Goal: Communication & Community: Answer question/provide support

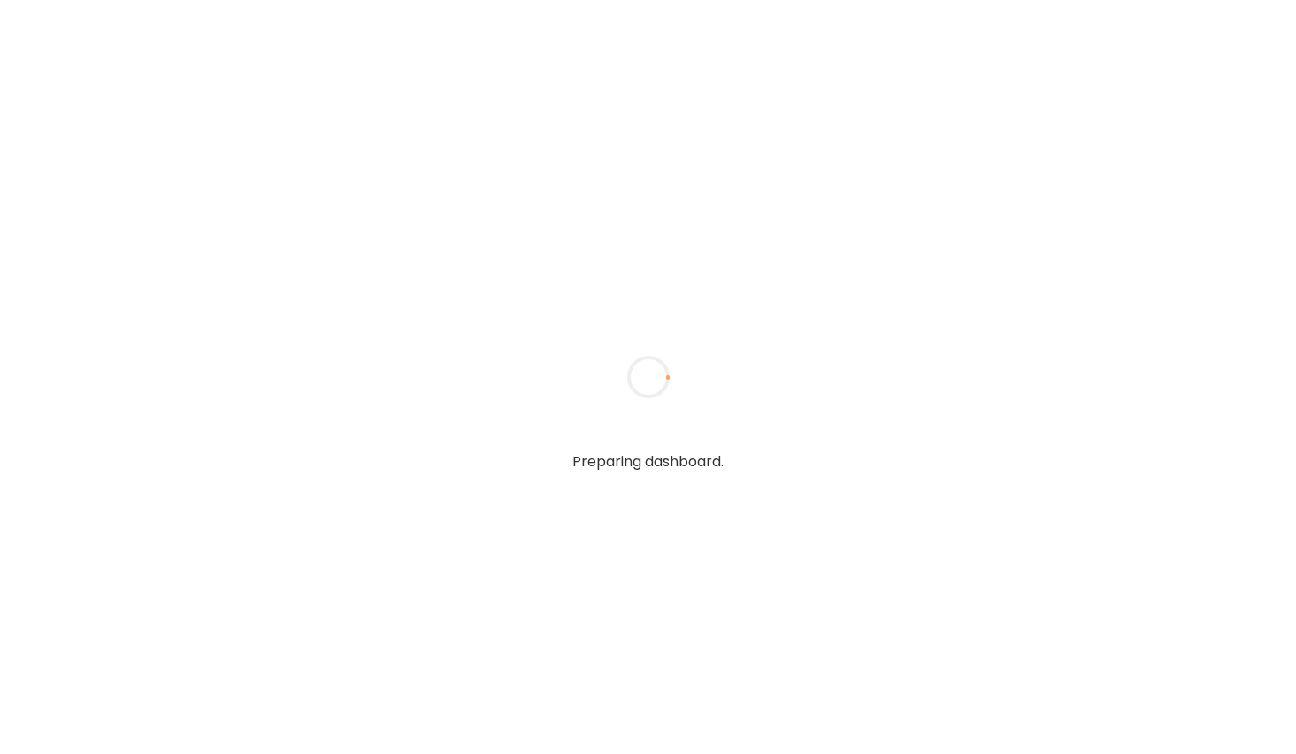
type textarea "**********"
type input "**********"
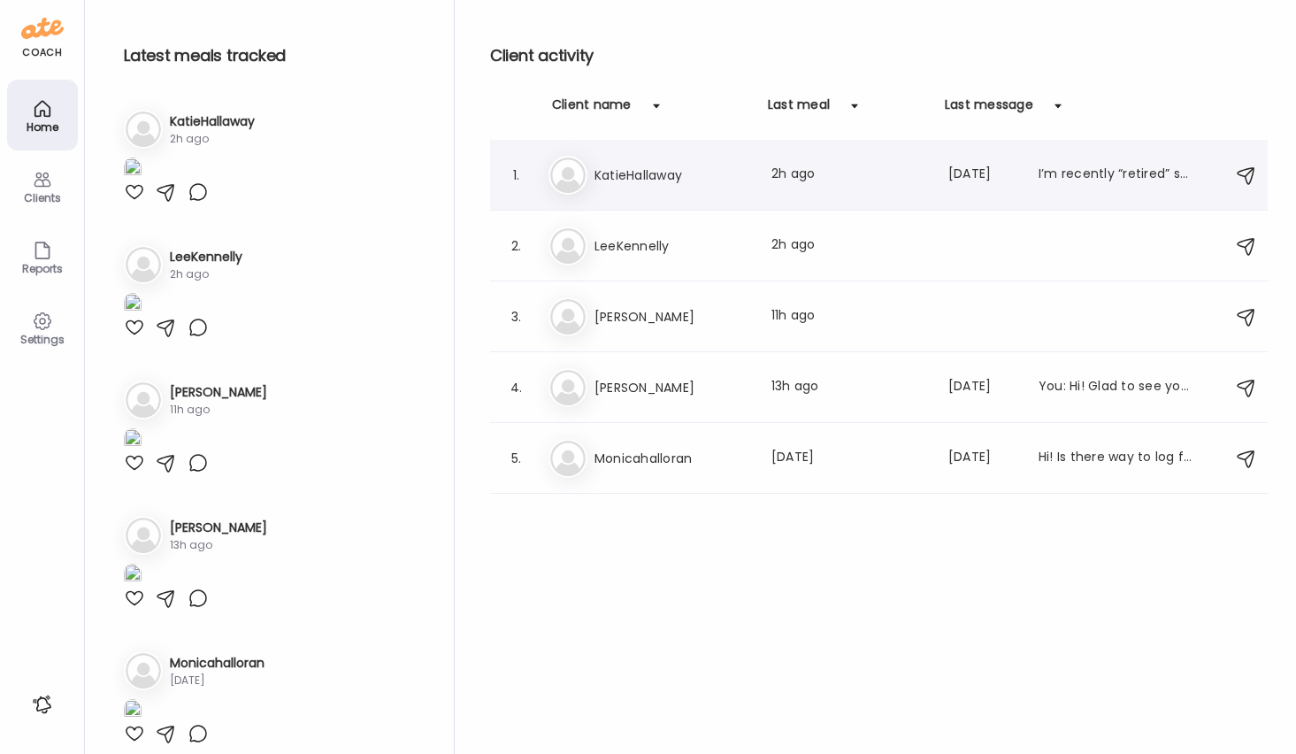
click at [970, 181] on div "Last message: [DATE]" at bounding box center [983, 175] width 69 height 21
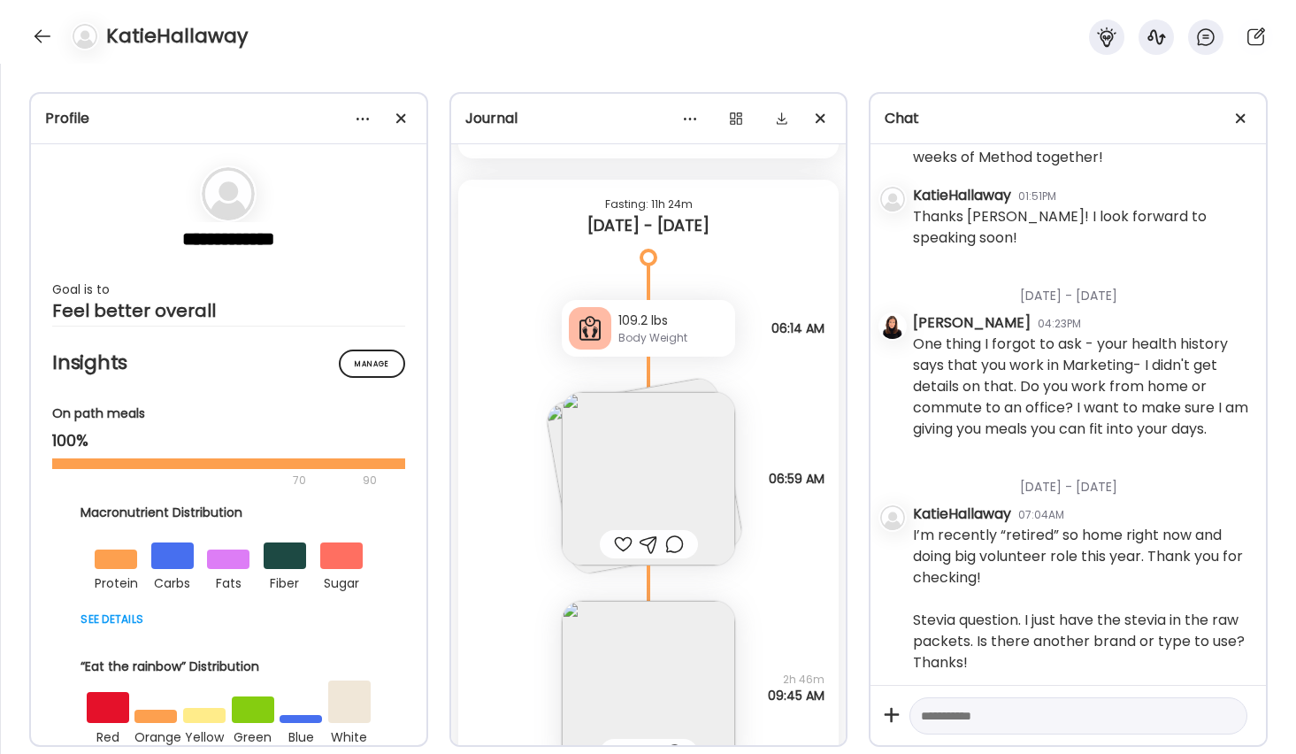
scroll to position [156, 0]
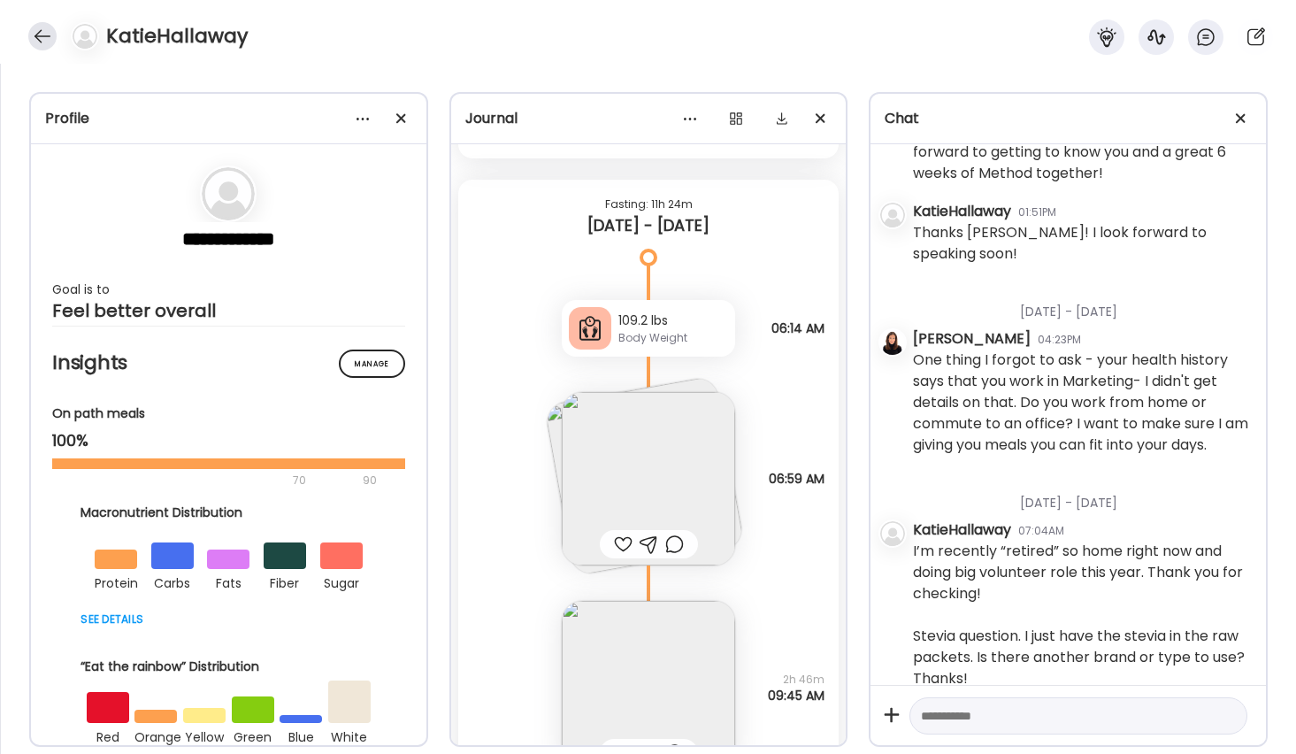
click at [47, 36] on div at bounding box center [42, 36] width 28 height 28
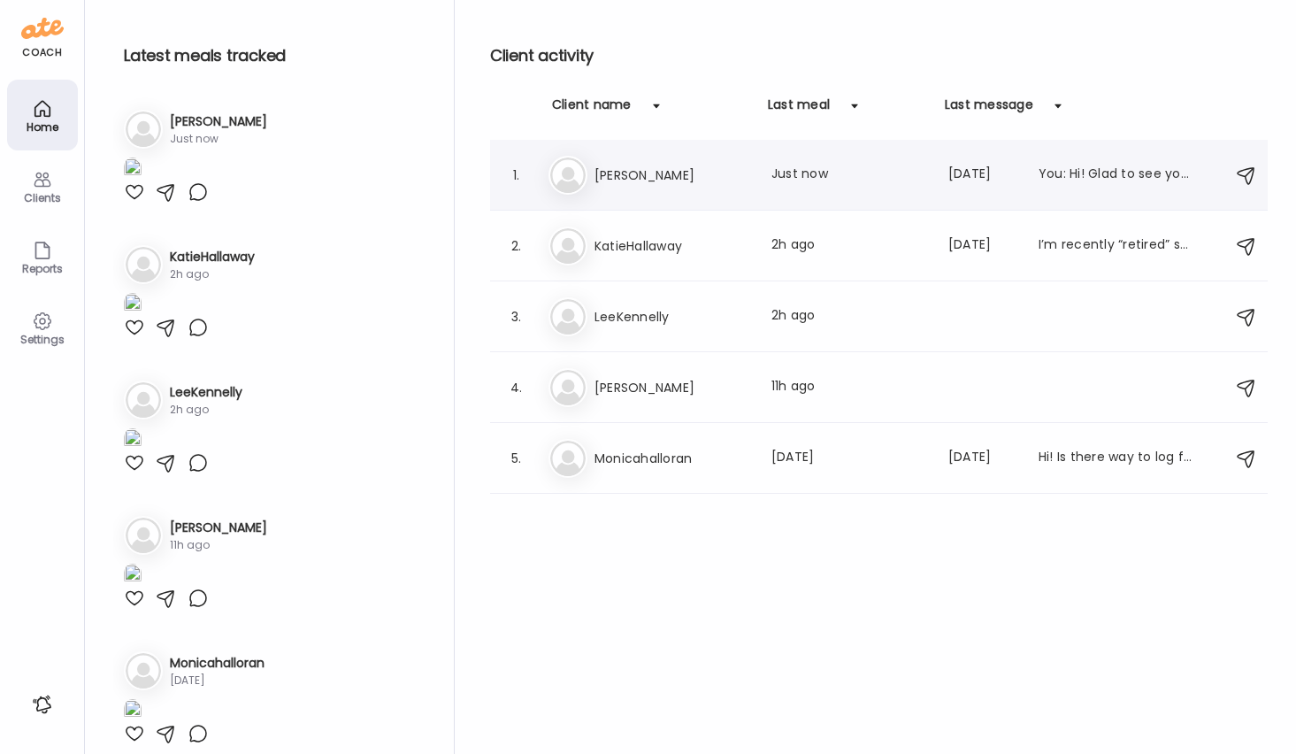
click at [629, 185] on h3 "[PERSON_NAME]" at bounding box center [673, 175] width 156 height 21
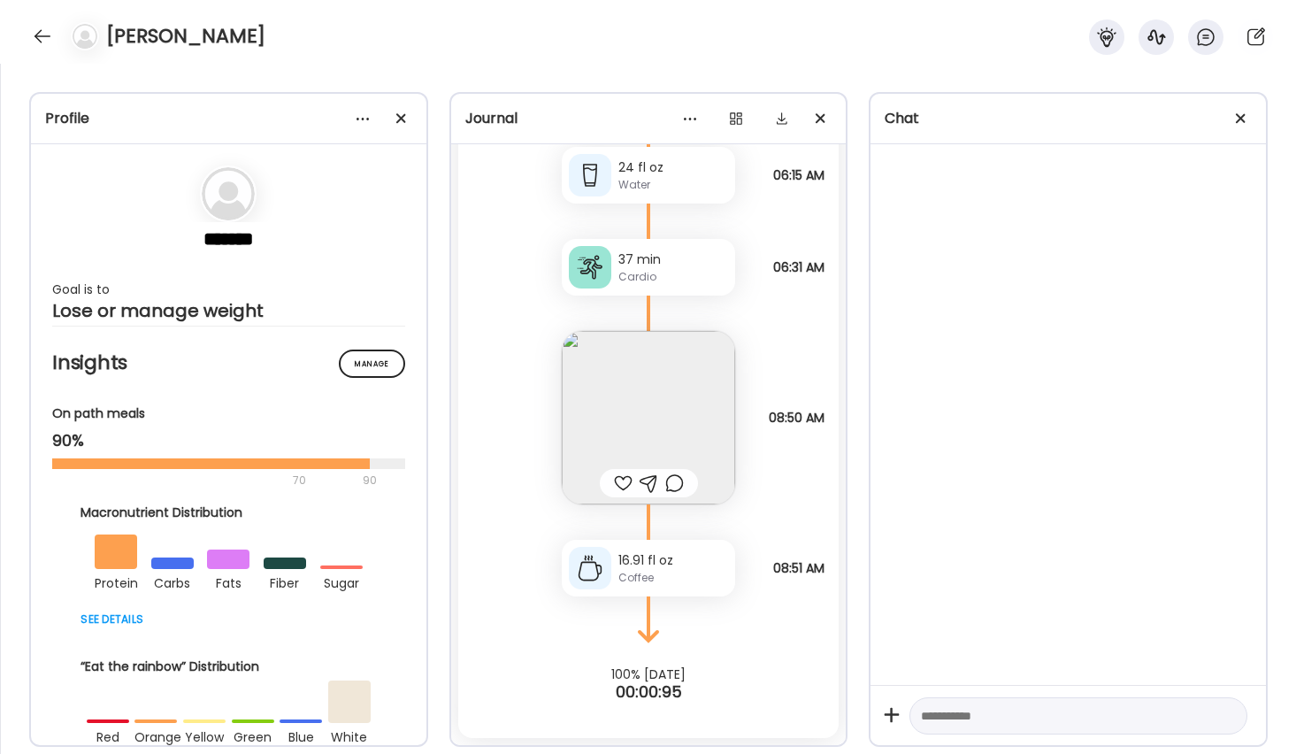
scroll to position [3579, 0]
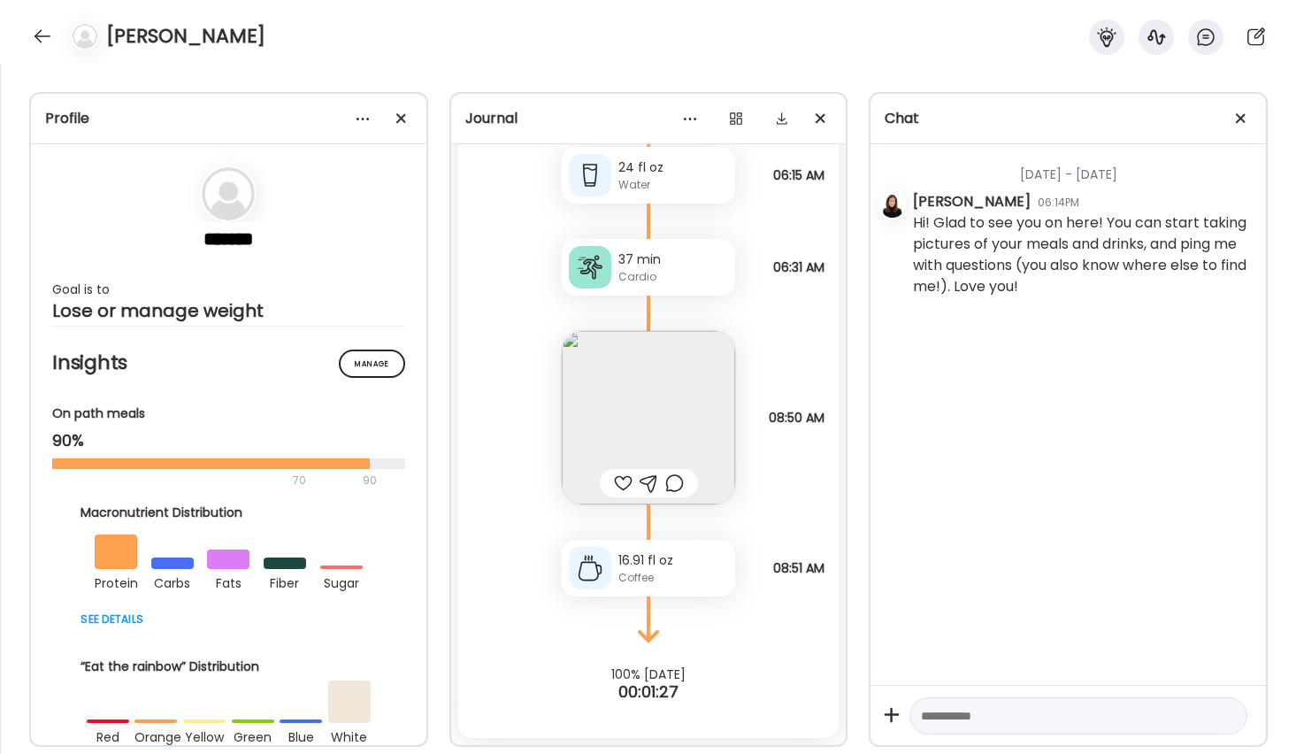
click at [668, 430] on img at bounding box center [648, 417] width 173 height 173
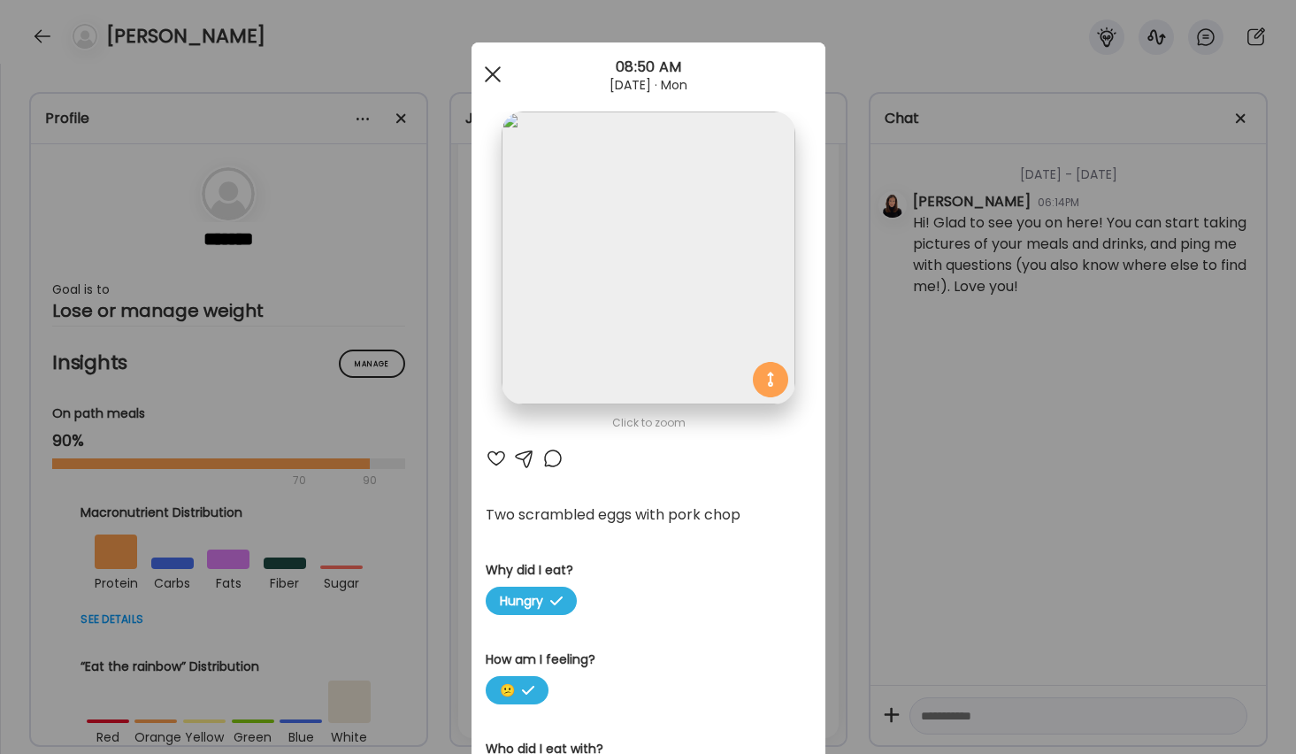
click at [490, 73] on span at bounding box center [492, 74] width 16 height 16
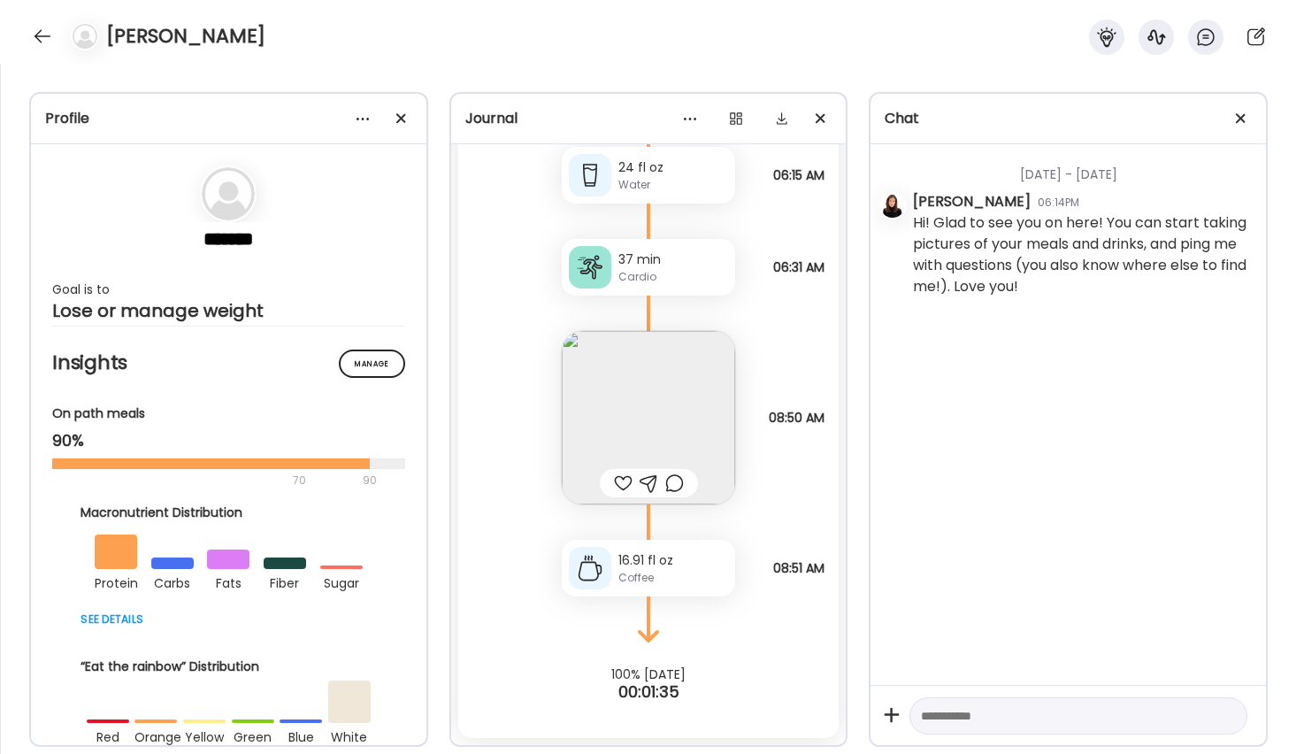
click at [676, 482] on div at bounding box center [674, 483] width 19 height 21
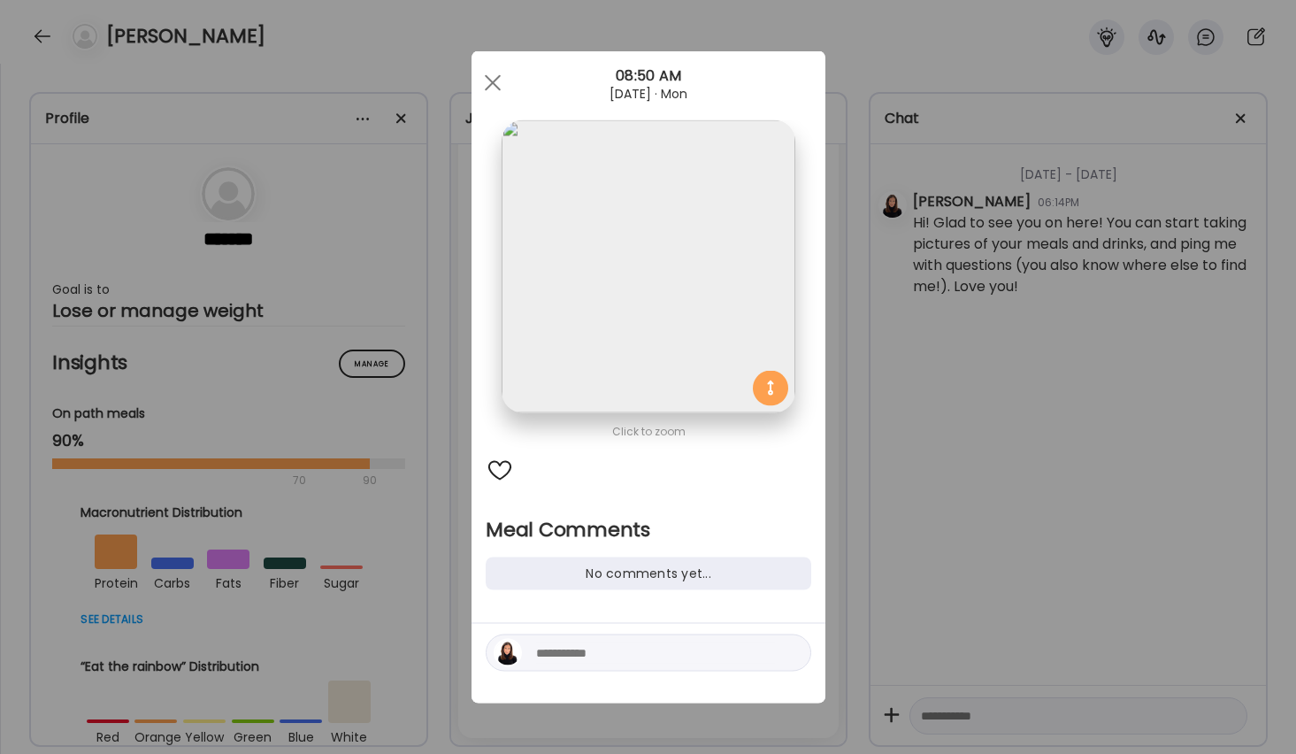
click at [645, 656] on textarea at bounding box center [655, 652] width 239 height 21
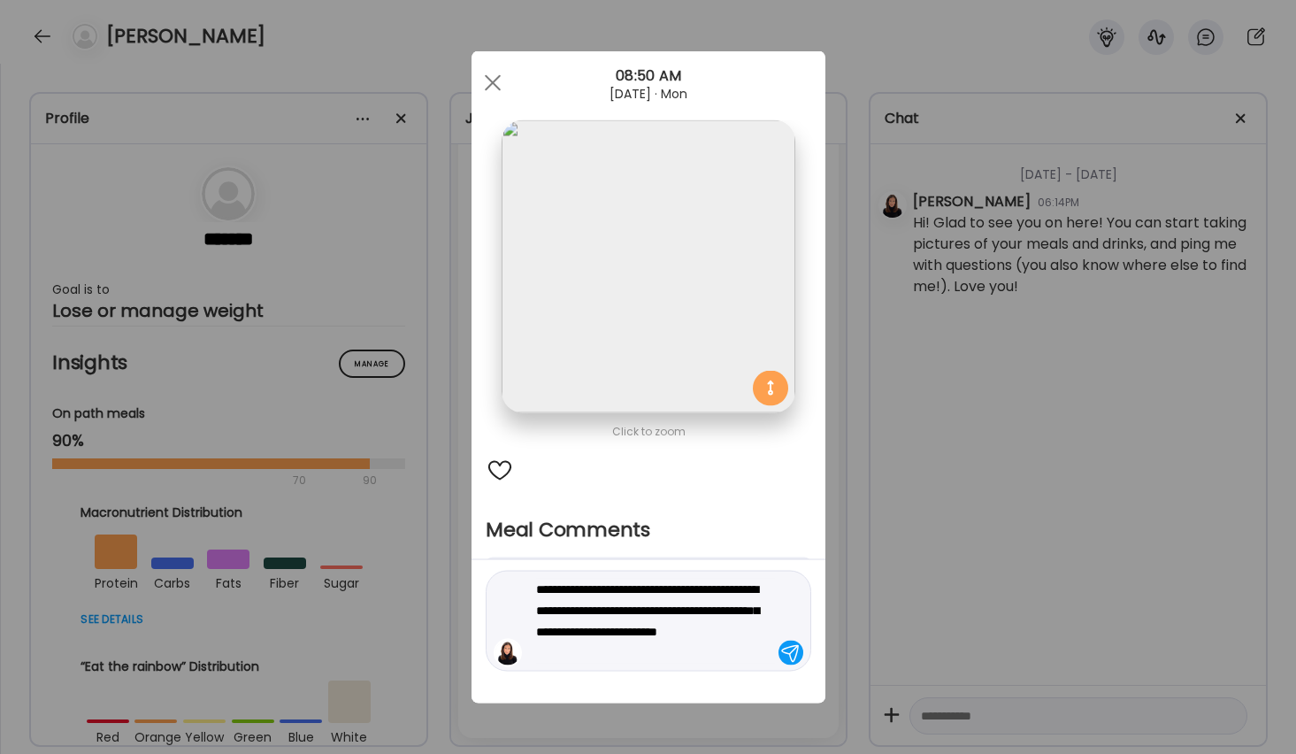
type textarea "**********"
click at [792, 655] on div at bounding box center [791, 653] width 25 height 25
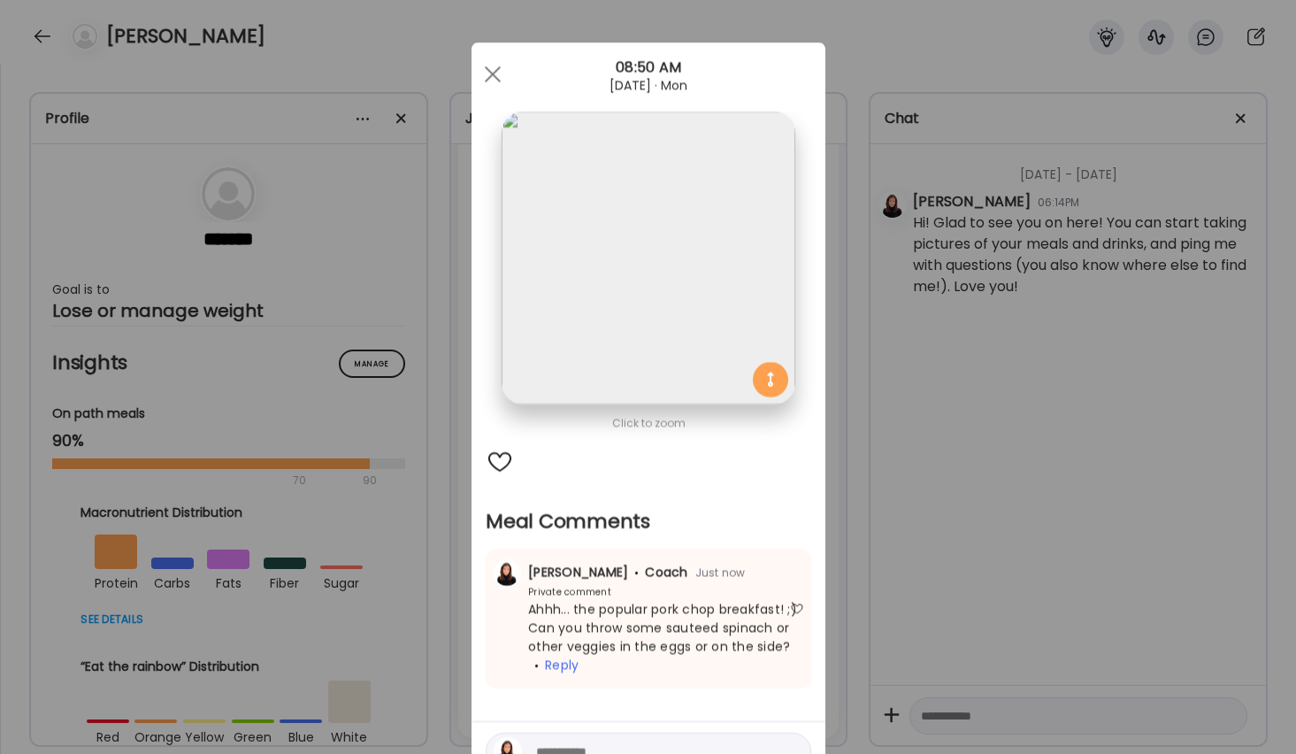
click at [502, 463] on div at bounding box center [500, 462] width 28 height 28
click at [495, 65] on div at bounding box center [492, 74] width 35 height 35
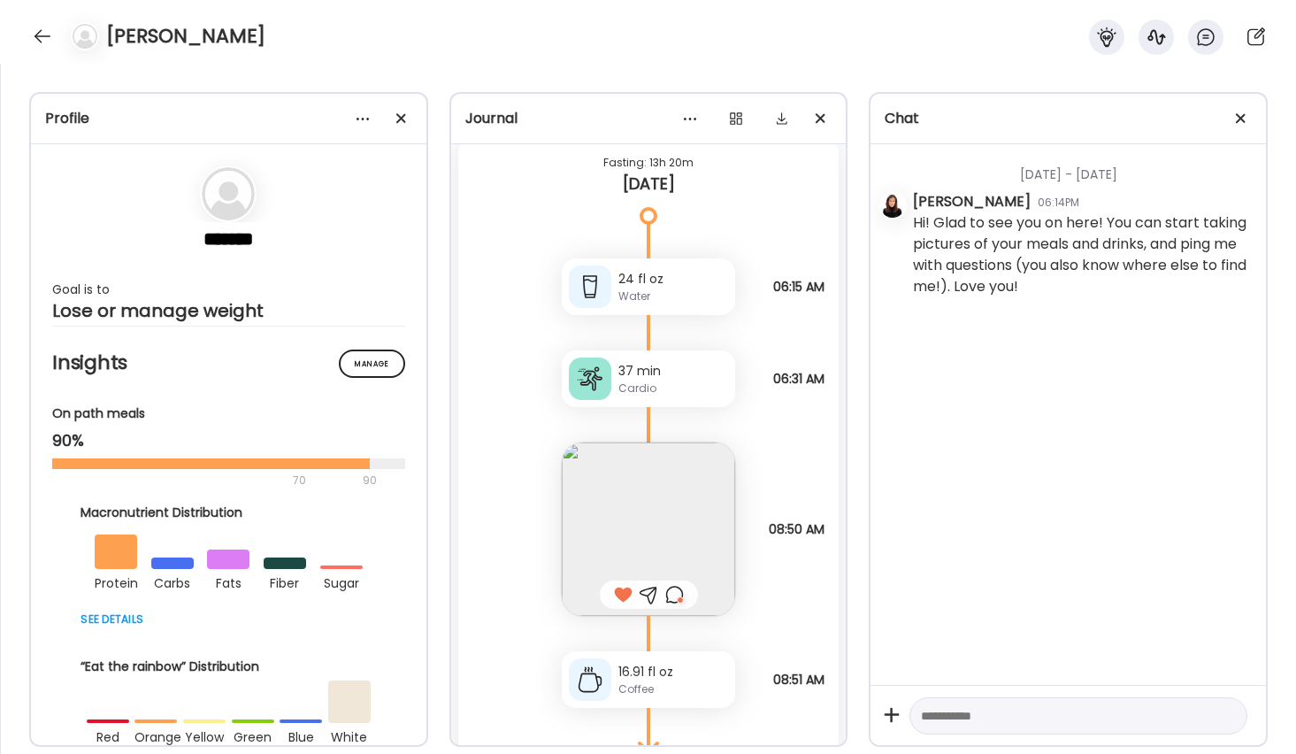
scroll to position [3469, 0]
click at [661, 387] on div "Cardio" at bounding box center [674, 388] width 110 height 16
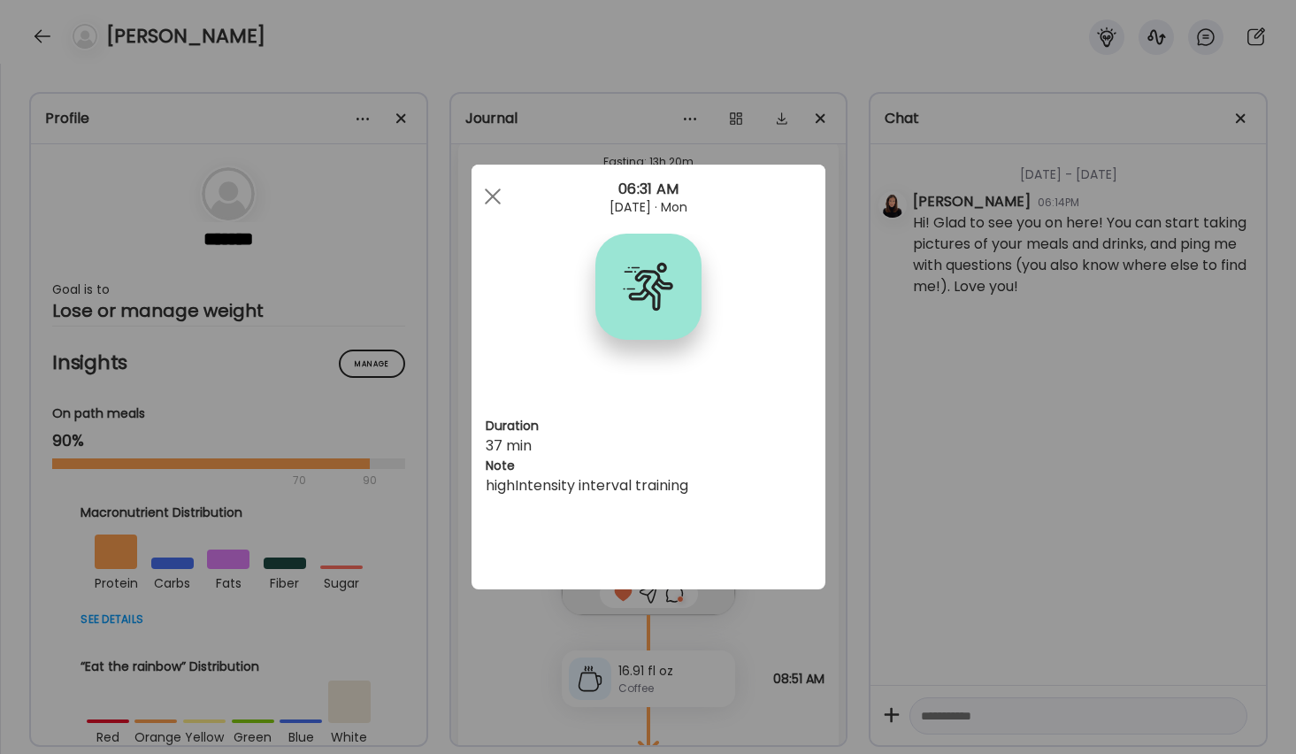
scroll to position [0, 0]
click at [498, 191] on span at bounding box center [492, 196] width 16 height 16
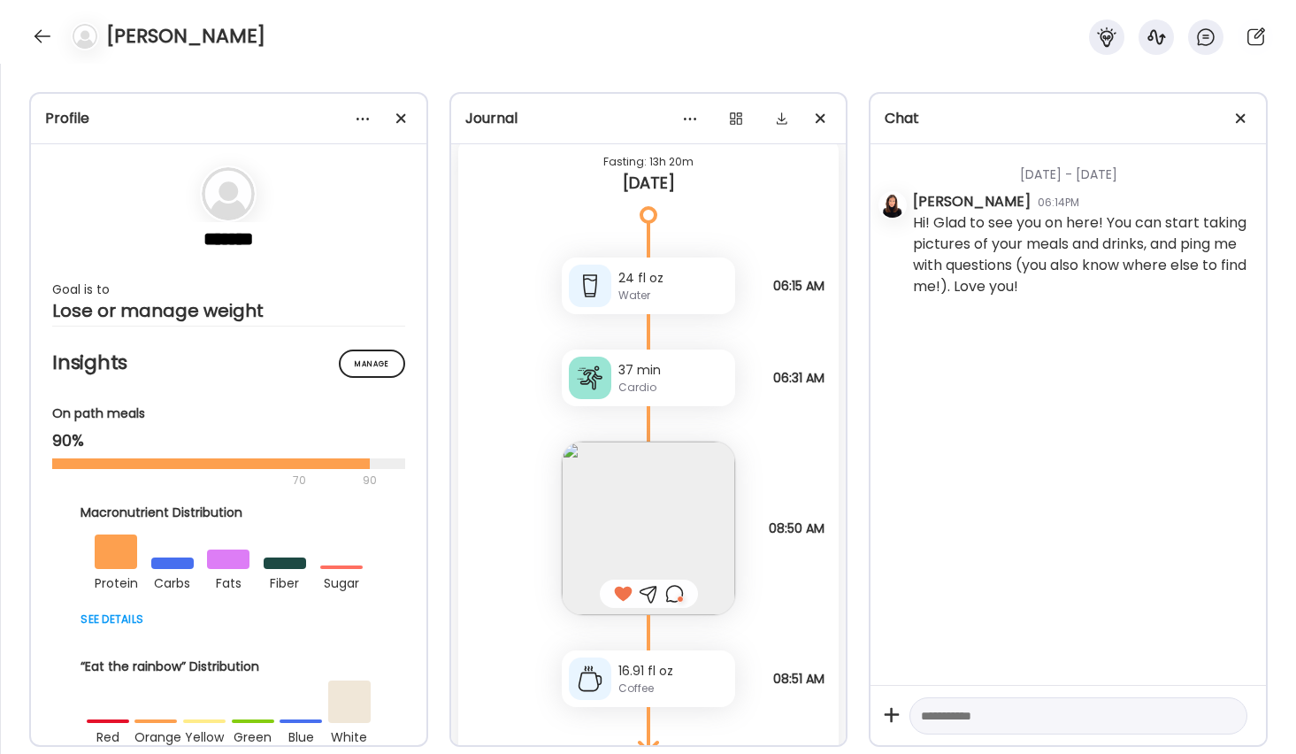
click at [624, 288] on div "Water" at bounding box center [674, 296] width 110 height 16
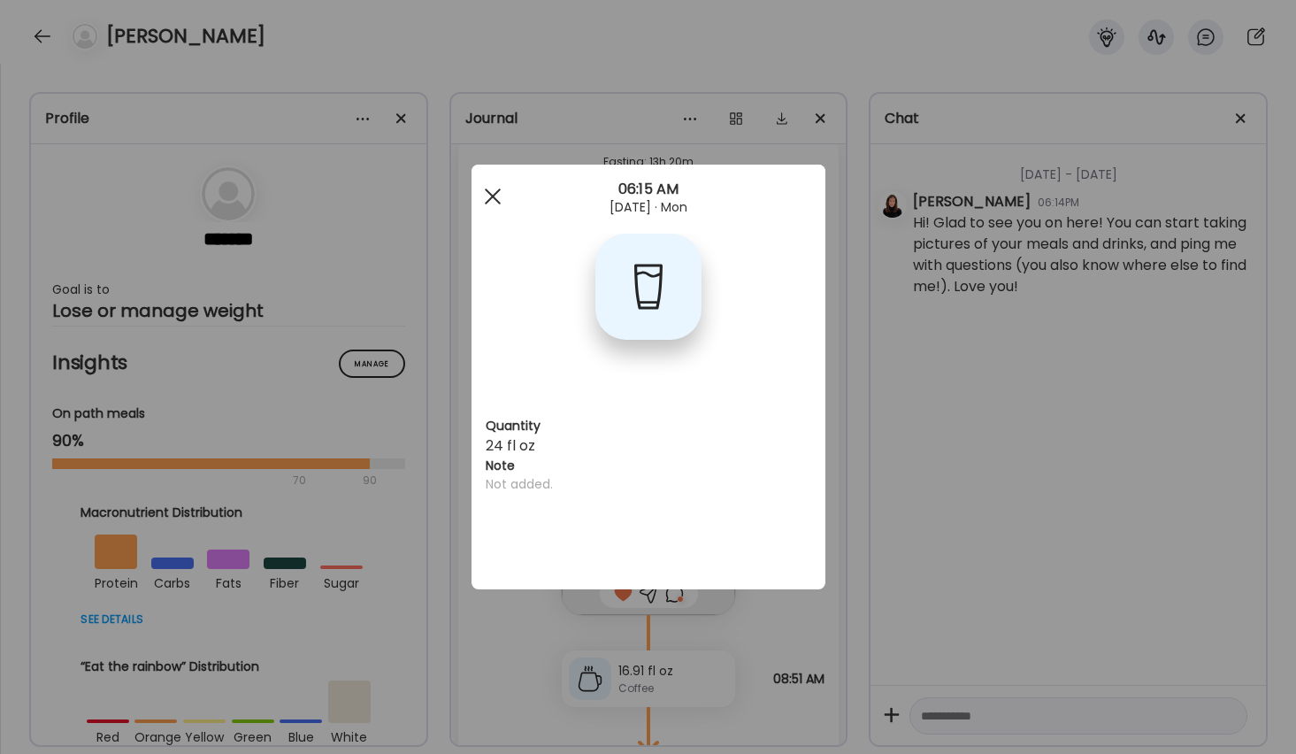
click at [495, 196] on div at bounding box center [492, 196] width 35 height 35
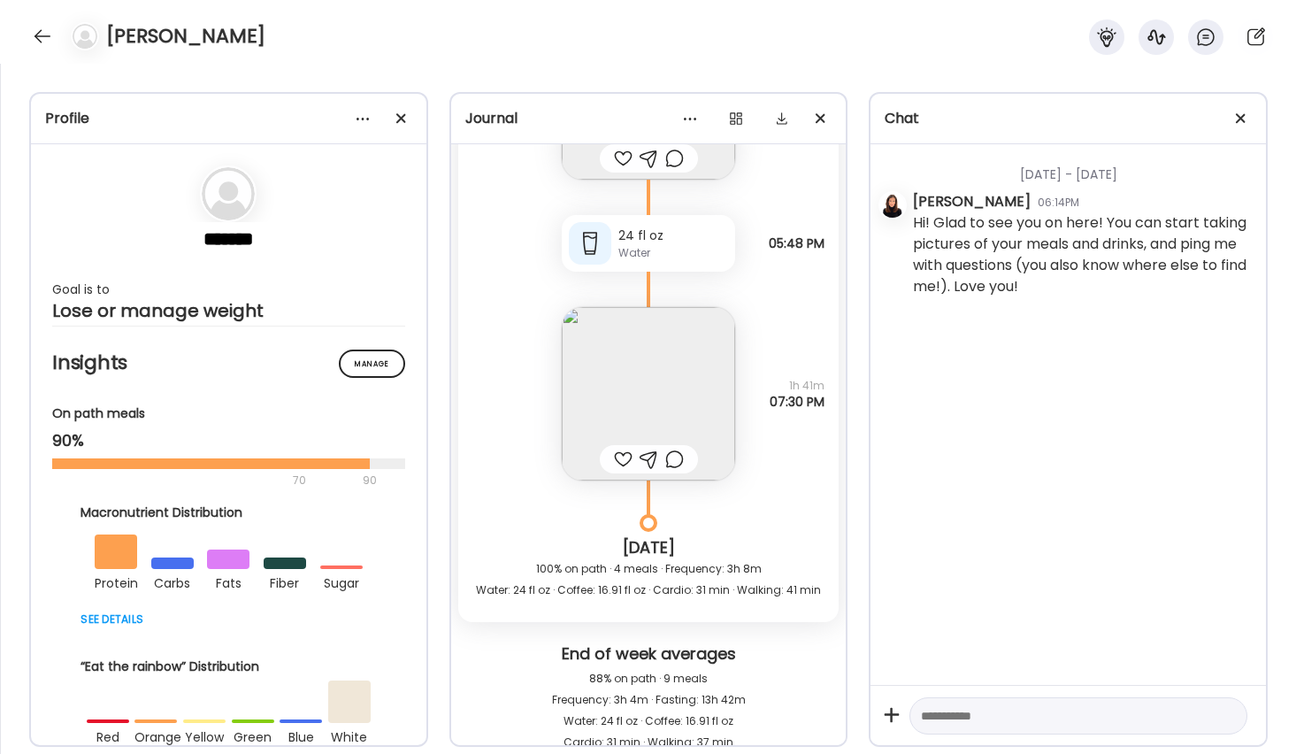
scroll to position [2786, 0]
click at [646, 401] on img at bounding box center [648, 397] width 173 height 173
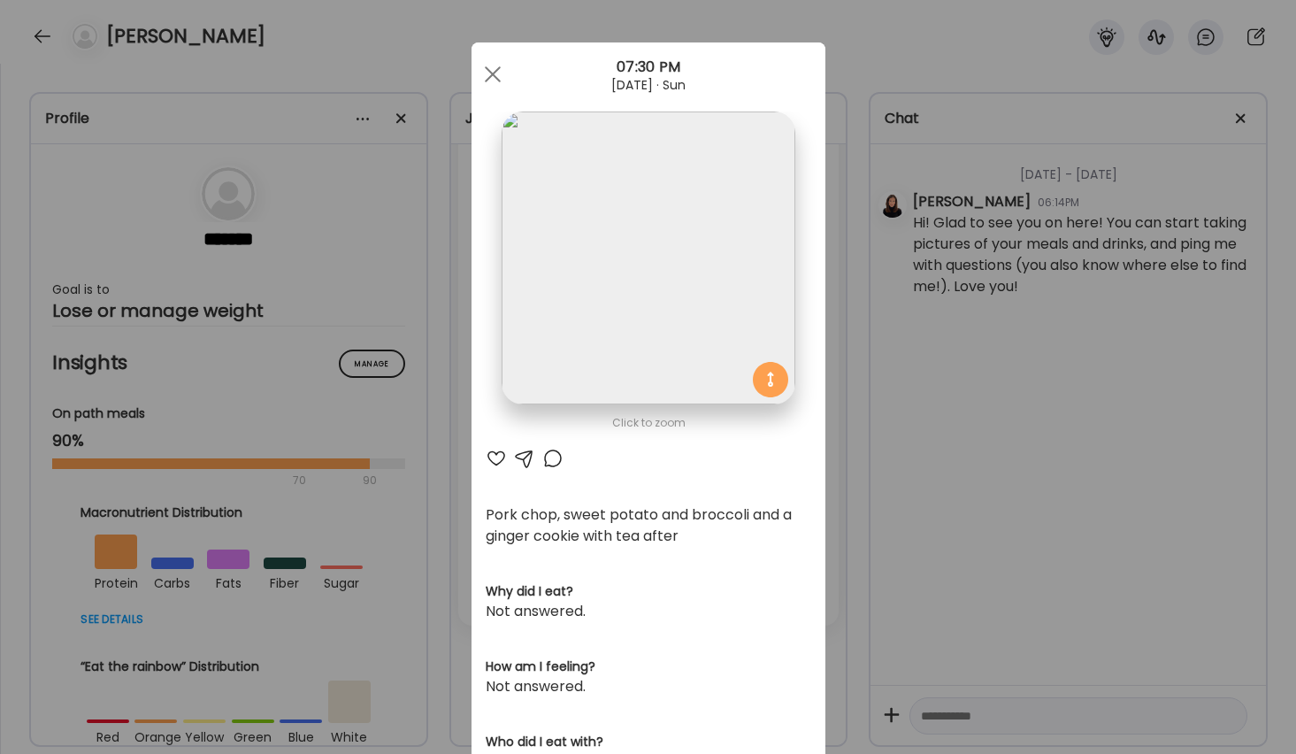
click at [491, 458] on div at bounding box center [496, 458] width 21 height 21
click at [555, 459] on div at bounding box center [552, 458] width 21 height 21
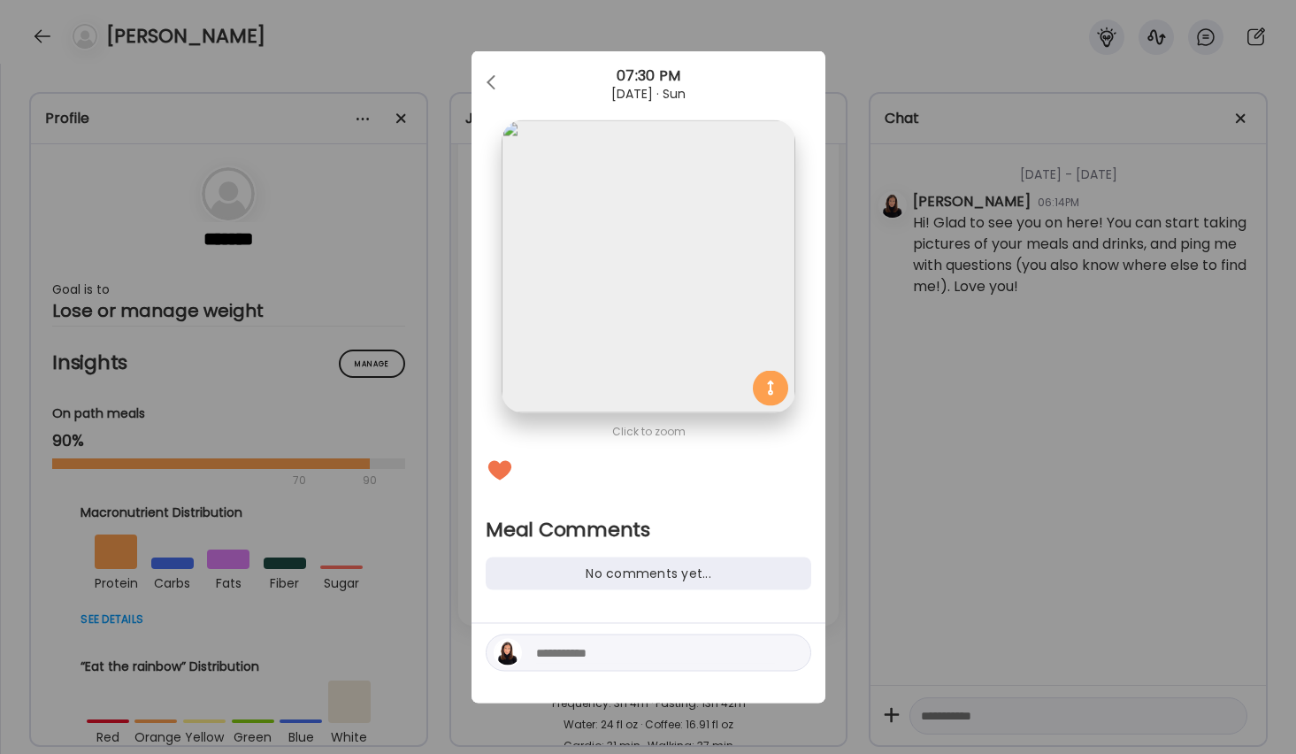
click at [592, 660] on textarea at bounding box center [655, 652] width 239 height 21
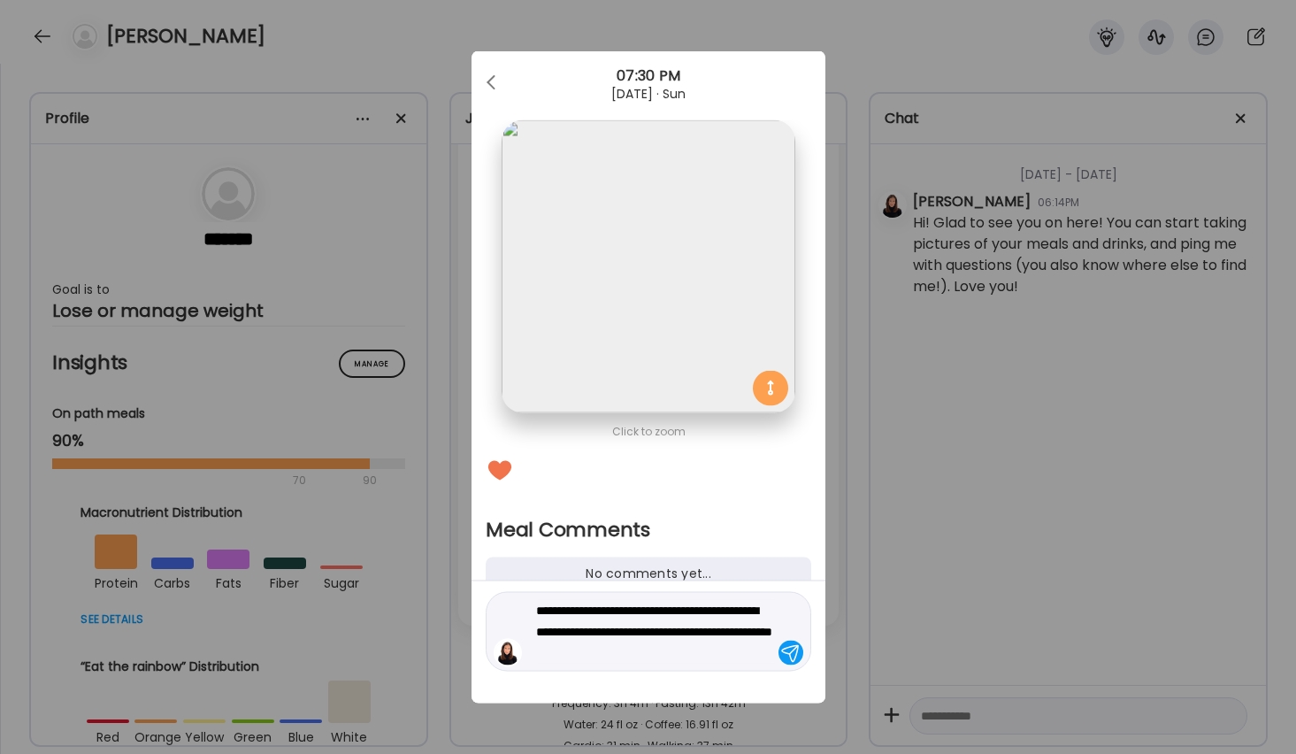
type textarea "**********"
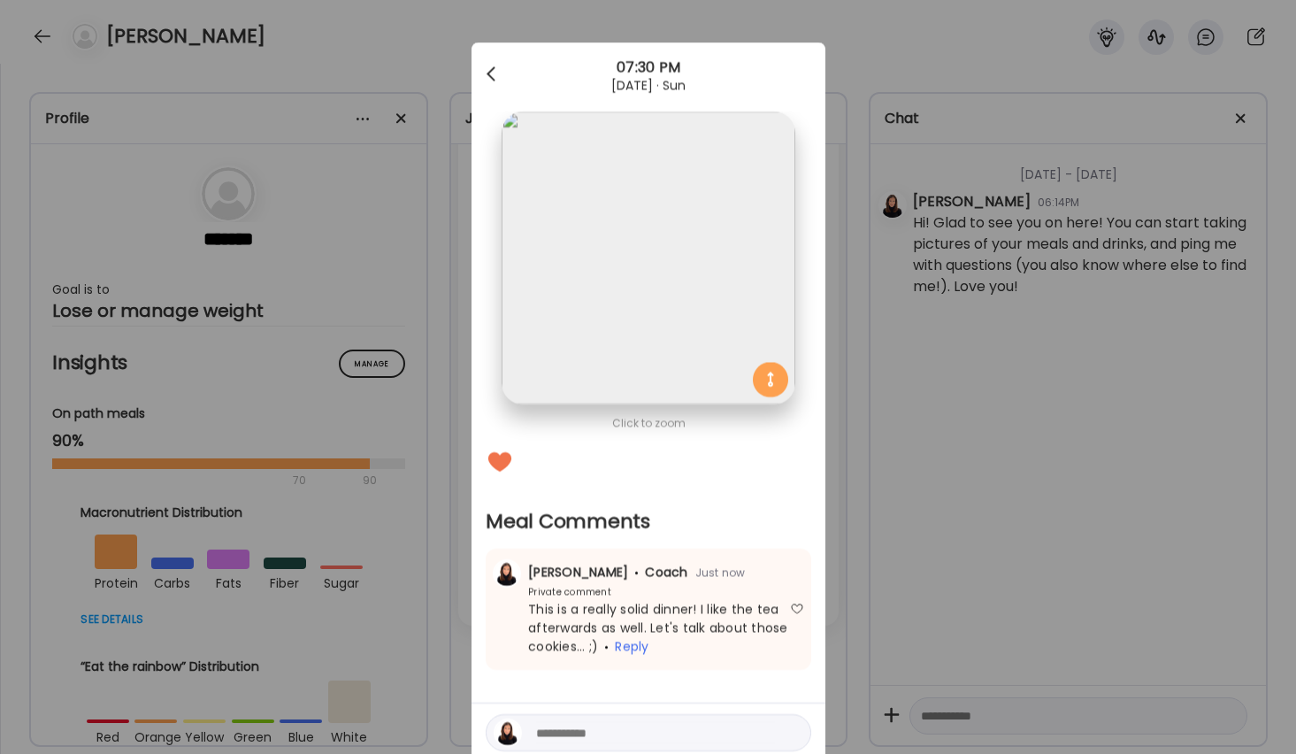
click at [496, 72] on div at bounding box center [492, 74] width 35 height 35
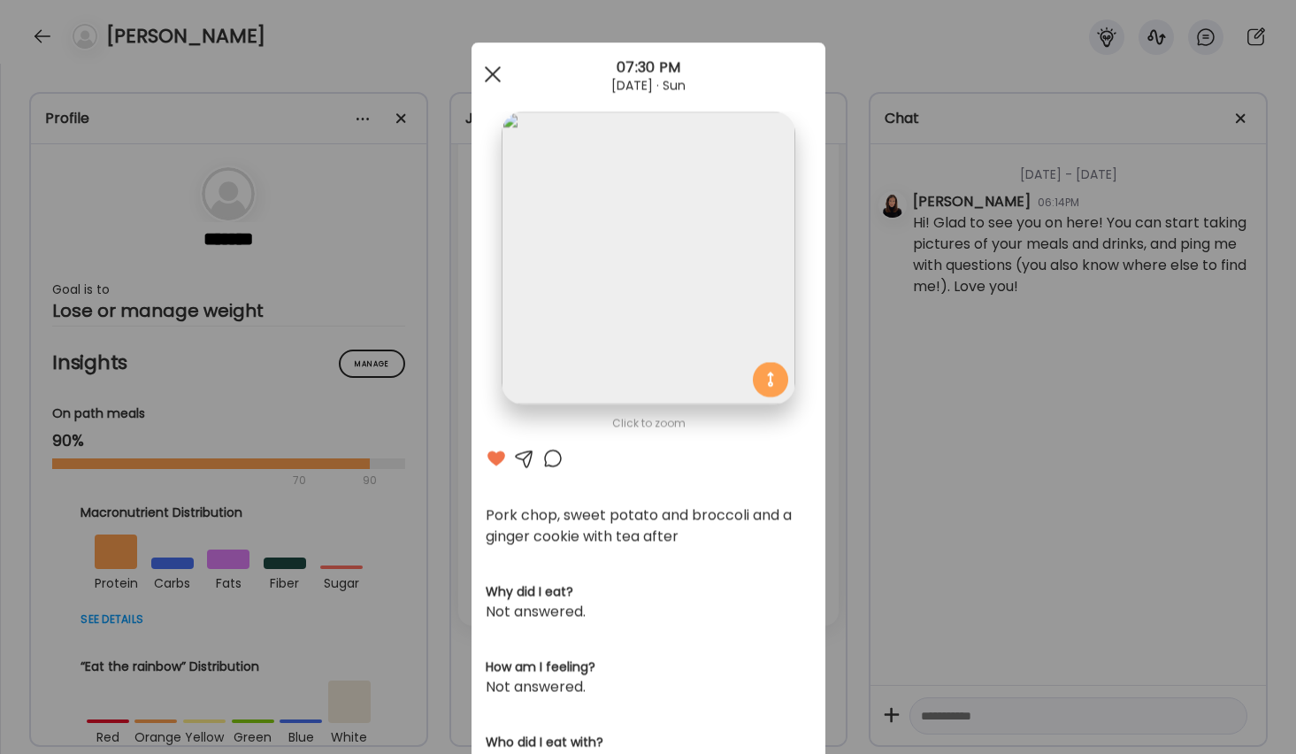
click at [488, 66] on div at bounding box center [492, 74] width 35 height 35
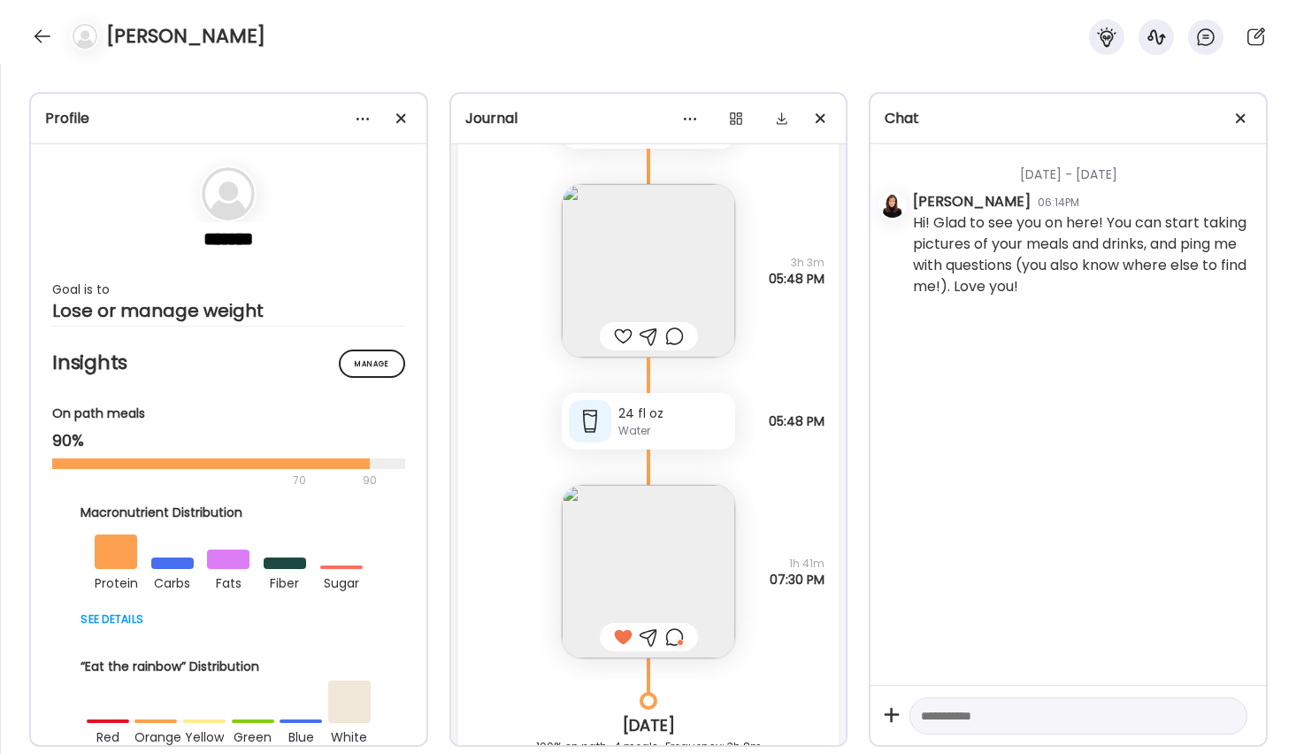
scroll to position [2607, 0]
click at [634, 238] on img at bounding box center [648, 274] width 173 height 173
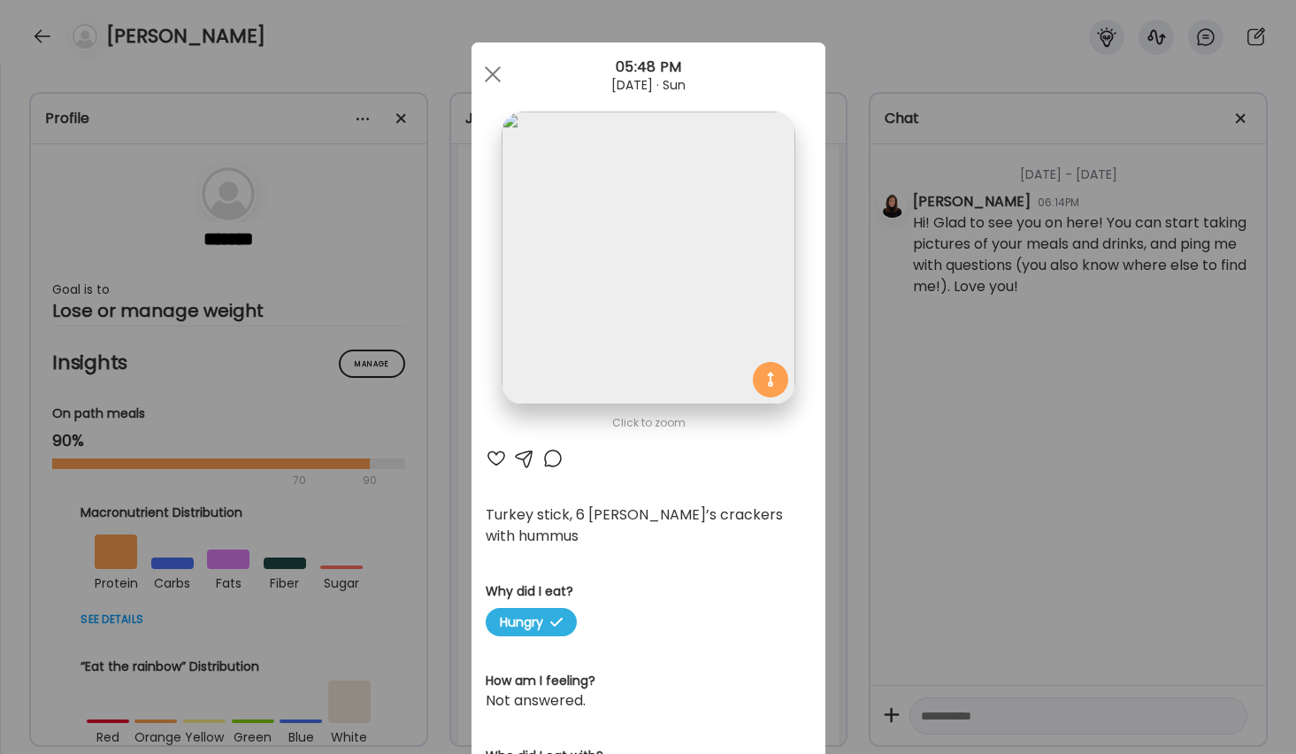
click at [496, 458] on div at bounding box center [496, 458] width 21 height 21
click at [498, 69] on span at bounding box center [492, 74] width 16 height 16
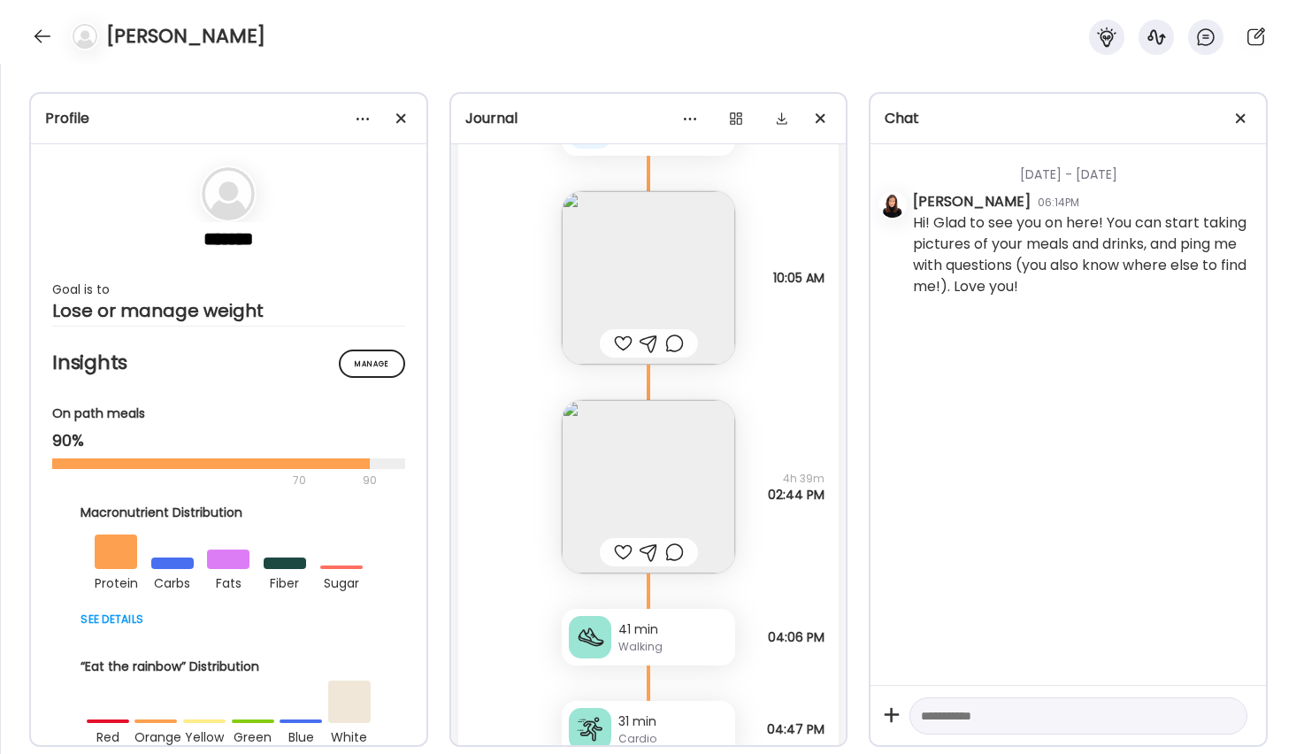
scroll to position [2003, 0]
click at [649, 250] on img at bounding box center [648, 278] width 173 height 173
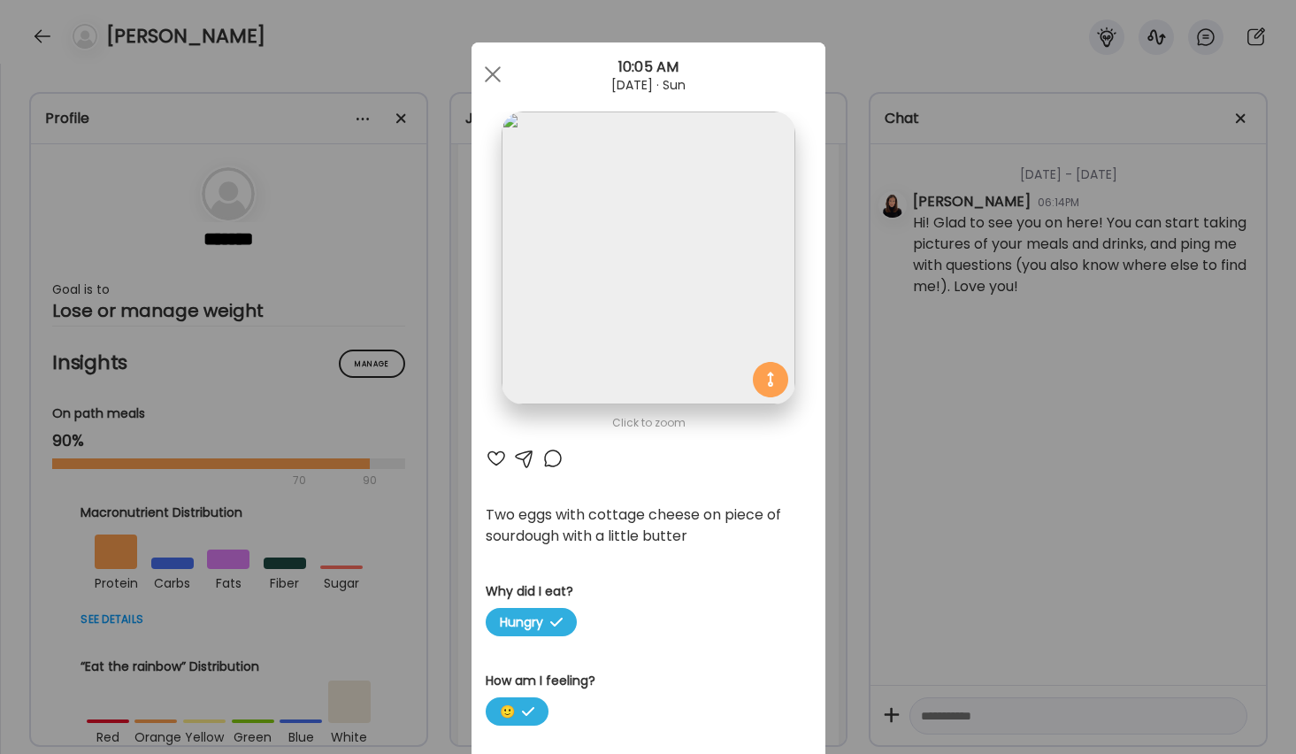
scroll to position [2017, 0]
click at [493, 66] on div at bounding box center [492, 74] width 35 height 35
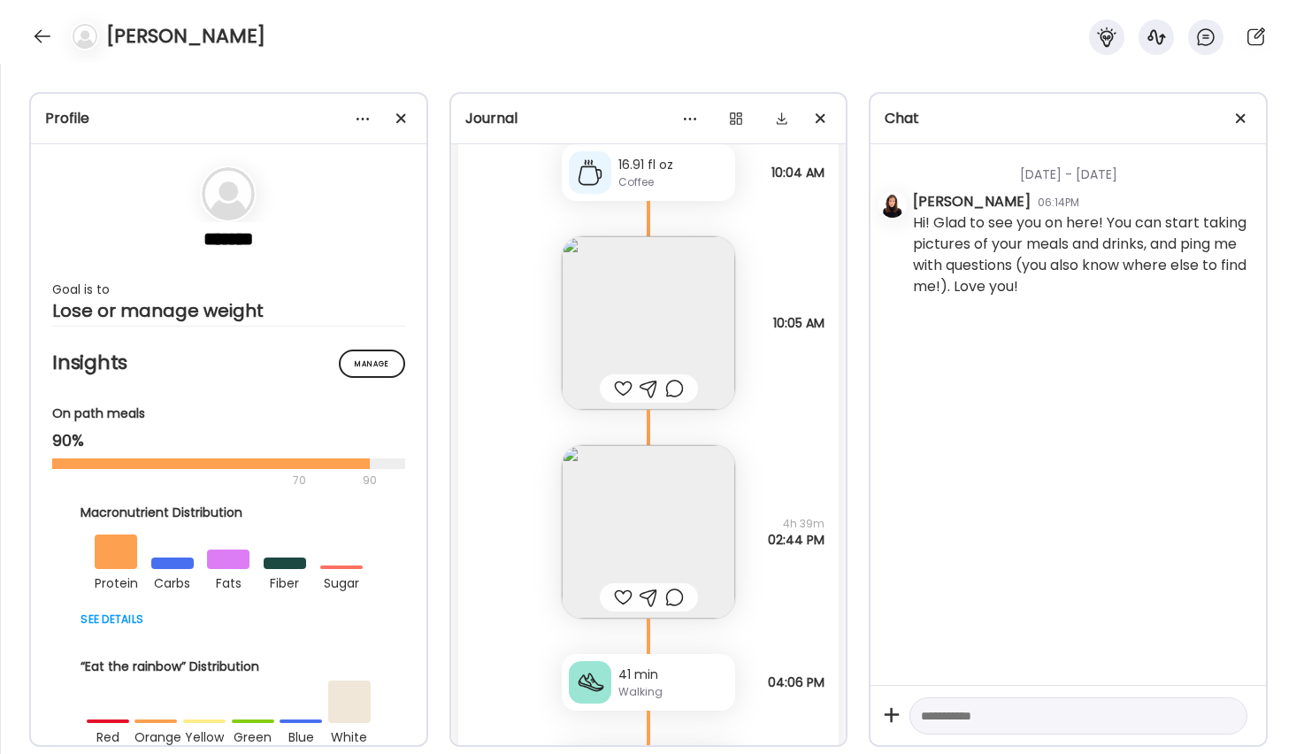
scroll to position [1959, 0]
click at [624, 597] on div at bounding box center [623, 595] width 19 height 21
click at [623, 383] on div at bounding box center [623, 386] width 19 height 21
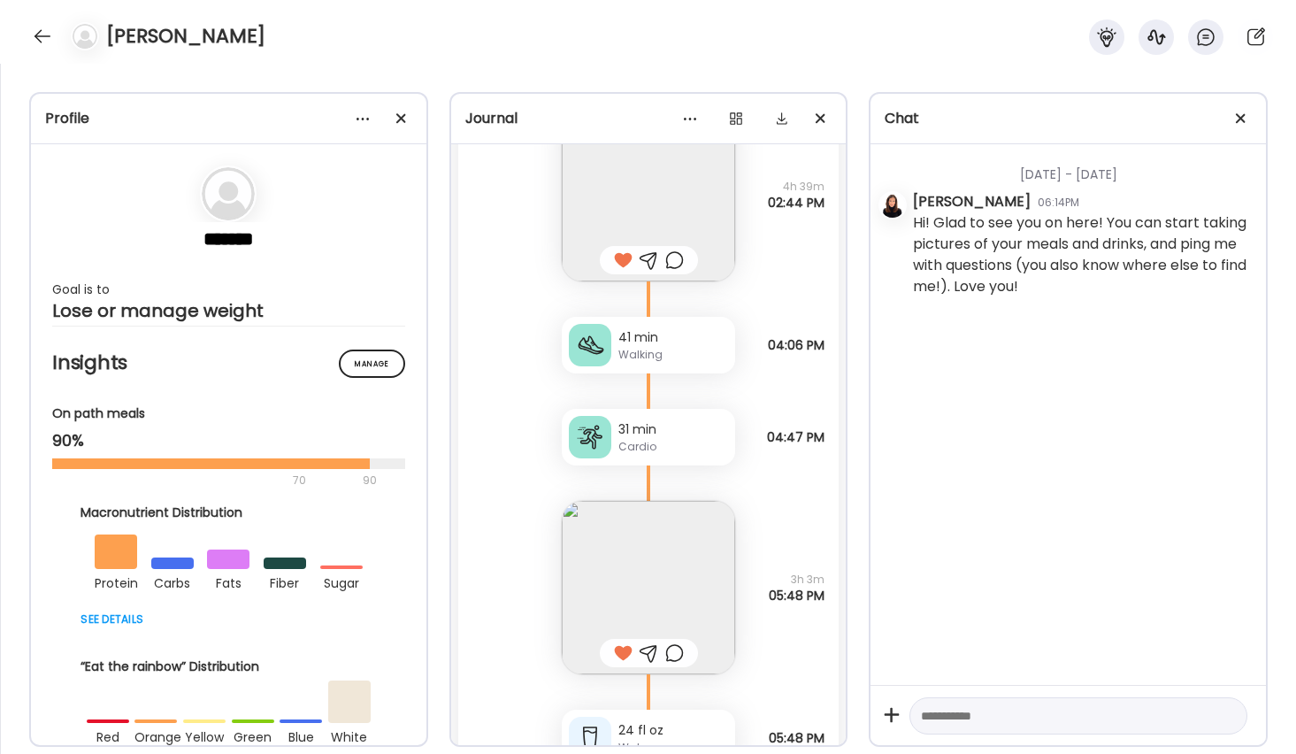
scroll to position [2347, 0]
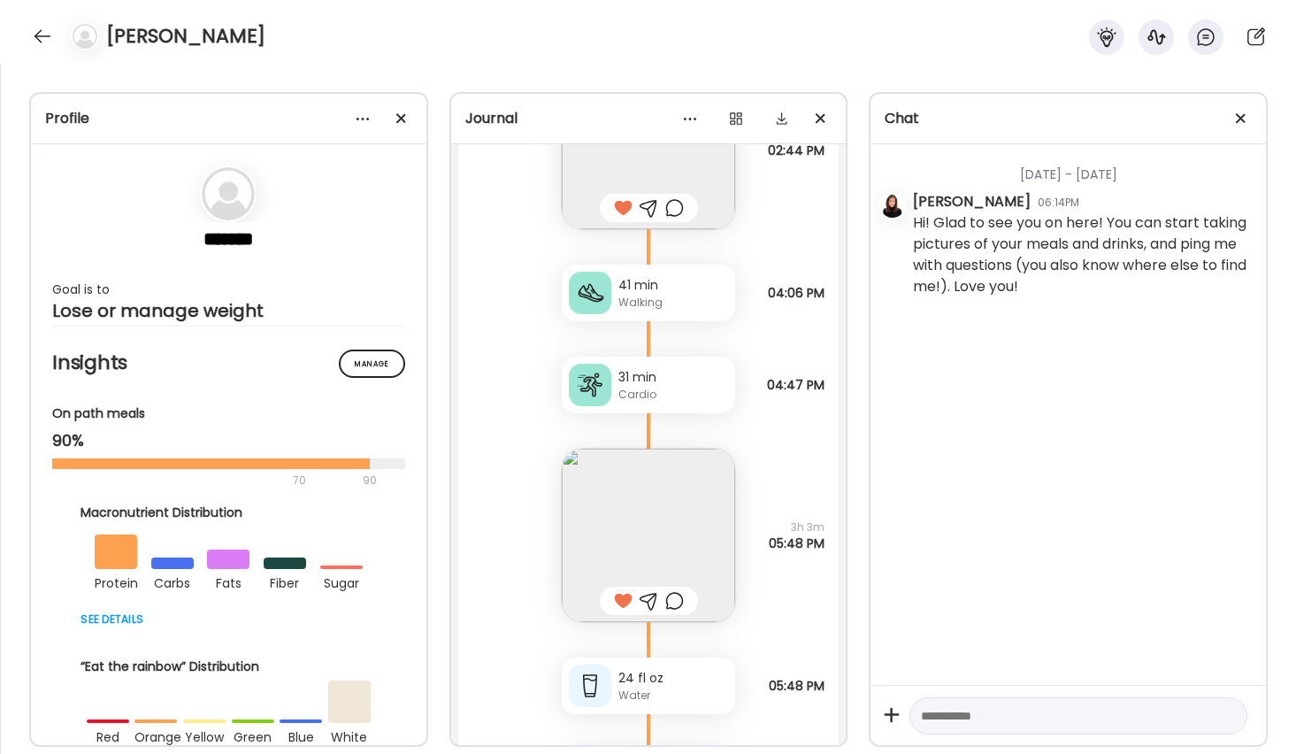
click at [673, 597] on div at bounding box center [674, 600] width 19 height 21
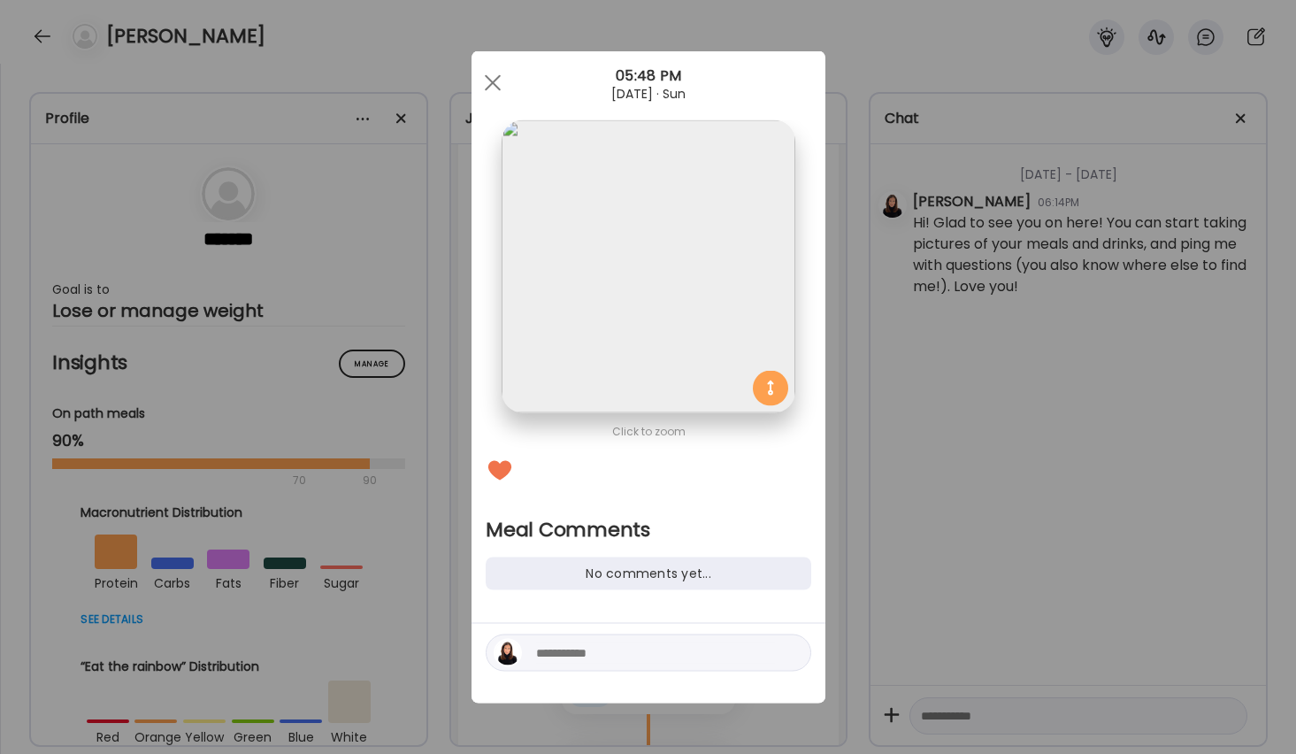
click at [650, 349] on img at bounding box center [648, 266] width 293 height 293
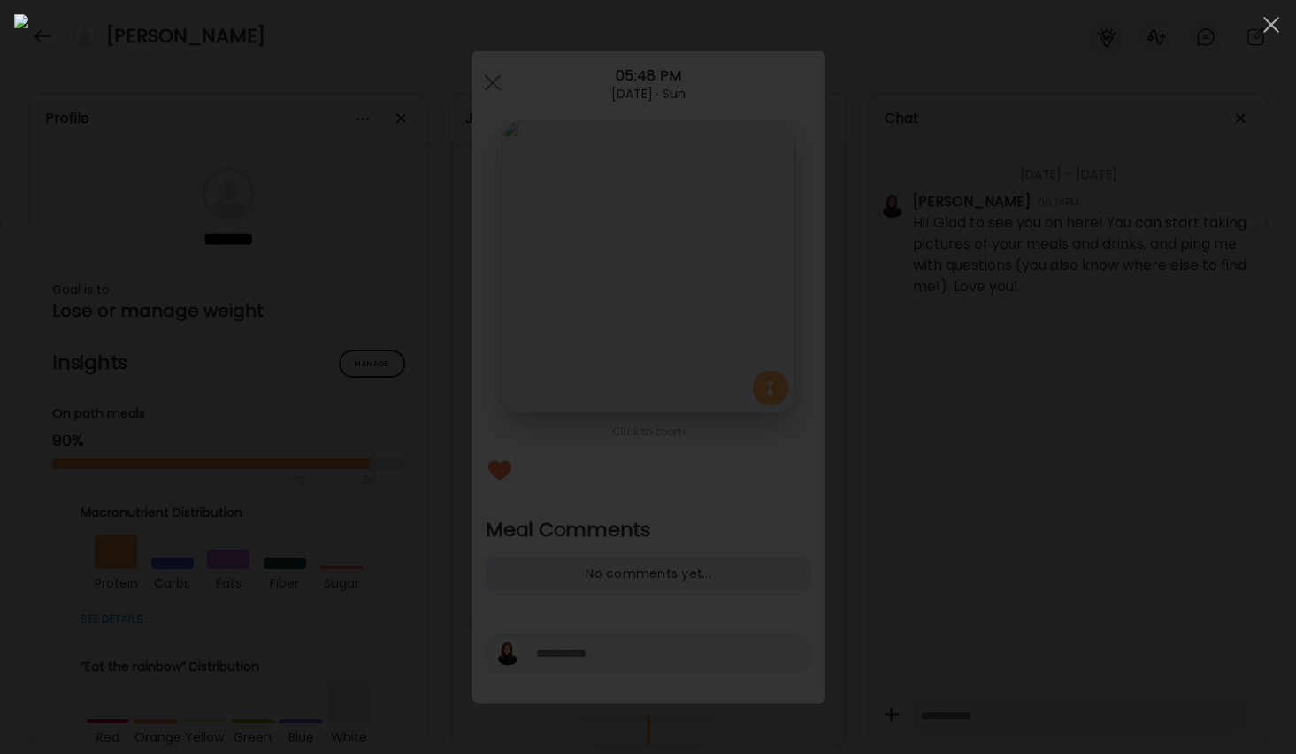
click at [650, 349] on img at bounding box center [648, 377] width 1268 height 726
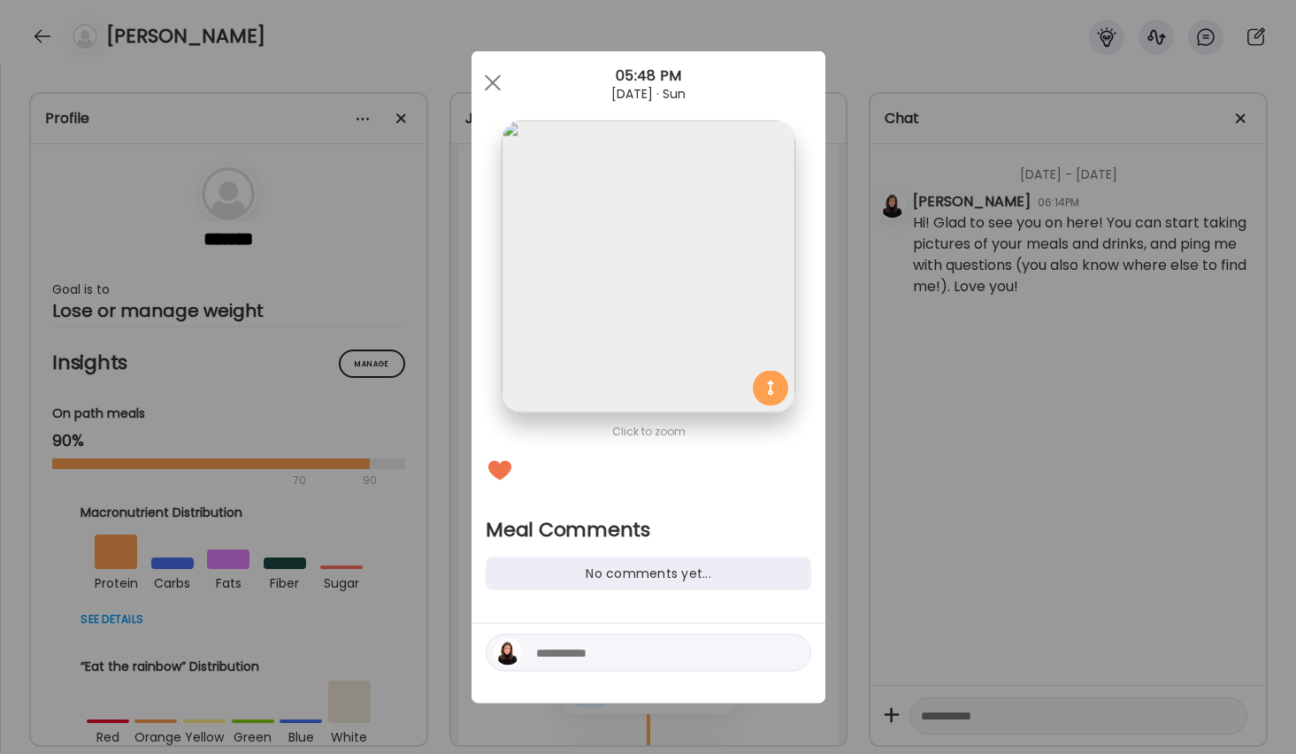
click at [488, 73] on div at bounding box center [492, 82] width 35 height 35
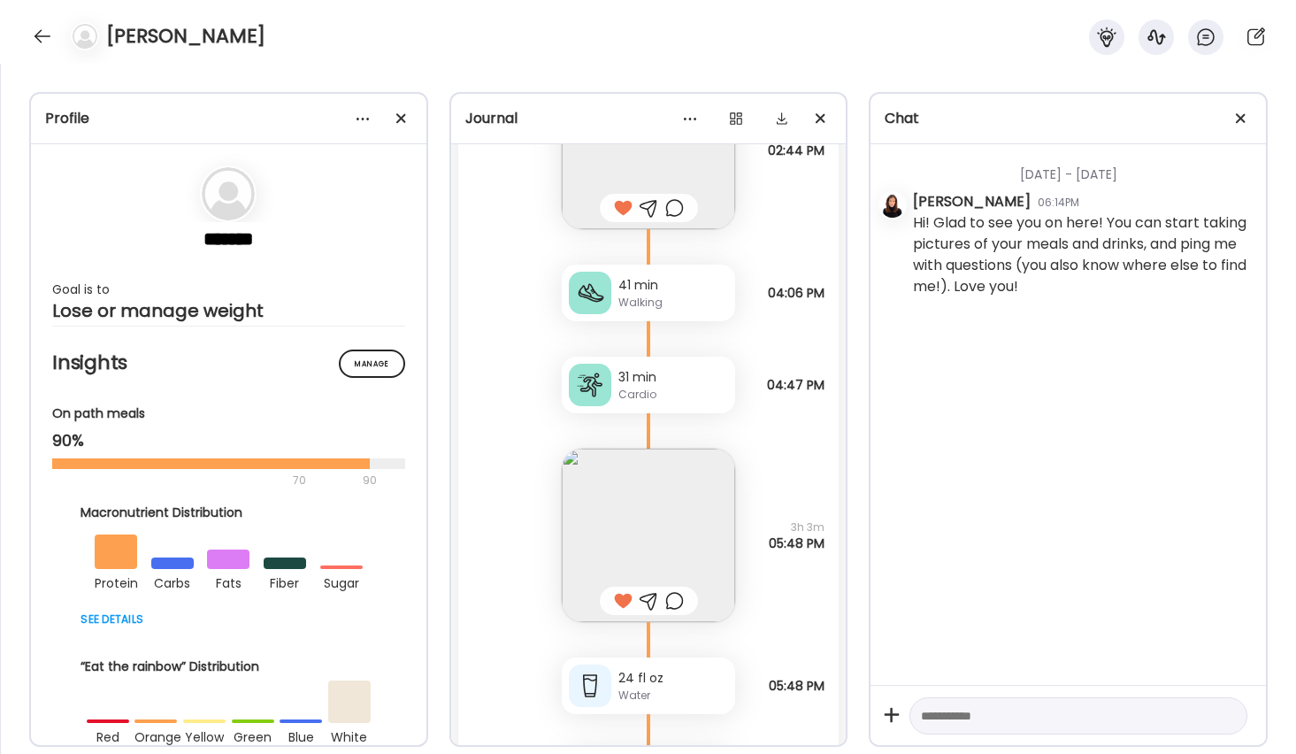
click at [679, 561] on img at bounding box center [648, 535] width 173 height 173
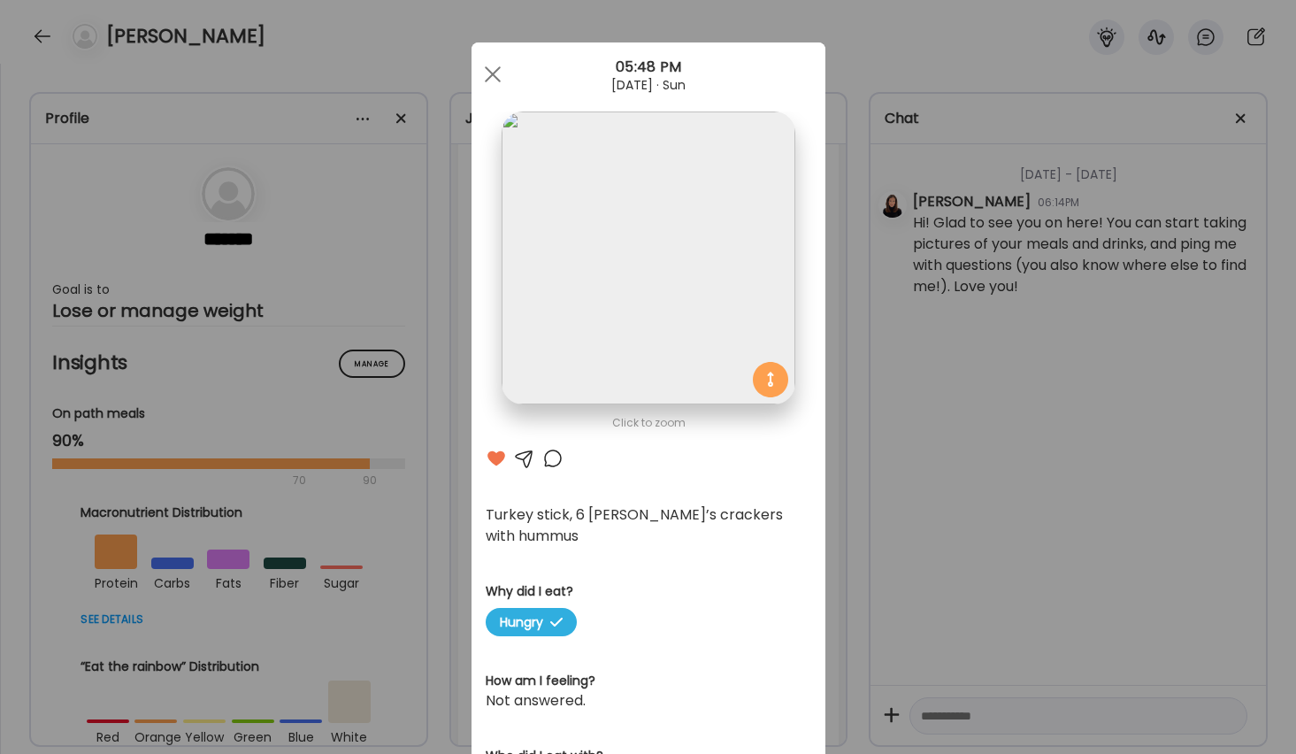
click at [546, 459] on div at bounding box center [552, 458] width 21 height 21
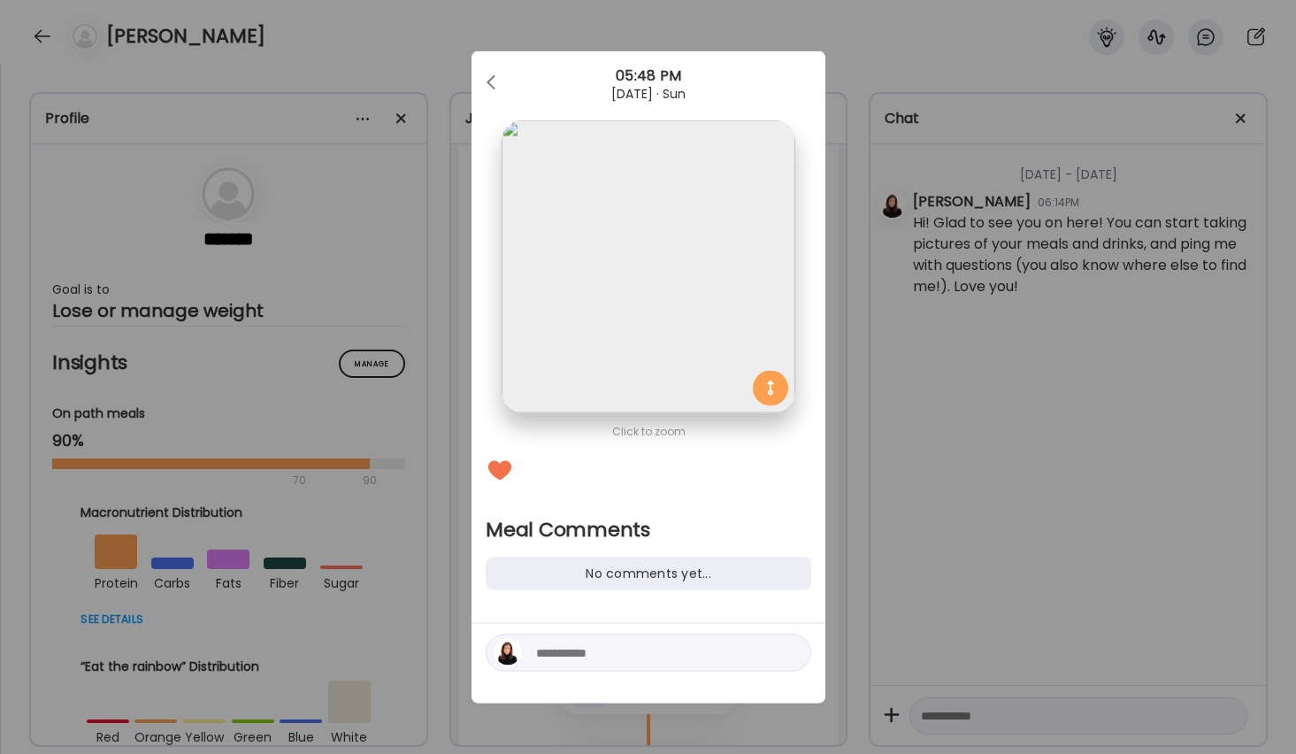
click at [617, 651] on textarea at bounding box center [655, 652] width 239 height 21
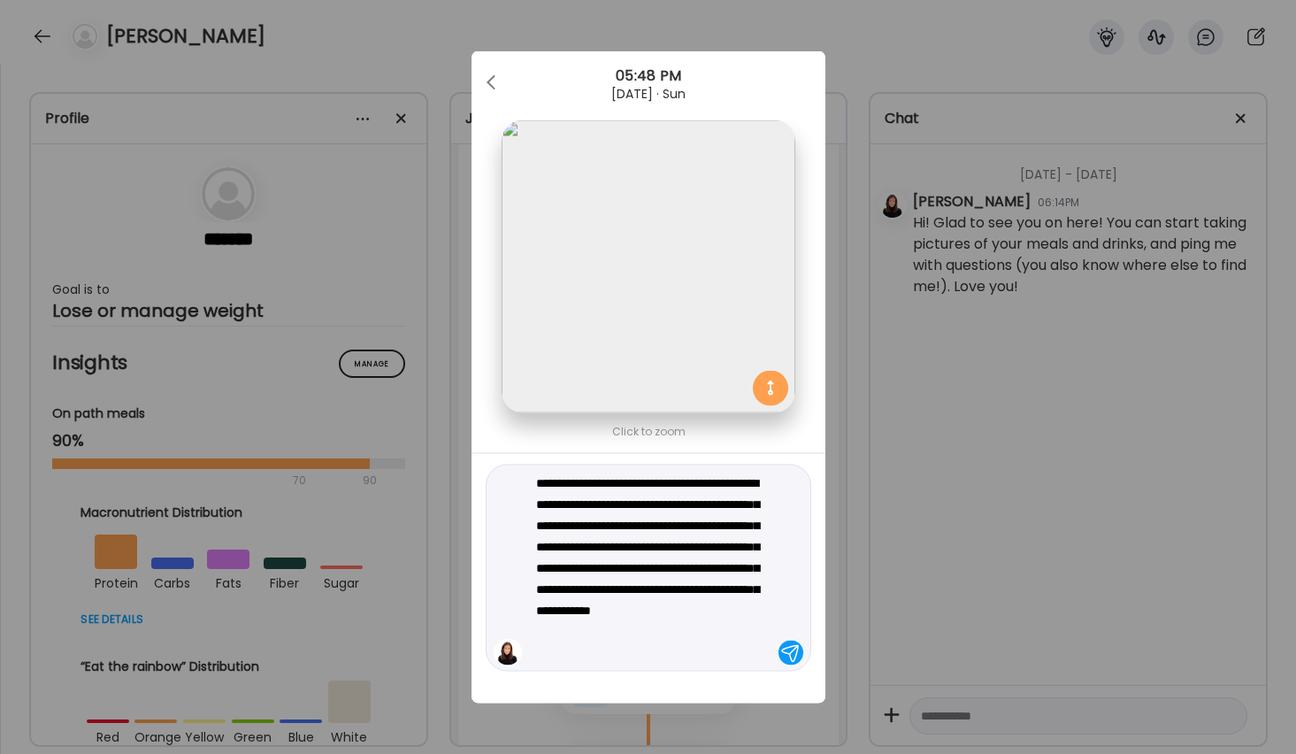
type textarea "**********"
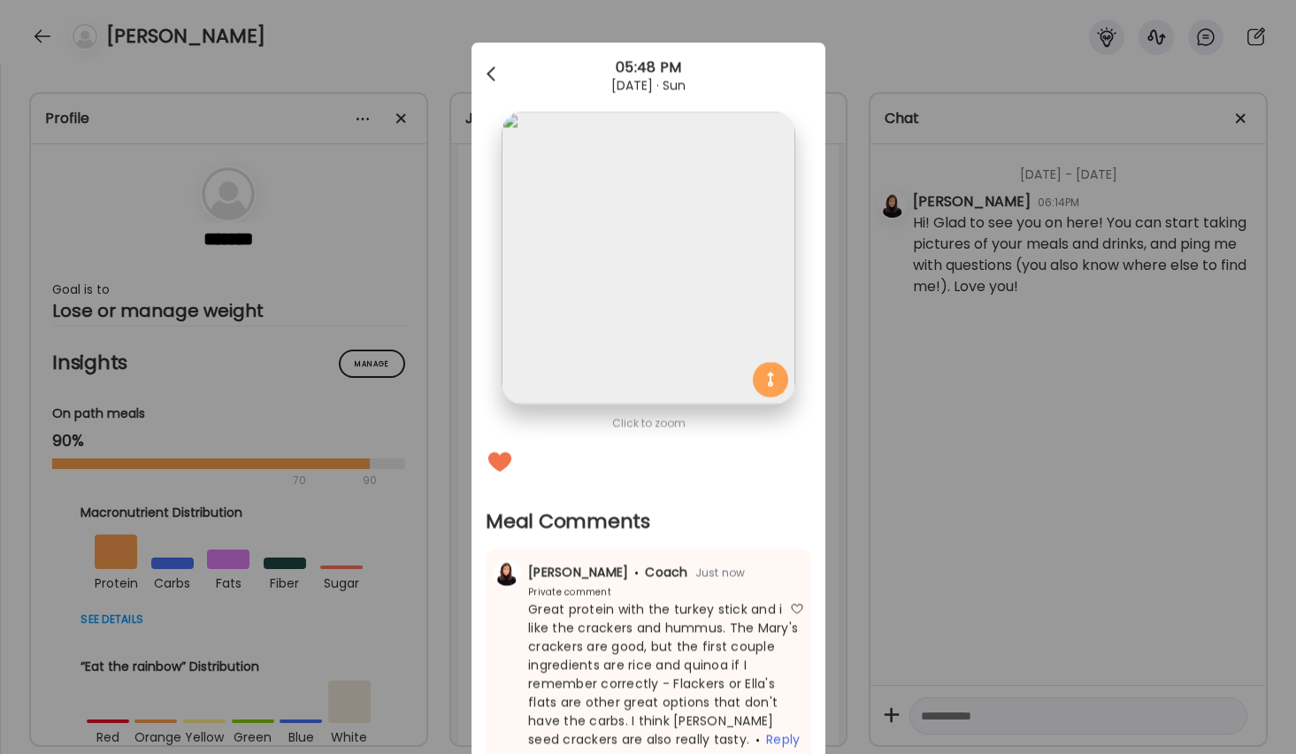
click at [489, 71] on div at bounding box center [492, 74] width 35 height 35
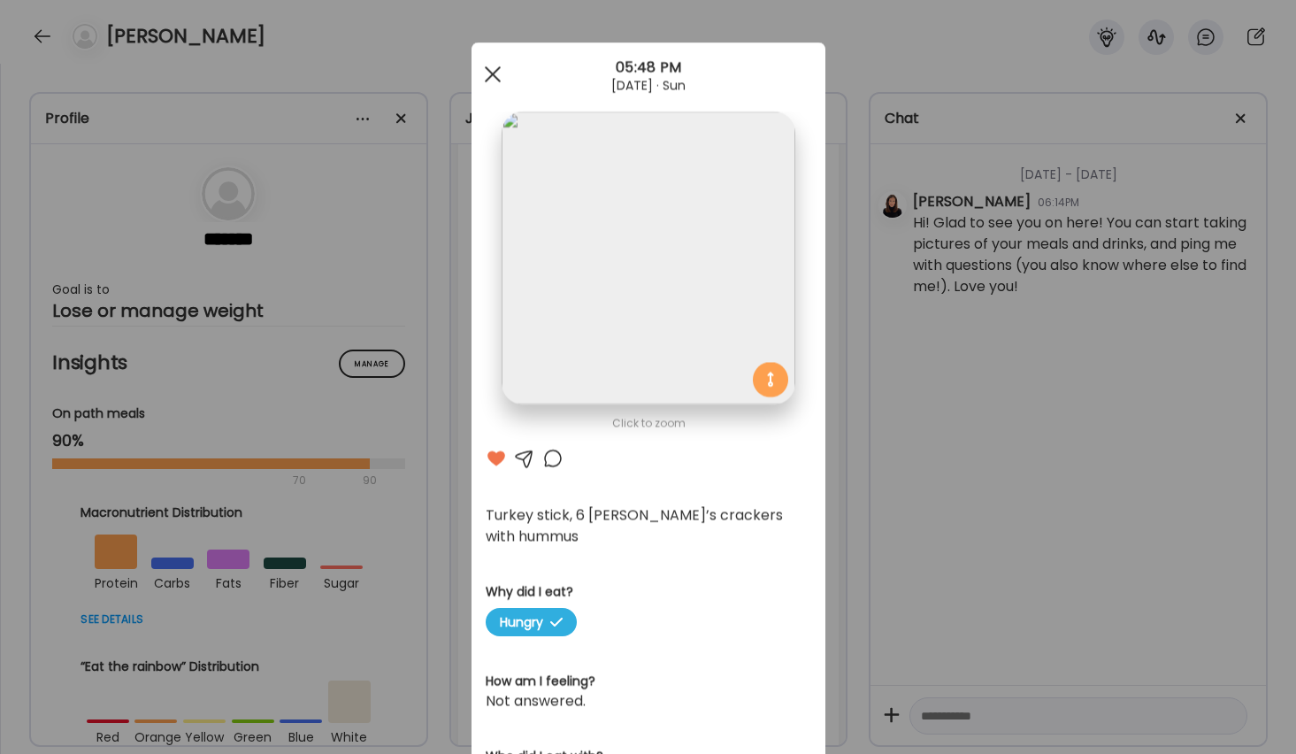
click at [484, 73] on div at bounding box center [492, 74] width 35 height 35
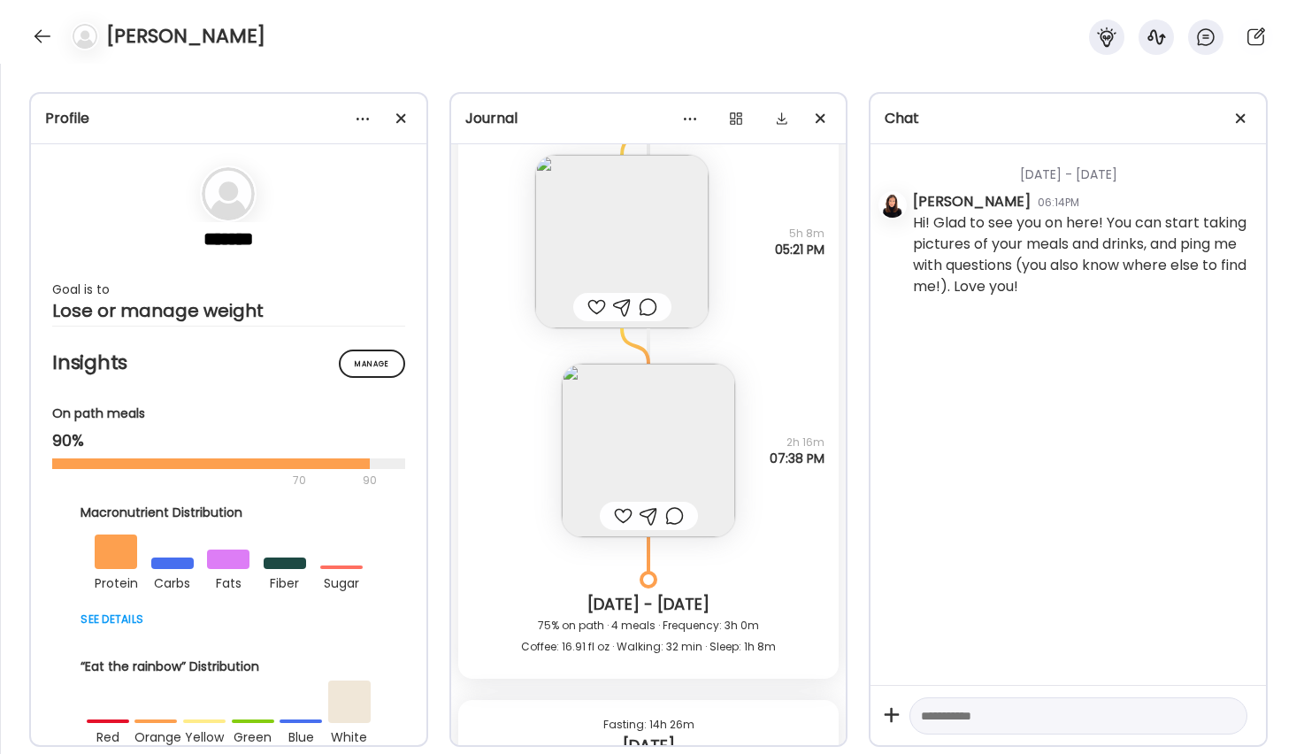
scroll to position [1277, 0]
click at [644, 418] on img at bounding box center [648, 454] width 173 height 173
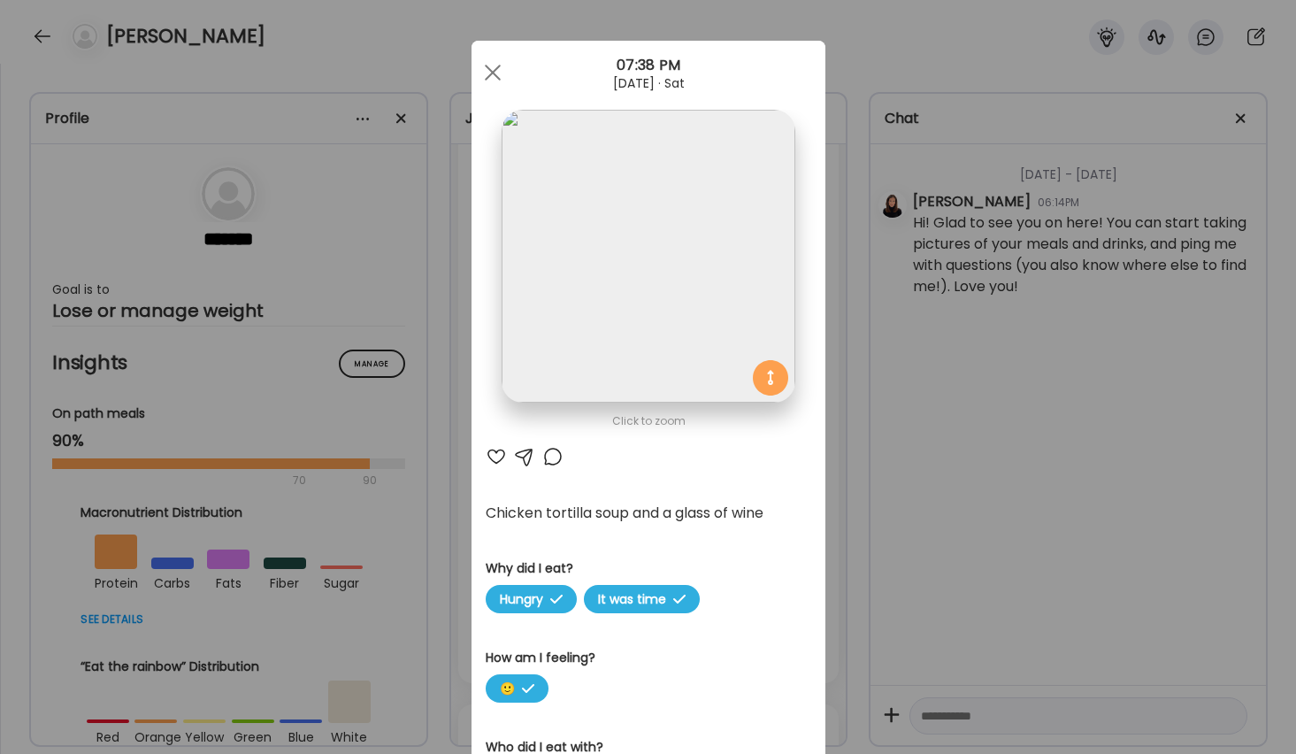
scroll to position [6, 0]
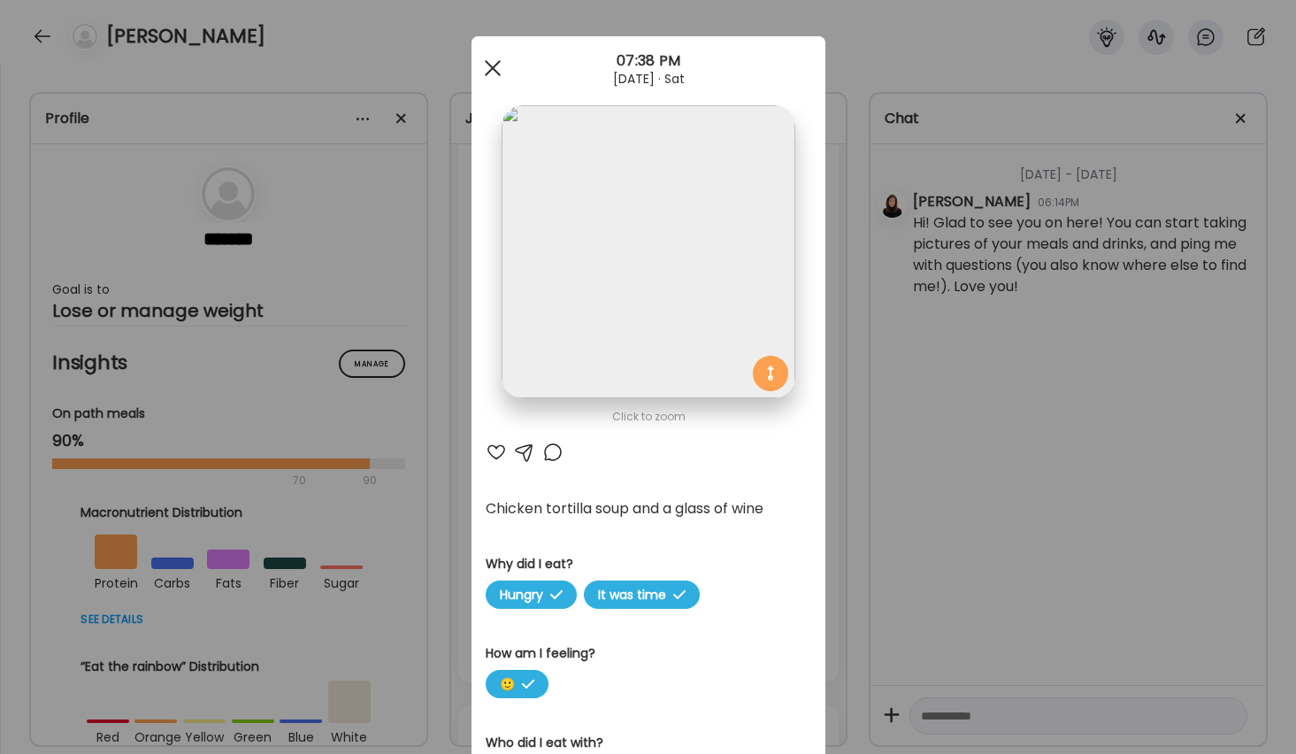
click at [490, 58] on div at bounding box center [492, 67] width 35 height 35
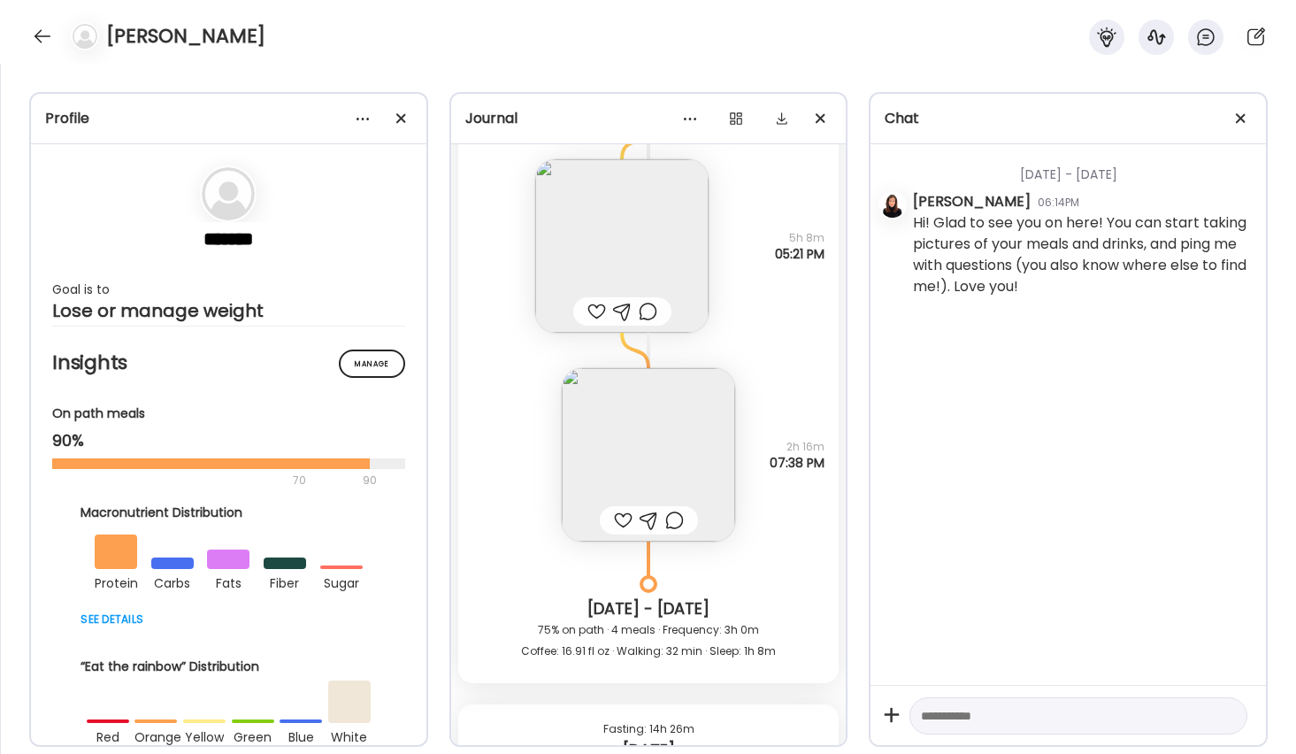
click at [605, 257] on img at bounding box center [621, 245] width 173 height 173
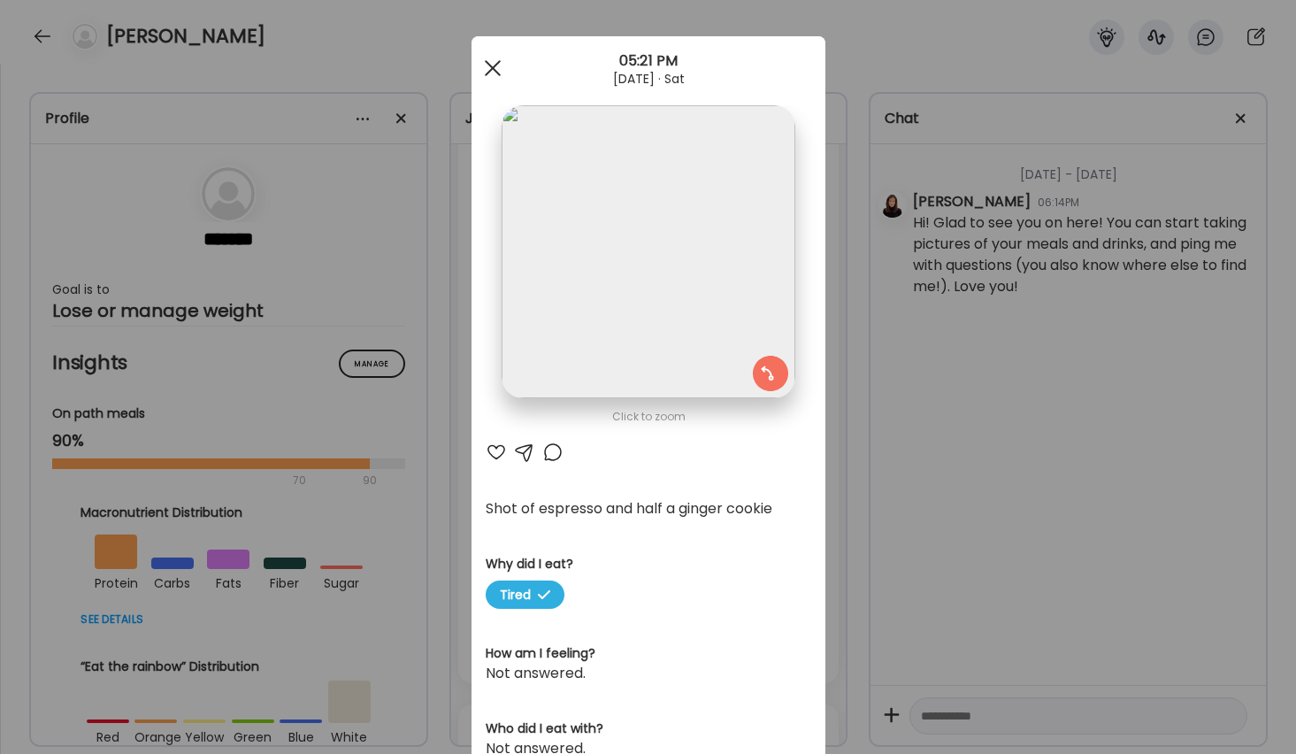
click at [490, 64] on div at bounding box center [492, 67] width 35 height 35
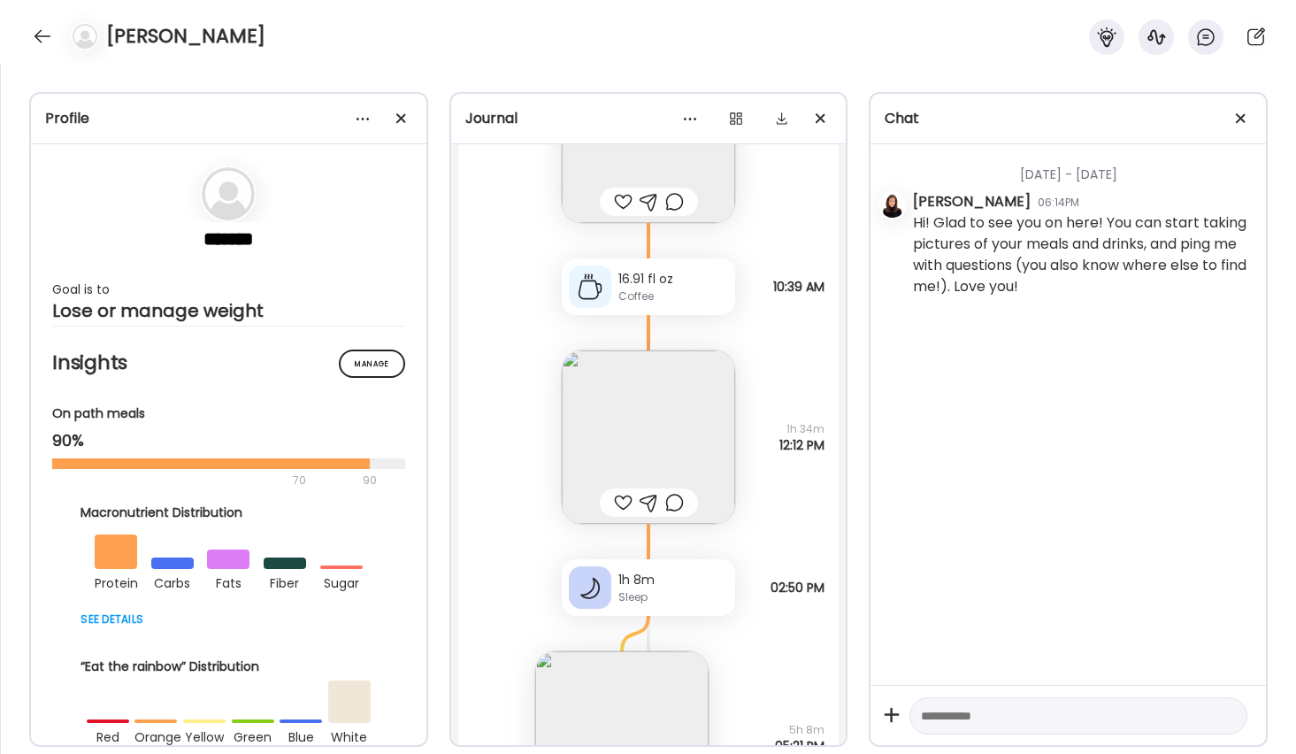
scroll to position [782, 0]
click at [626, 404] on img at bounding box center [648, 439] width 173 height 173
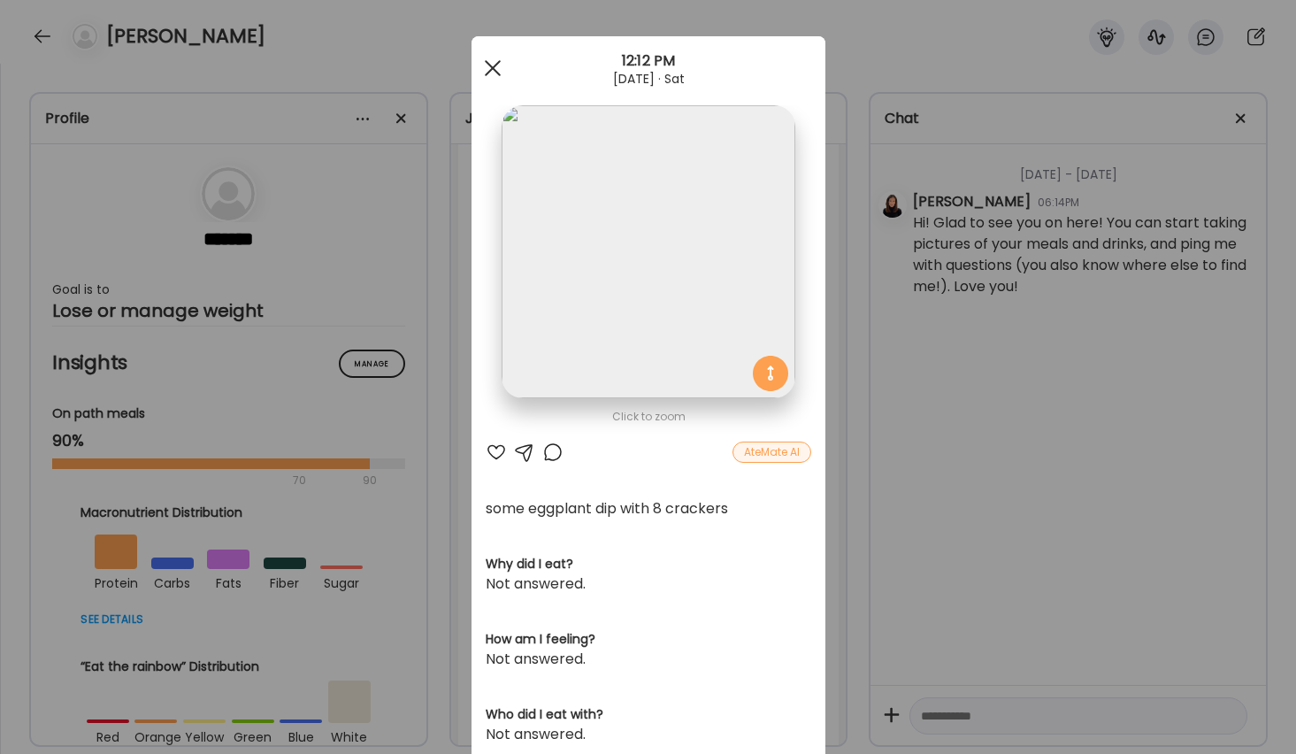
click at [487, 61] on div at bounding box center [492, 67] width 35 height 35
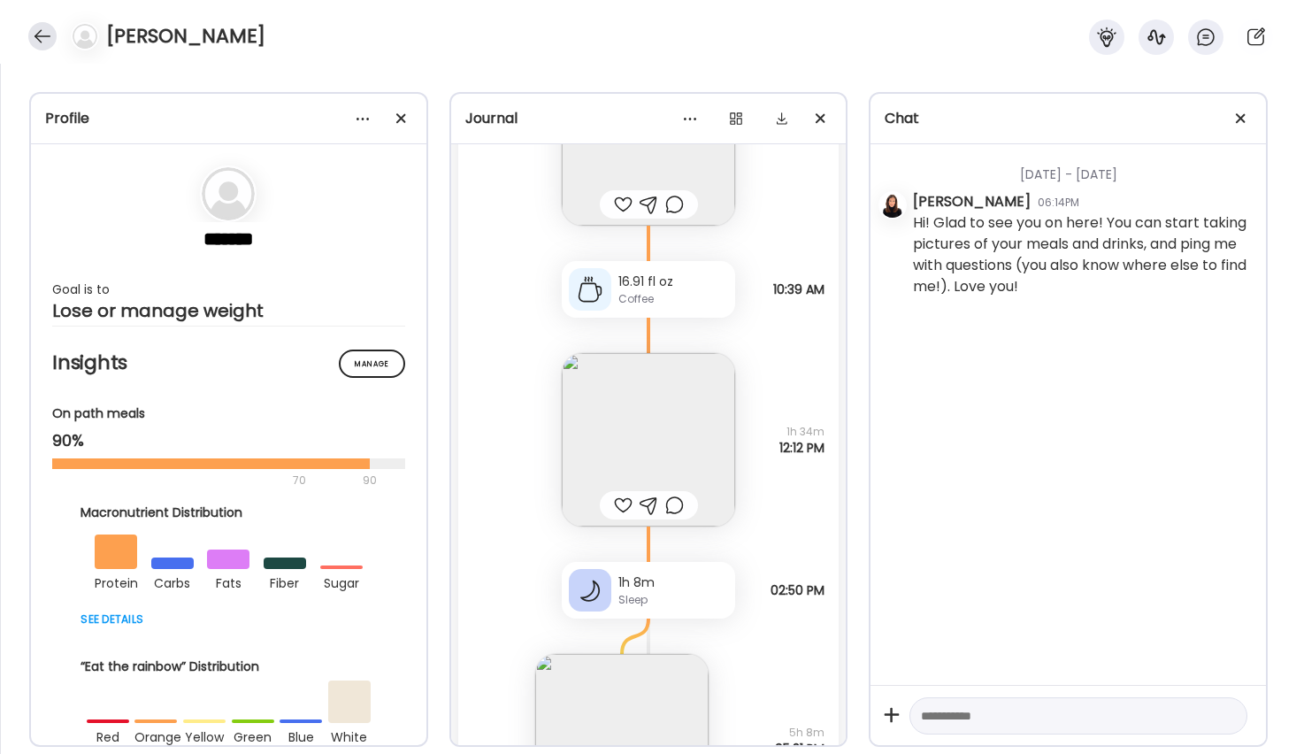
click at [30, 32] on div at bounding box center [42, 36] width 28 height 28
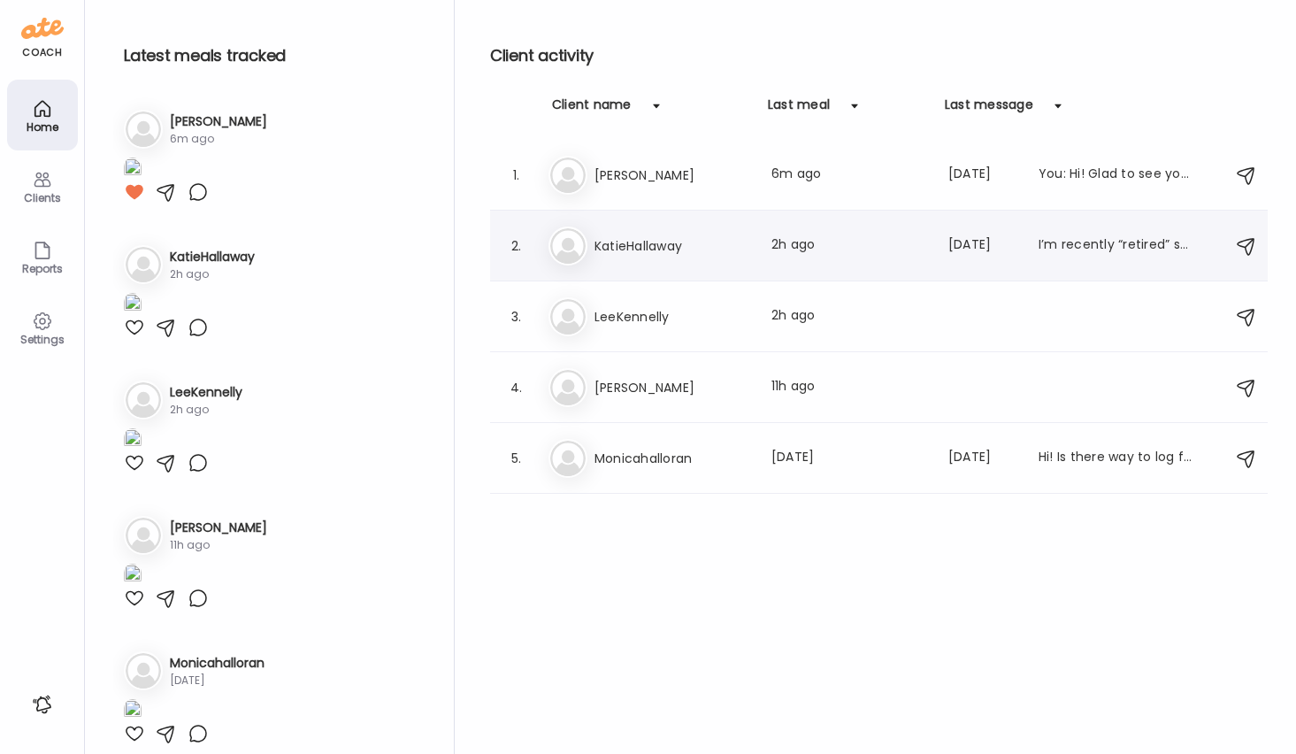
click at [660, 253] on h3 "KatieHallaway" at bounding box center [673, 245] width 156 height 21
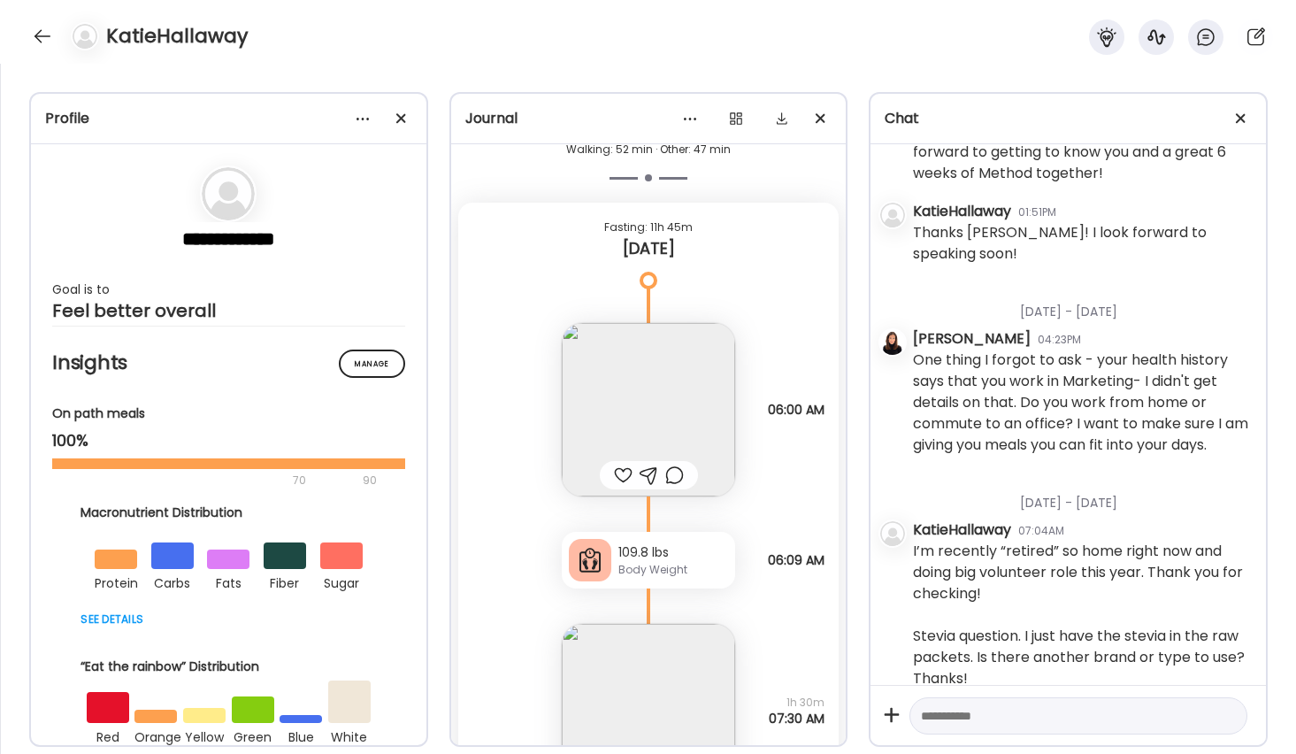
scroll to position [8721, 0]
click at [619, 473] on div at bounding box center [623, 473] width 19 height 21
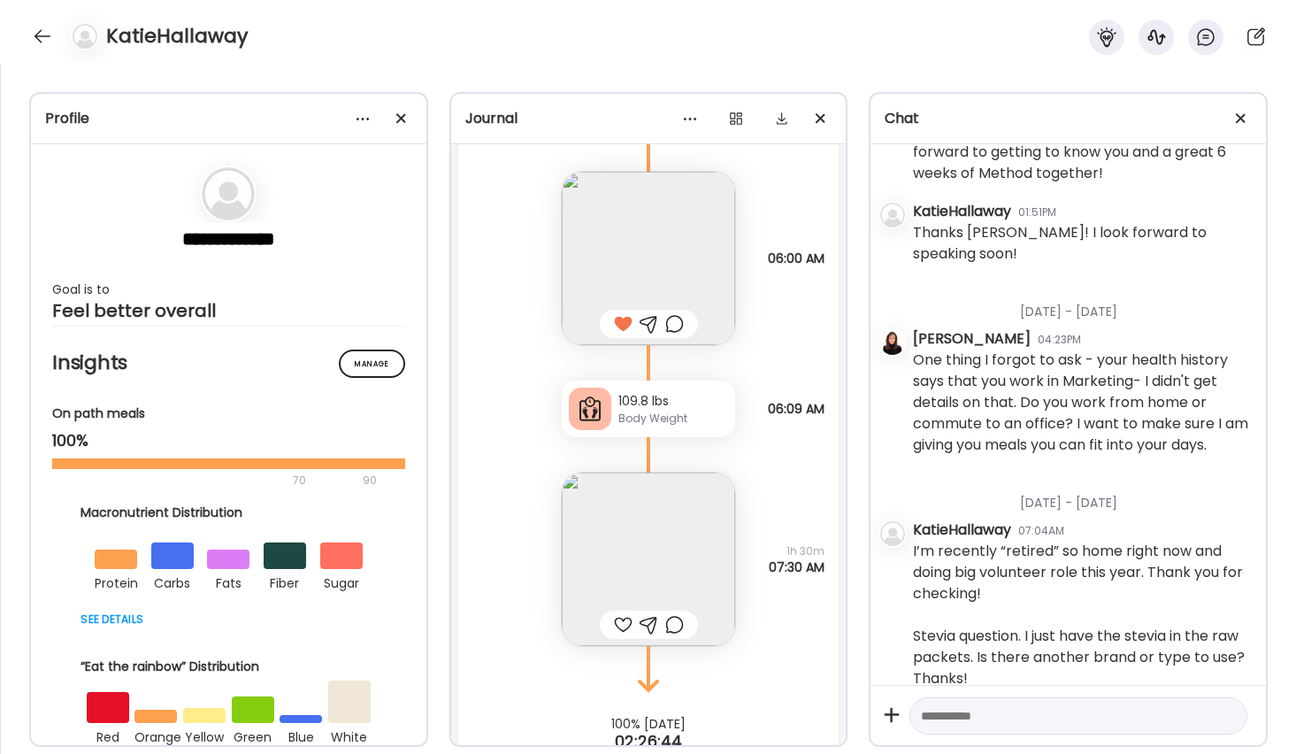
scroll to position [8873, 0]
click at [632, 418] on div "Body Weight" at bounding box center [674, 417] width 110 height 16
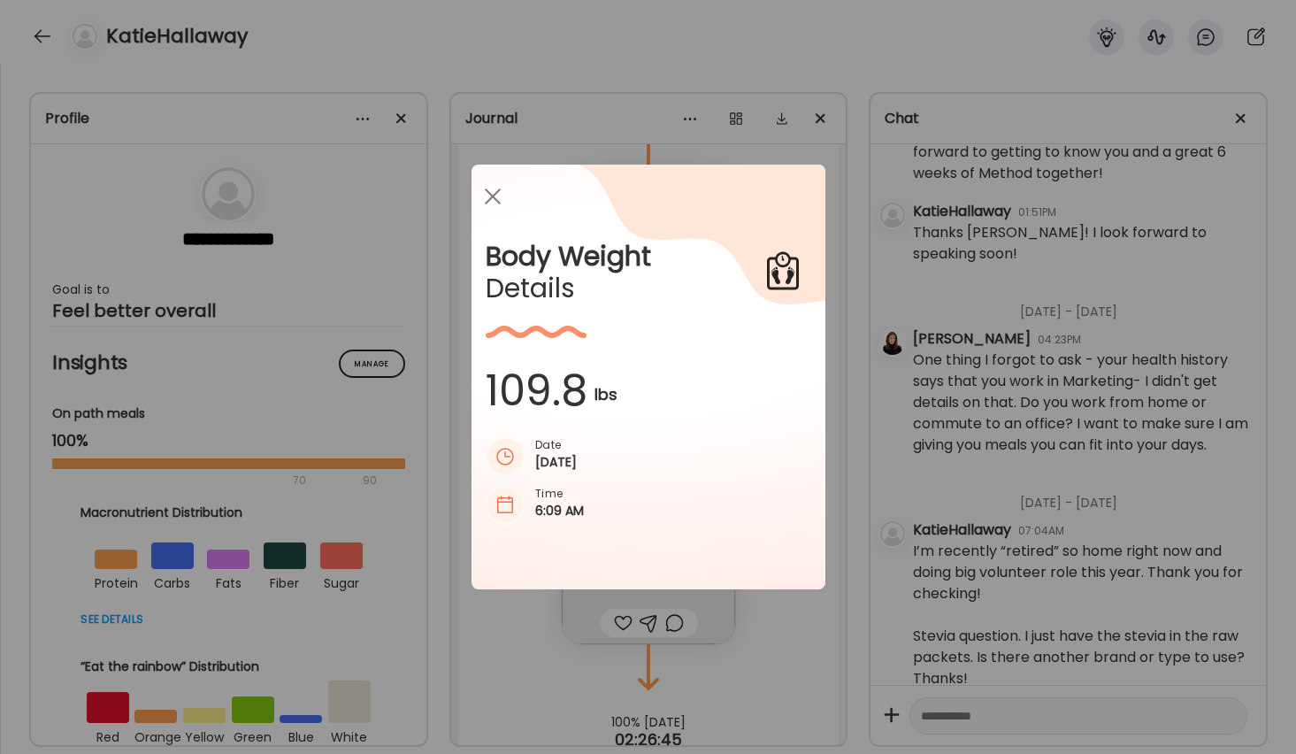
click at [632, 418] on icon at bounding box center [660, 340] width 332 height 351
click at [489, 189] on div at bounding box center [492, 196] width 35 height 35
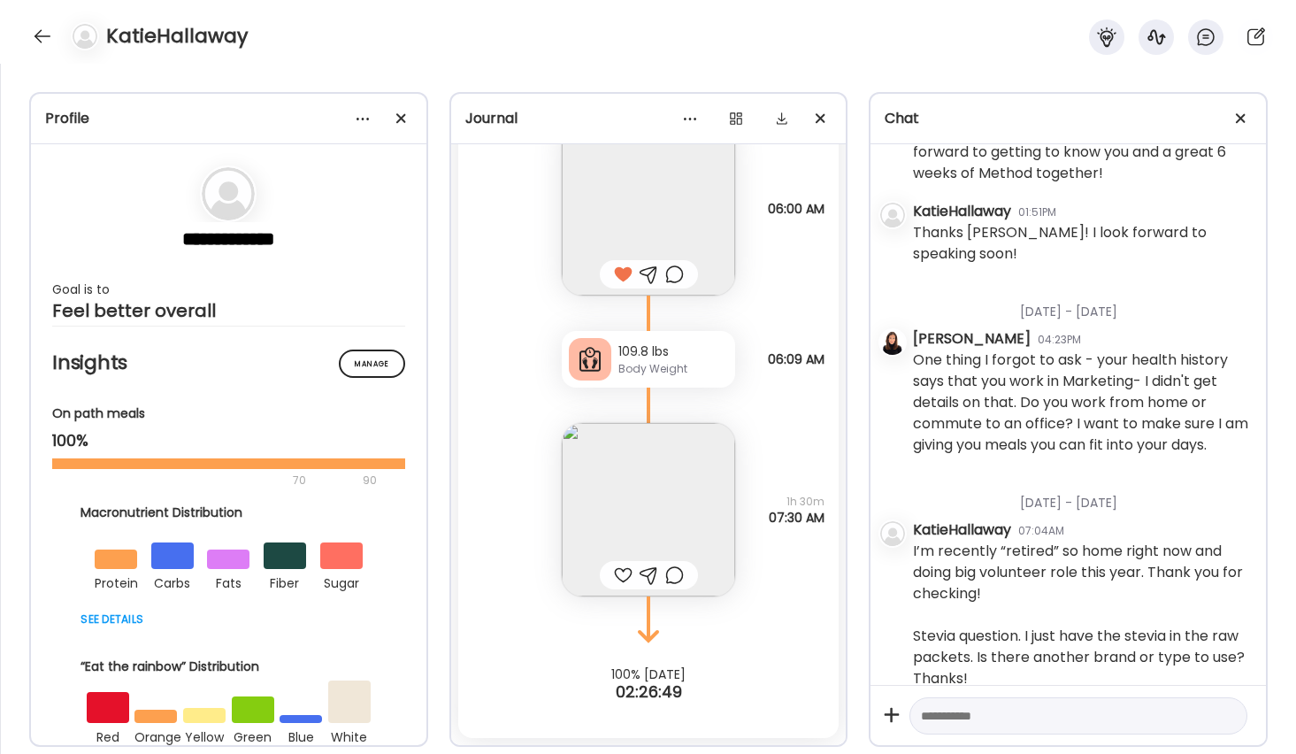
scroll to position [8920, 0]
click at [661, 477] on img at bounding box center [648, 509] width 173 height 173
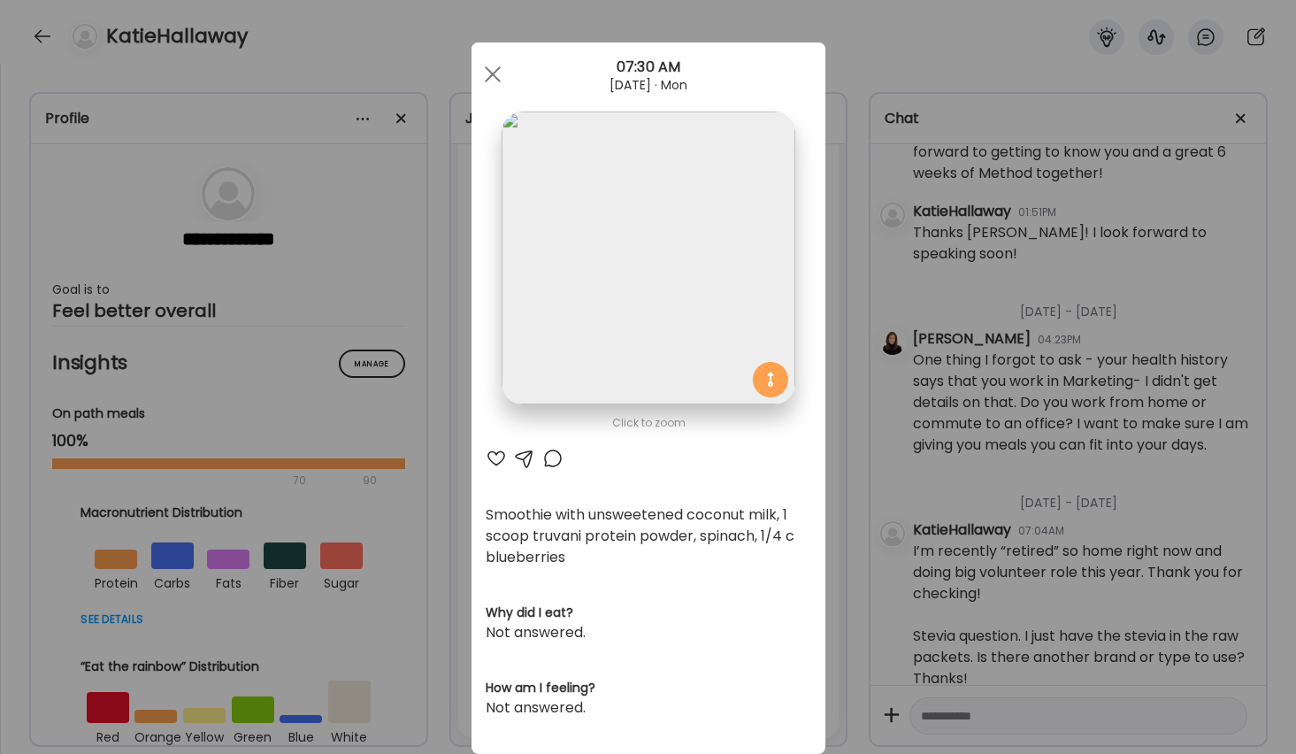
click at [608, 533] on div "Smoothie with unsweetened coconut milk, 1 scoop truvani protein powder, spinach…" at bounding box center [649, 536] width 326 height 64
click at [548, 454] on div at bounding box center [552, 458] width 21 height 21
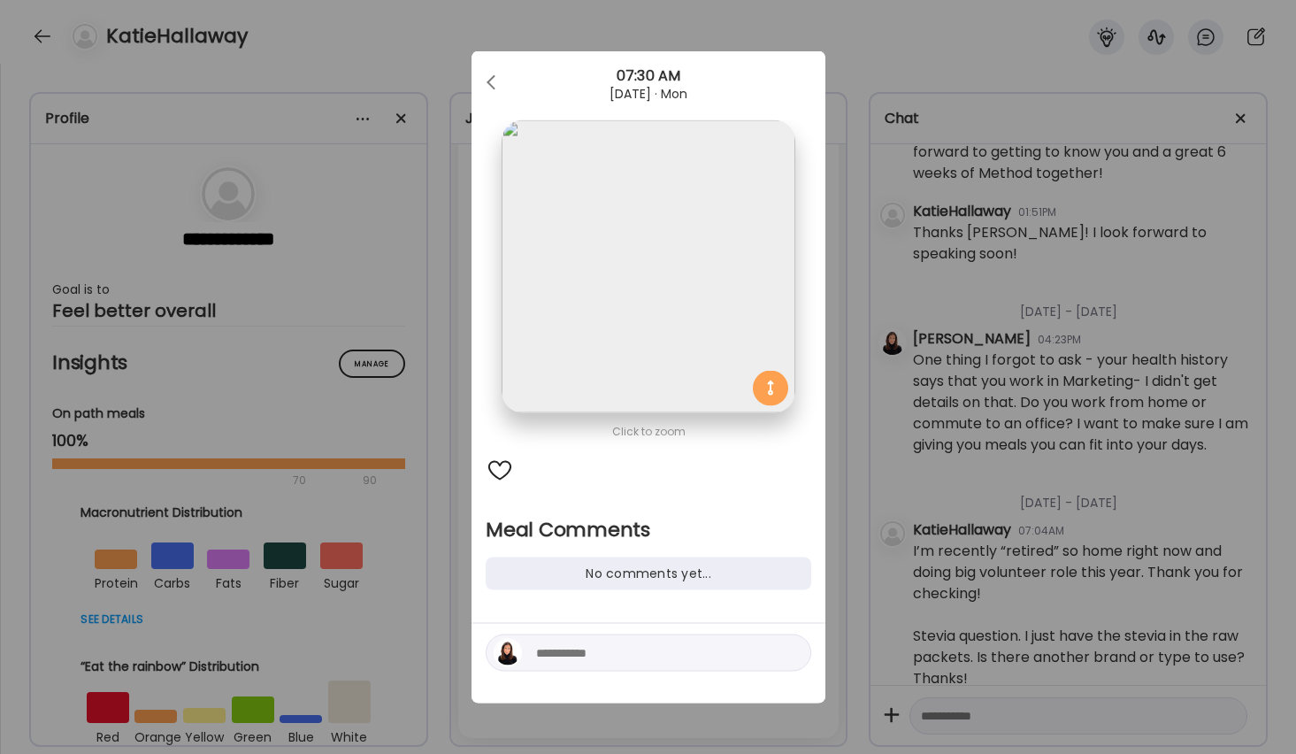
click at [621, 656] on textarea at bounding box center [655, 652] width 239 height 21
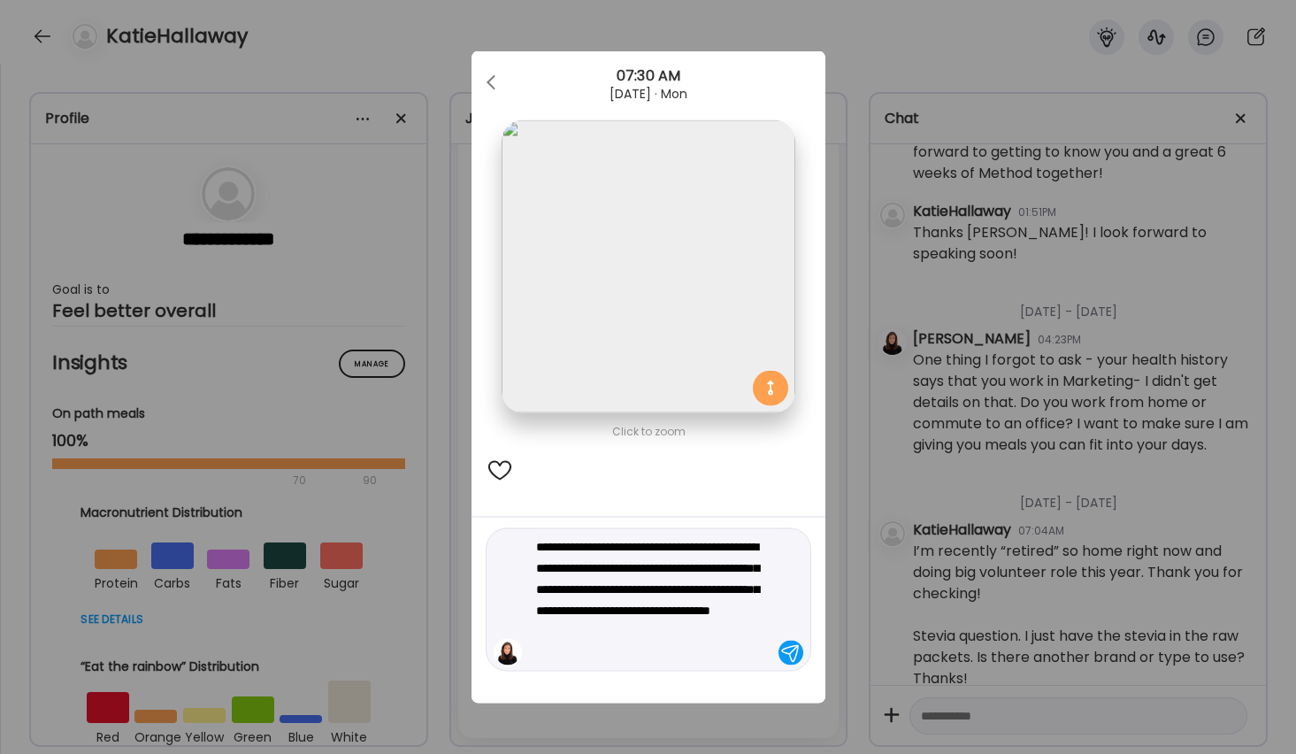
type textarea "**********"
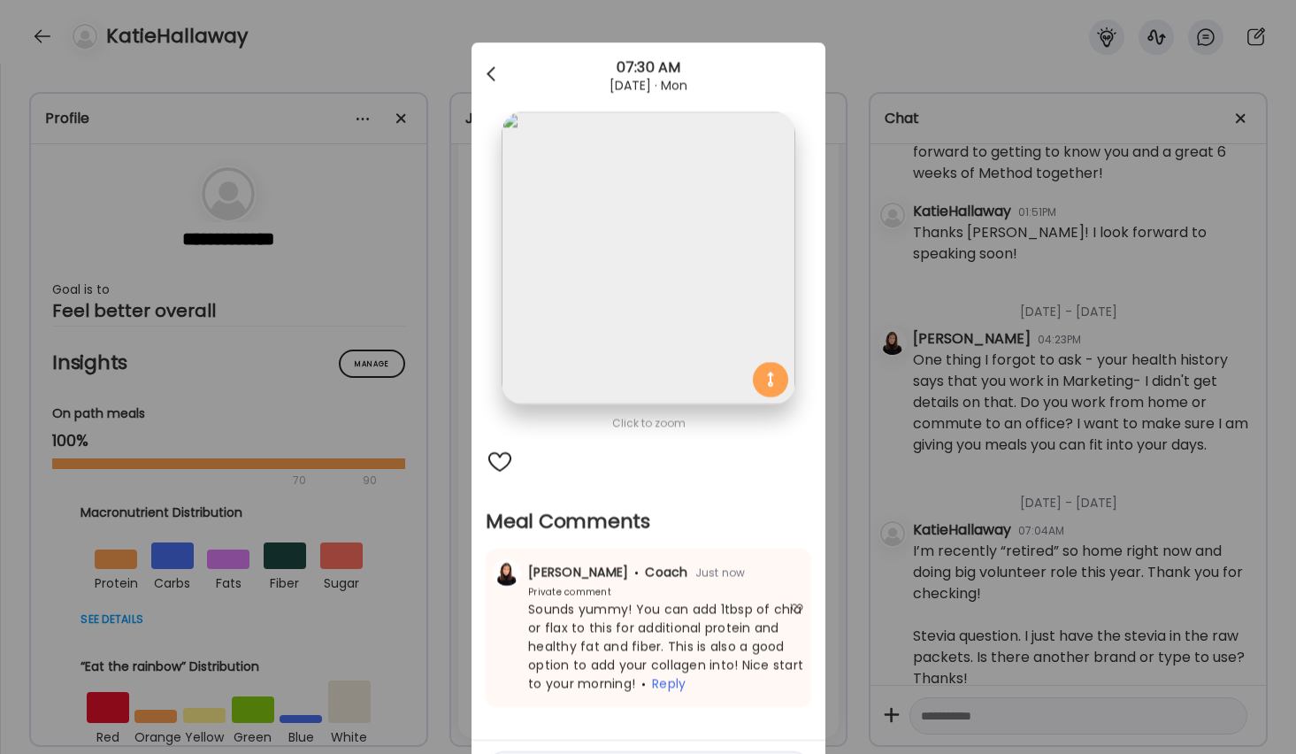
click at [496, 73] on div at bounding box center [492, 74] width 35 height 35
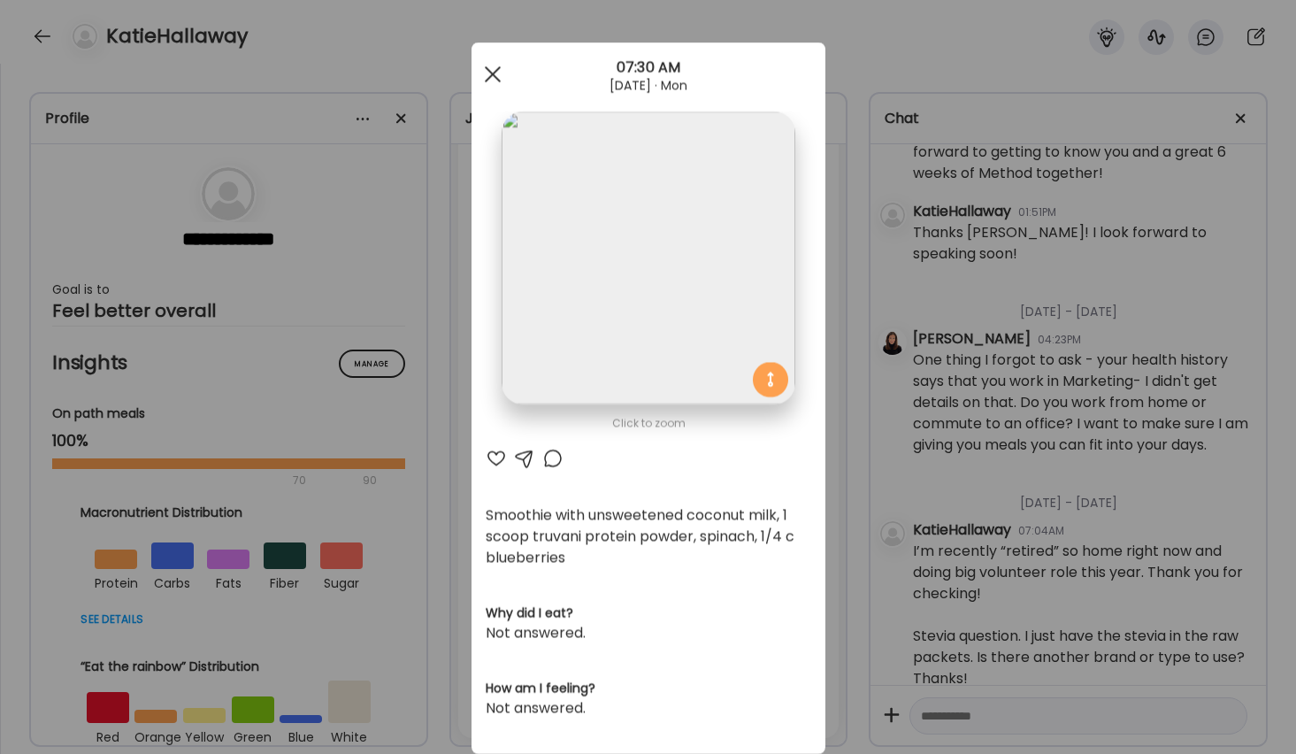
click at [491, 73] on span at bounding box center [492, 74] width 16 height 16
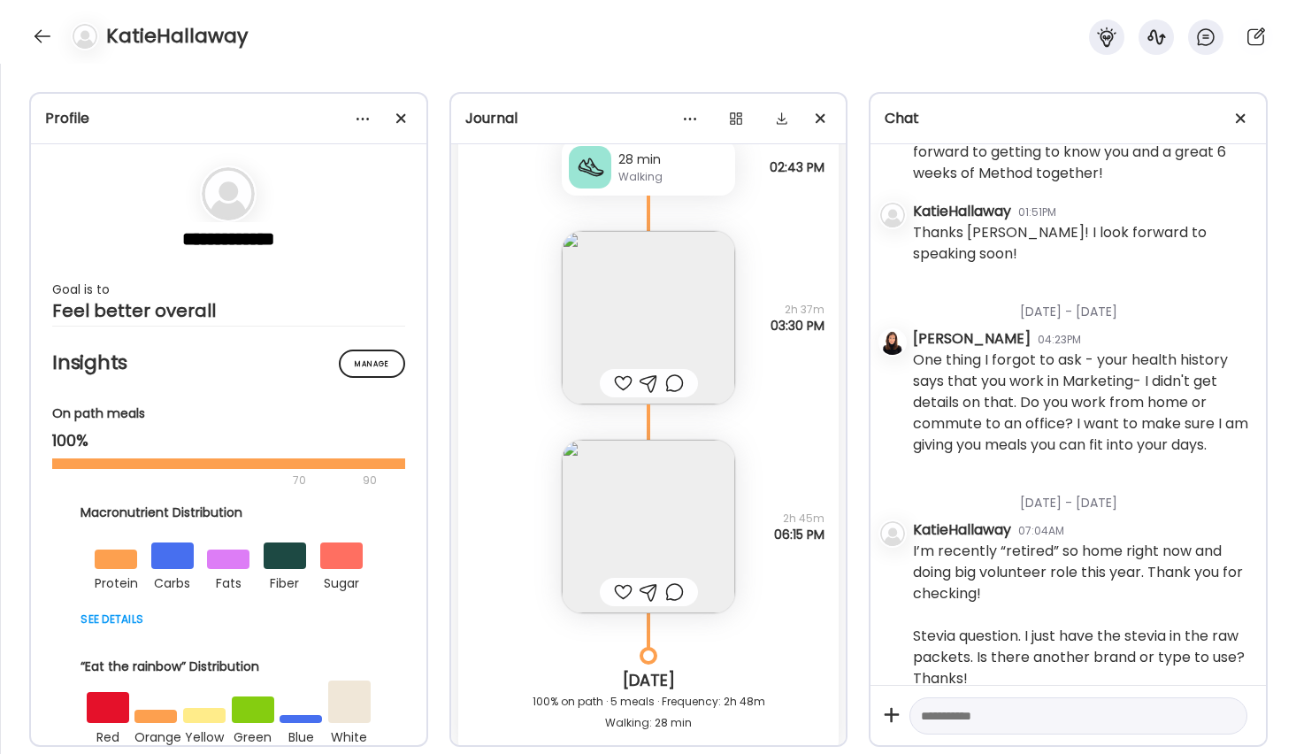
scroll to position [7991, 0]
click at [672, 534] on img at bounding box center [648, 528] width 173 height 173
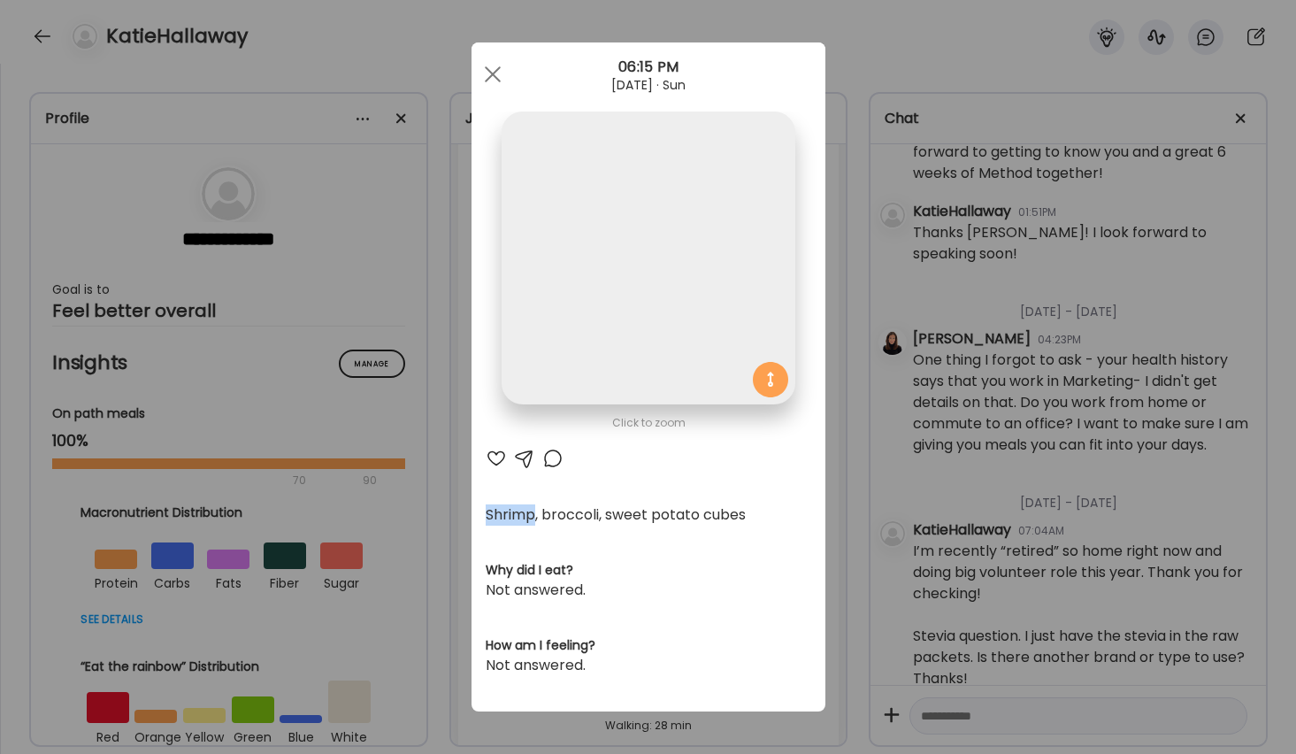
click at [672, 534] on div "Click to zoom AteMate AI Shrimp, broccoli, sweet potato cubes Why did I eat? No…" at bounding box center [649, 376] width 354 height 669
click at [490, 454] on div at bounding box center [496, 458] width 21 height 21
click at [554, 459] on div at bounding box center [552, 458] width 21 height 21
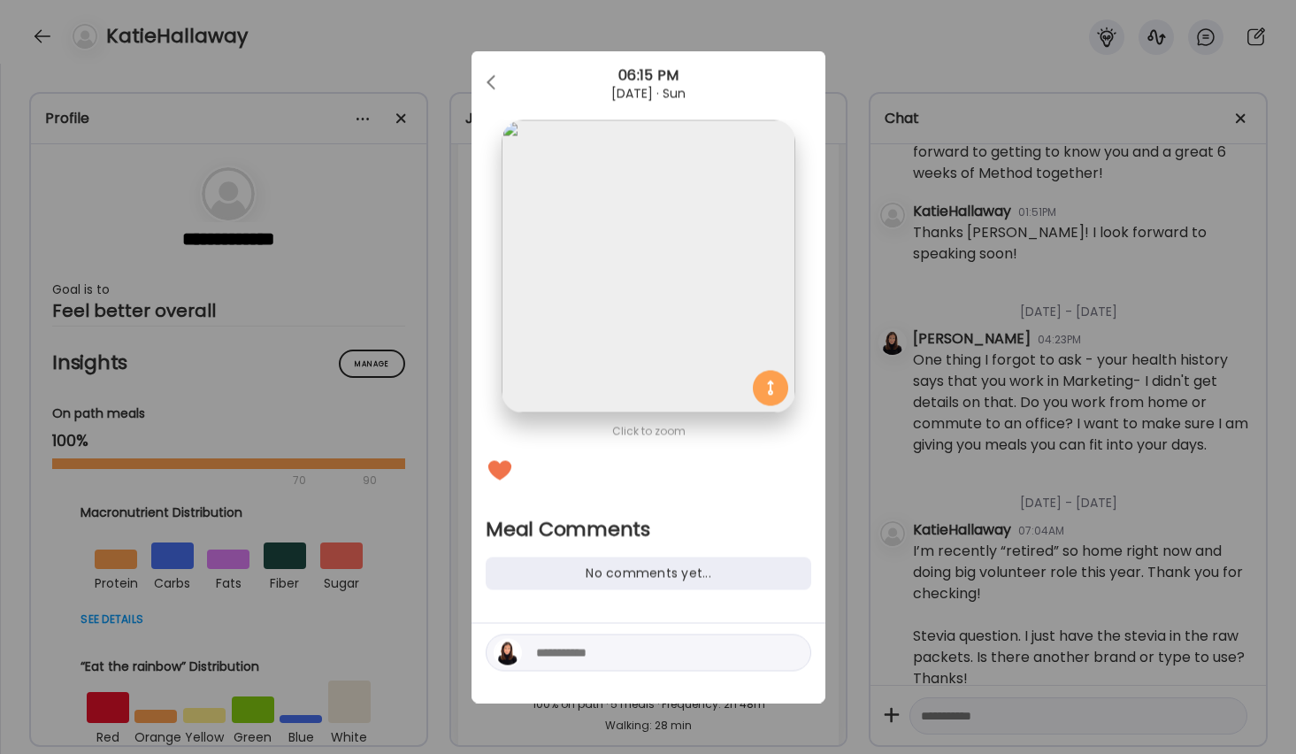
click at [616, 655] on textarea at bounding box center [655, 652] width 239 height 21
type textarea "***"
click at [789, 652] on div at bounding box center [791, 653] width 25 height 25
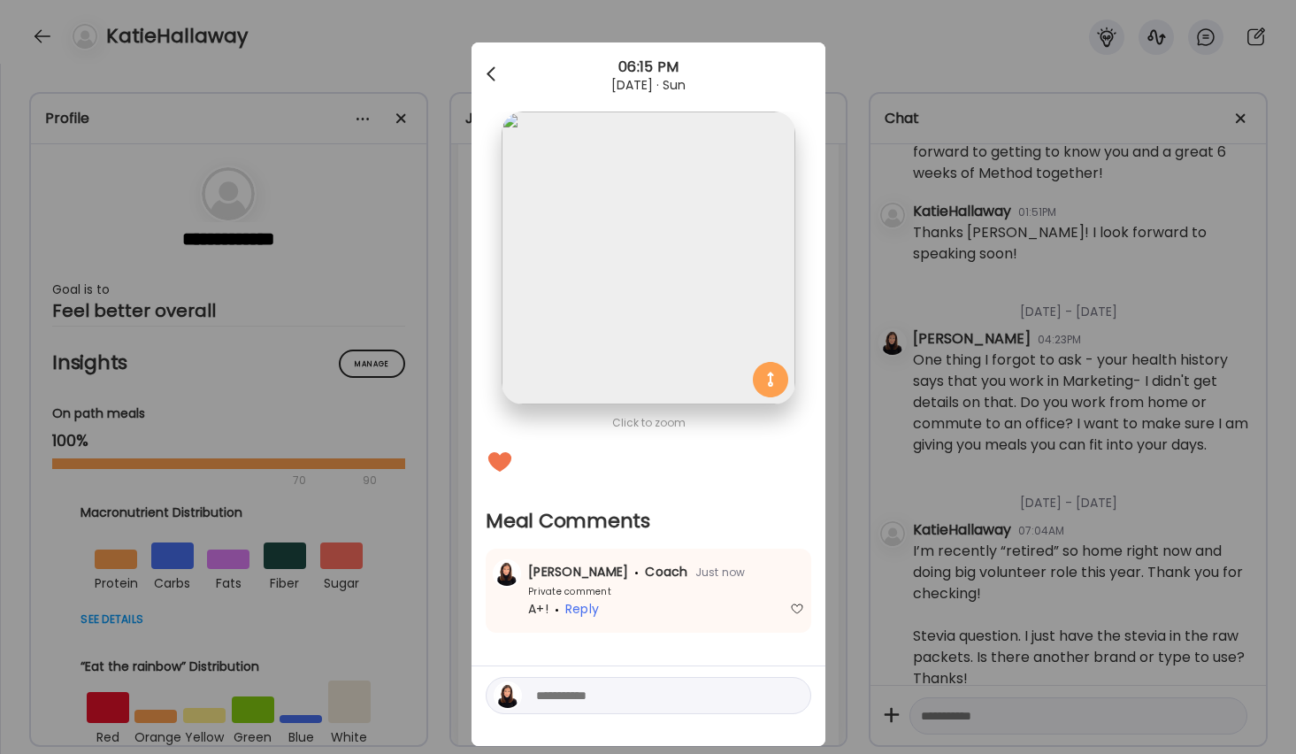
click at [489, 65] on div at bounding box center [492, 74] width 35 height 35
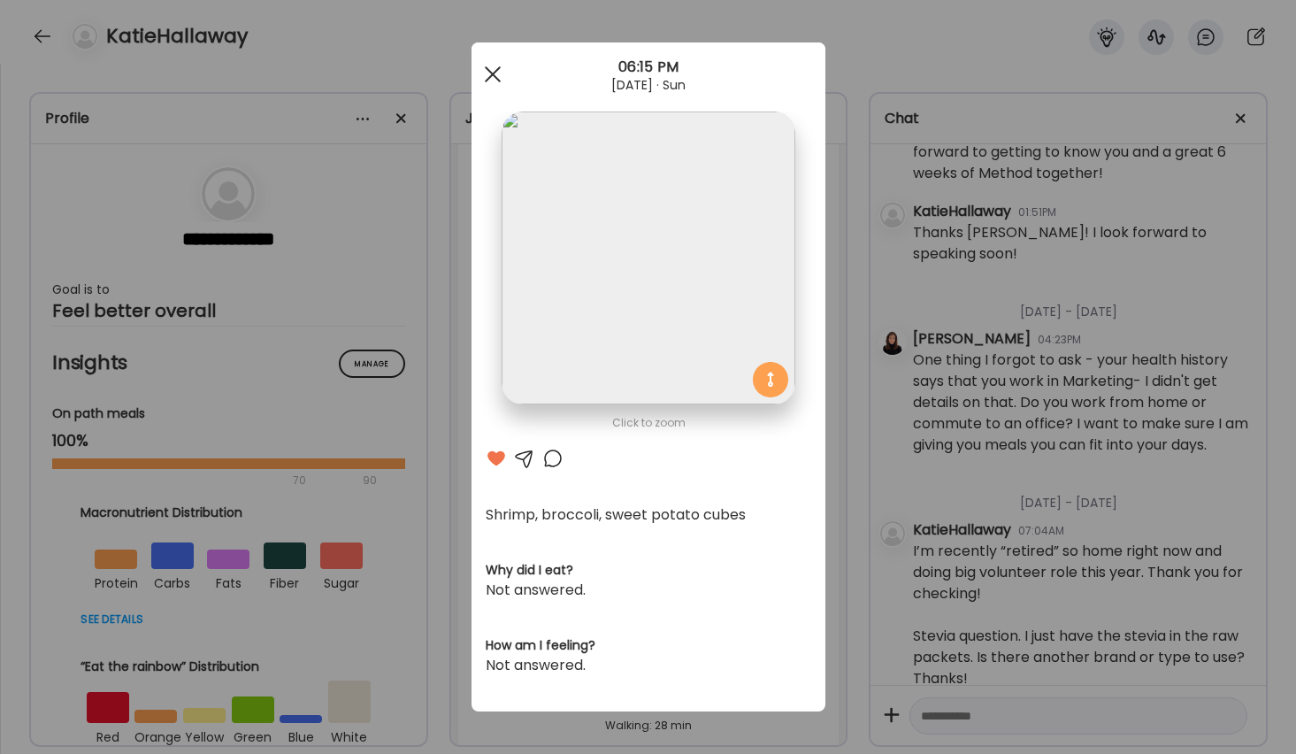
click at [491, 68] on div at bounding box center [492, 74] width 35 height 35
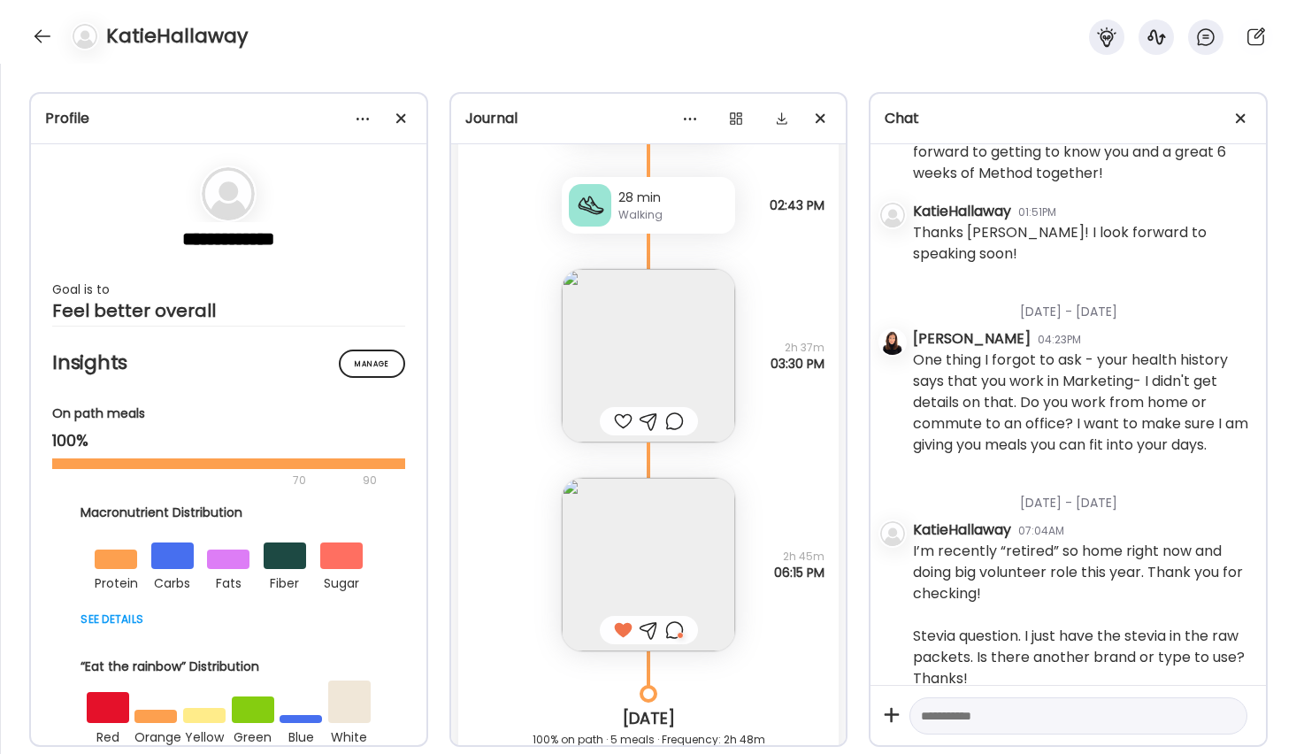
scroll to position [7954, 0]
click at [622, 423] on div at bounding box center [623, 422] width 19 height 21
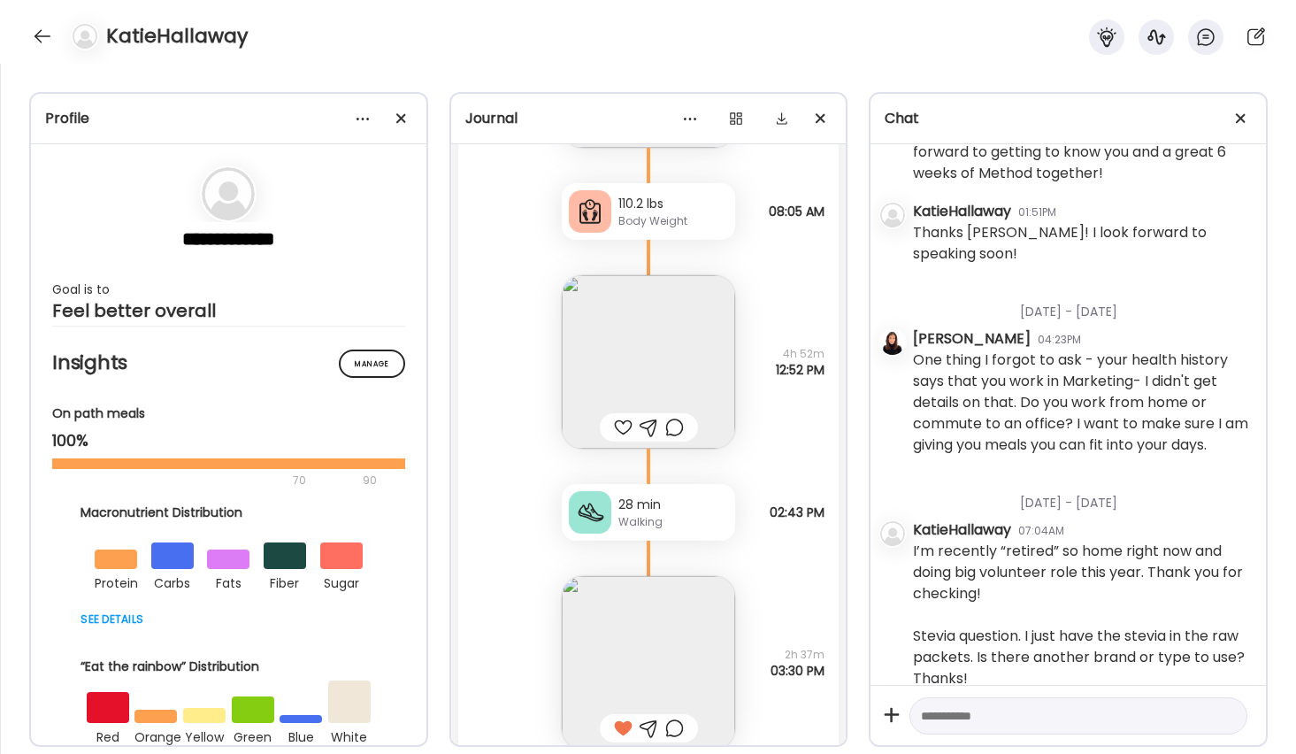
scroll to position [7648, 0]
click at [654, 380] on img at bounding box center [648, 362] width 173 height 173
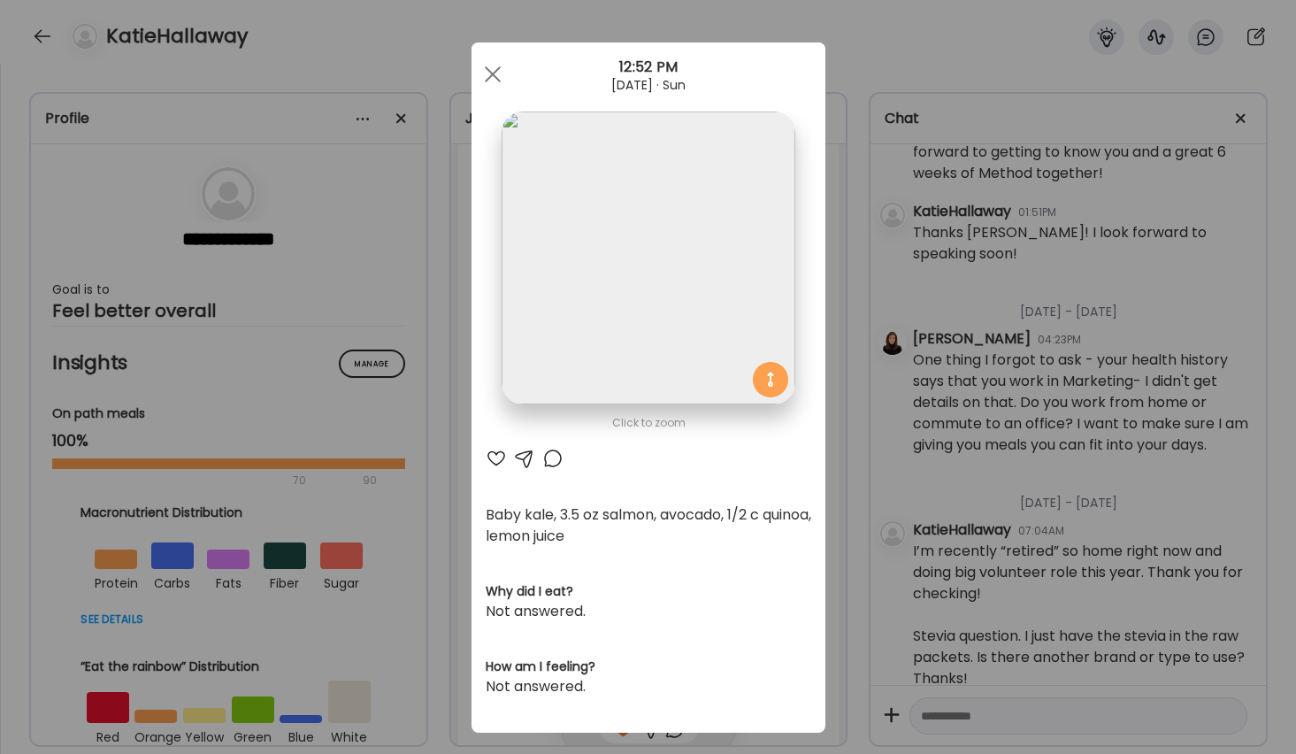
click at [496, 460] on div at bounding box center [496, 458] width 21 height 21
click at [490, 68] on div at bounding box center [492, 74] width 35 height 35
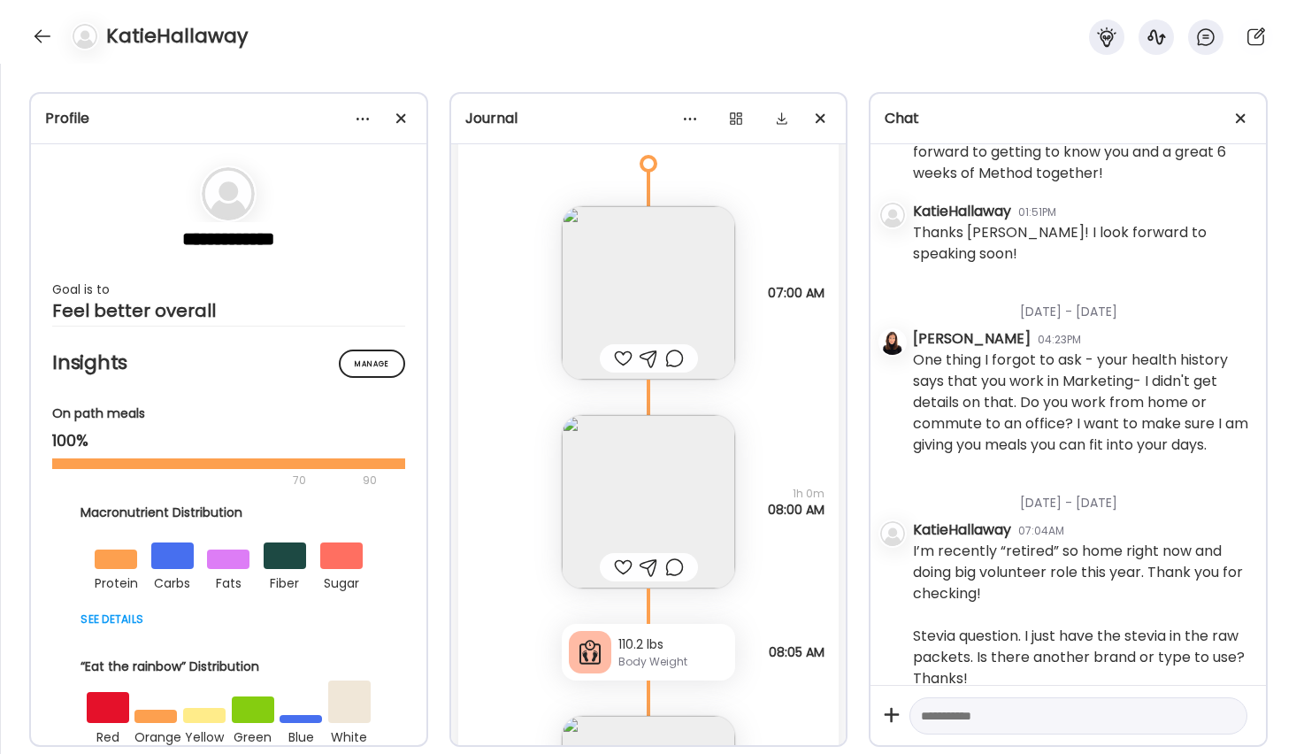
scroll to position [7210, 0]
click at [635, 460] on img at bounding box center [648, 499] width 173 height 173
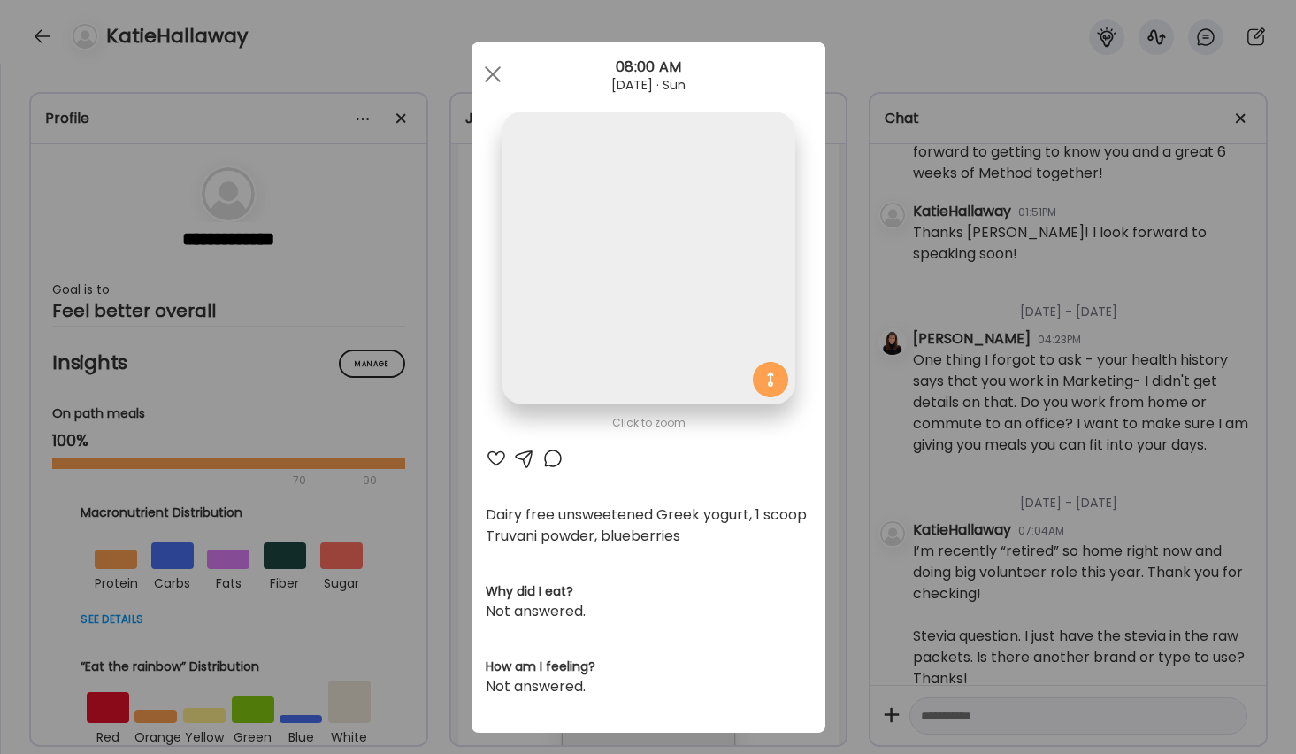
click at [635, 460] on div "Click to zoom AteMate AI Dairy free unsweetened Greek yogurt, 1 scoop Truvani p…" at bounding box center [649, 387] width 354 height 690
click at [494, 457] on div at bounding box center [496, 458] width 21 height 21
click at [491, 67] on div at bounding box center [492, 74] width 35 height 35
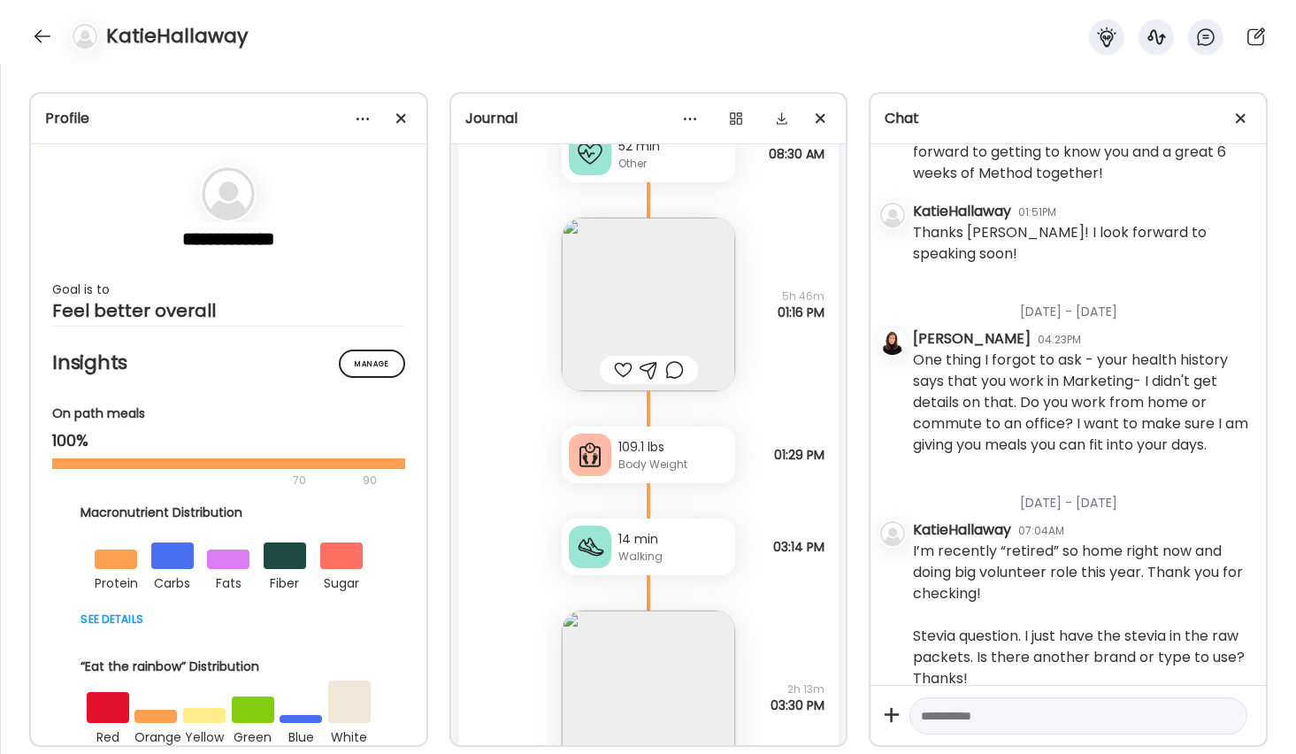
scroll to position [5967, 0]
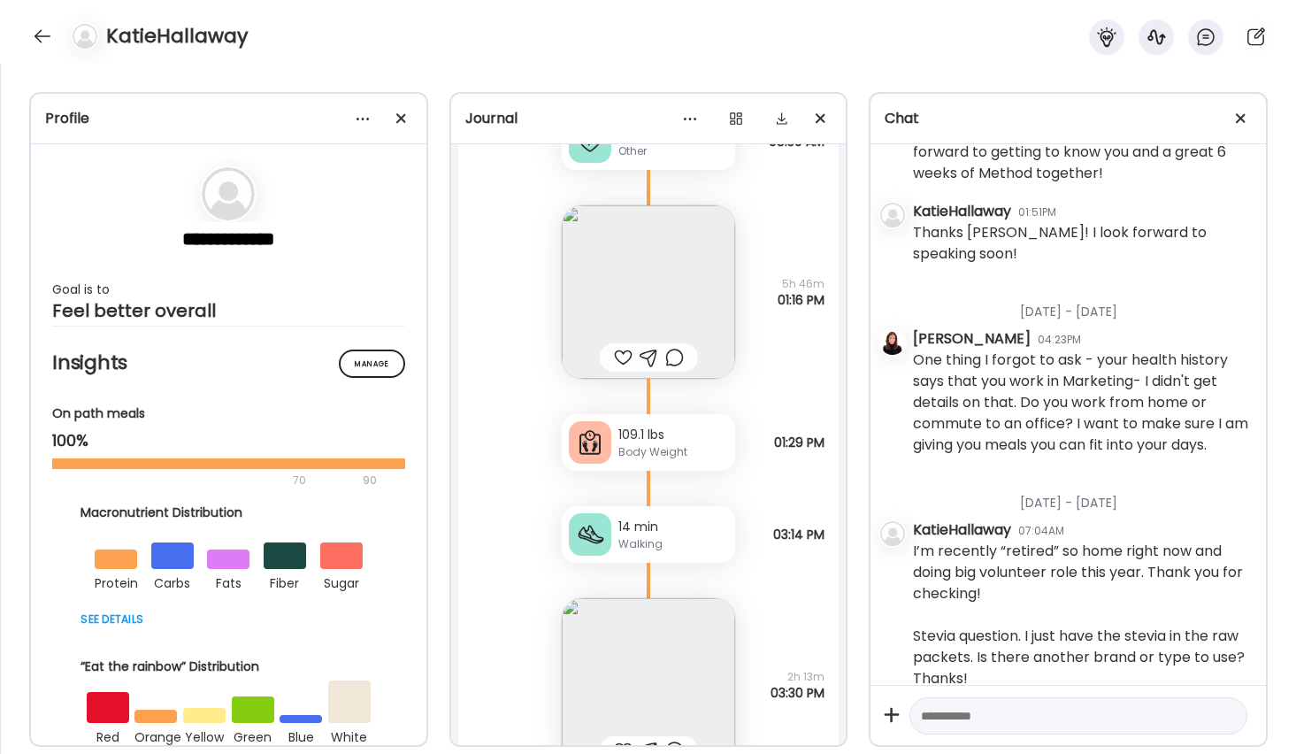
click at [639, 308] on img at bounding box center [648, 291] width 173 height 173
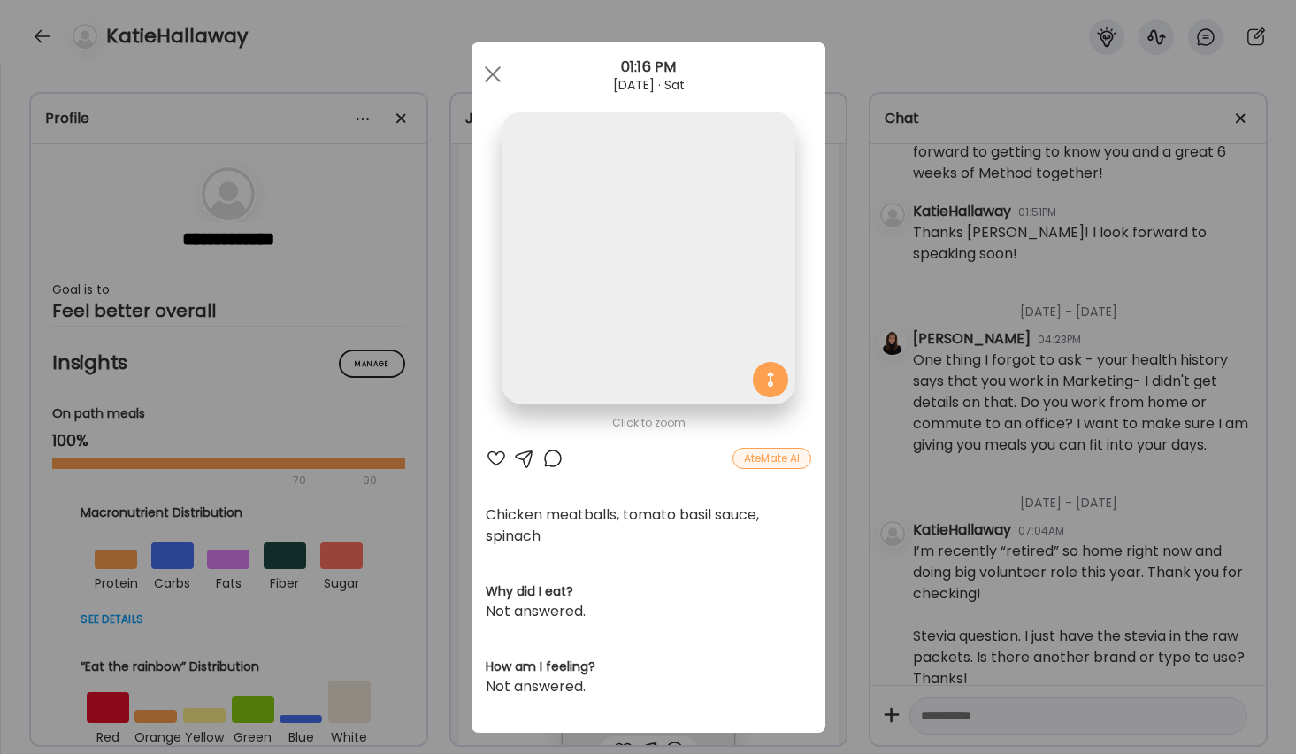
click at [639, 308] on img at bounding box center [648, 257] width 293 height 293
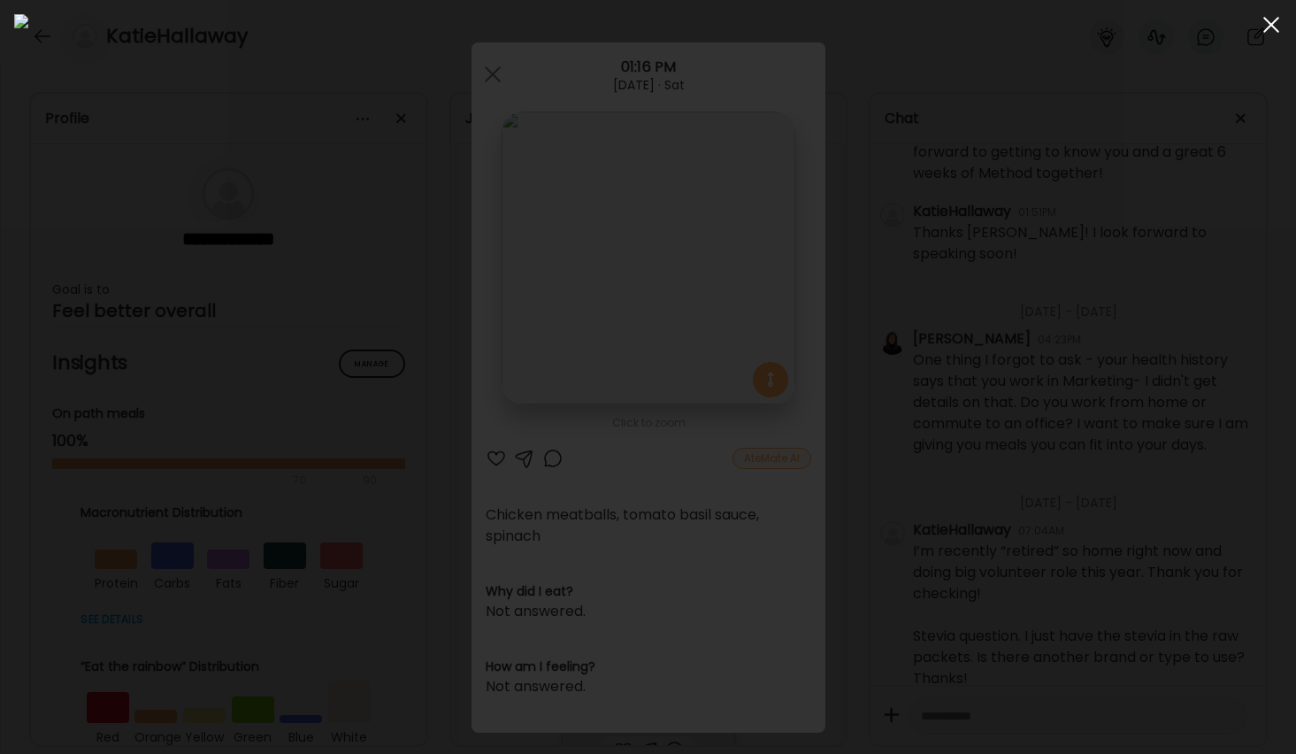
click at [1267, 22] on div at bounding box center [1271, 24] width 35 height 35
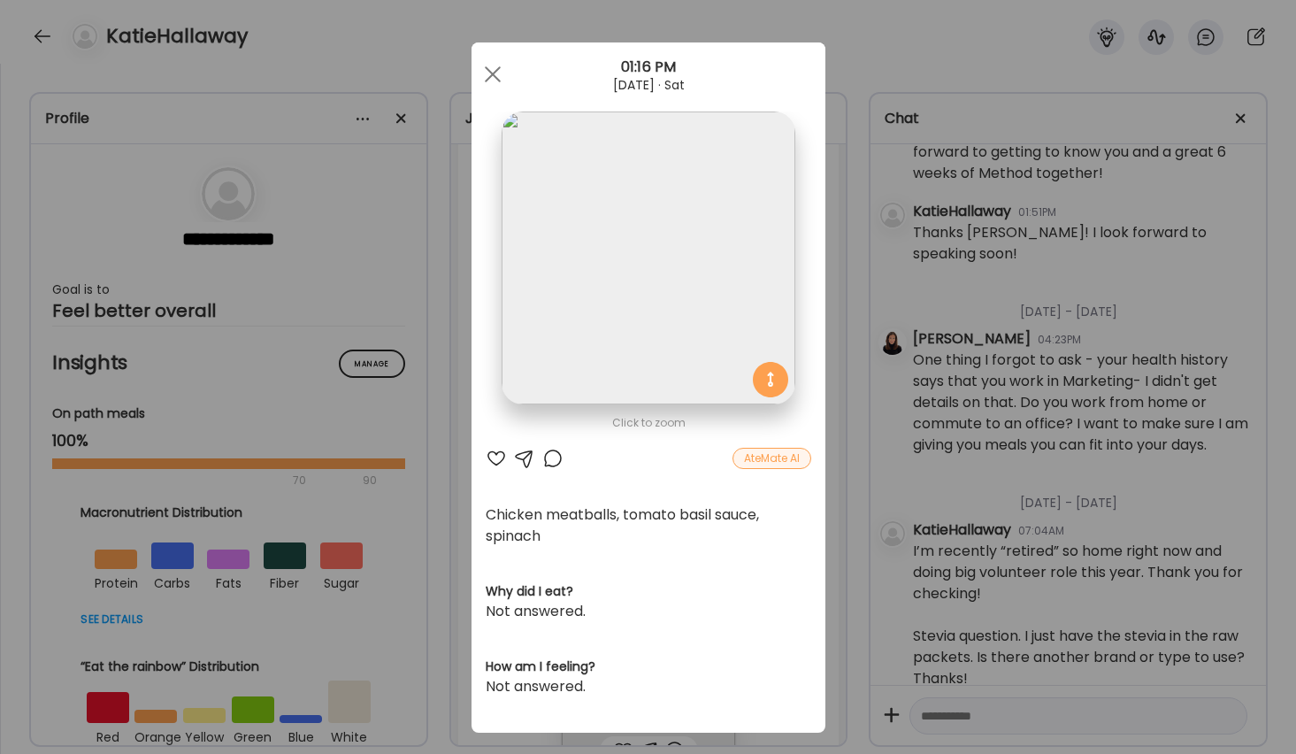
click at [494, 457] on div at bounding box center [496, 458] width 21 height 21
click at [552, 460] on div at bounding box center [552, 458] width 21 height 21
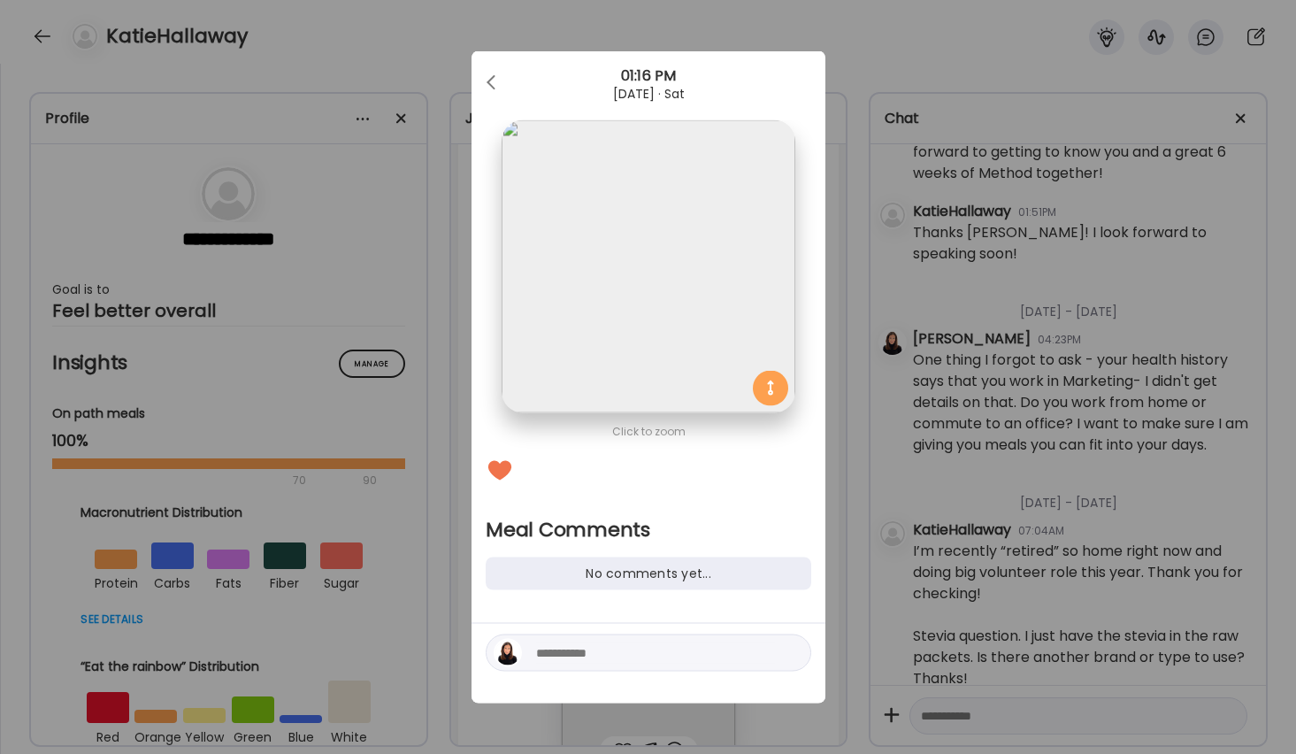
click at [578, 661] on textarea at bounding box center [655, 652] width 239 height 21
type textarea "**********"
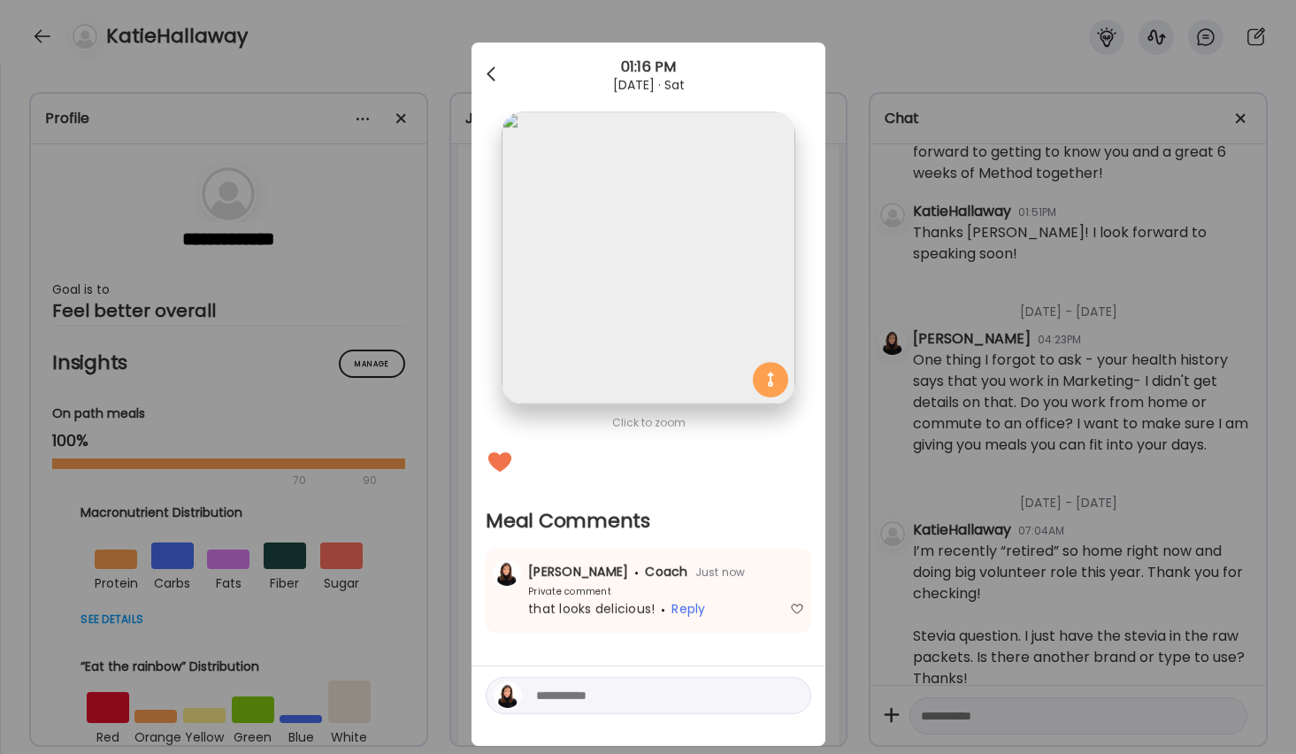
click at [489, 67] on div at bounding box center [492, 74] width 35 height 35
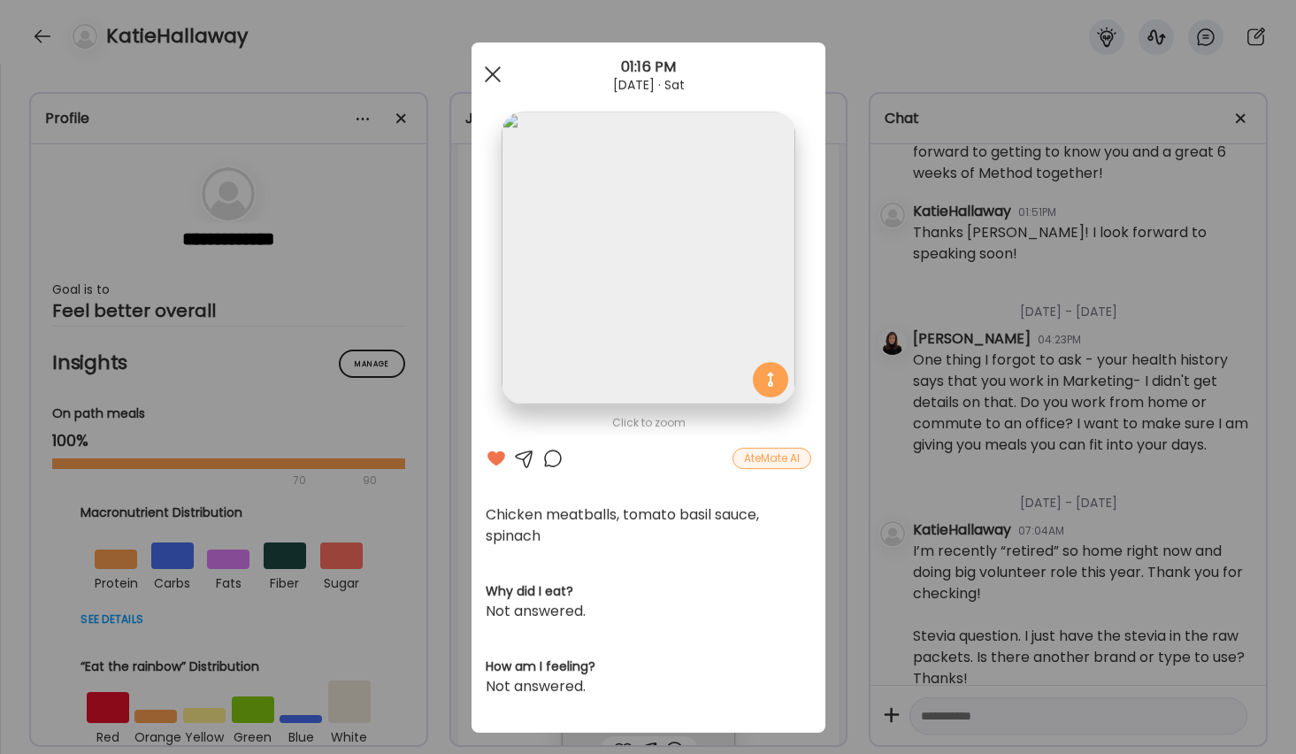
click at [488, 72] on div at bounding box center [492, 74] width 35 height 35
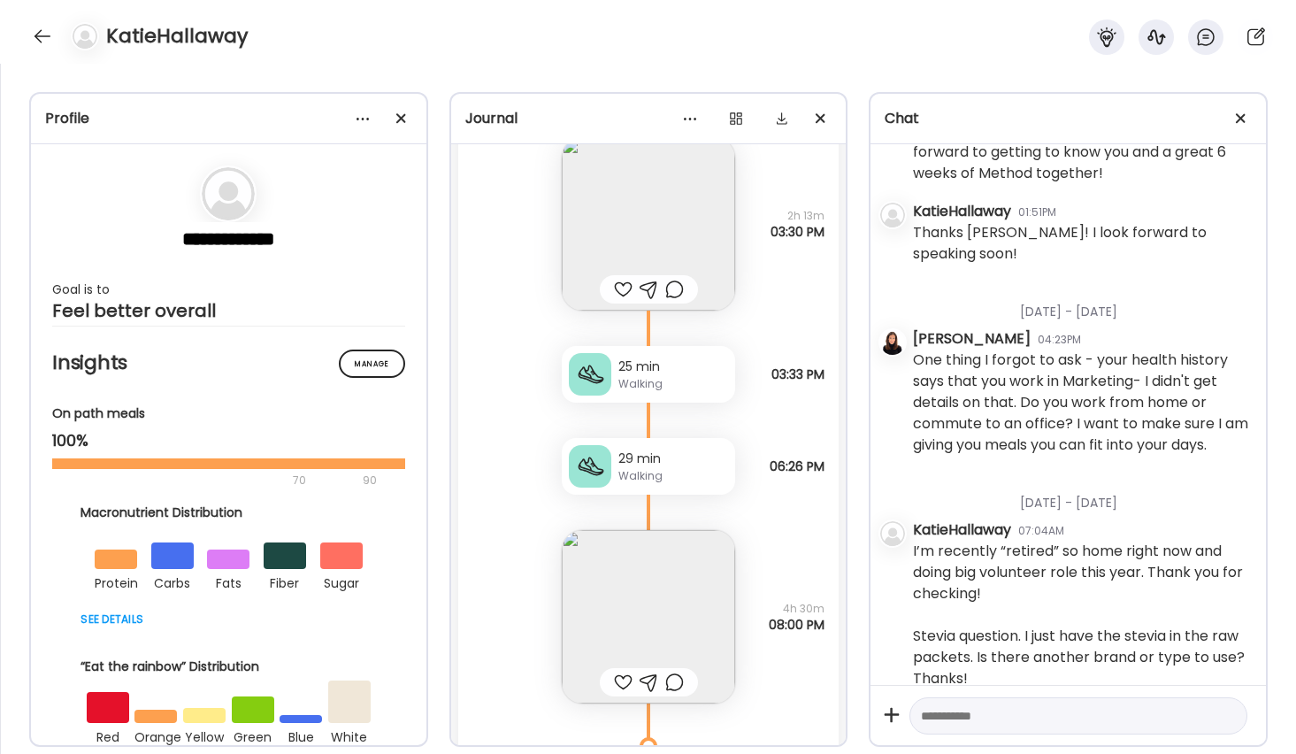
scroll to position [6431, 0]
click at [624, 287] on div at bounding box center [623, 285] width 19 height 21
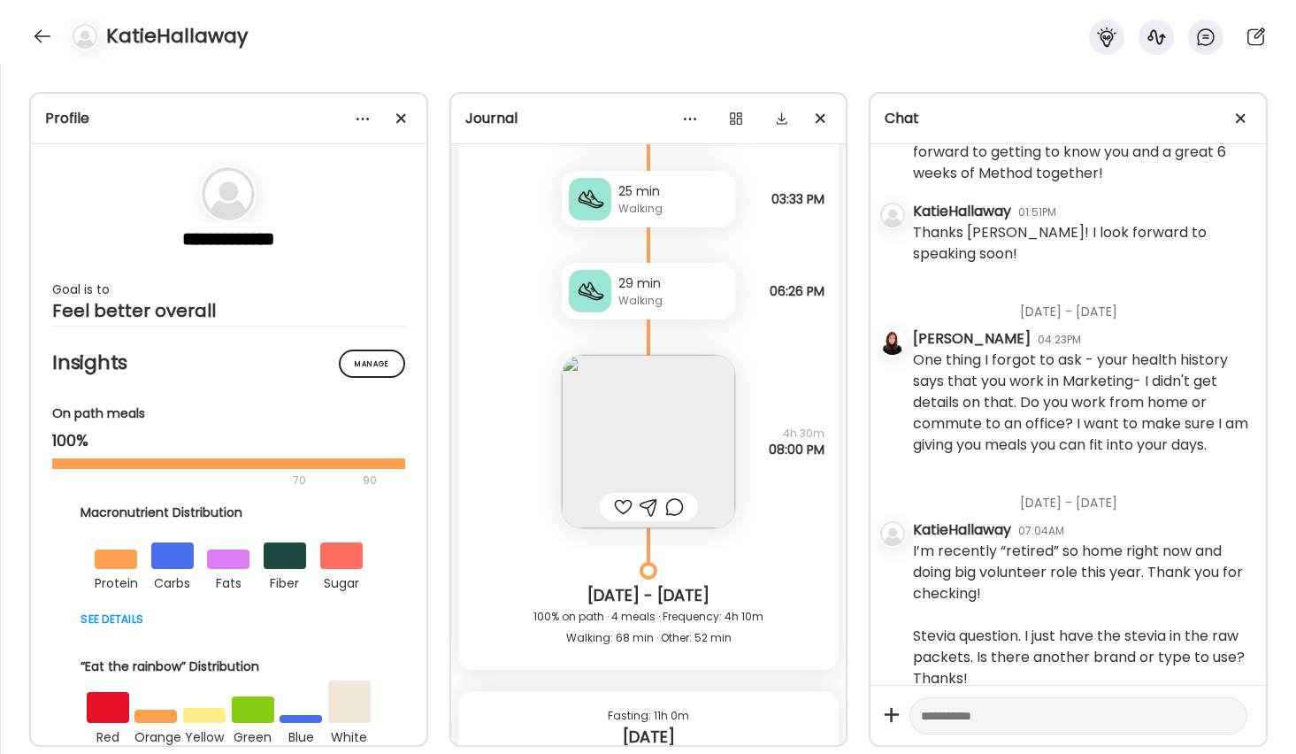
scroll to position [6615, 0]
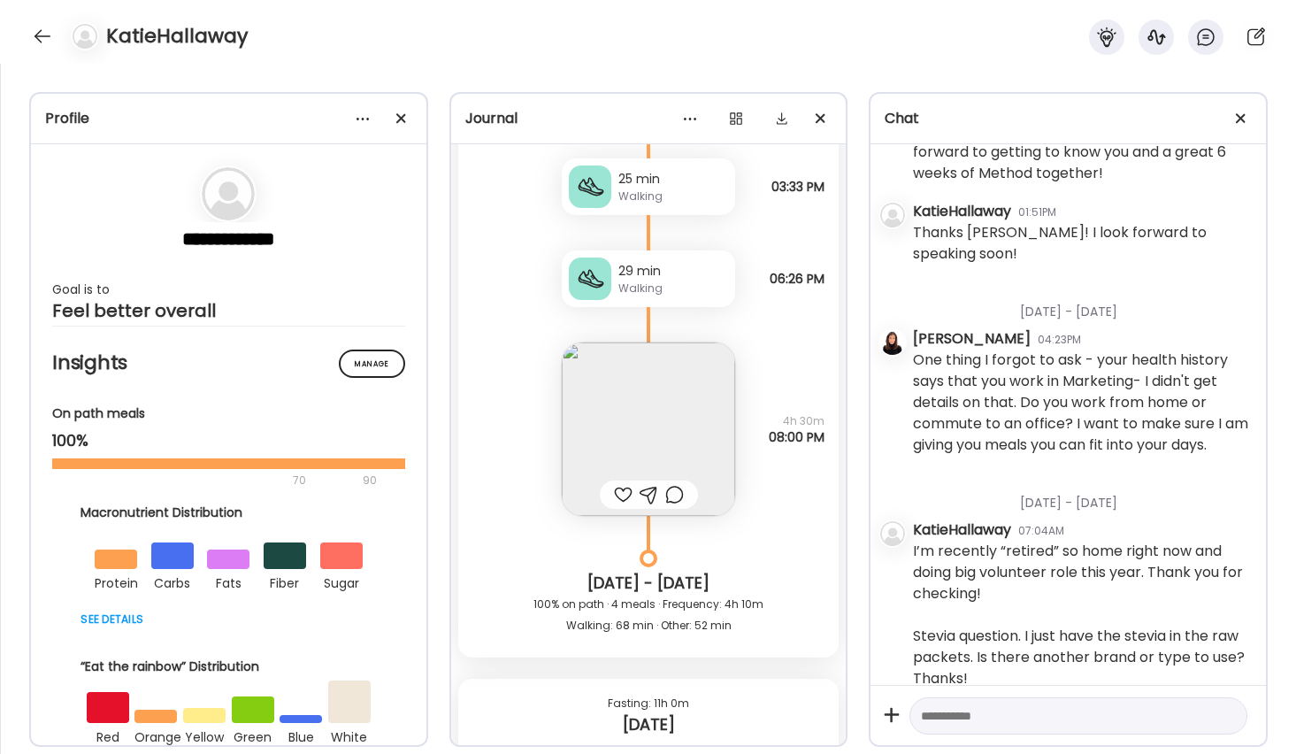
click at [626, 449] on img at bounding box center [648, 428] width 173 height 173
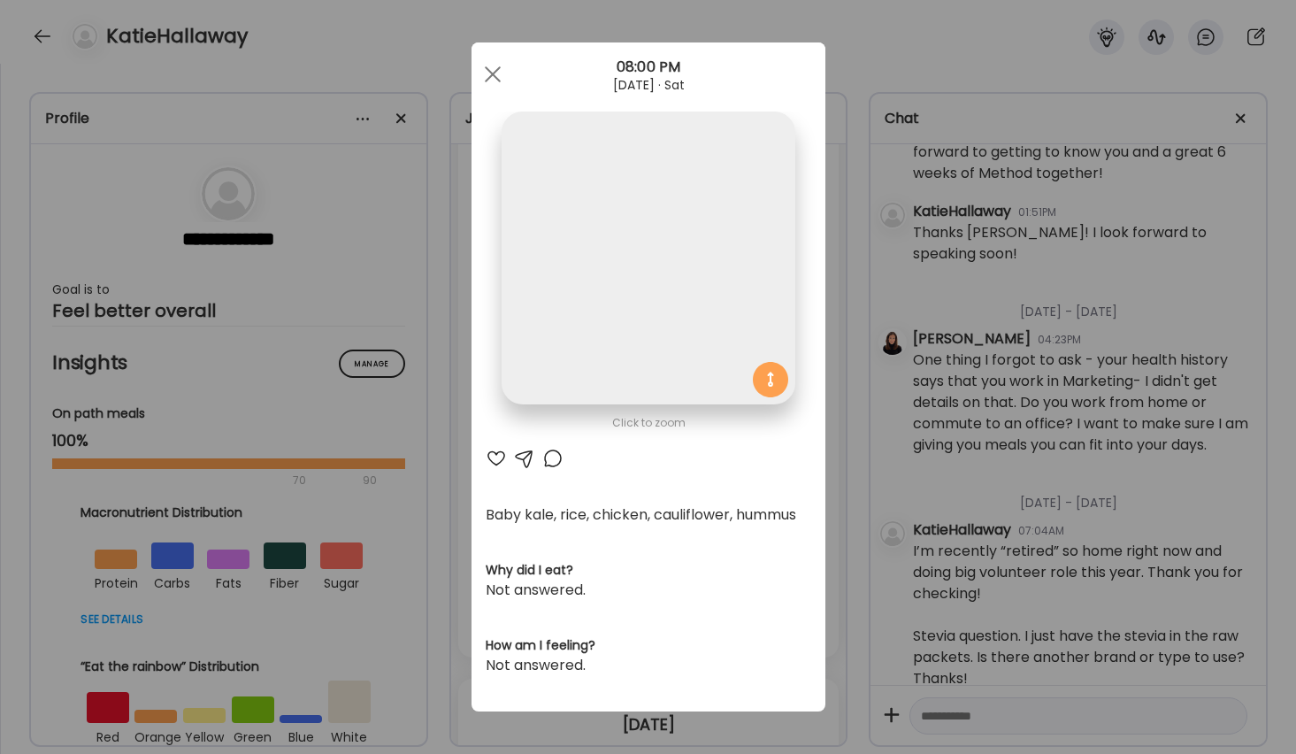
click at [626, 444] on section at bounding box center [649, 277] width 354 height 333
click at [496, 456] on div at bounding box center [496, 458] width 21 height 21
click at [485, 71] on div at bounding box center [492, 74] width 35 height 35
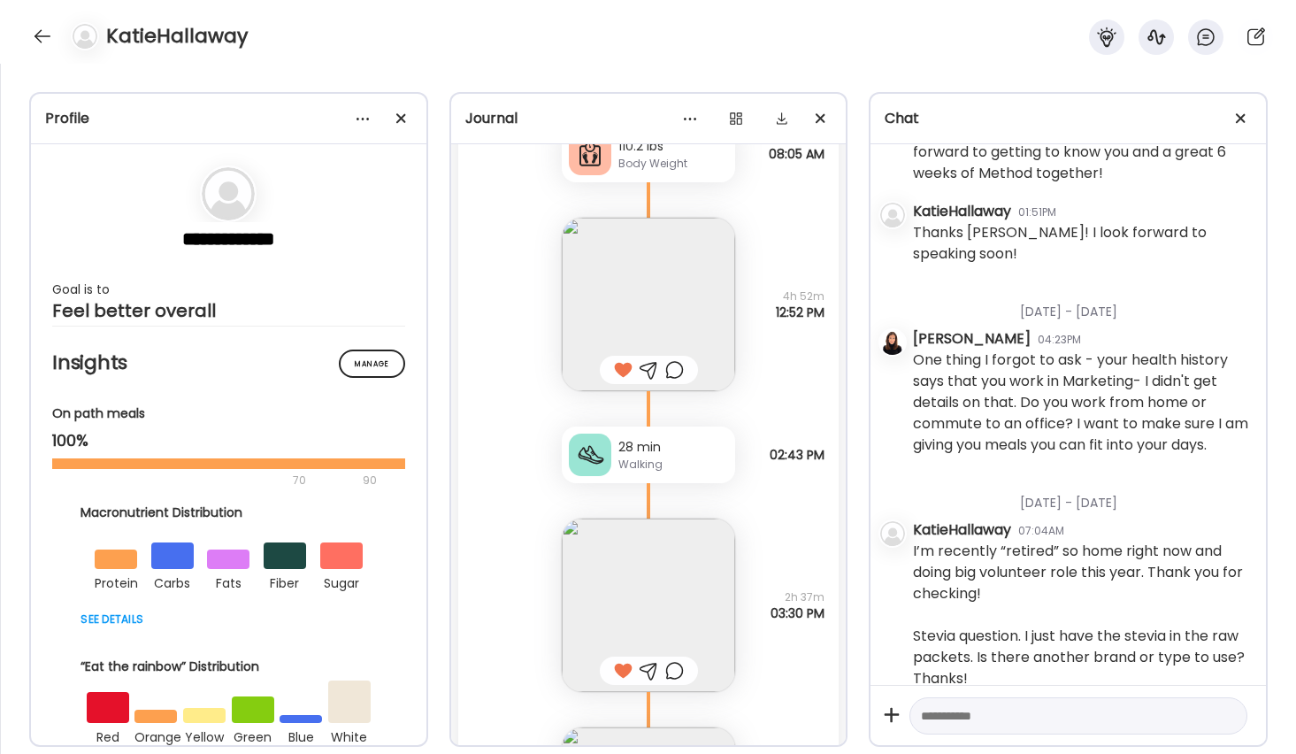
scroll to position [7709, 0]
click at [48, 33] on div at bounding box center [42, 36] width 28 height 28
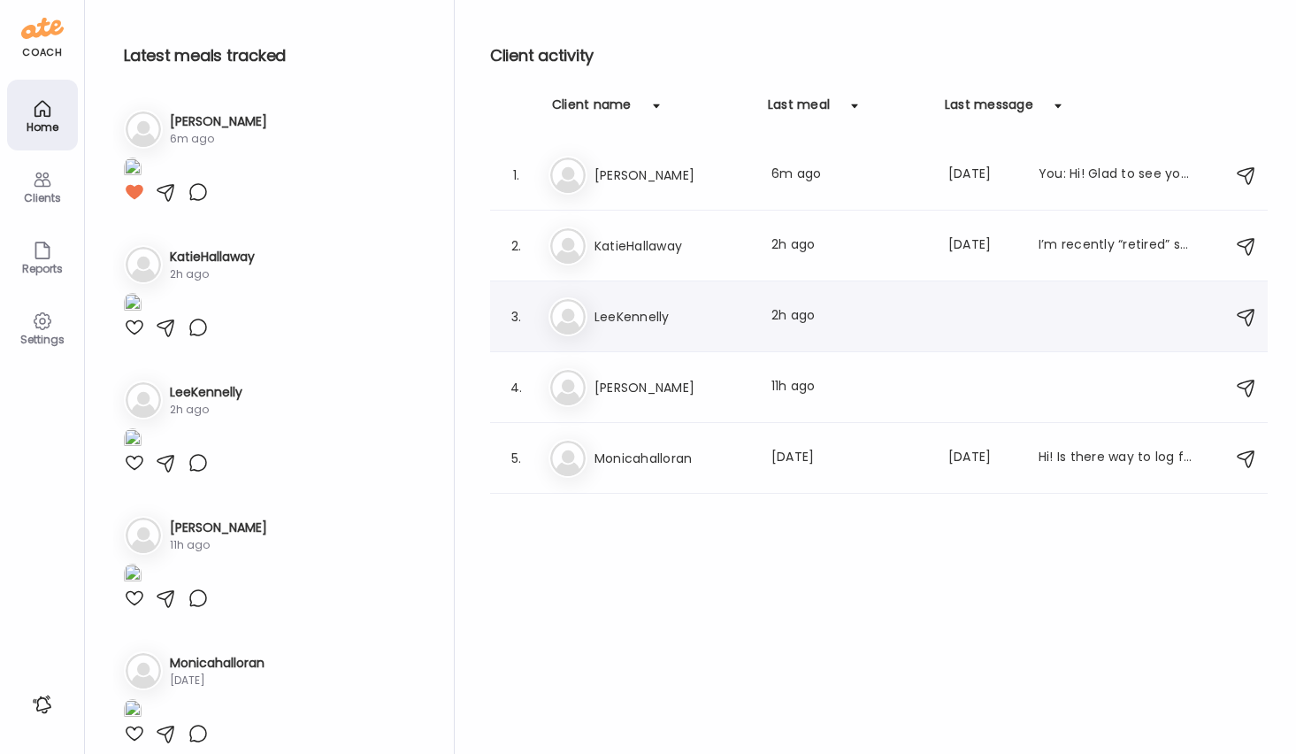
click at [621, 327] on h3 "LeeKennelly" at bounding box center [673, 316] width 156 height 21
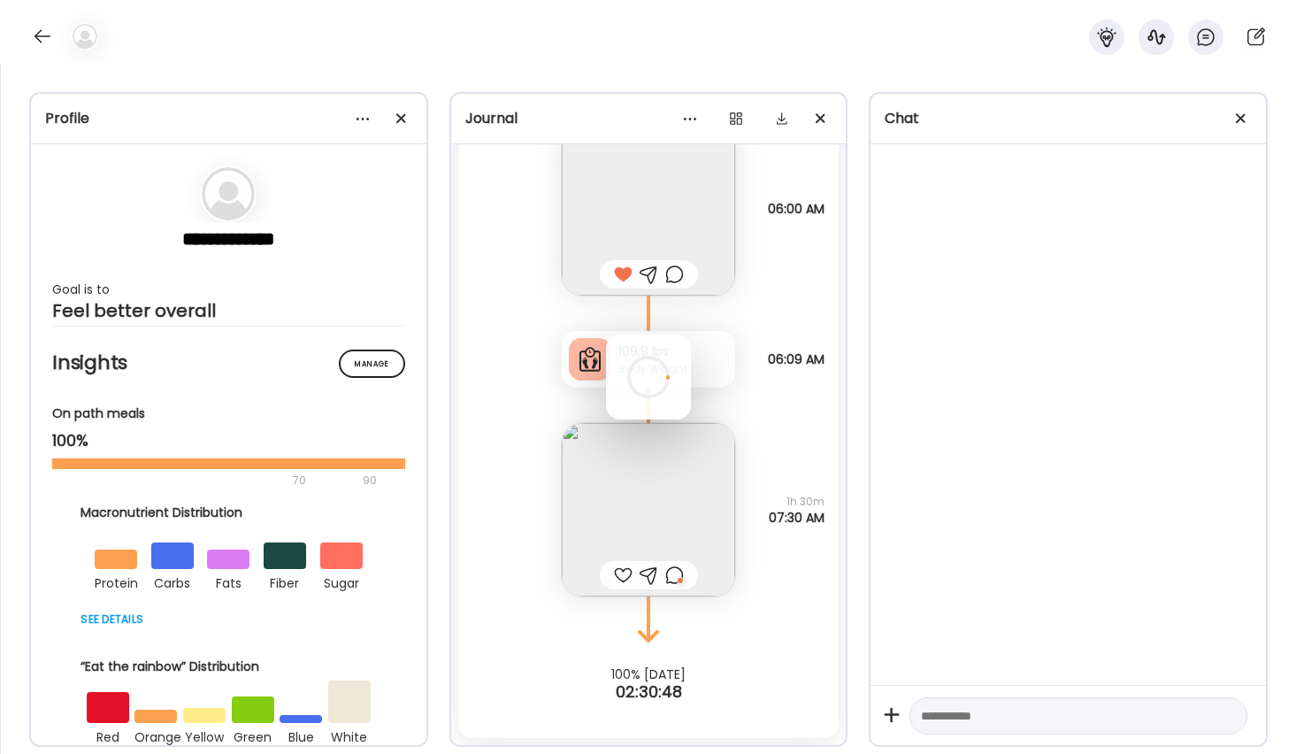
scroll to position [2118, 0]
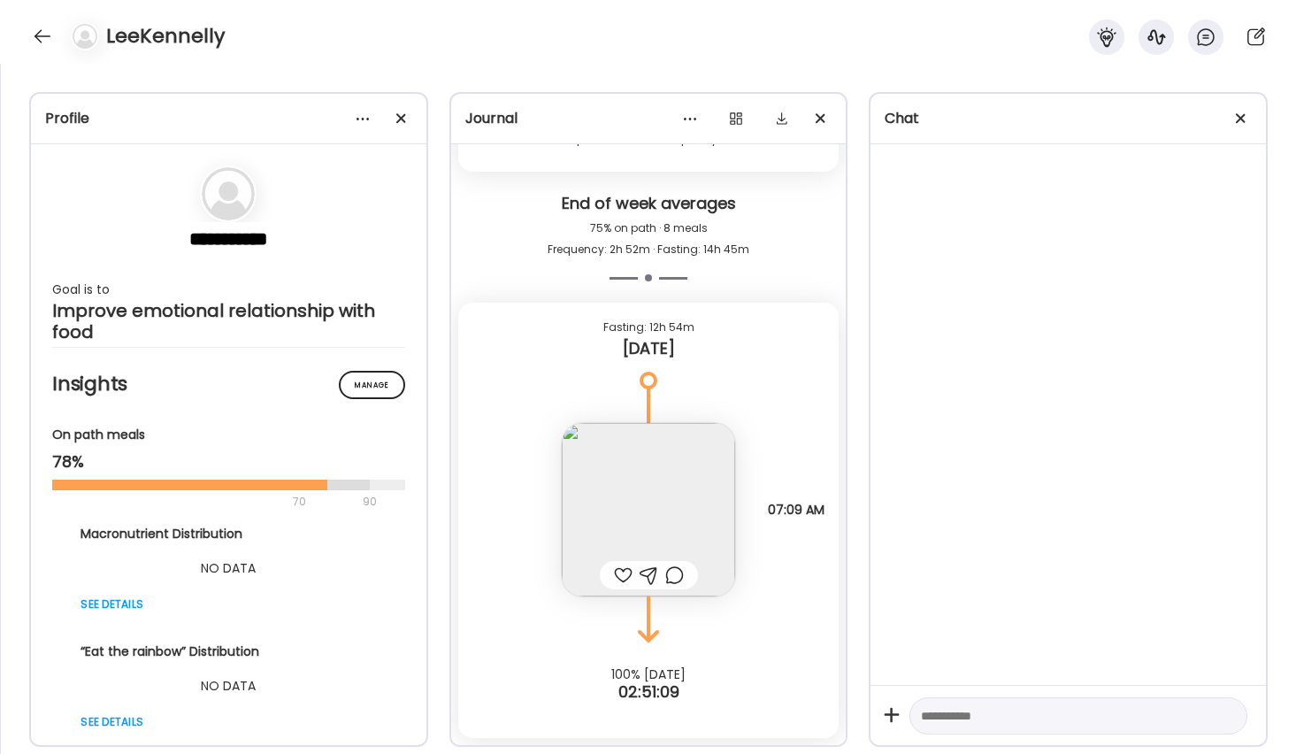
click at [652, 503] on img at bounding box center [648, 509] width 173 height 173
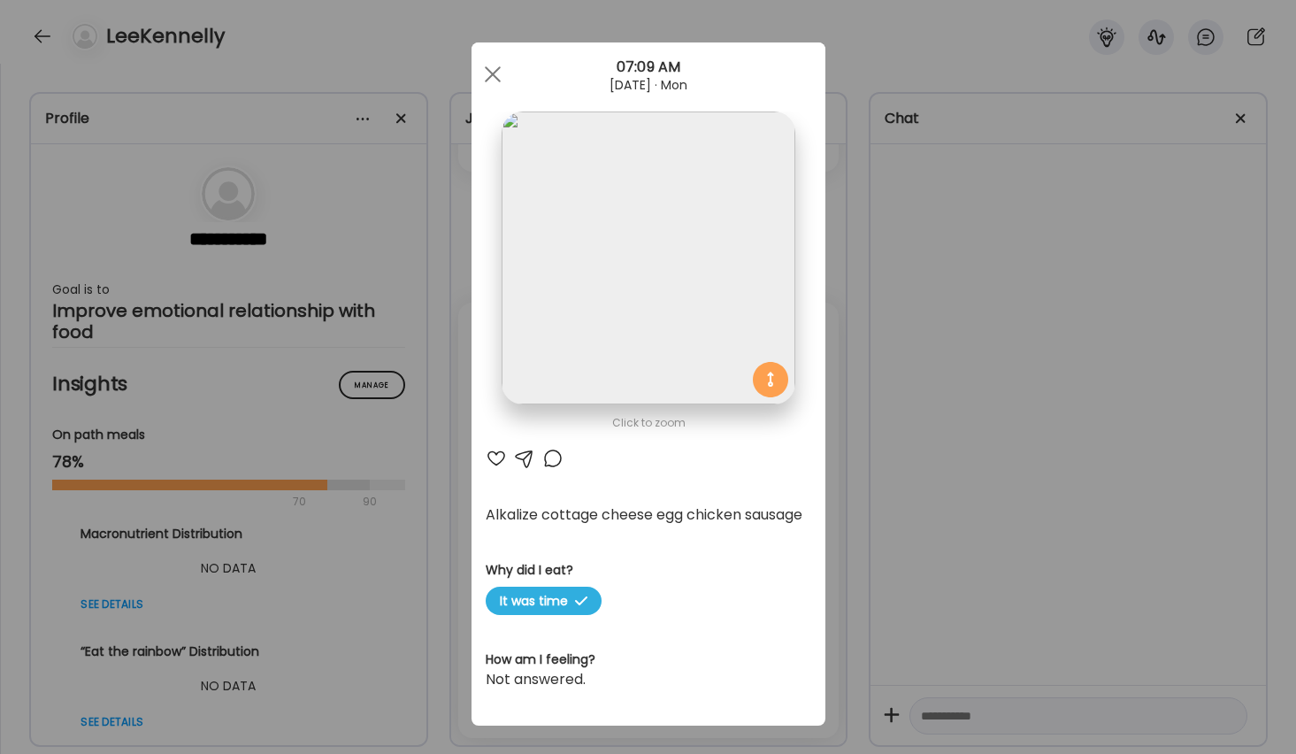
click at [652, 503] on div "Click to zoom AteMate AI Alkalize cottage cheese egg chicken sausage Why did I …" at bounding box center [649, 383] width 354 height 683
click at [495, 457] on div at bounding box center [496, 458] width 21 height 21
click at [488, 67] on div at bounding box center [492, 74] width 35 height 35
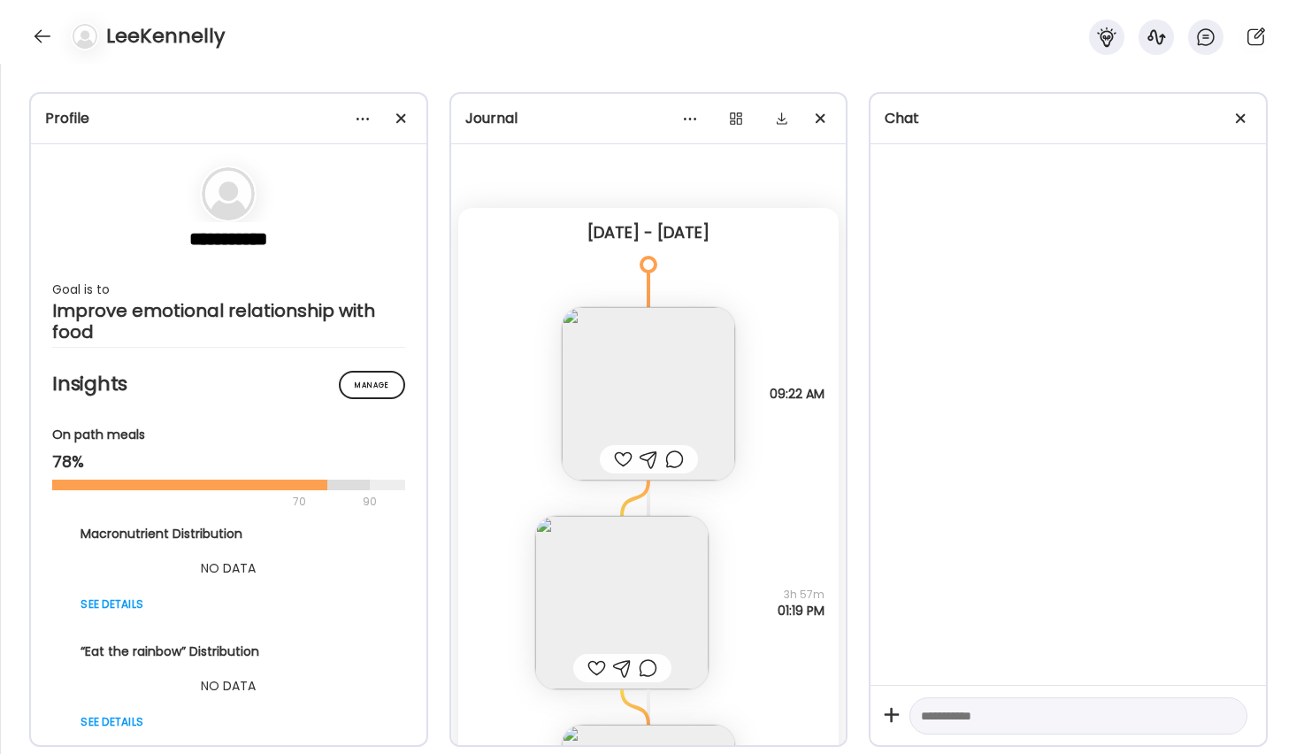
scroll to position [0, 0]
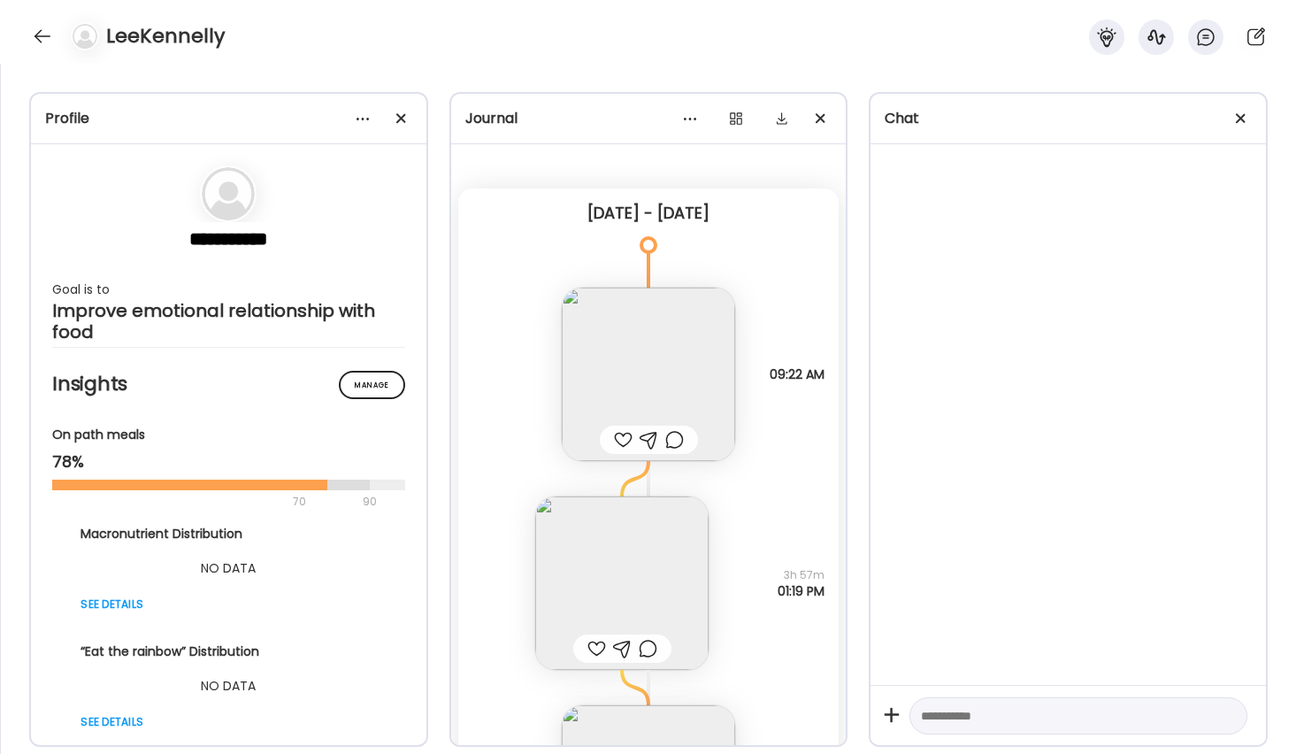
click at [652, 378] on img at bounding box center [648, 374] width 173 height 173
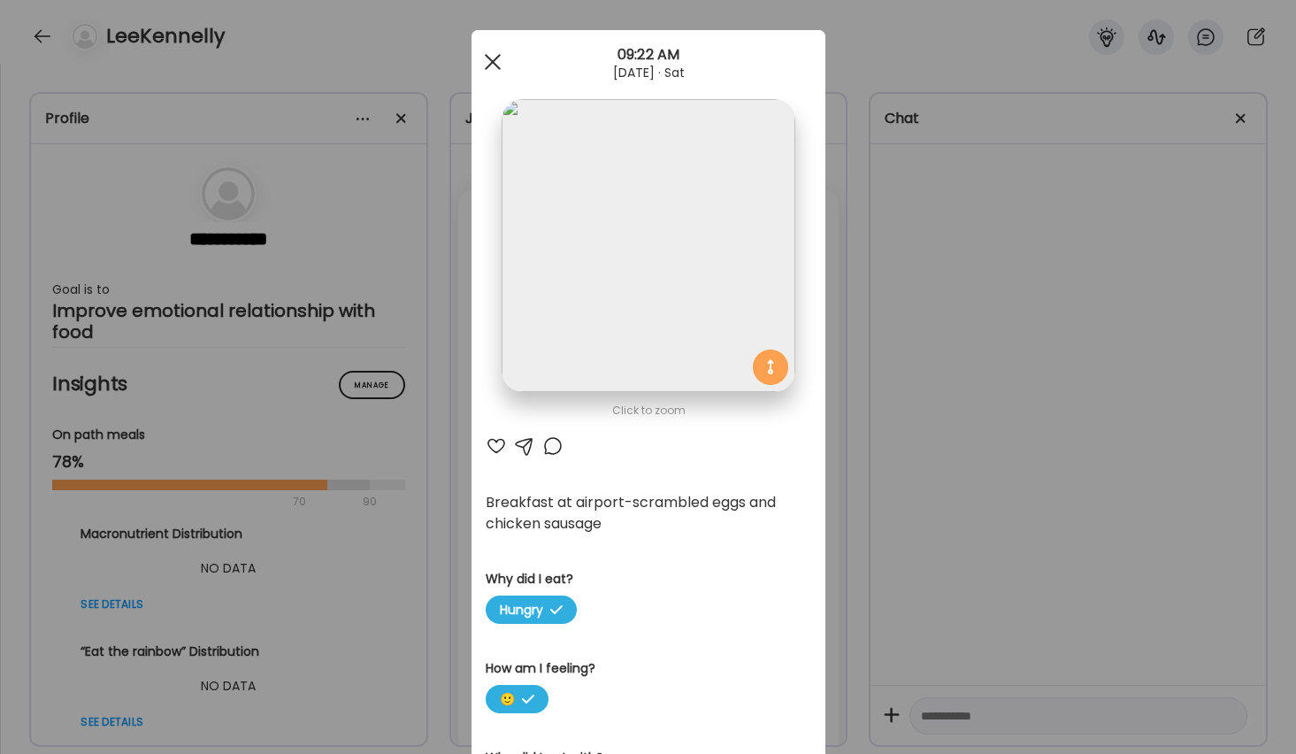
scroll to position [13, 0]
click at [489, 58] on span at bounding box center [492, 61] width 16 height 16
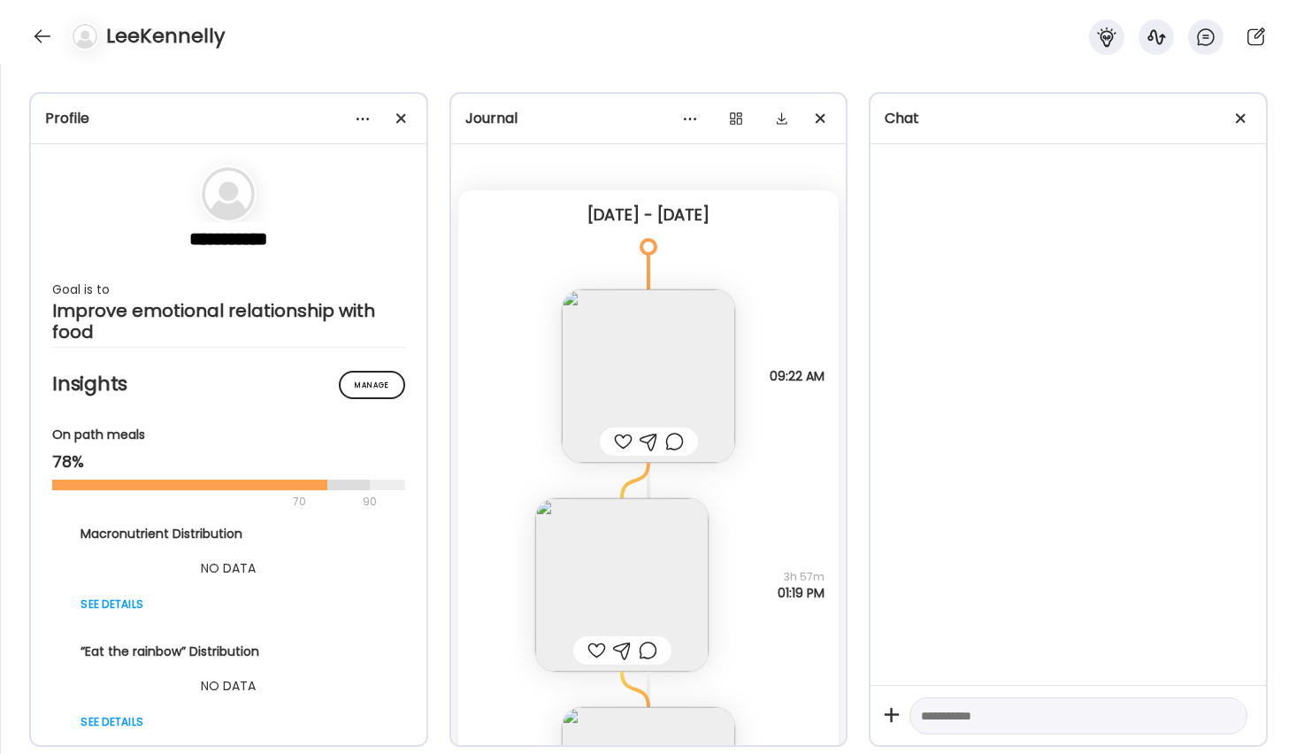
click at [596, 560] on img at bounding box center [621, 584] width 173 height 173
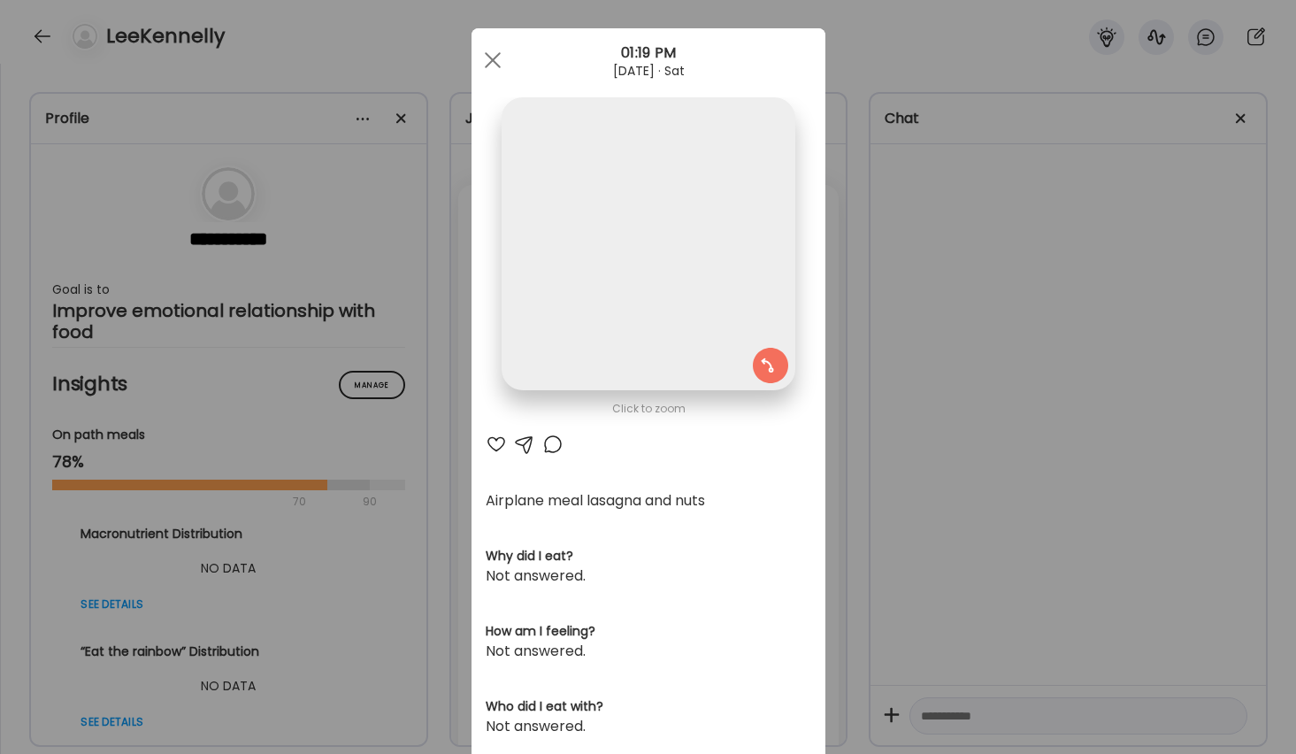
scroll to position [16, 0]
click at [494, 55] on div at bounding box center [492, 58] width 35 height 35
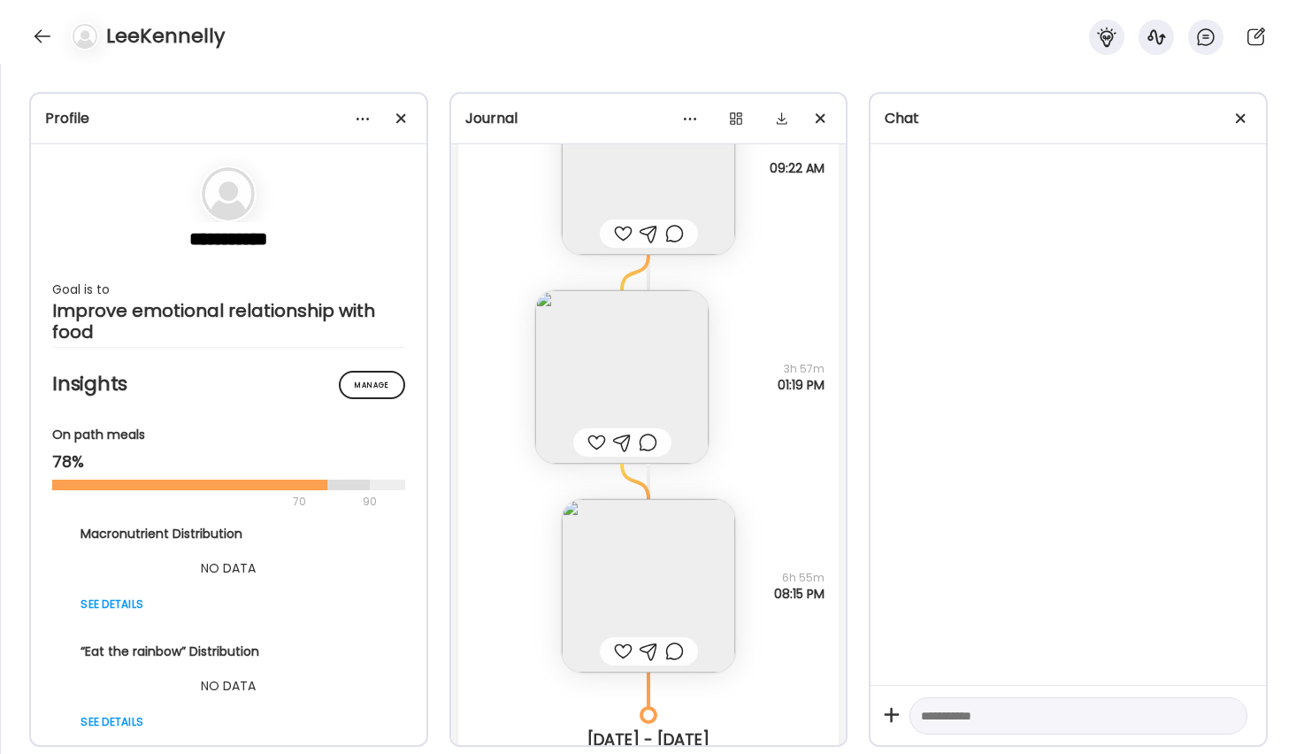
scroll to position [334, 0]
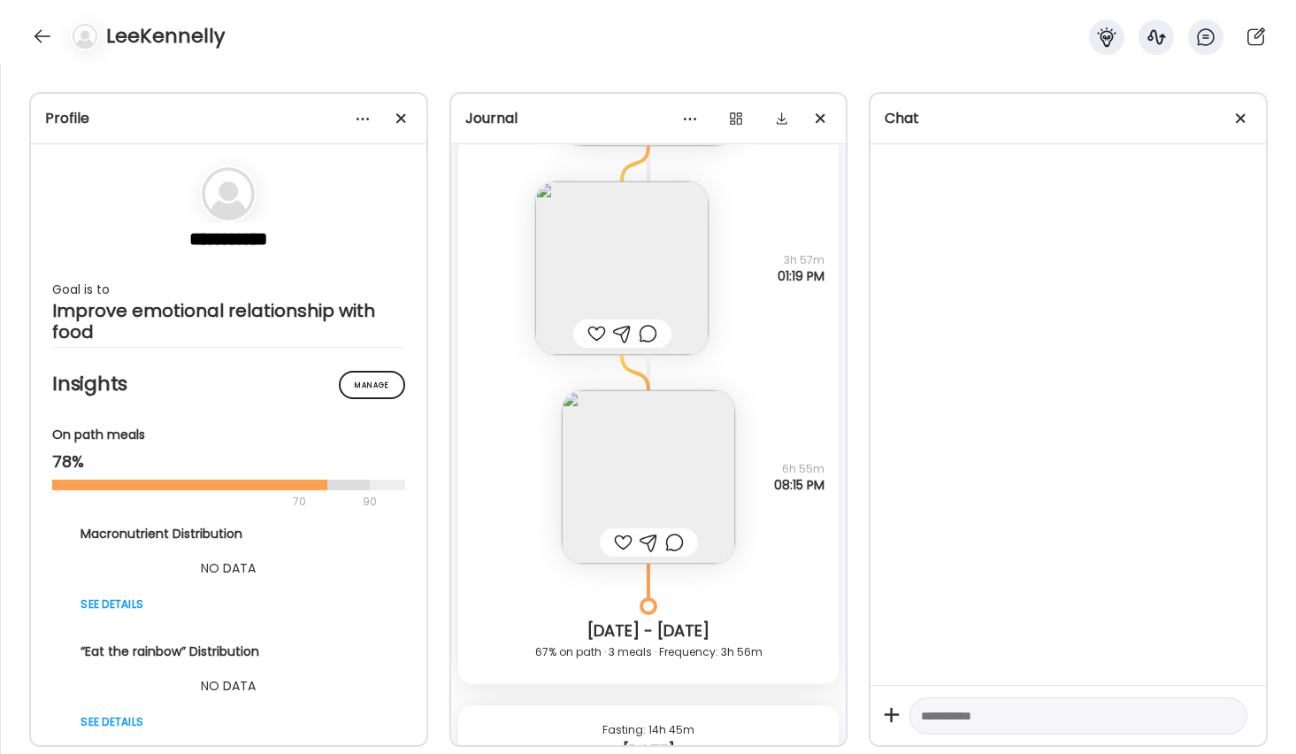
click at [626, 490] on img at bounding box center [648, 476] width 173 height 173
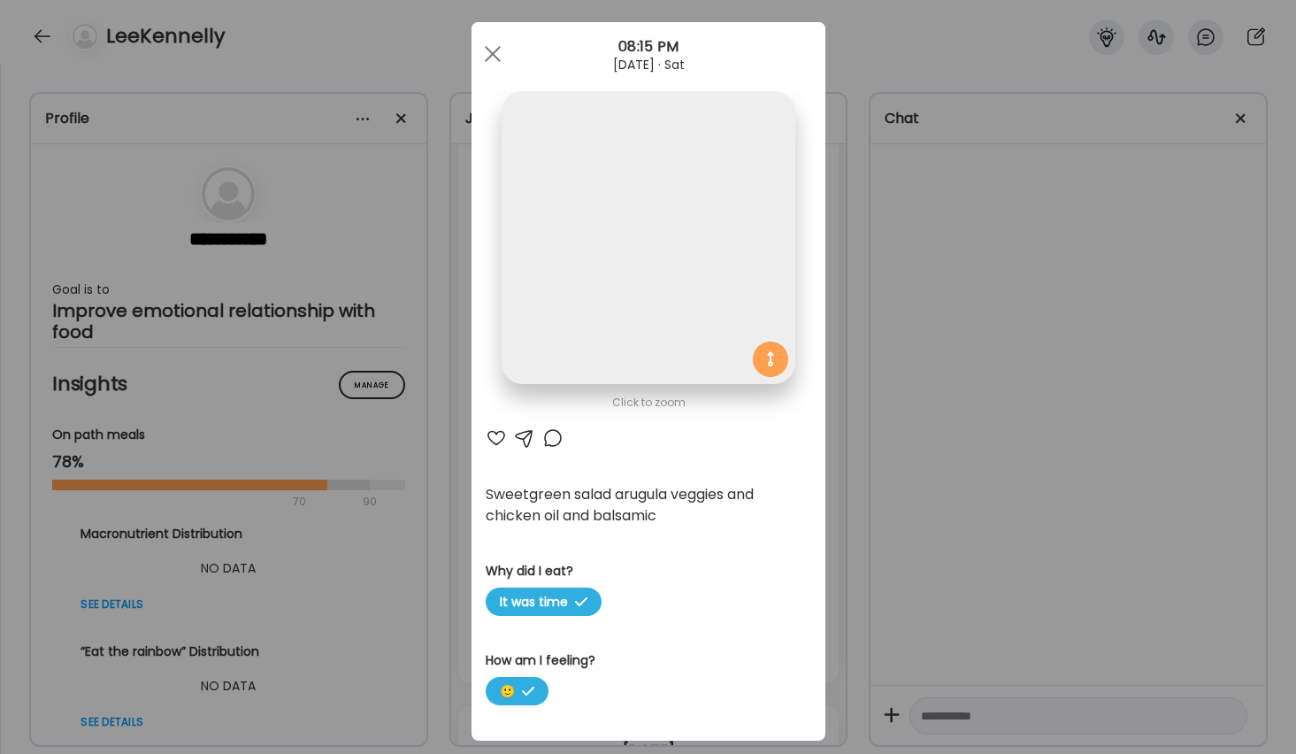
click at [626, 490] on div "Click to zoom AteMate AI Sweetgreen salad arugula veggies and chicken oil and b…" at bounding box center [649, 381] width 354 height 719
click at [491, 440] on div at bounding box center [496, 437] width 21 height 21
click at [489, 42] on div at bounding box center [492, 53] width 35 height 35
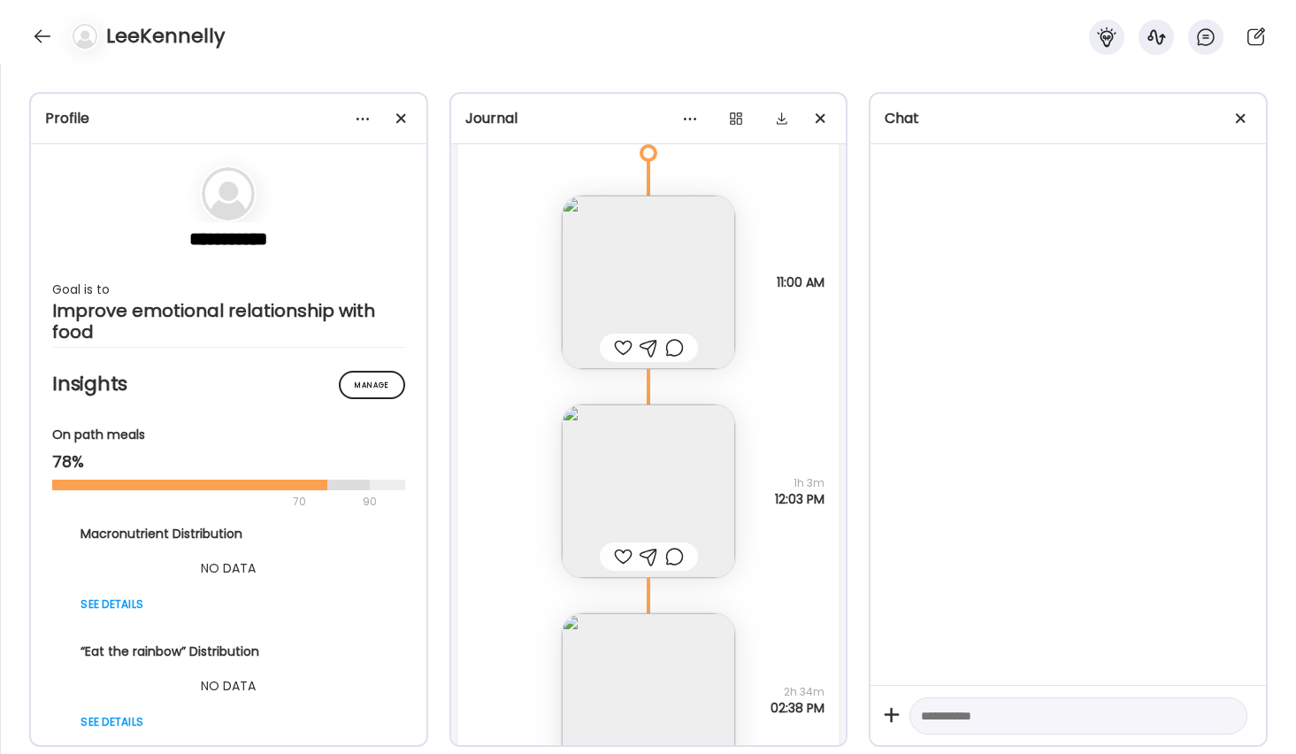
scroll to position [980, 0]
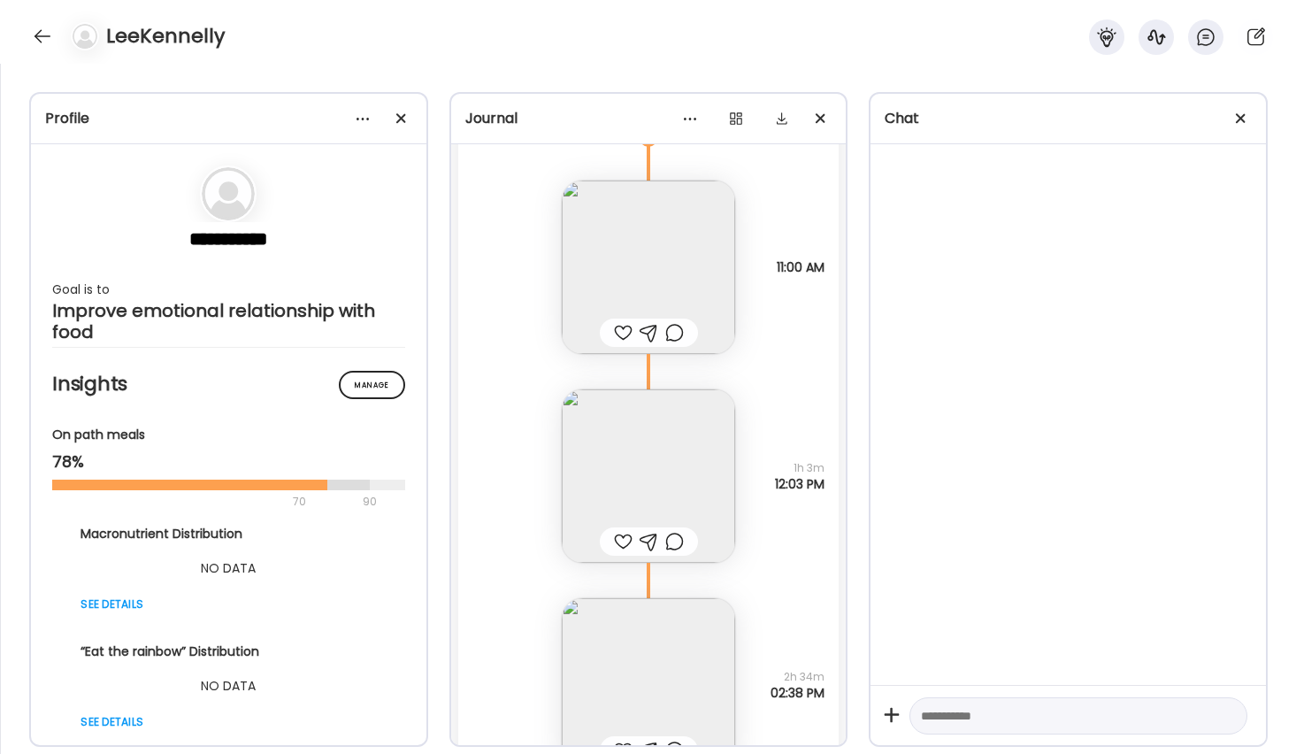
drag, startPoint x: 619, startPoint y: 322, endPoint x: 622, endPoint y: 334, distance: 12.9
click at [619, 323] on div at bounding box center [623, 332] width 19 height 21
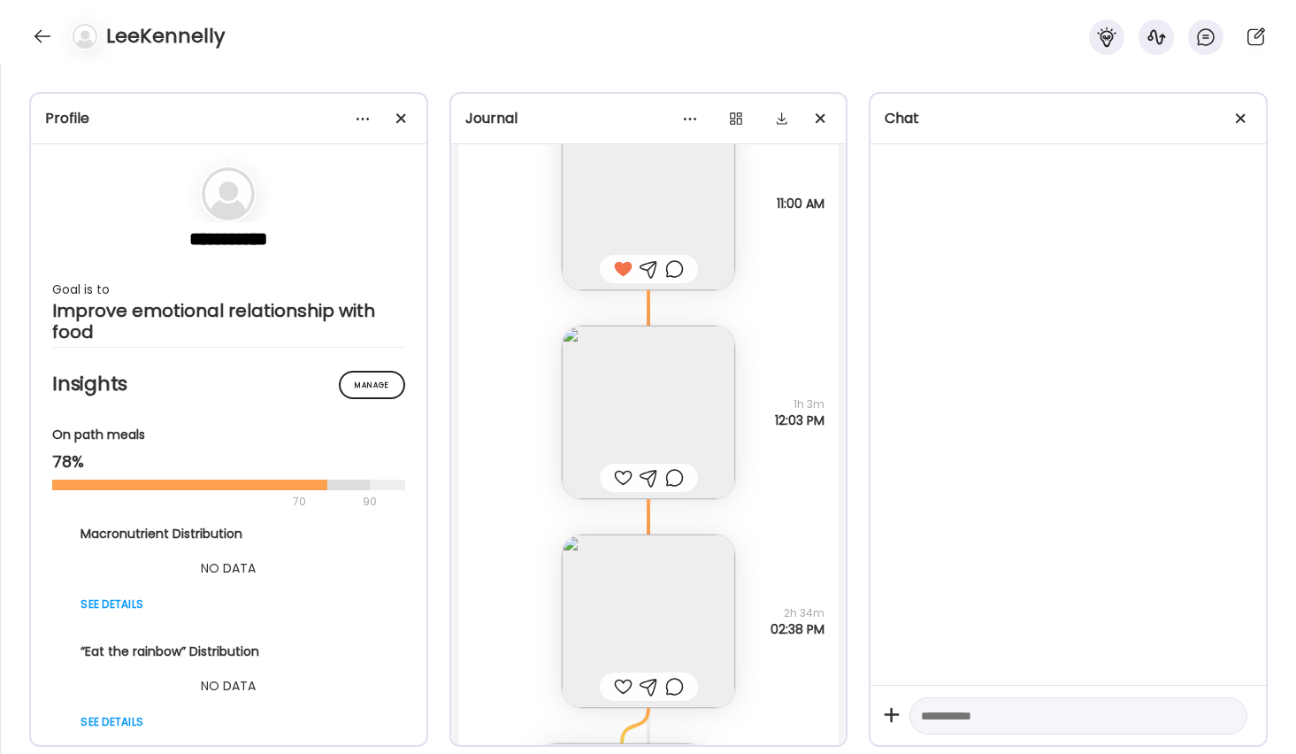
scroll to position [1048, 0]
click at [673, 471] on div at bounding box center [674, 473] width 19 height 21
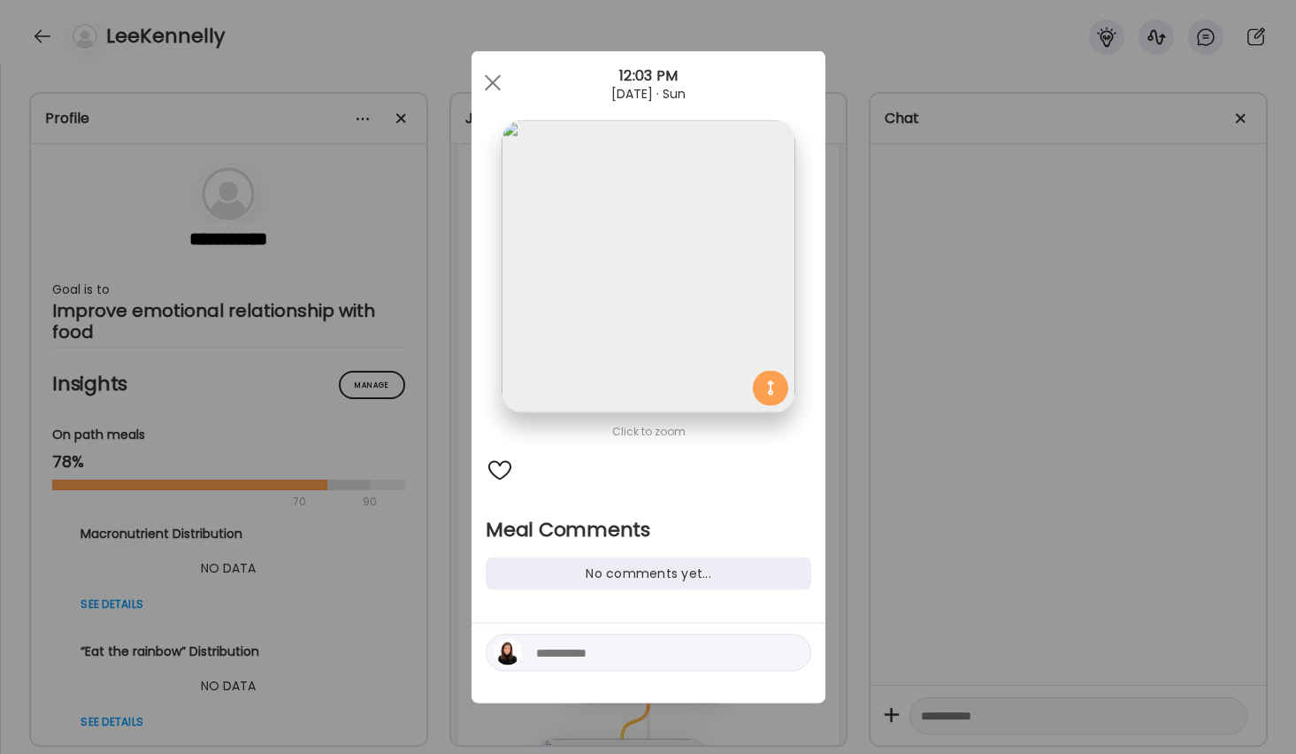
click at [619, 657] on textarea at bounding box center [655, 652] width 239 height 21
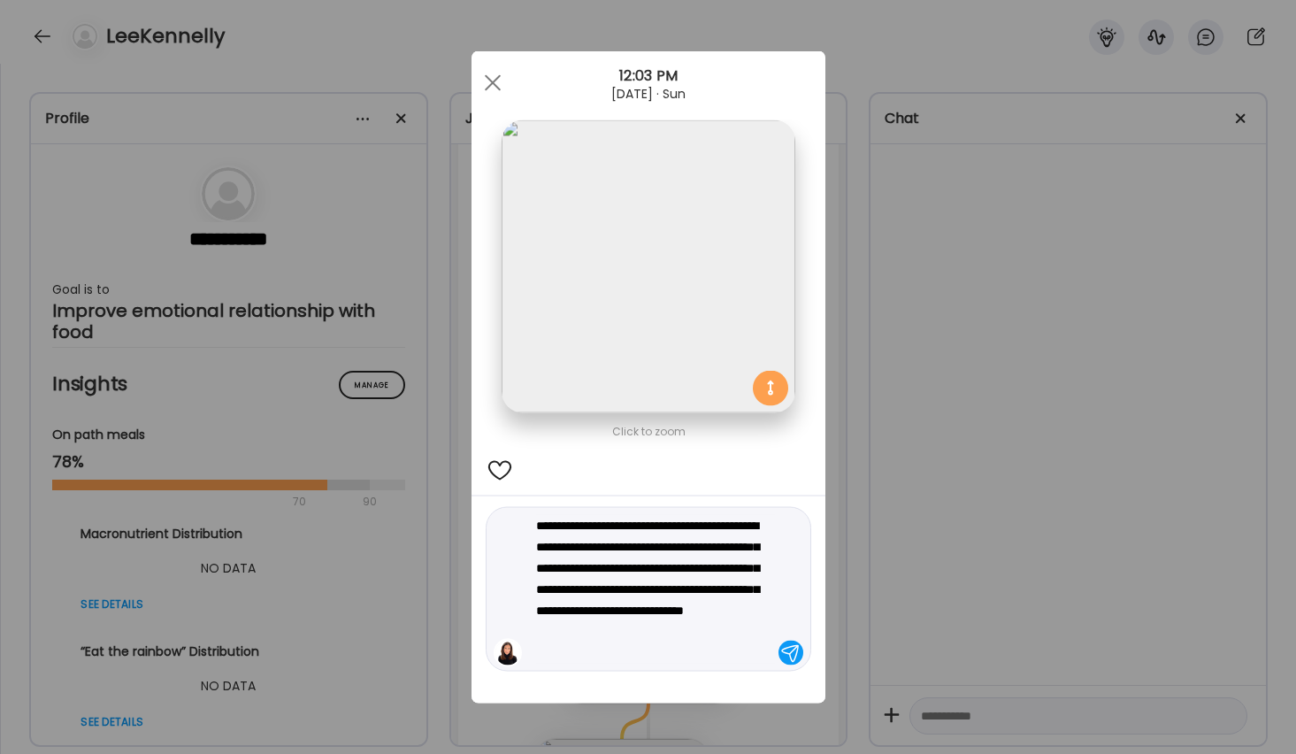
type textarea "**********"
click at [784, 653] on div at bounding box center [791, 653] width 25 height 25
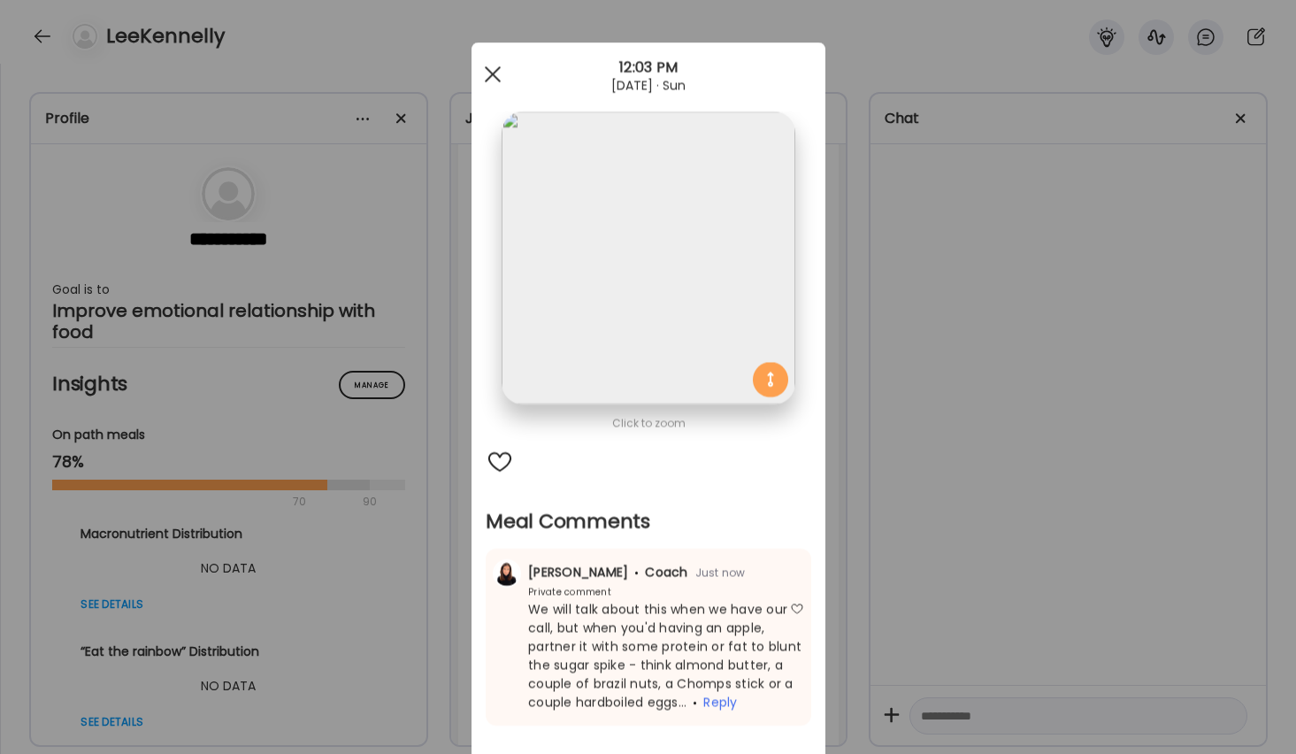
click at [495, 70] on div at bounding box center [492, 74] width 35 height 35
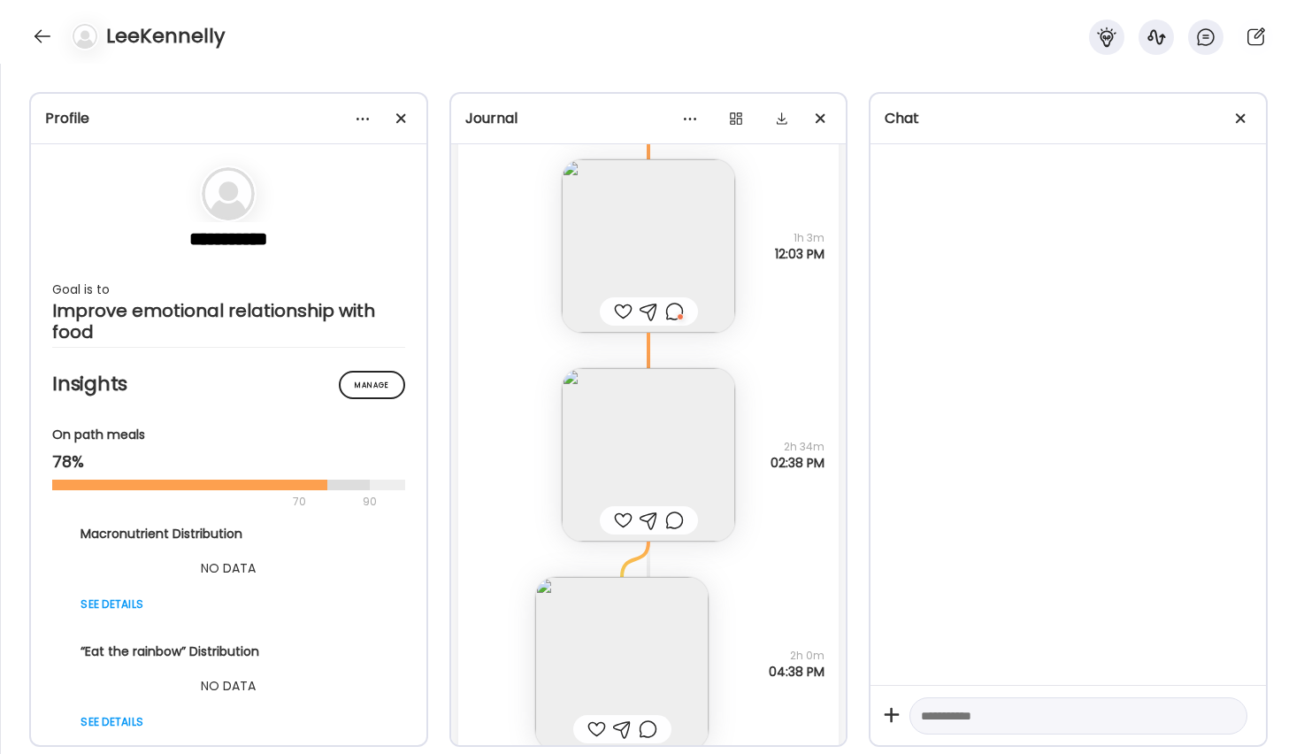
scroll to position [1238, 0]
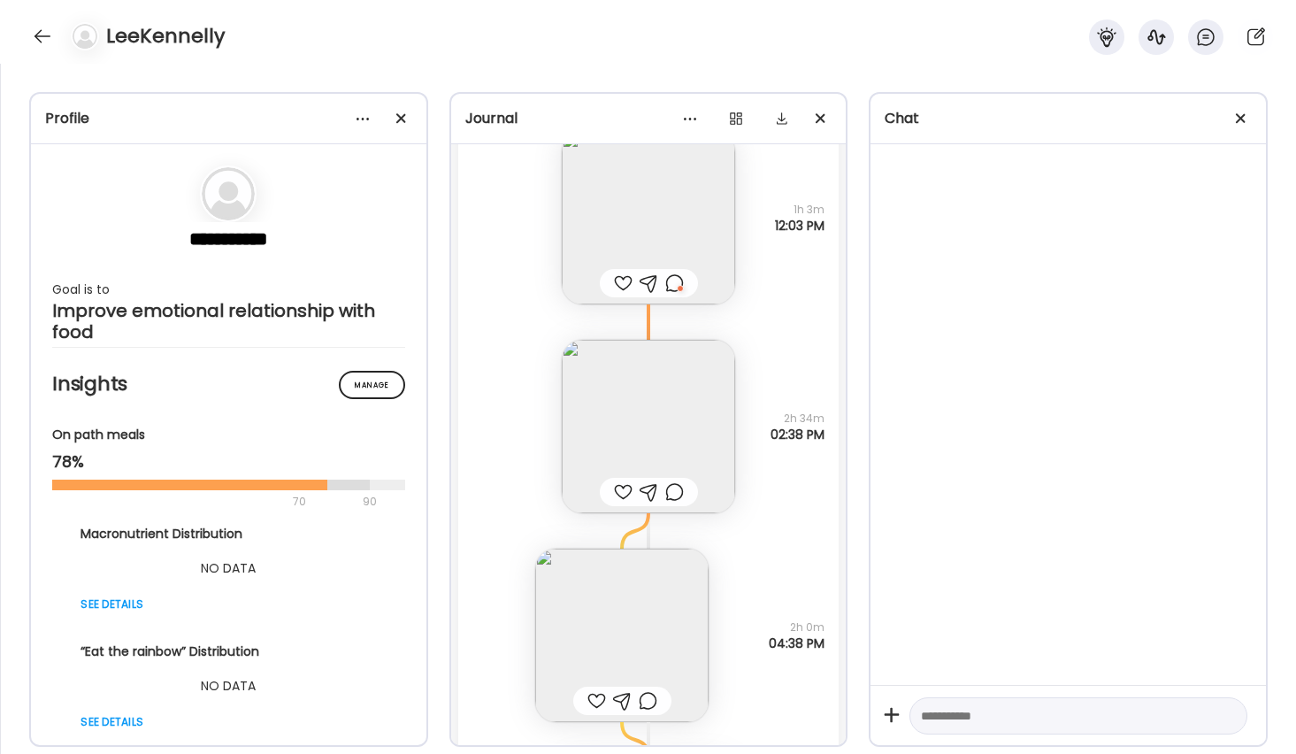
click at [624, 281] on div at bounding box center [623, 283] width 19 height 21
click at [621, 492] on div at bounding box center [623, 491] width 19 height 21
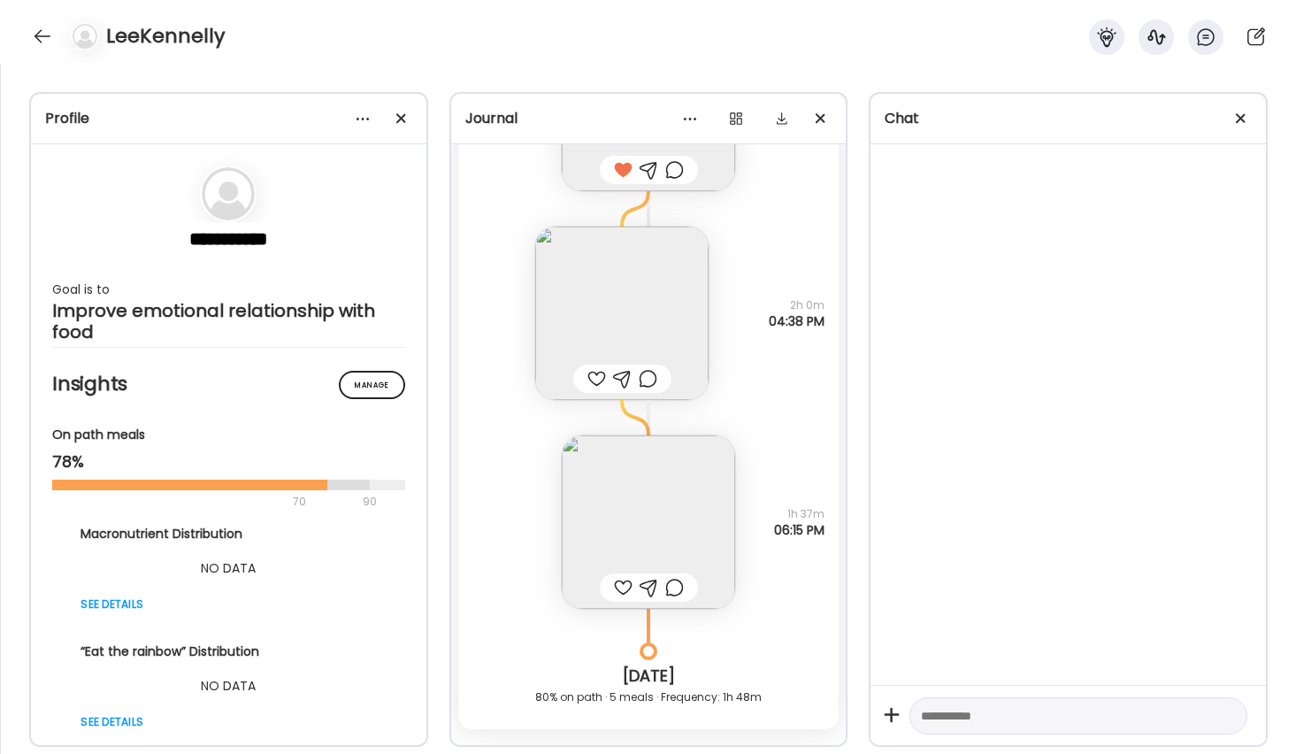
scroll to position [1562, 0]
click at [630, 530] on img at bounding box center [648, 520] width 173 height 173
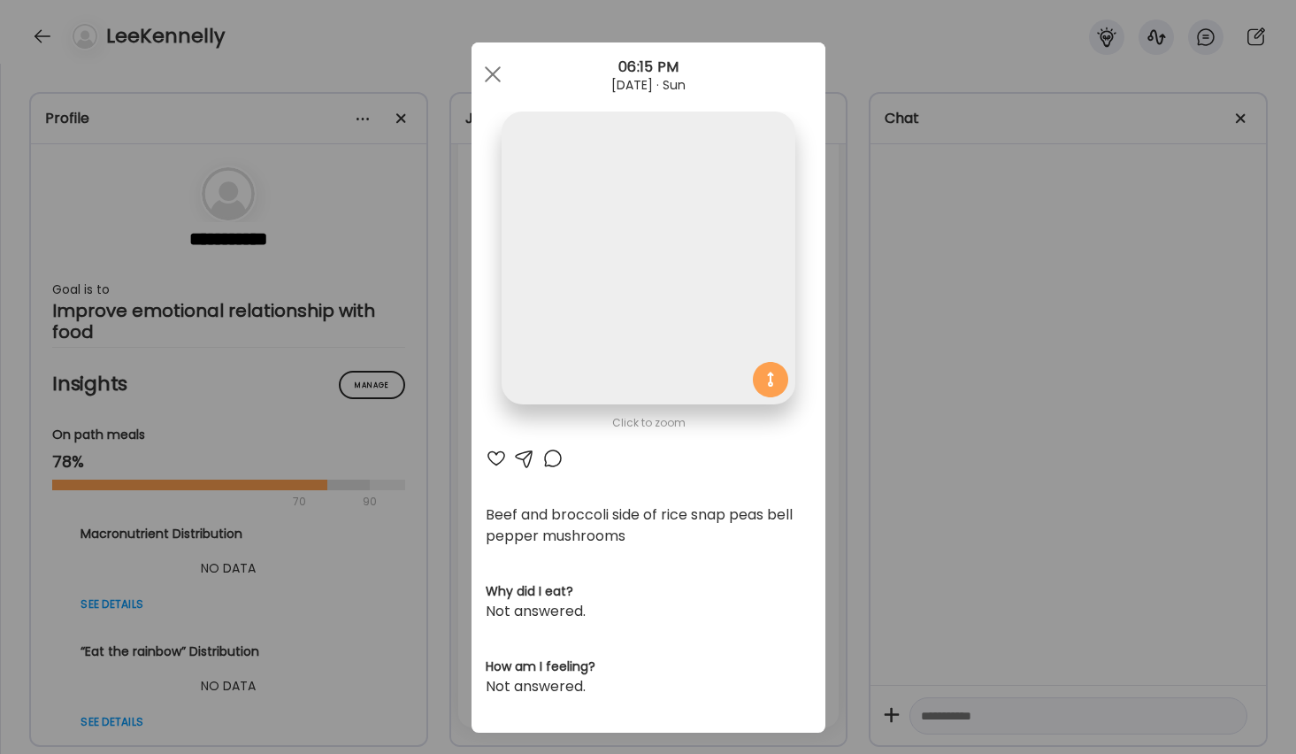
click at [630, 530] on div "Click to zoom AteMate AI Beef and broccoli side of rice snap peas bell pepper m…" at bounding box center [649, 387] width 354 height 690
drag, startPoint x: 490, startPoint y: 451, endPoint x: 506, endPoint y: 457, distance: 17.1
click at [490, 452] on div at bounding box center [496, 458] width 21 height 21
click at [550, 464] on div at bounding box center [552, 458] width 21 height 21
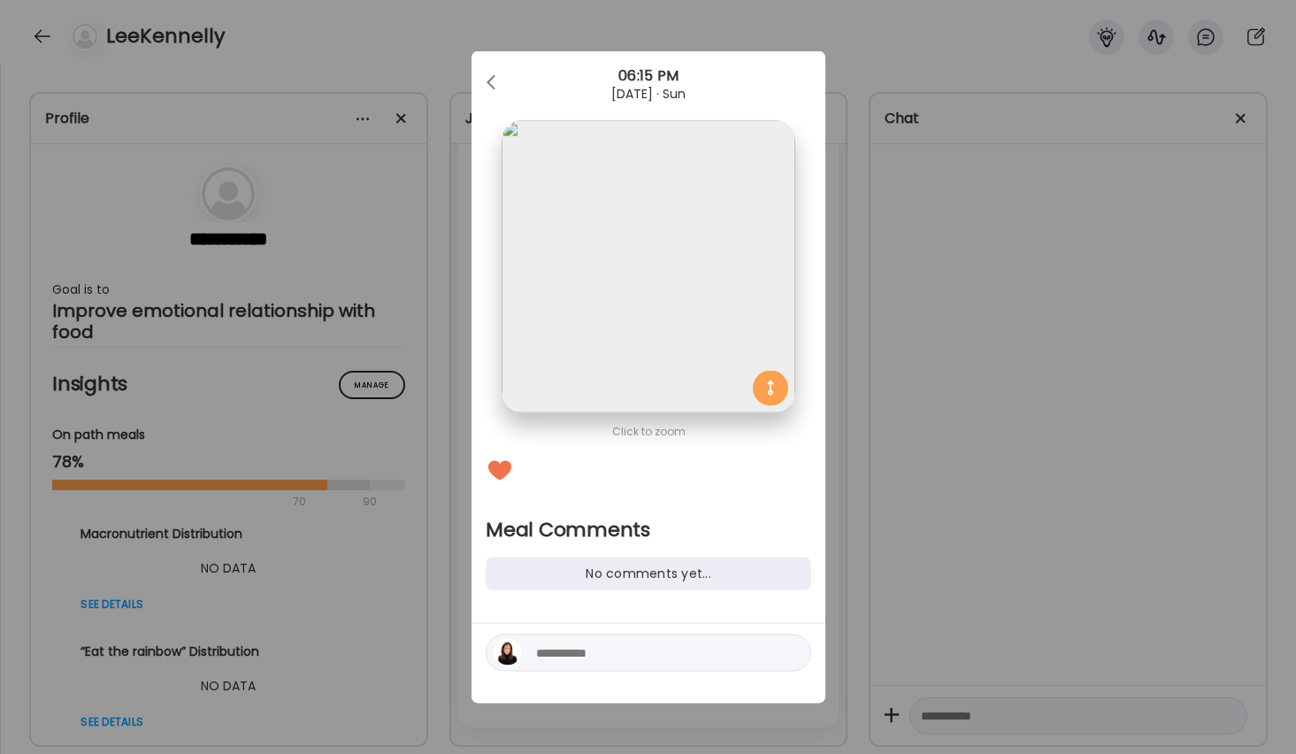
click at [597, 652] on textarea at bounding box center [655, 652] width 239 height 21
type textarea "**********"
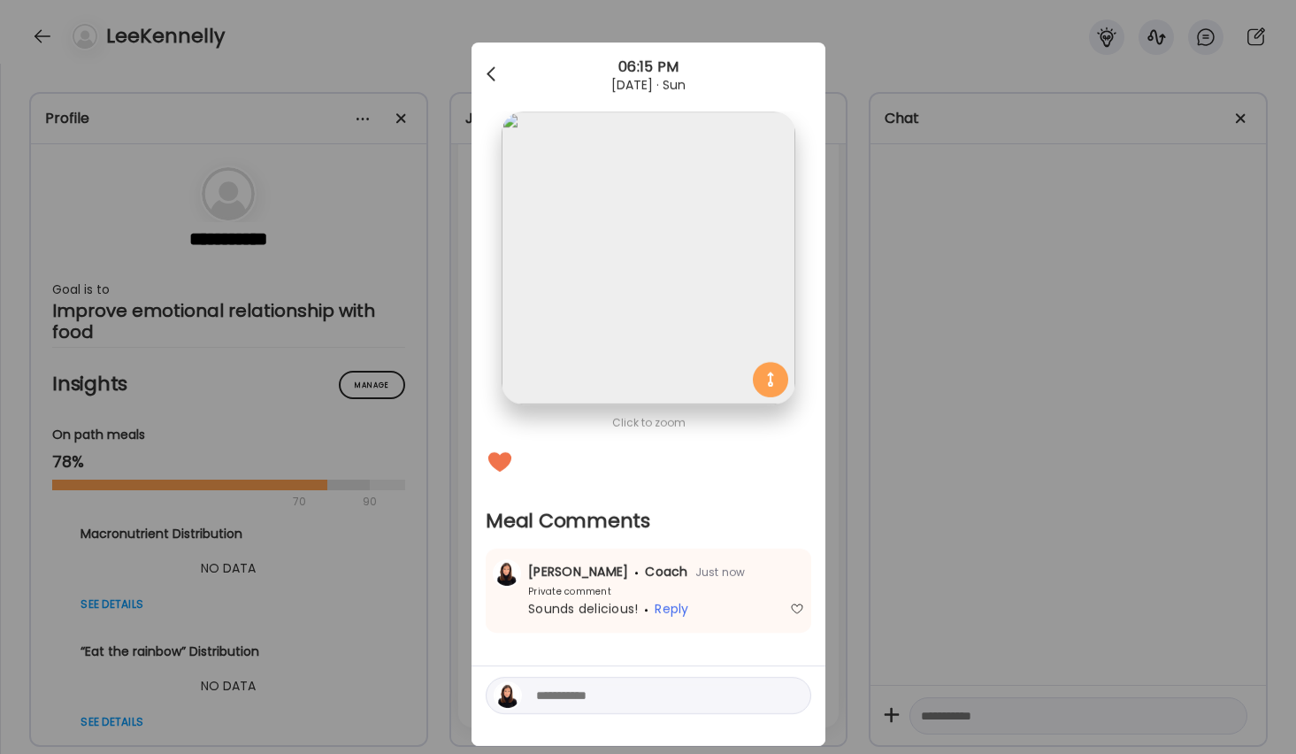
click at [494, 73] on div at bounding box center [492, 74] width 35 height 35
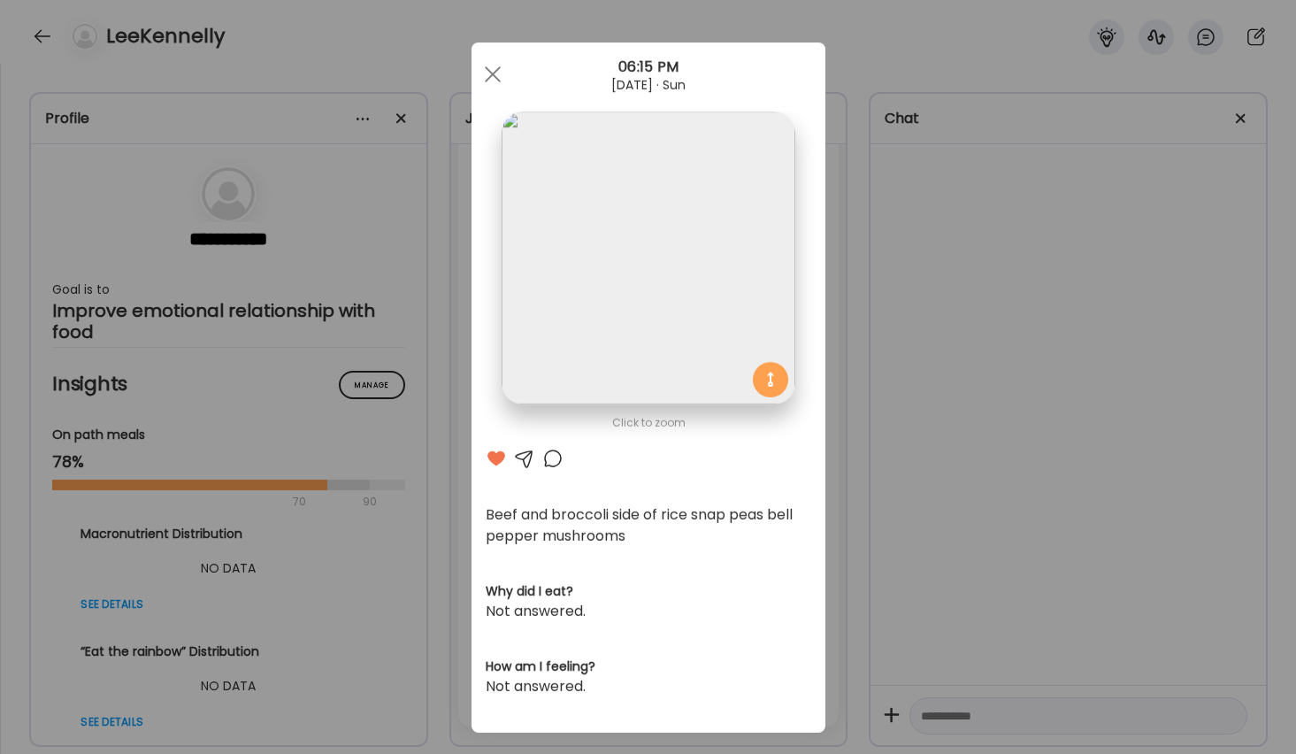
click at [34, 38] on div "Ate Coach Dashboard Wahoo! It’s official Take a moment to set up your Coach Pro…" at bounding box center [648, 377] width 1296 height 754
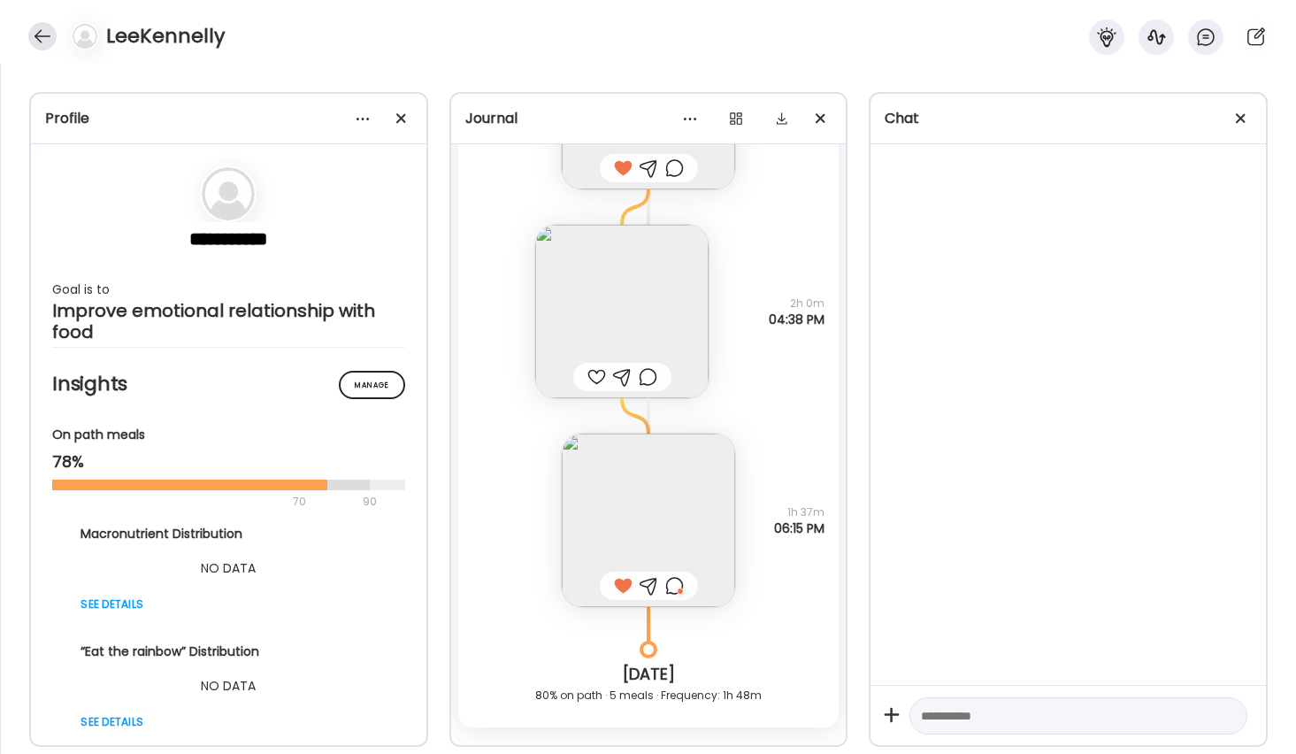
click at [35, 37] on div at bounding box center [42, 36] width 28 height 28
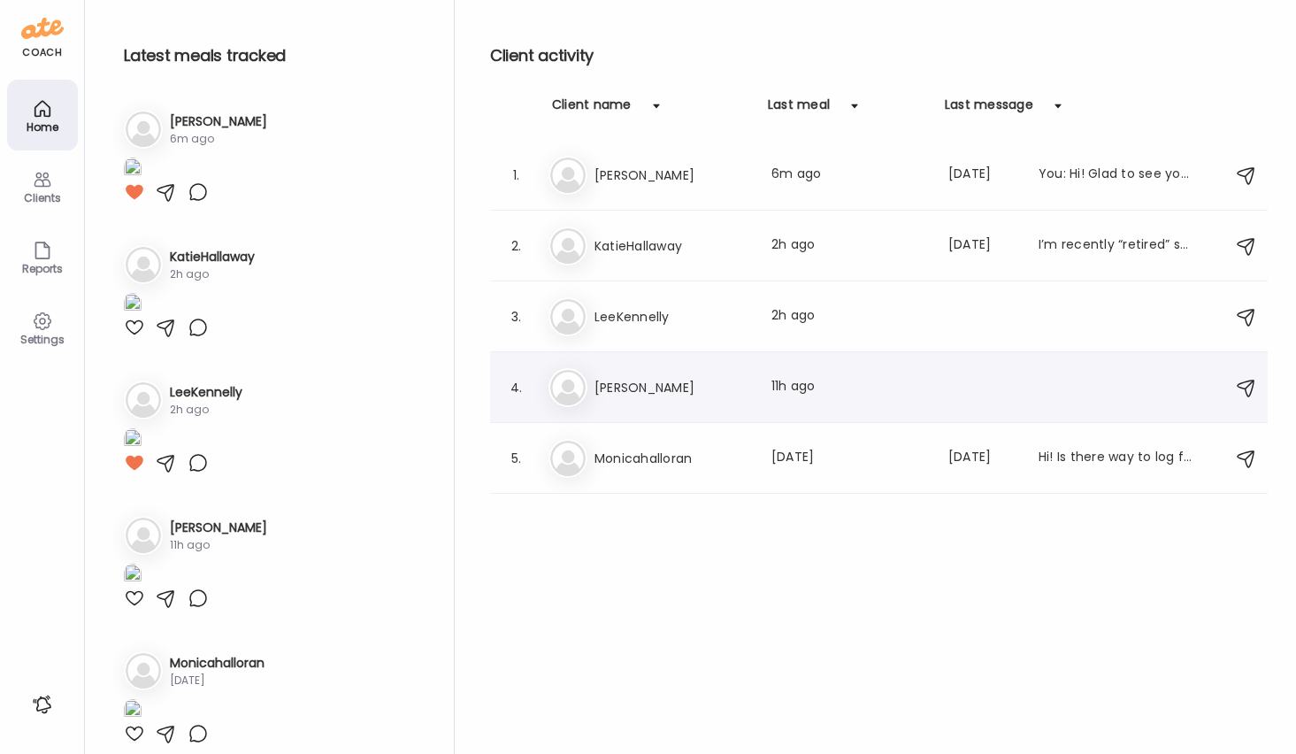
click at [616, 387] on h3 "[PERSON_NAME]" at bounding box center [673, 387] width 156 height 21
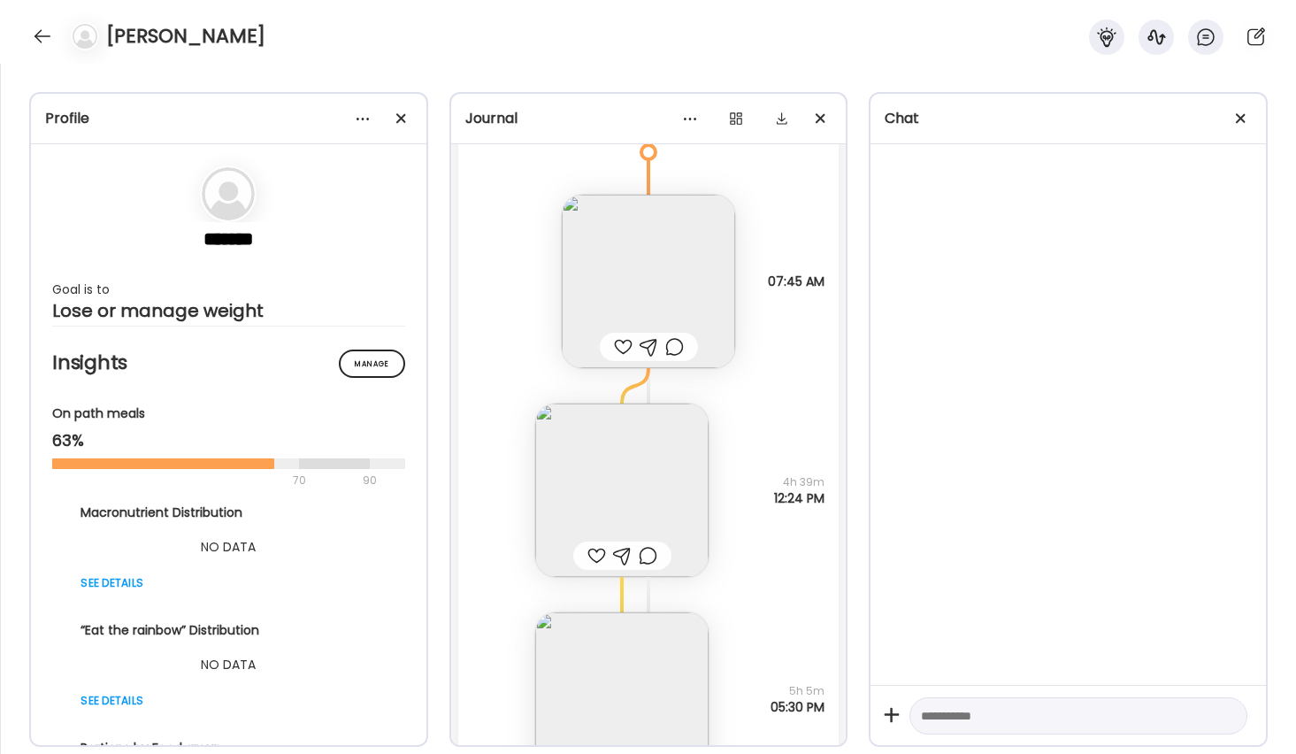
scroll to position [993, 0]
click at [630, 246] on img at bounding box center [648, 271] width 173 height 173
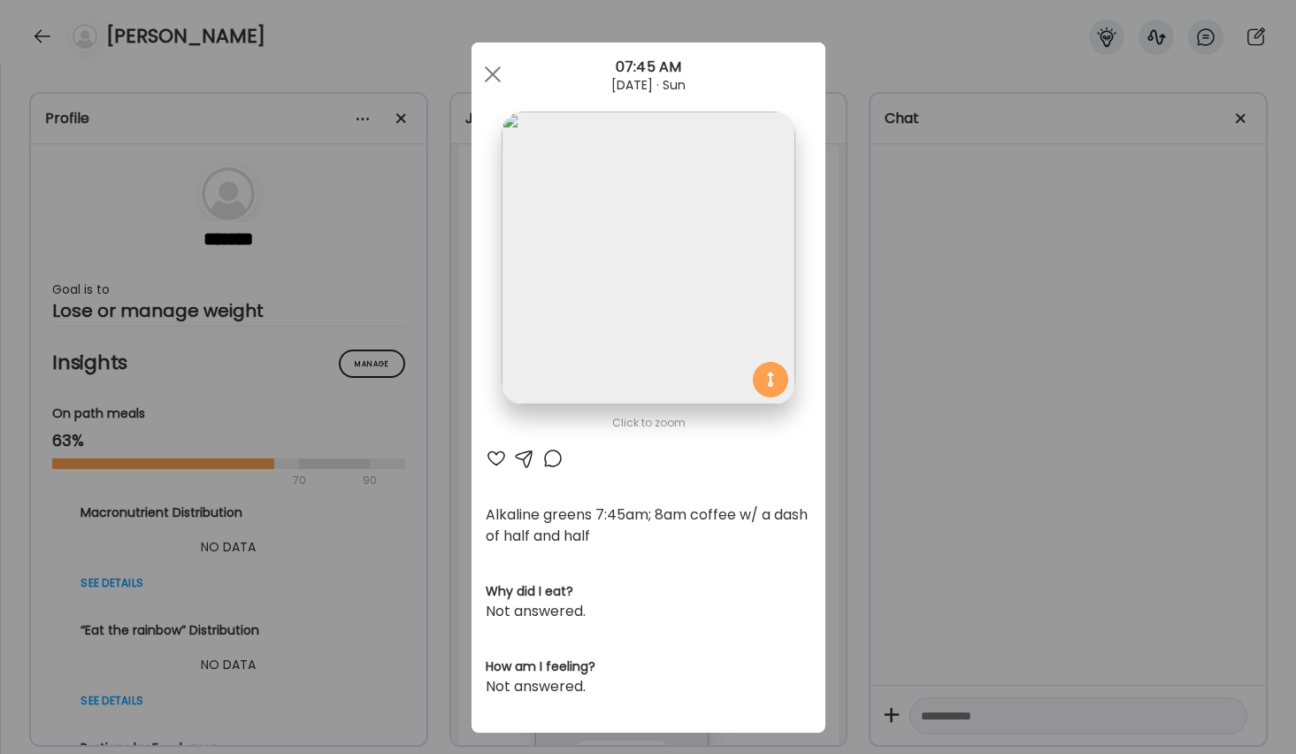
click at [630, 246] on img at bounding box center [648, 257] width 293 height 293
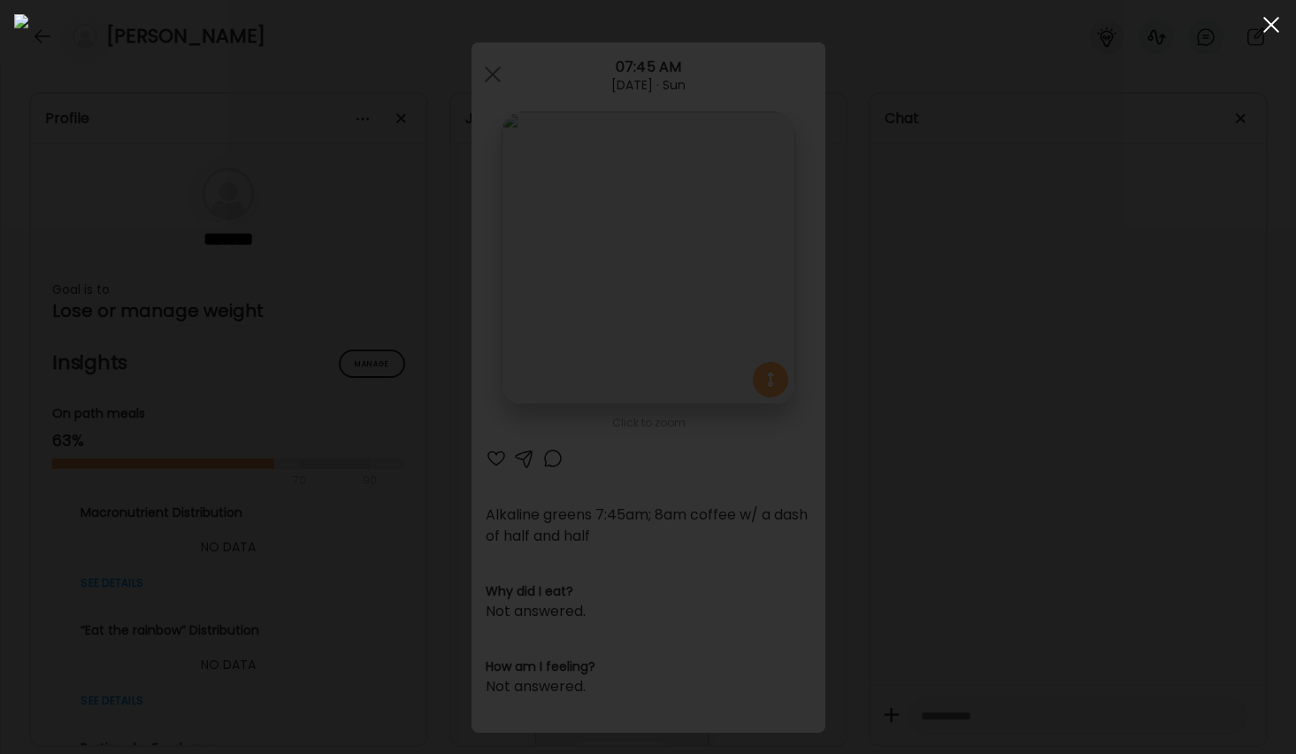
click at [1274, 22] on span at bounding box center [1272, 25] width 16 height 16
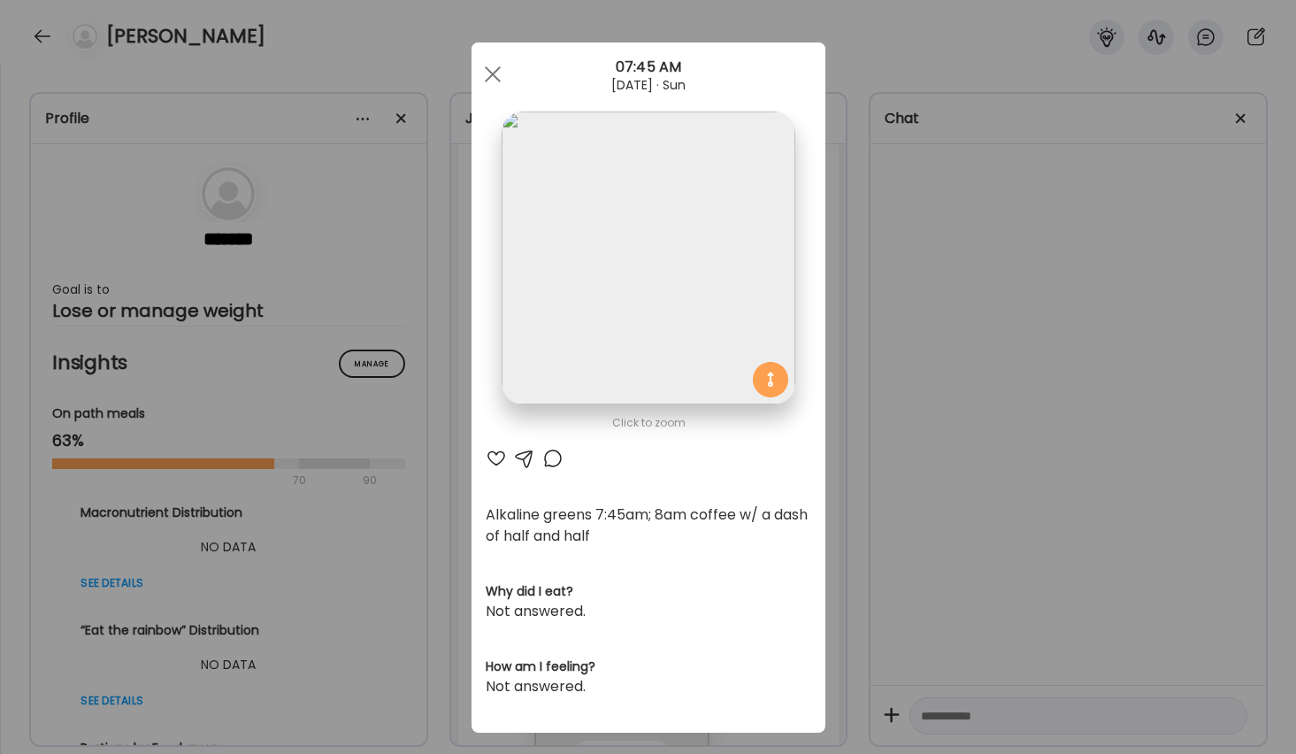
click at [499, 458] on div at bounding box center [496, 458] width 21 height 21
click at [498, 65] on div at bounding box center [492, 74] width 35 height 35
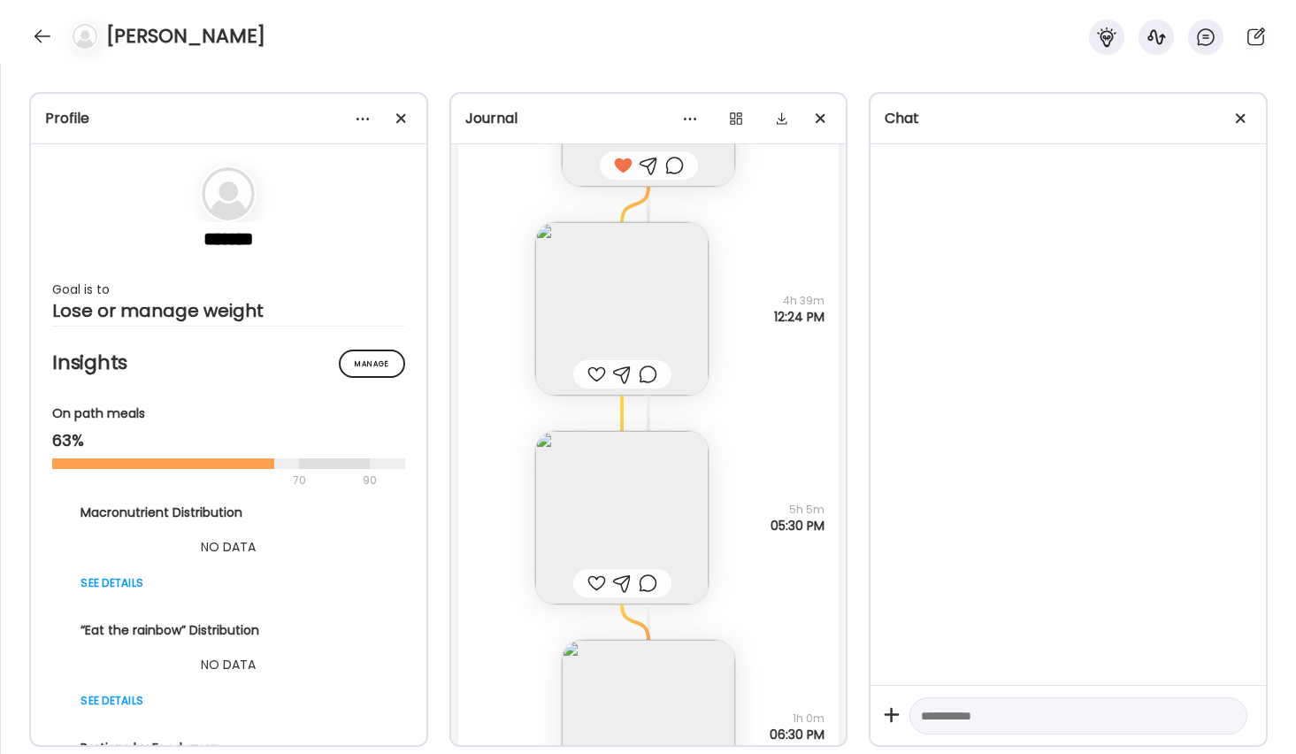
scroll to position [1168, 0]
click at [595, 321] on img at bounding box center [621, 305] width 173 height 173
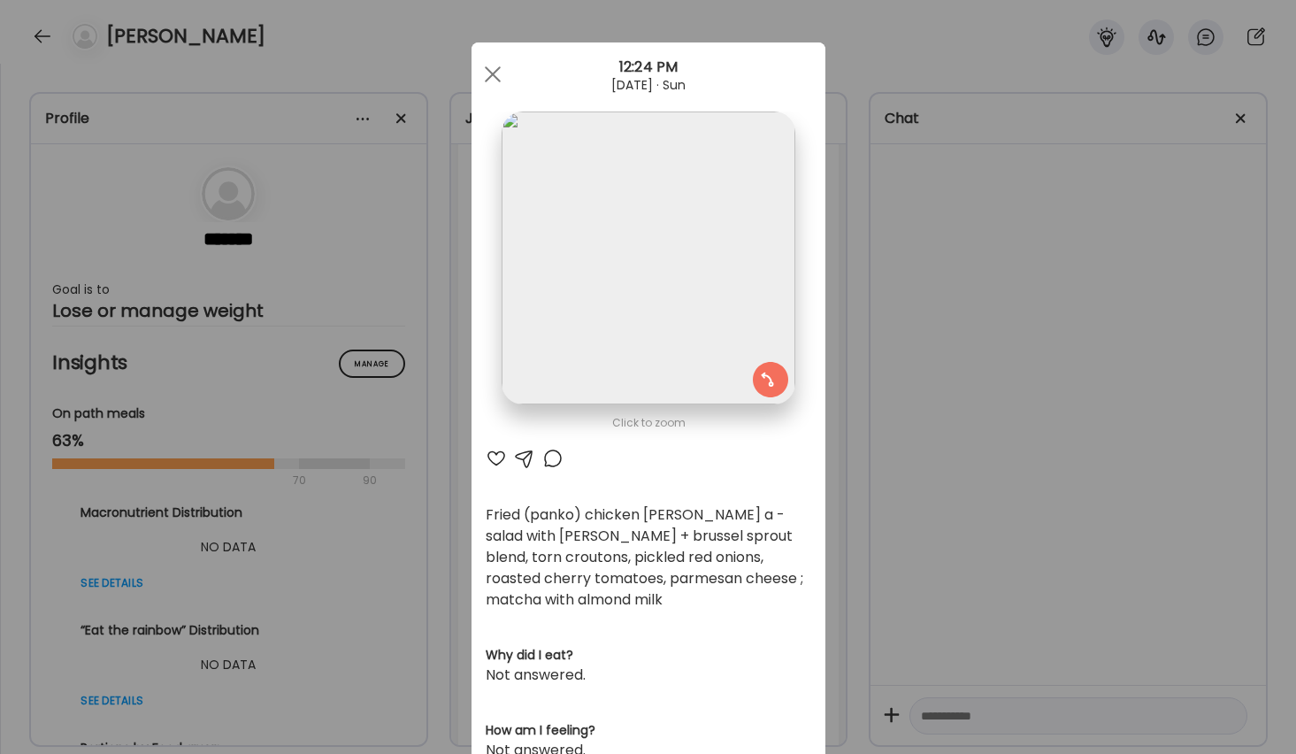
scroll to position [0, 0]
click at [493, 67] on div at bounding box center [492, 74] width 35 height 35
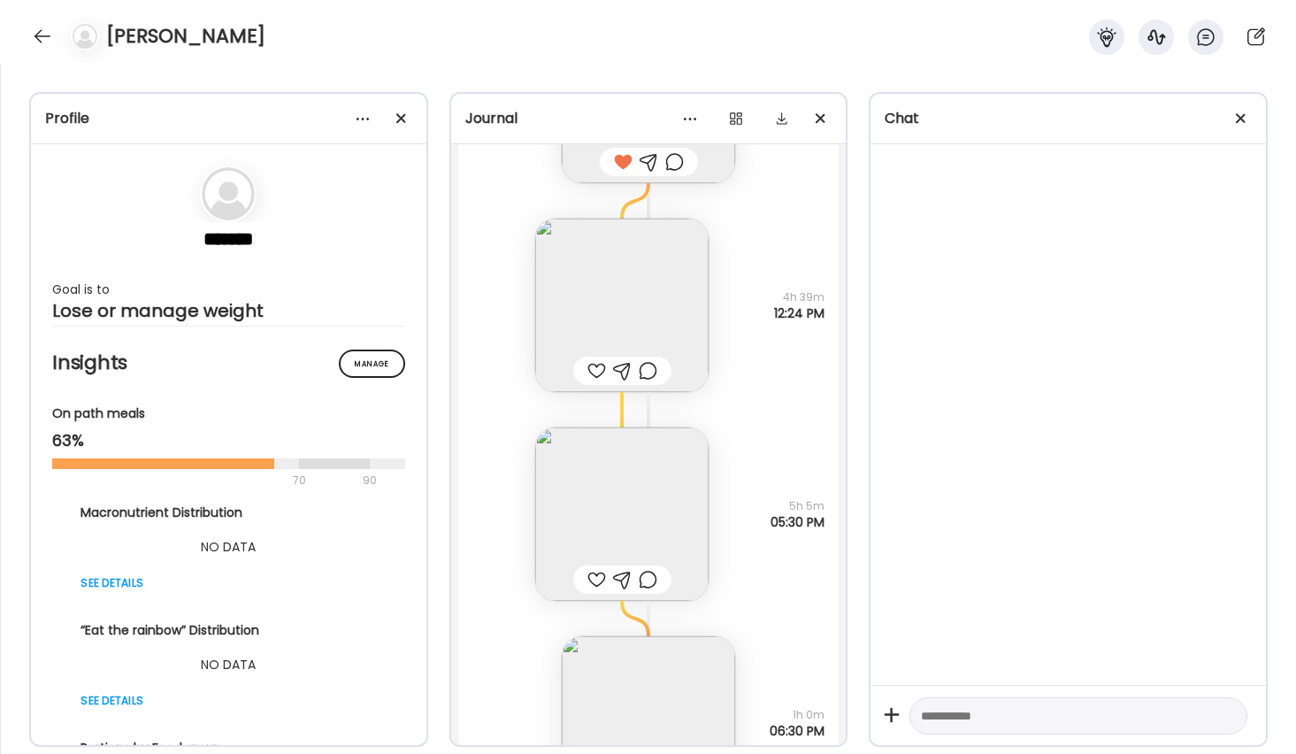
click at [603, 499] on img at bounding box center [621, 513] width 173 height 173
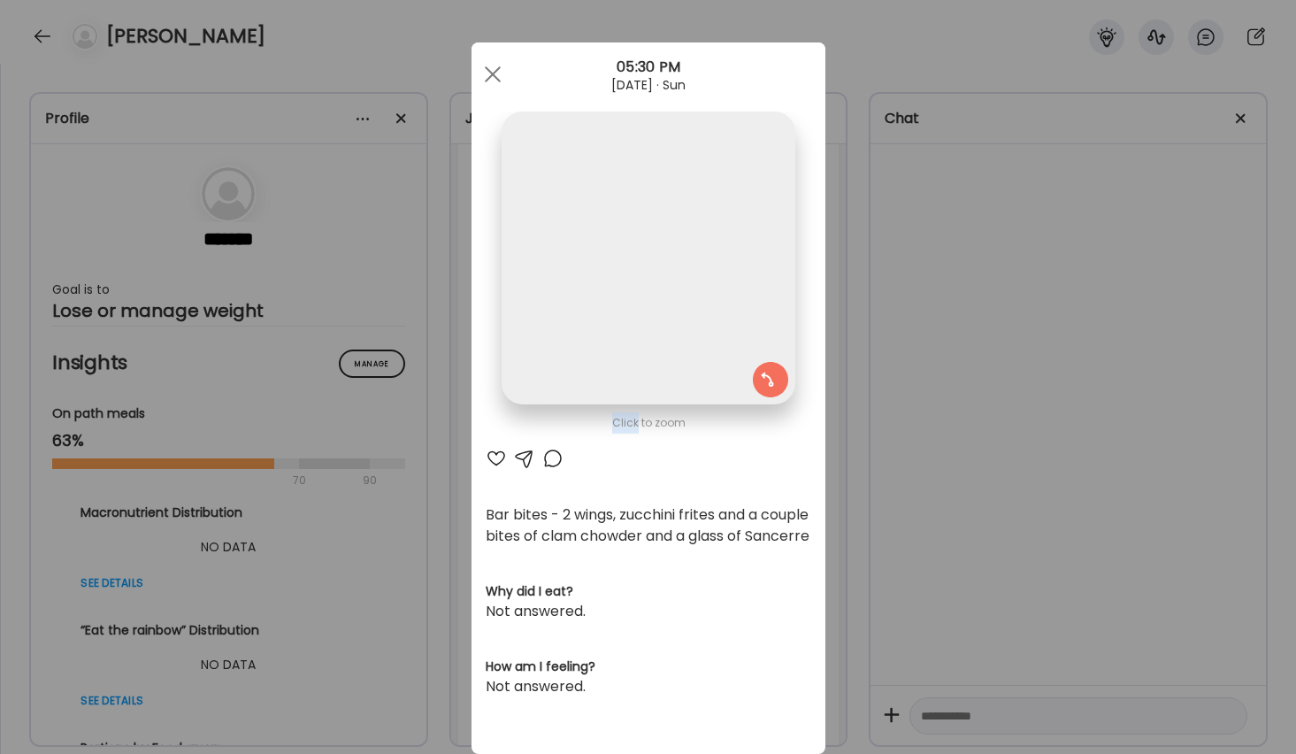
click at [603, 499] on div "Click to zoom AteMate AI Bar bites - 2 wings, zucchini frites and a couple bite…" at bounding box center [649, 387] width 354 height 690
click at [489, 70] on div at bounding box center [492, 74] width 35 height 35
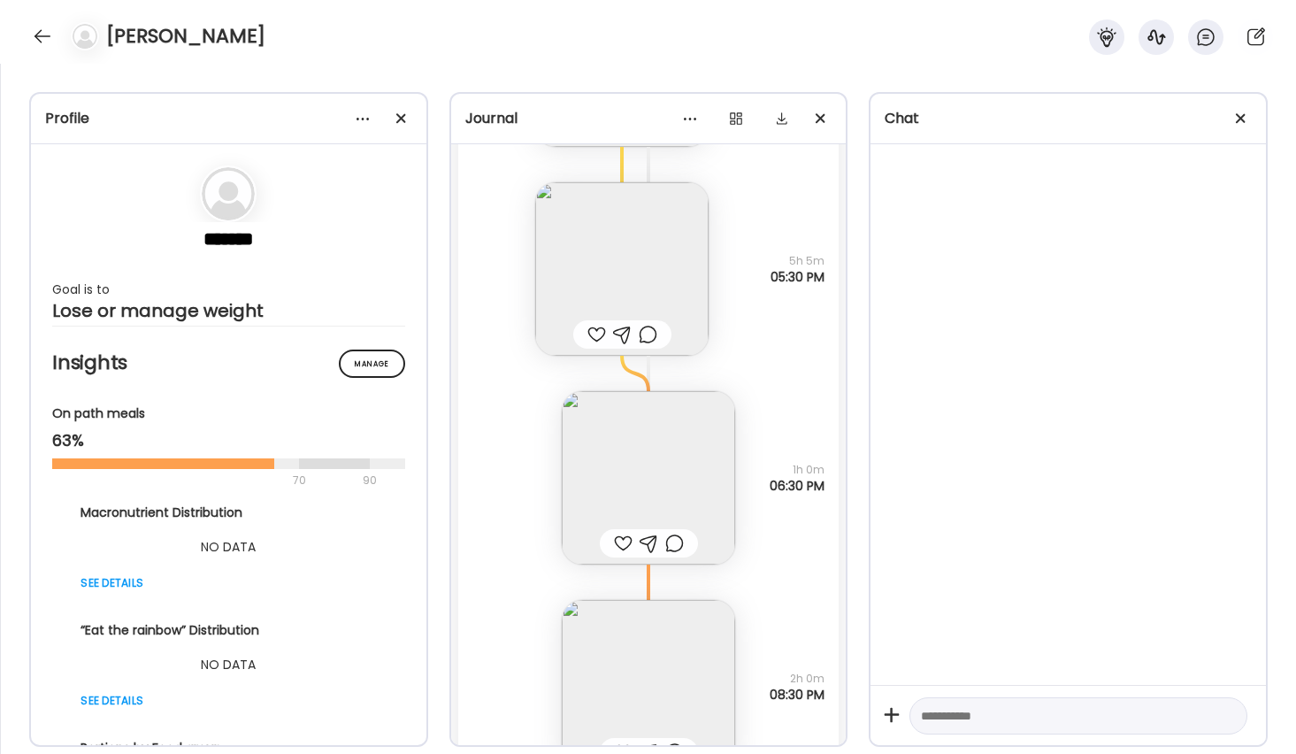
scroll to position [1415, 0]
click at [649, 467] on img at bounding box center [648, 475] width 173 height 173
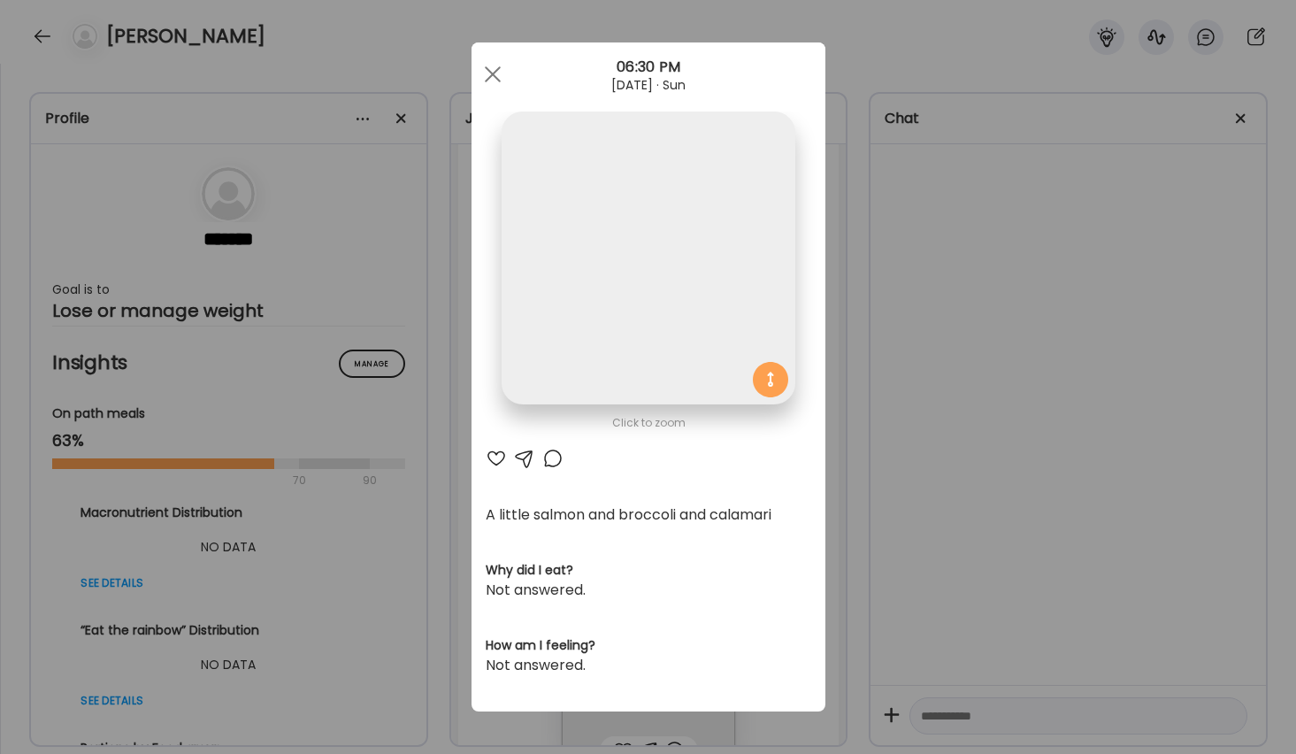
click at [649, 467] on div "Click to zoom AteMate AI A little salmon and broccoli and calamari Why did I ea…" at bounding box center [649, 376] width 354 height 669
click at [495, 73] on span at bounding box center [492, 74] width 16 height 16
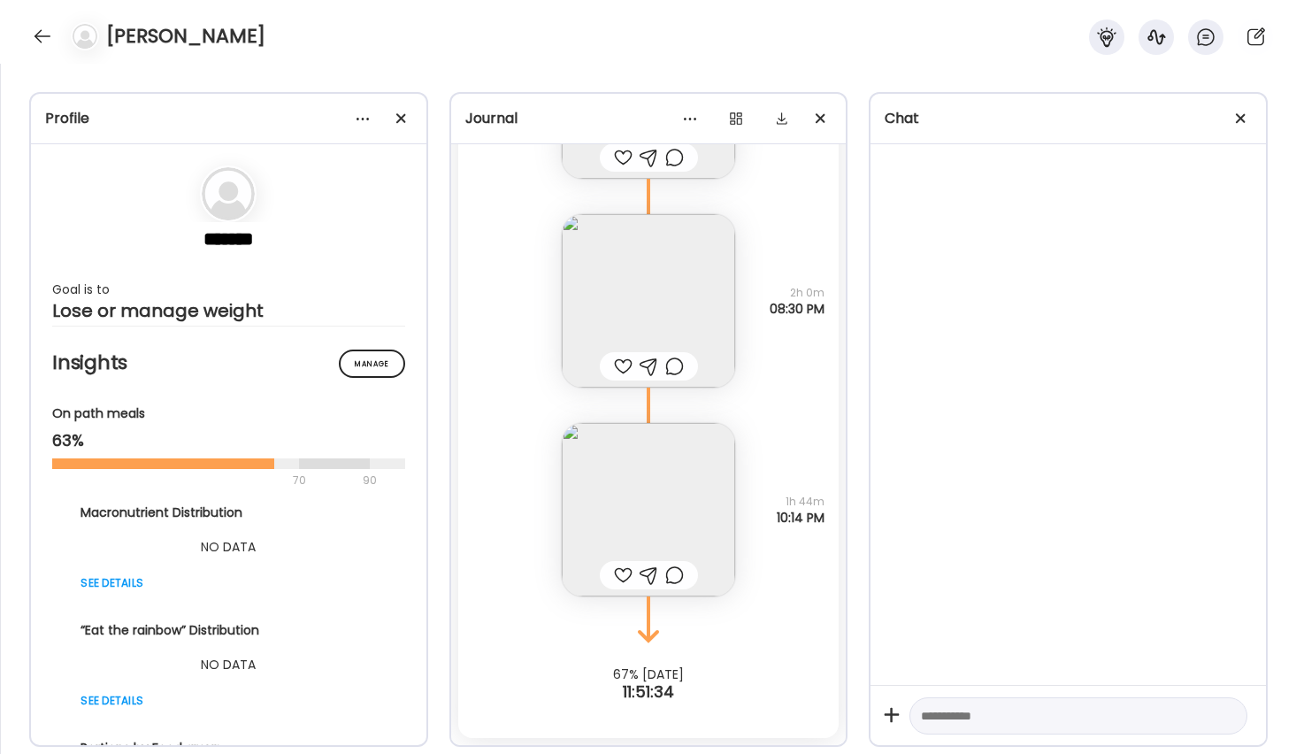
scroll to position [1799, 0]
click at [44, 38] on div at bounding box center [42, 36] width 28 height 28
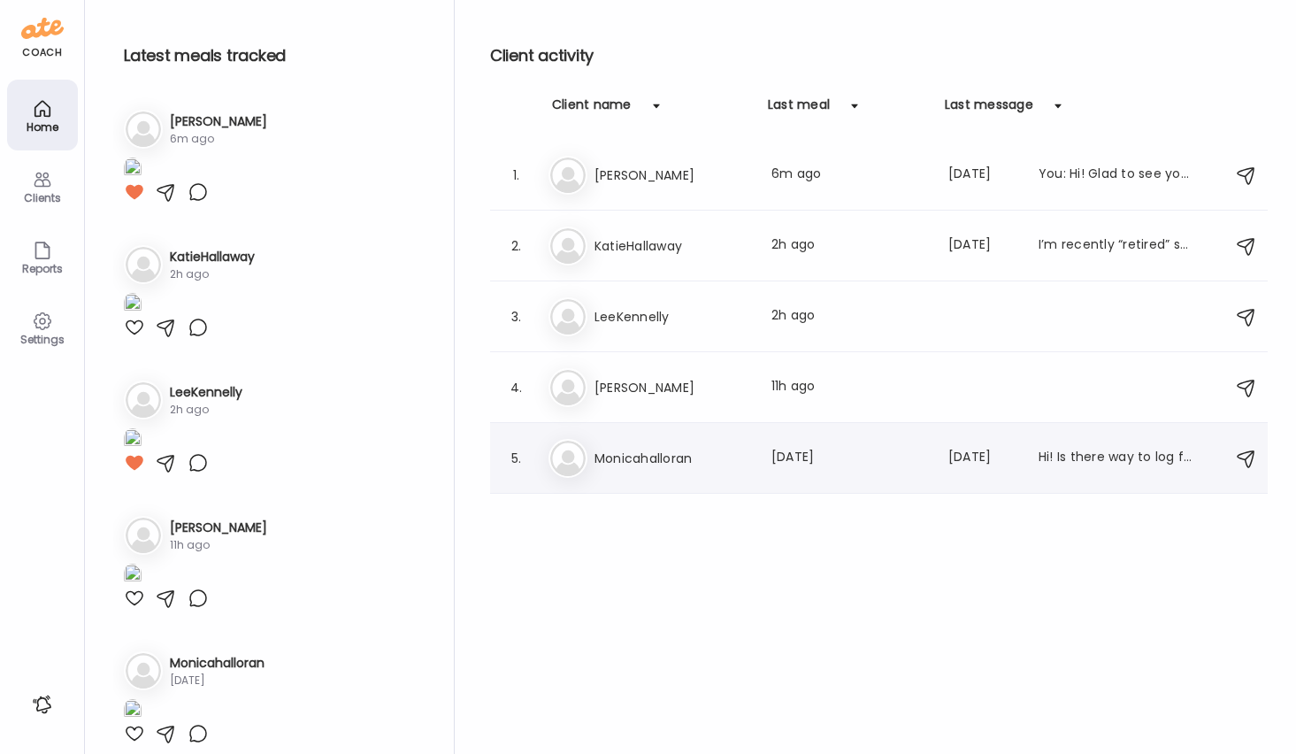
click at [577, 458] on img at bounding box center [567, 458] width 35 height 35
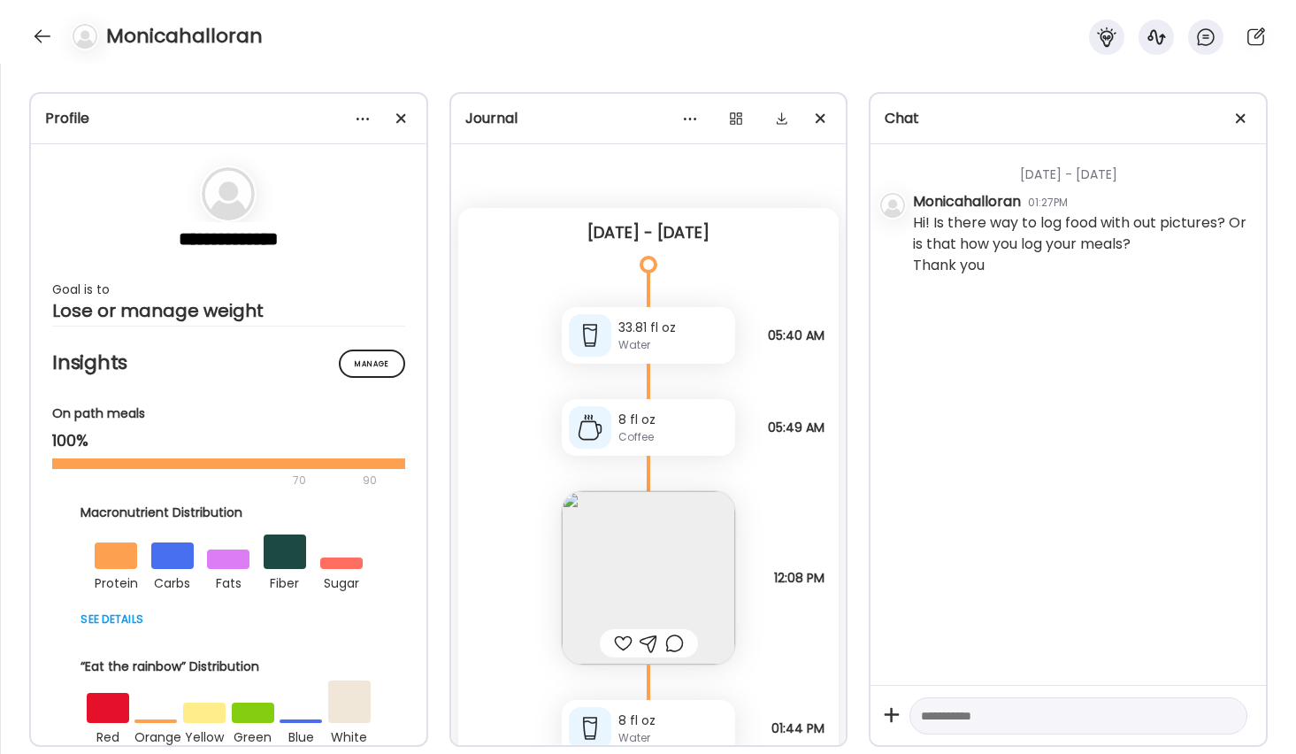
scroll to position [0, 0]
click at [986, 721] on textarea at bounding box center [1062, 715] width 283 height 21
type textarea "*"
type textarea "**********"
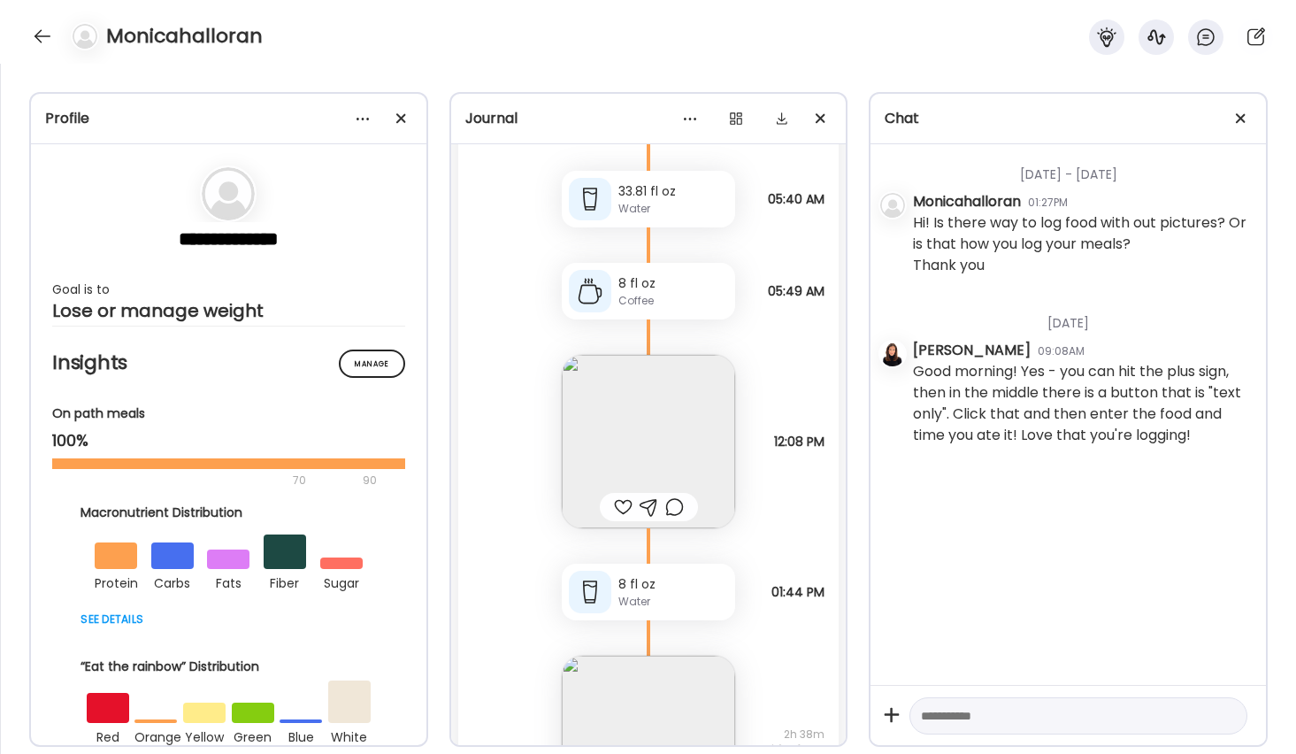
scroll to position [179, 0]
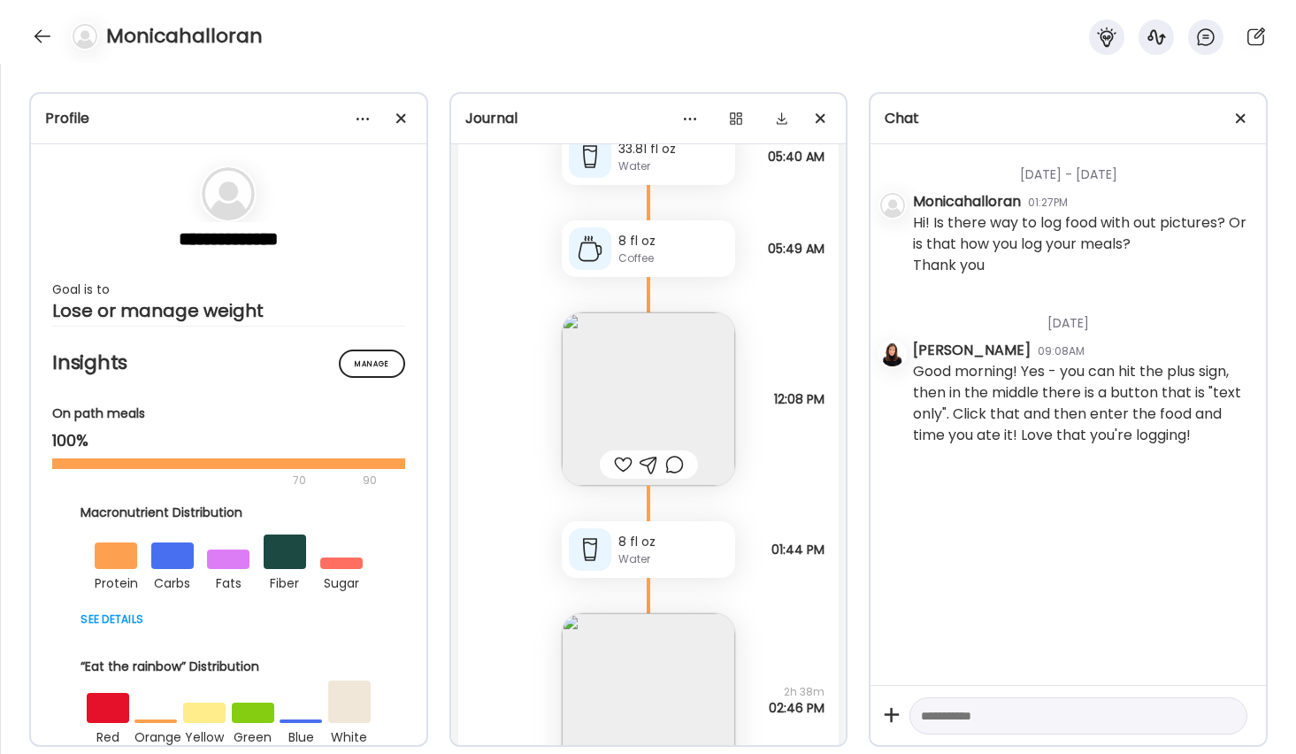
click at [649, 386] on img at bounding box center [648, 398] width 173 height 173
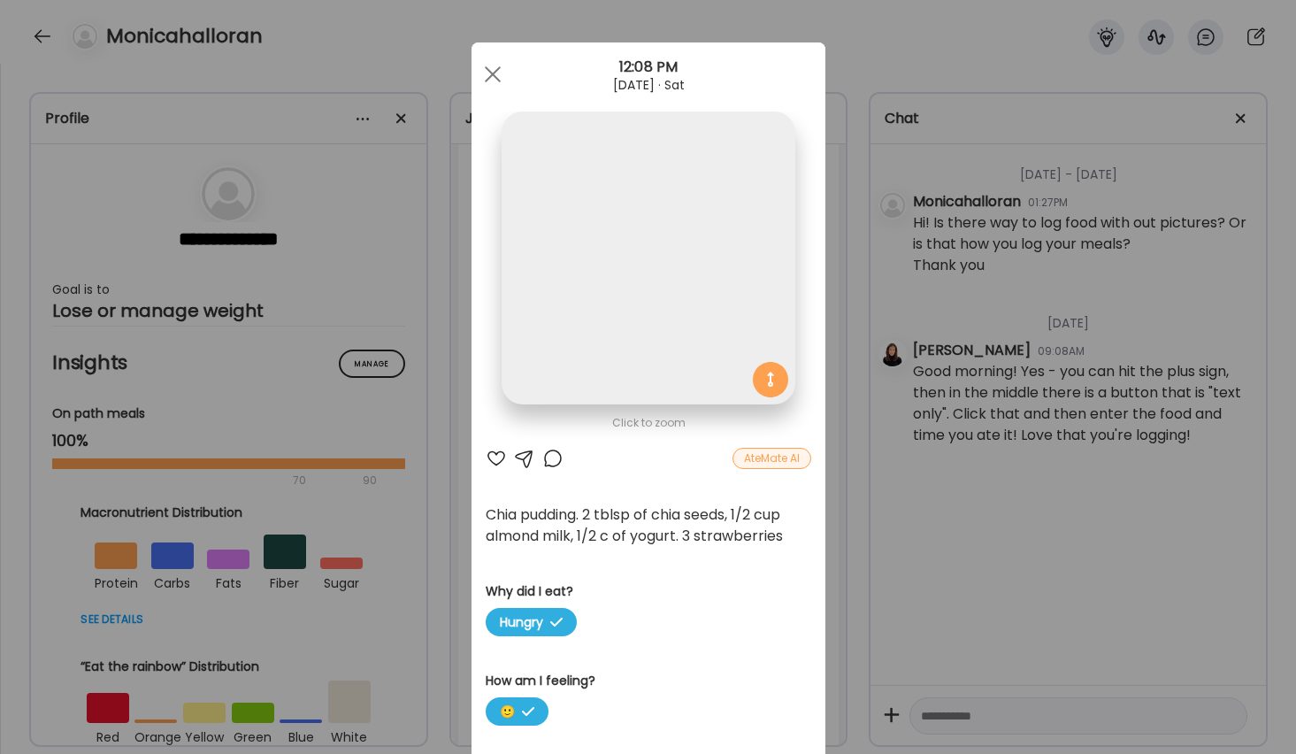
click at [649, 386] on img at bounding box center [648, 257] width 293 height 293
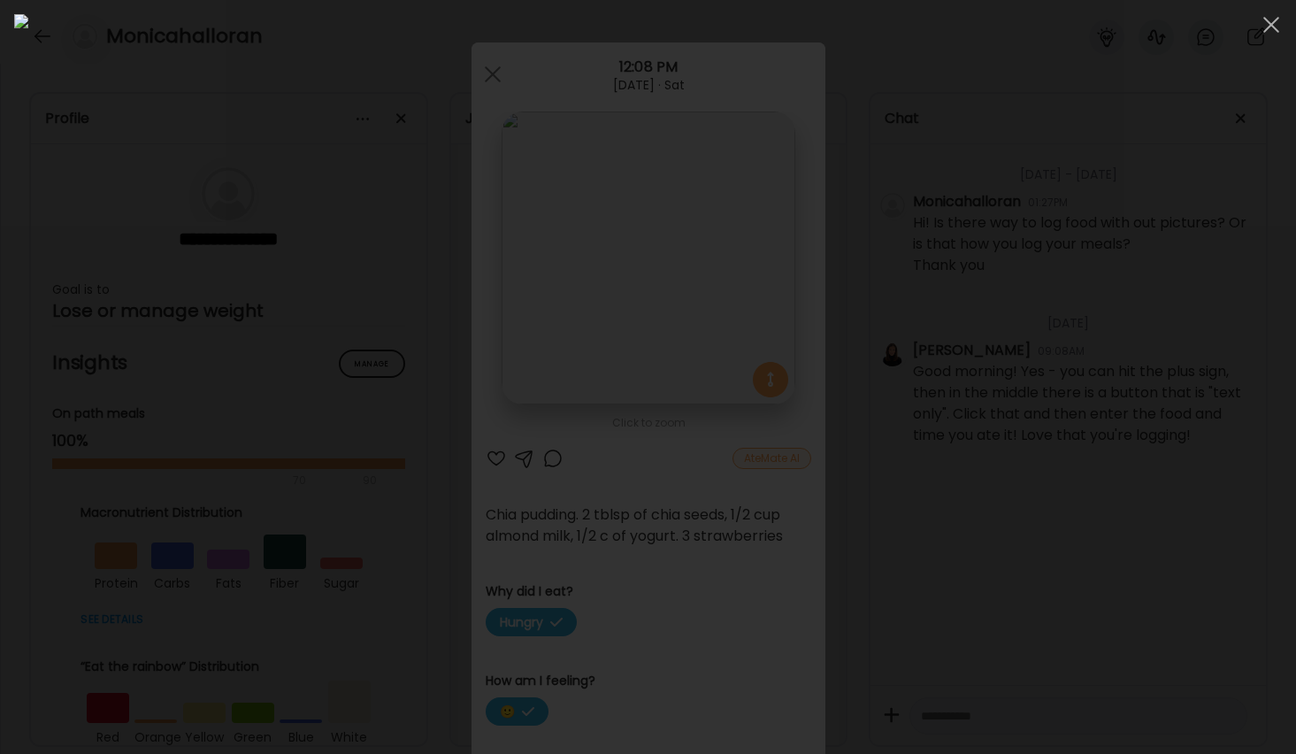
click at [649, 386] on img at bounding box center [648, 377] width 1268 height 726
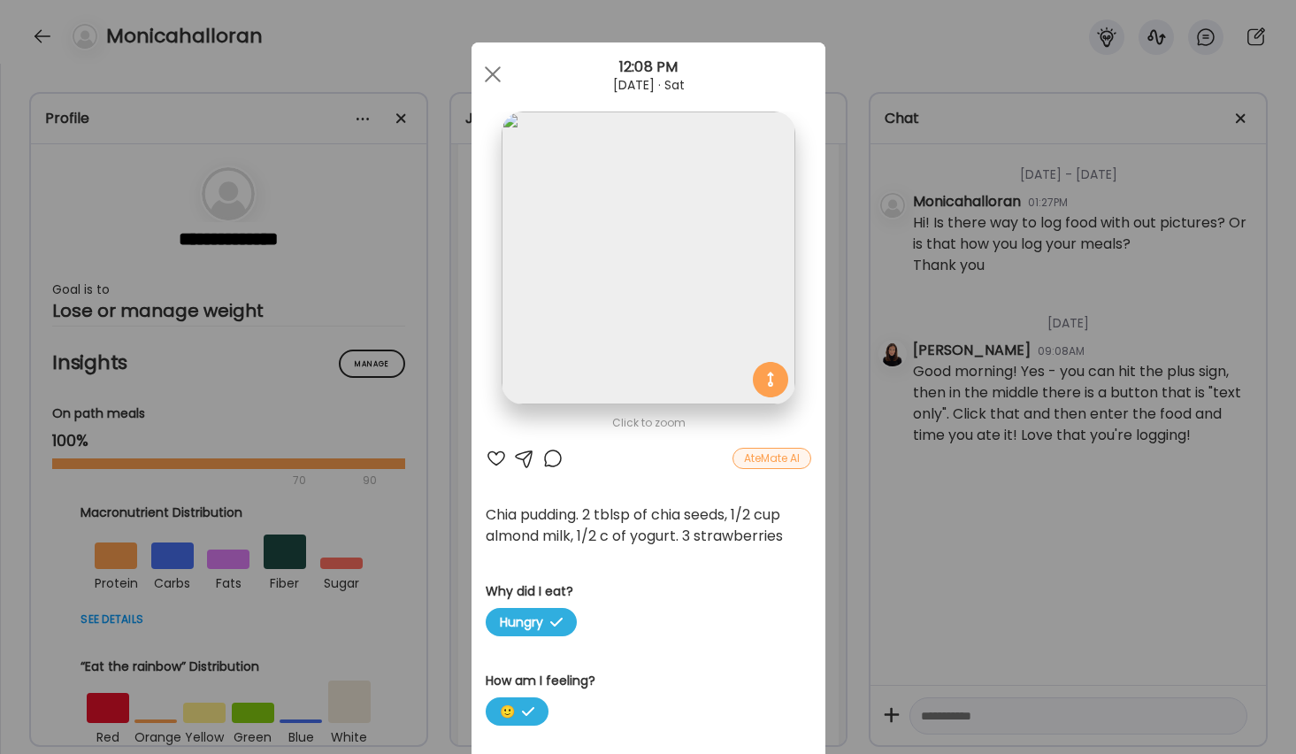
click at [498, 457] on div at bounding box center [496, 458] width 21 height 21
click at [549, 456] on div at bounding box center [552, 458] width 21 height 21
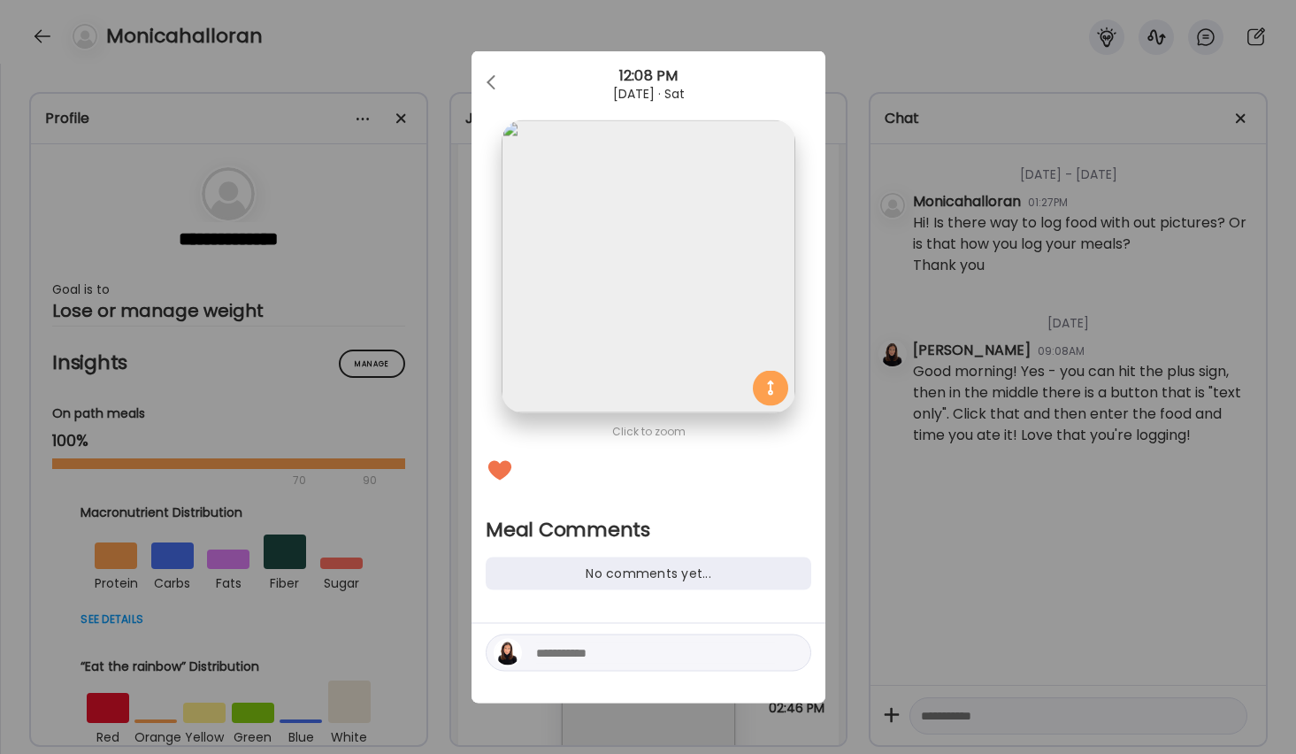
click at [567, 657] on textarea at bounding box center [655, 652] width 239 height 21
type textarea "**********"
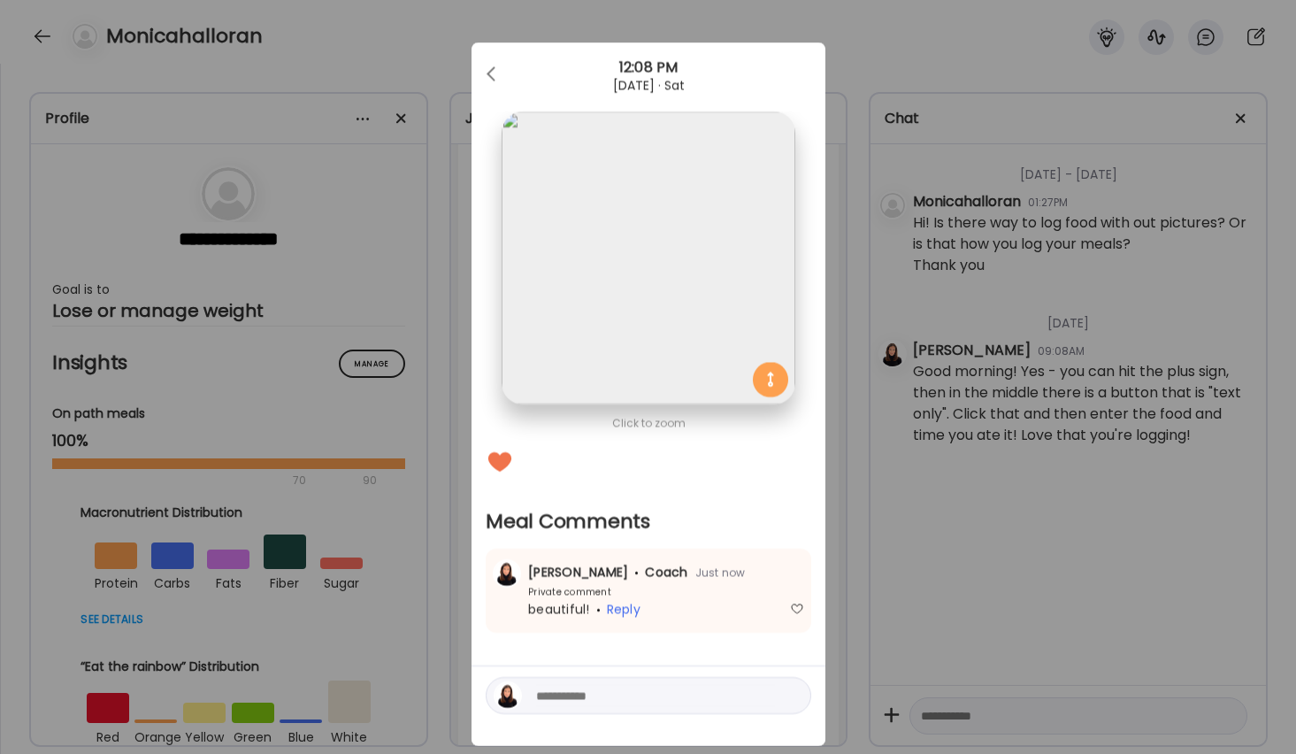
click at [901, 527] on div "Ate Coach Dashboard Wahoo! It’s official Take a moment to set up your Coach Pro…" at bounding box center [648, 377] width 1296 height 754
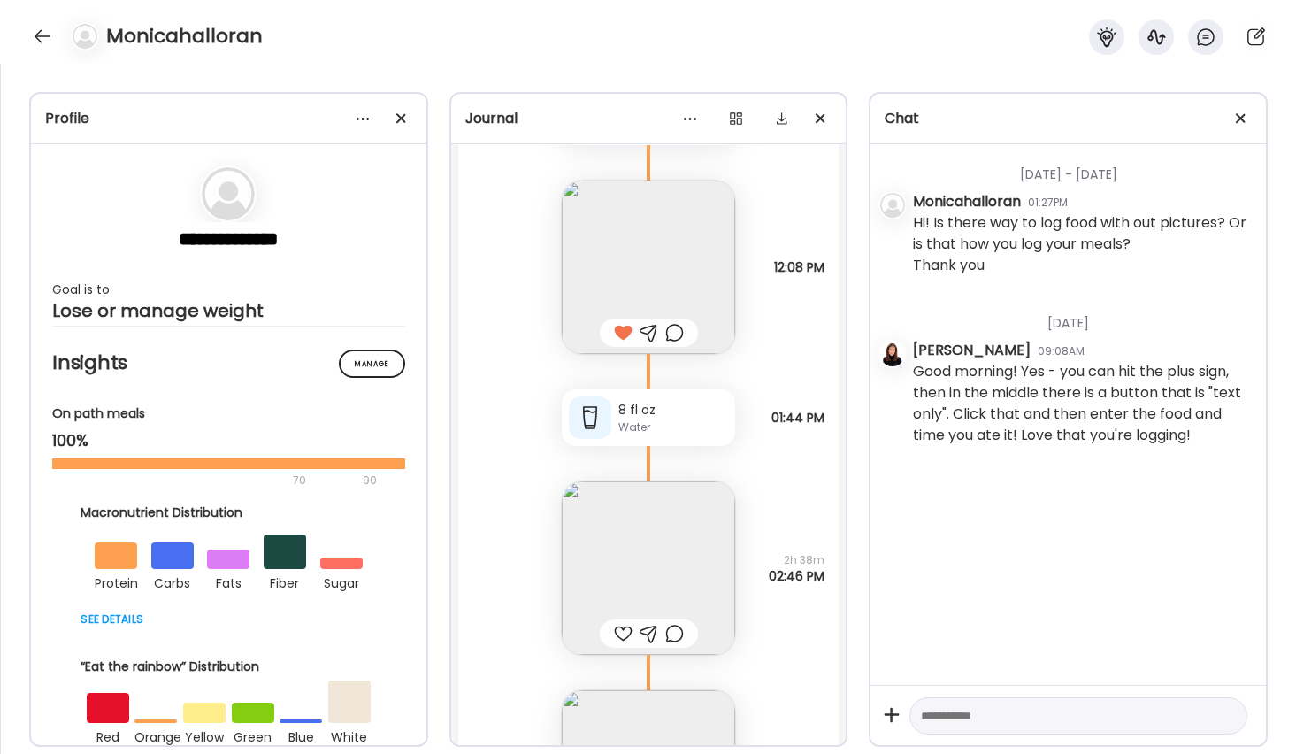
scroll to position [357, 0]
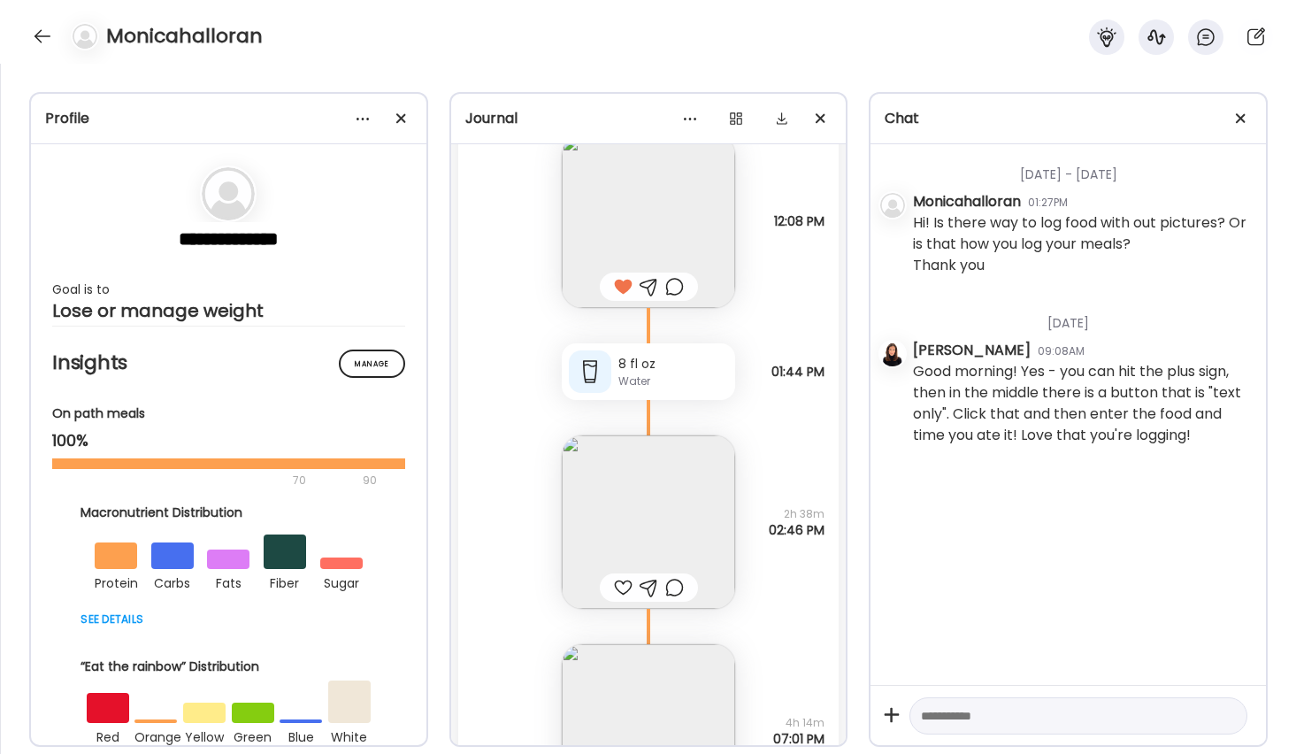
click at [632, 503] on img at bounding box center [648, 521] width 173 height 173
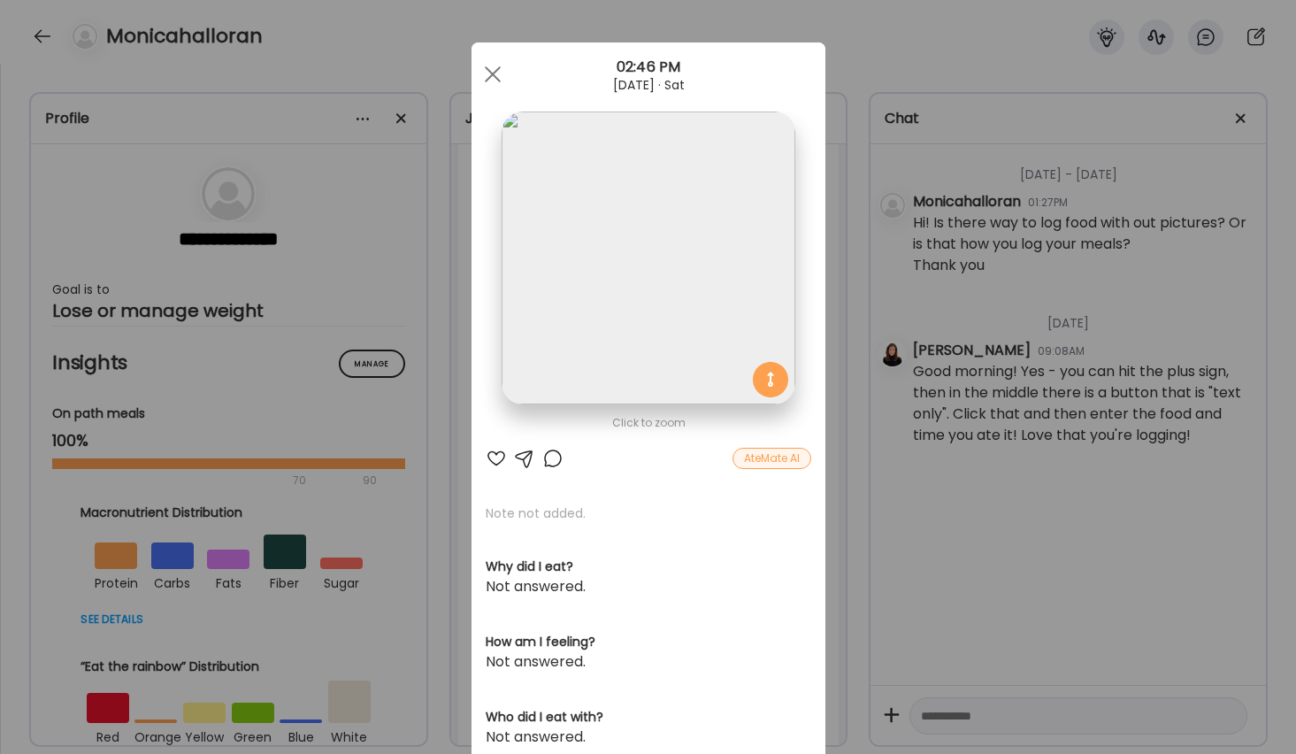
click at [900, 570] on div "Ate Coach Dashboard Wahoo! It’s official Take a moment to set up your Coach Pro…" at bounding box center [648, 377] width 1296 height 754
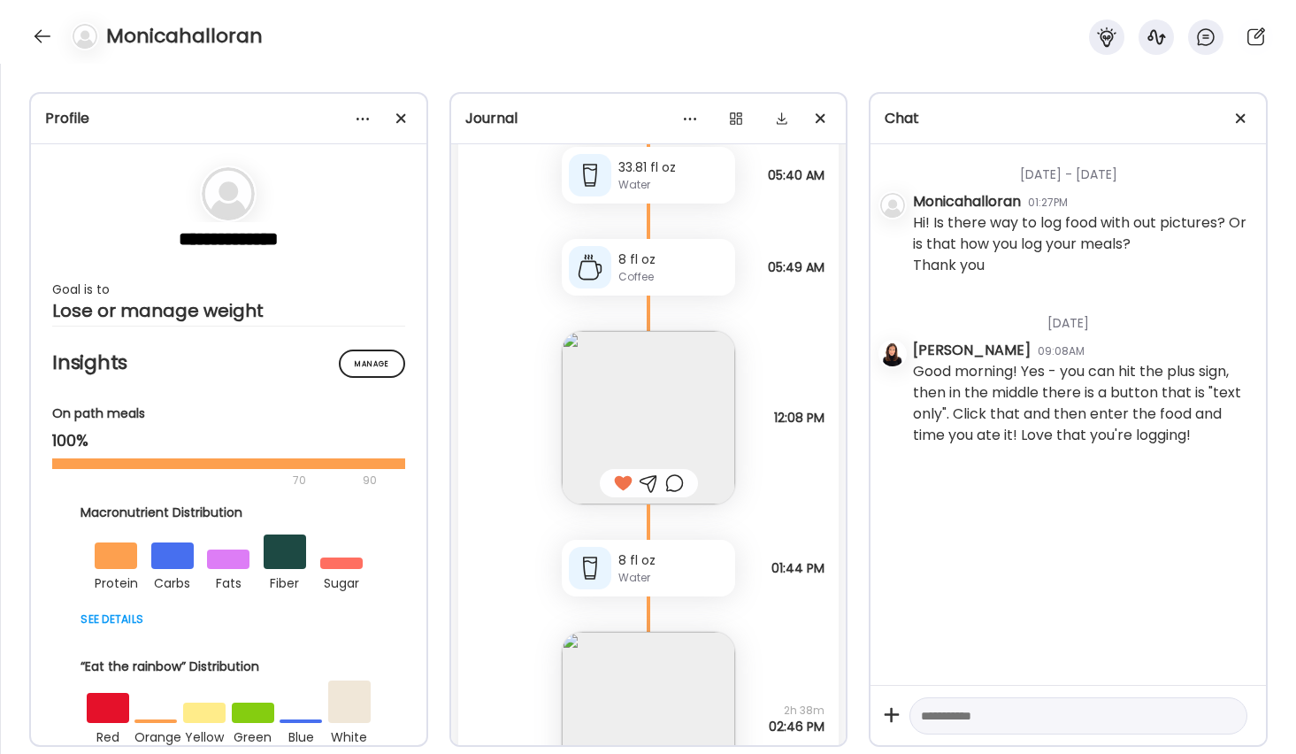
scroll to position [186, 0]
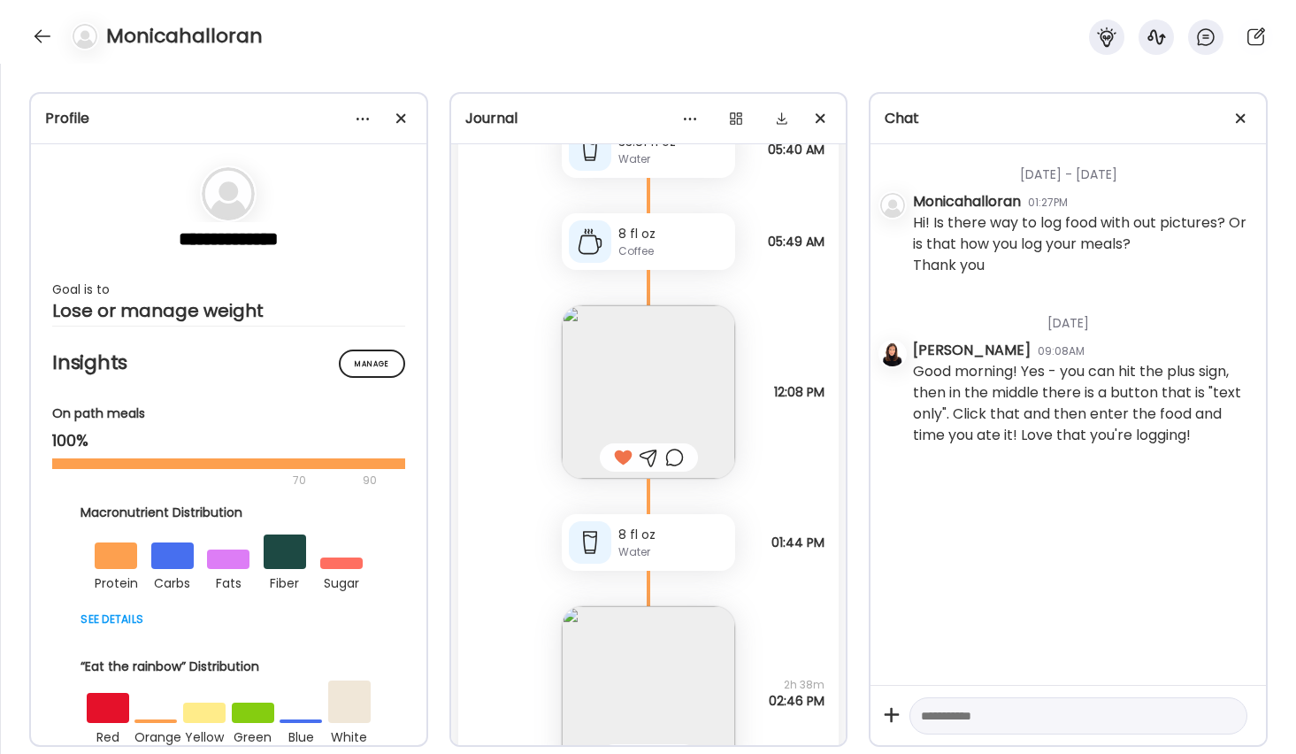
click at [674, 458] on div at bounding box center [674, 457] width 19 height 21
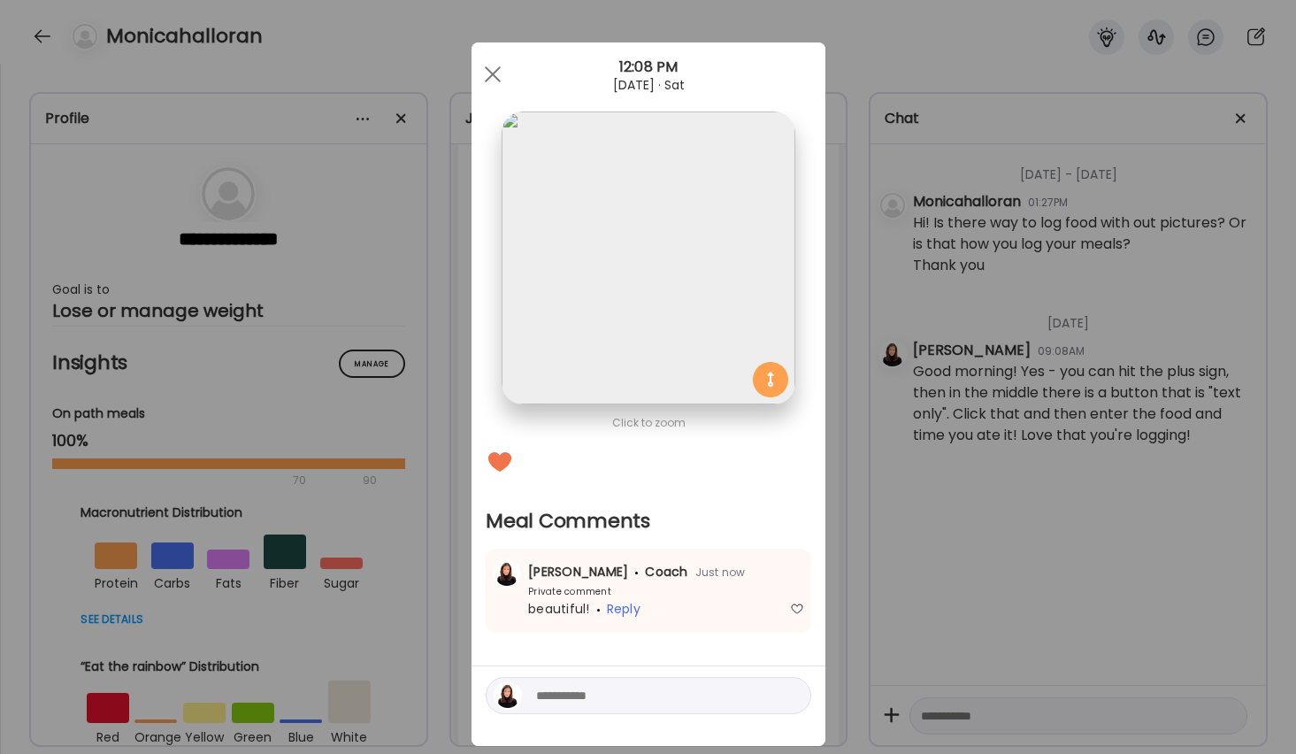
click at [619, 694] on textarea at bounding box center [655, 695] width 239 height 21
type textarea "**********"
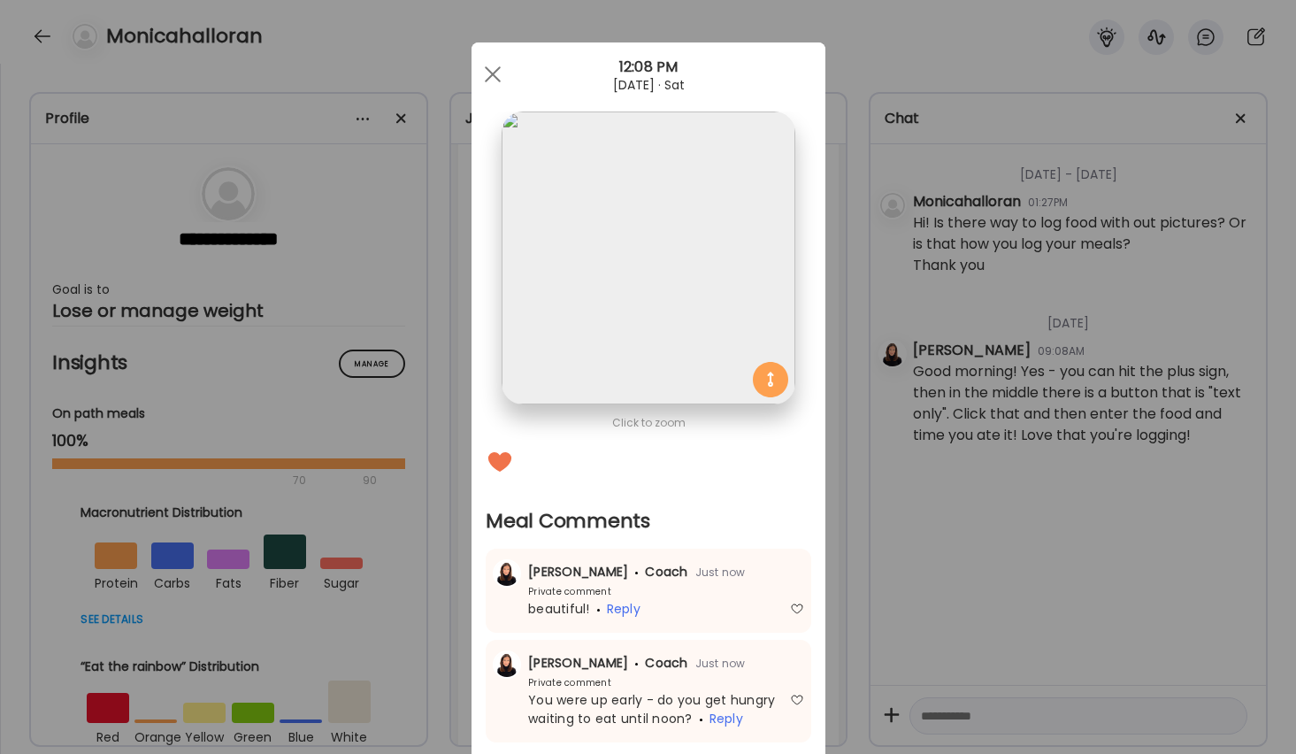
click at [898, 593] on div "Ate Coach Dashboard Wahoo! It’s official Take a moment to set up your Coach Pro…" at bounding box center [648, 377] width 1296 height 754
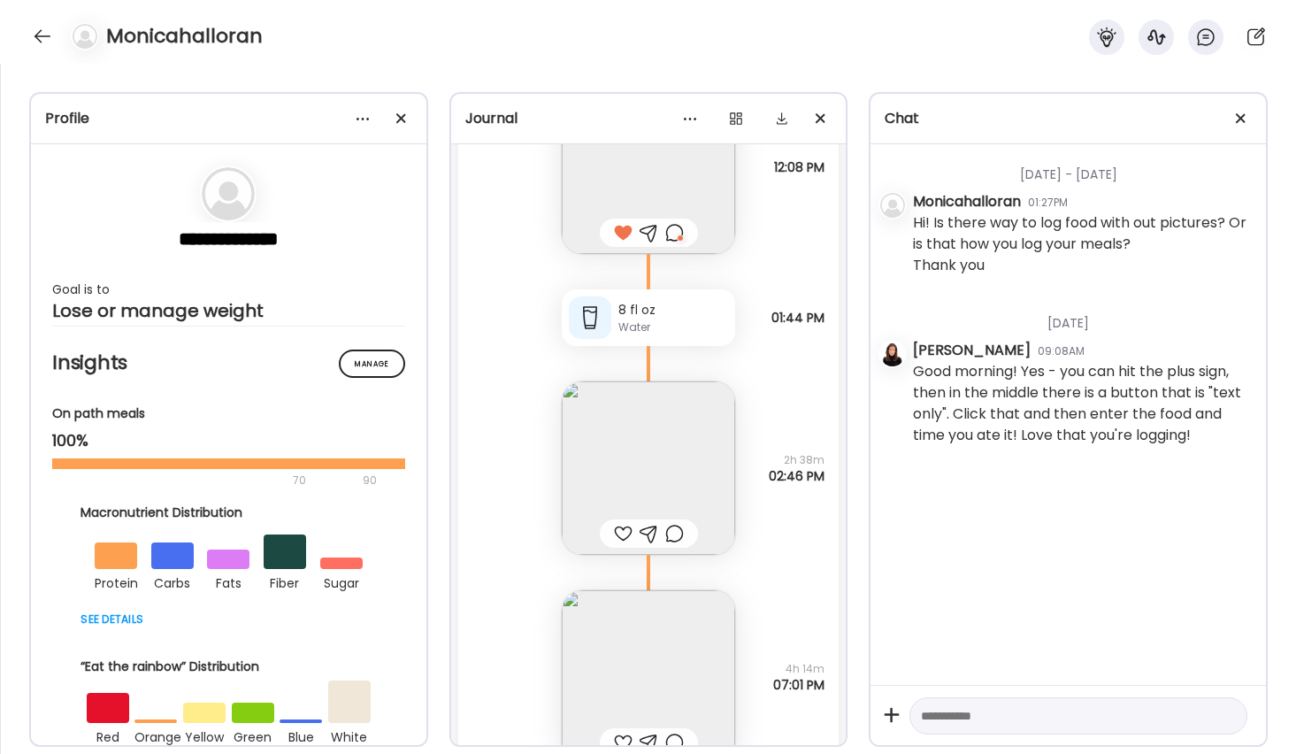
scroll to position [405, 0]
click at [673, 537] on div at bounding box center [674, 538] width 19 height 21
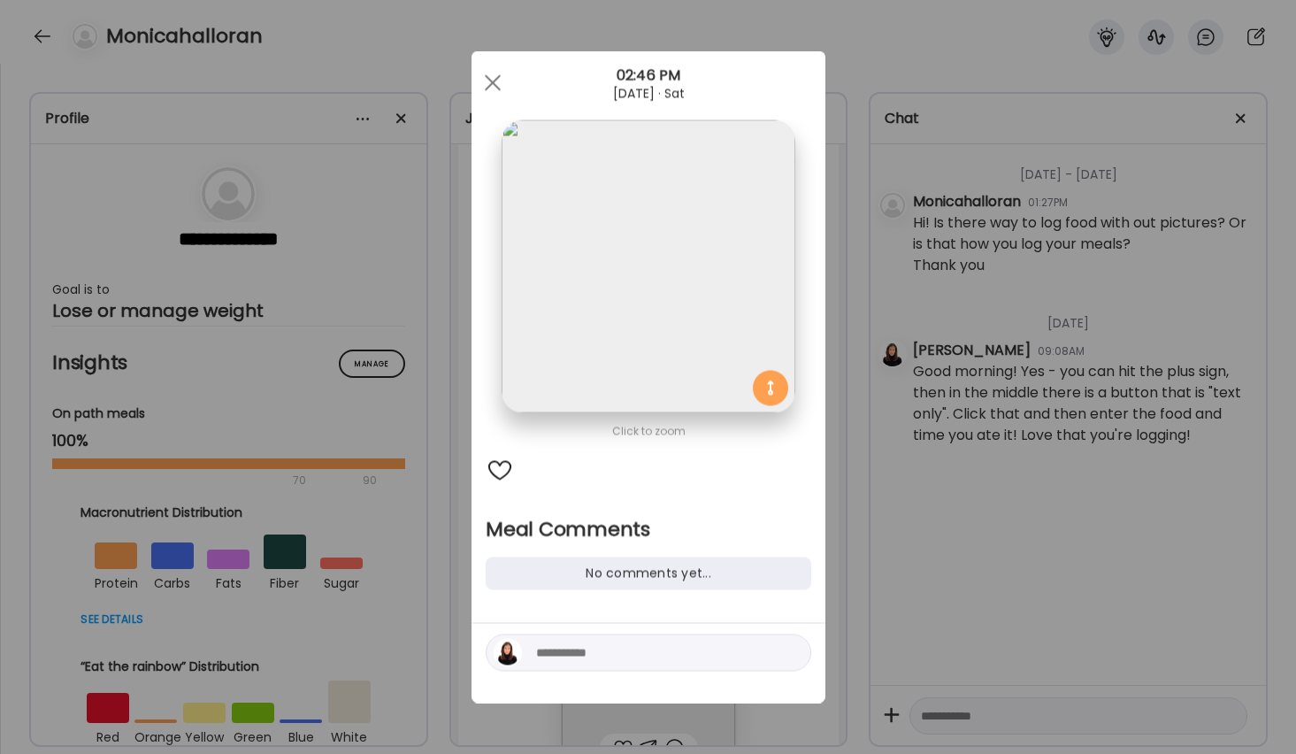
scroll to position [0, 0]
click at [596, 648] on textarea at bounding box center [655, 652] width 239 height 21
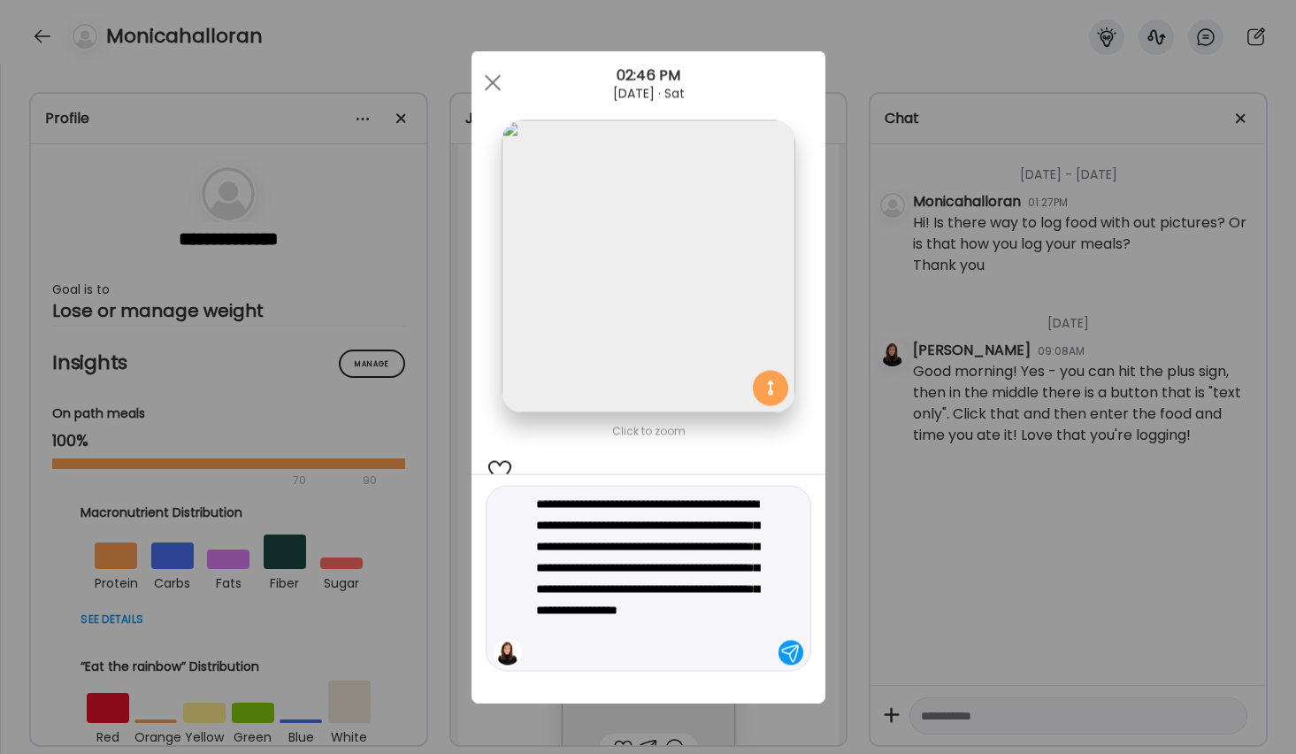
type textarea "**********"
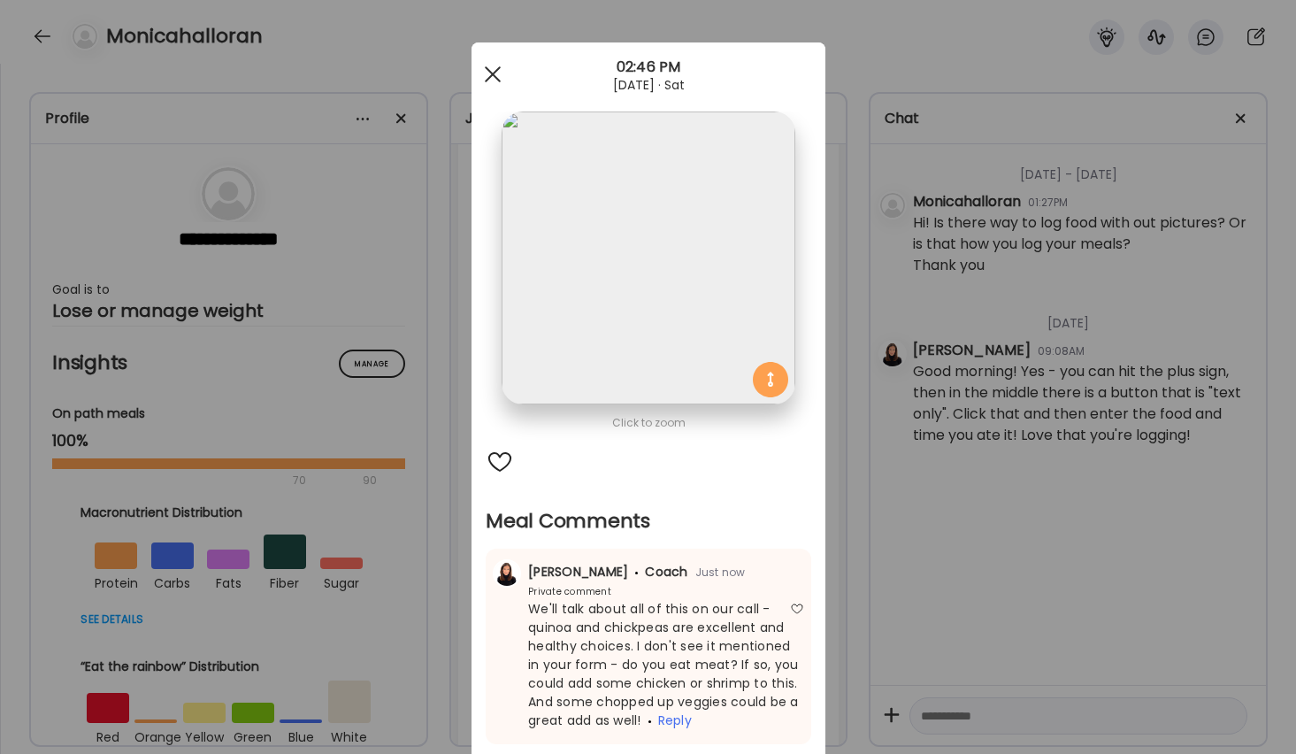
click at [496, 72] on div at bounding box center [492, 74] width 35 height 35
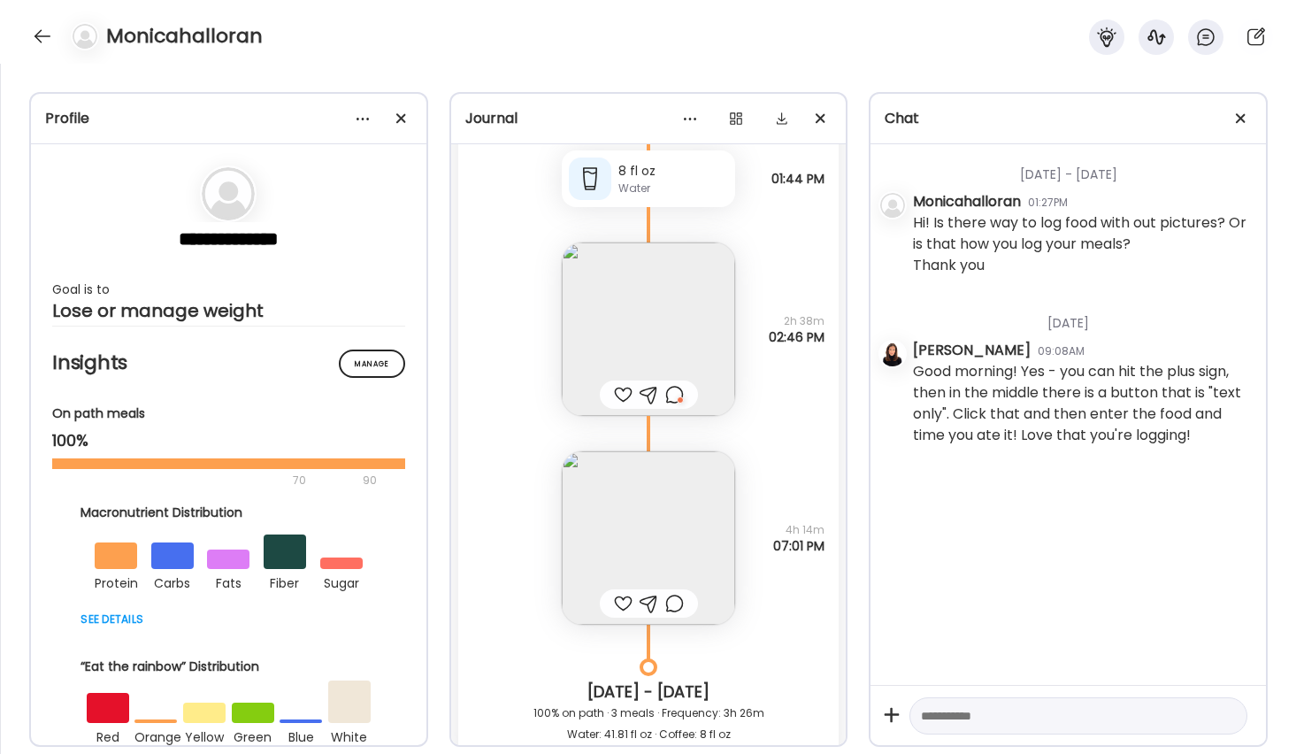
scroll to position [614, 0]
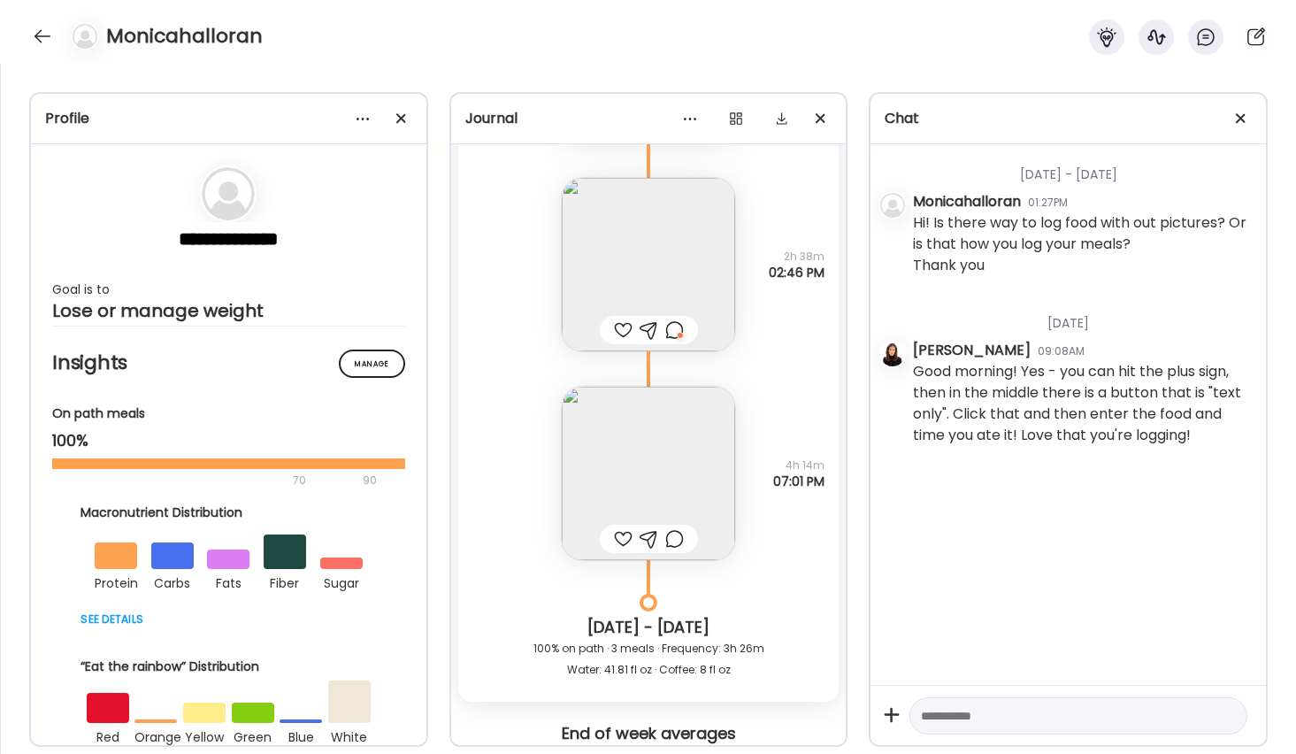
click at [626, 496] on img at bounding box center [648, 473] width 173 height 173
click at [826, 496] on div "Click to zoom AteMate AI Note not added. Why did I eat? Not answered. How am I …" at bounding box center [1003, 650] width 354 height 891
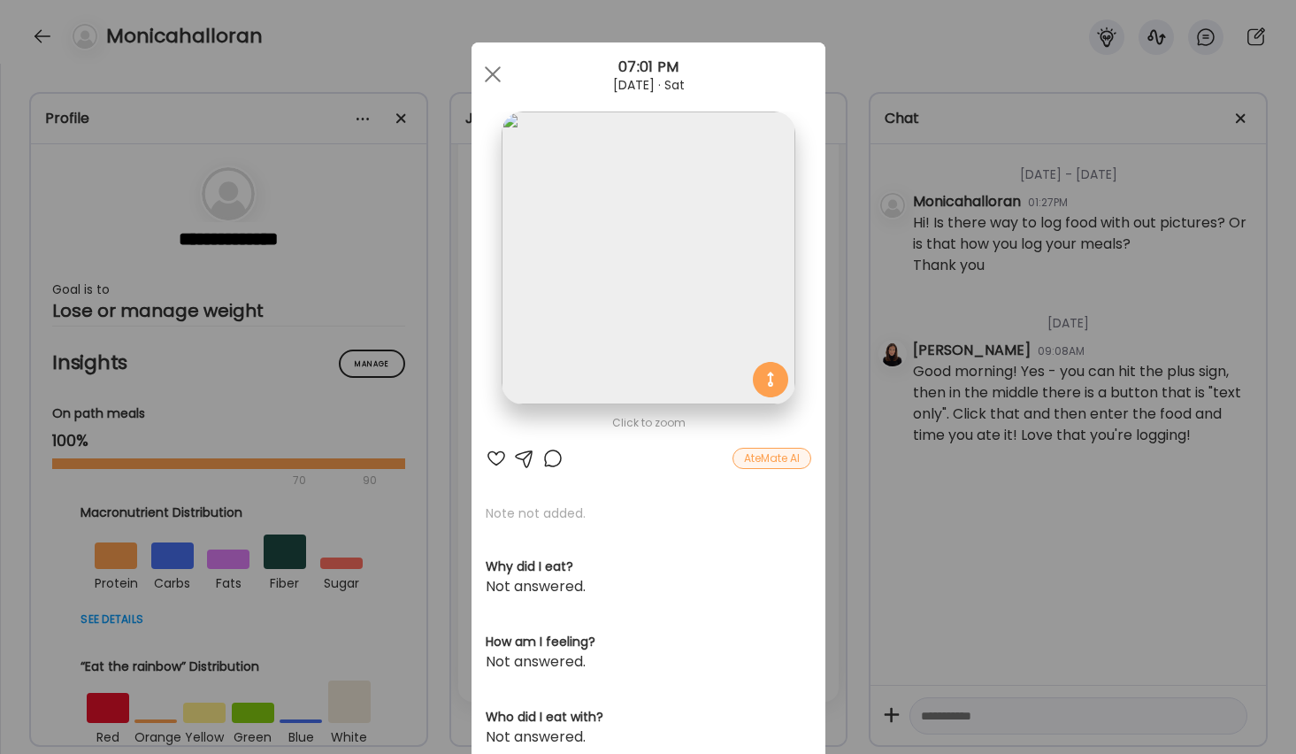
click at [495, 455] on div at bounding box center [496, 458] width 21 height 21
click at [547, 456] on div at bounding box center [552, 458] width 21 height 21
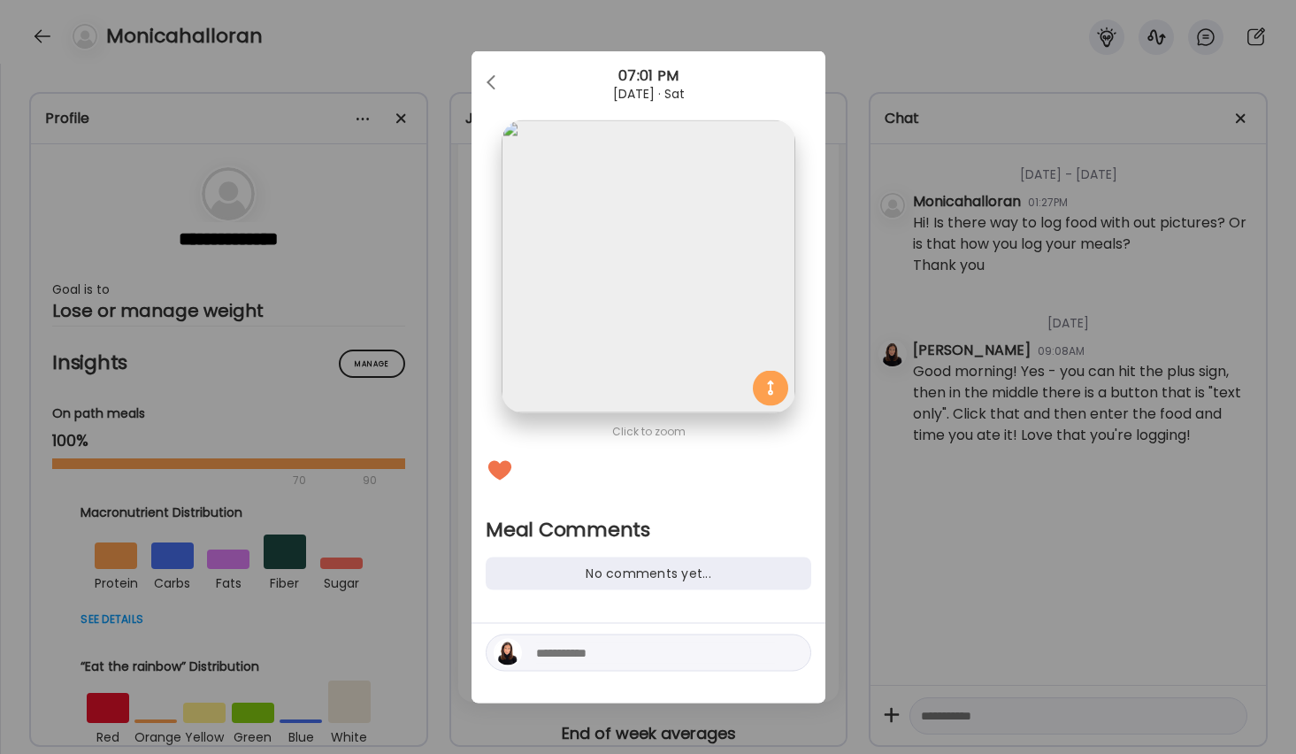
click at [584, 649] on textarea at bounding box center [655, 652] width 239 height 21
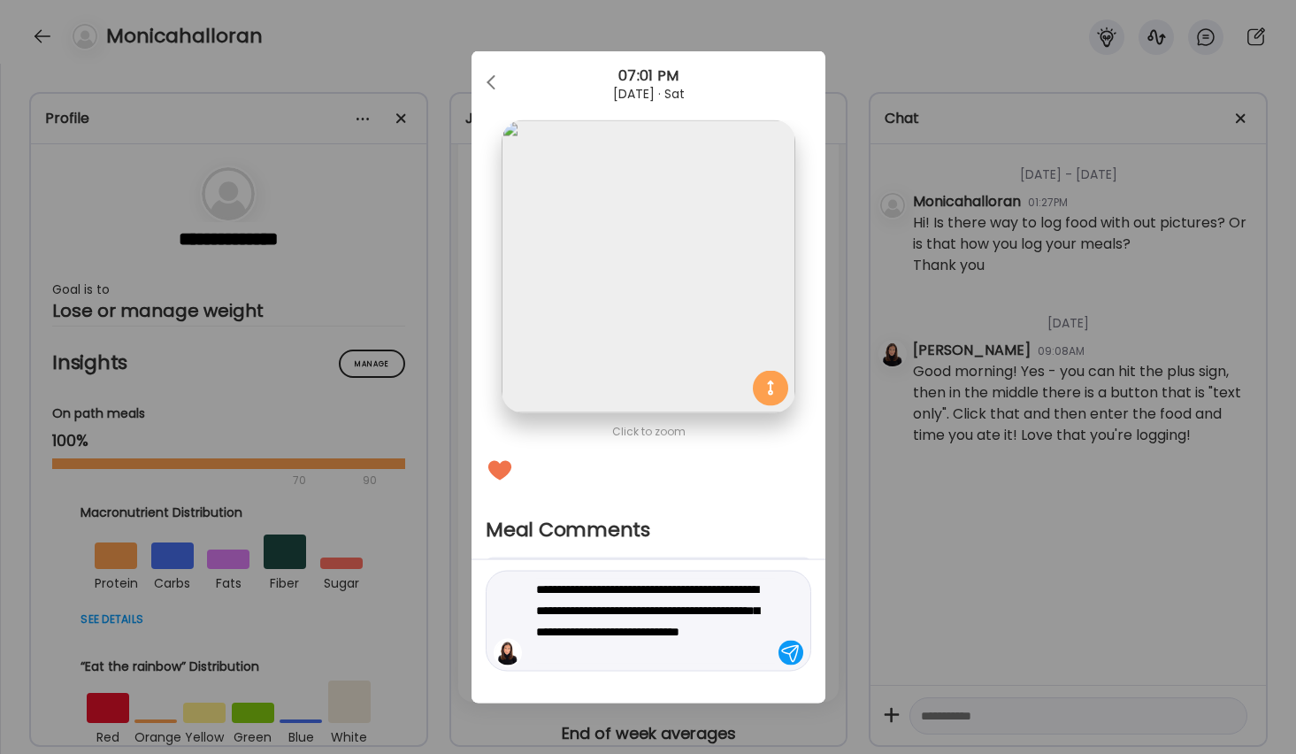
type textarea "**********"
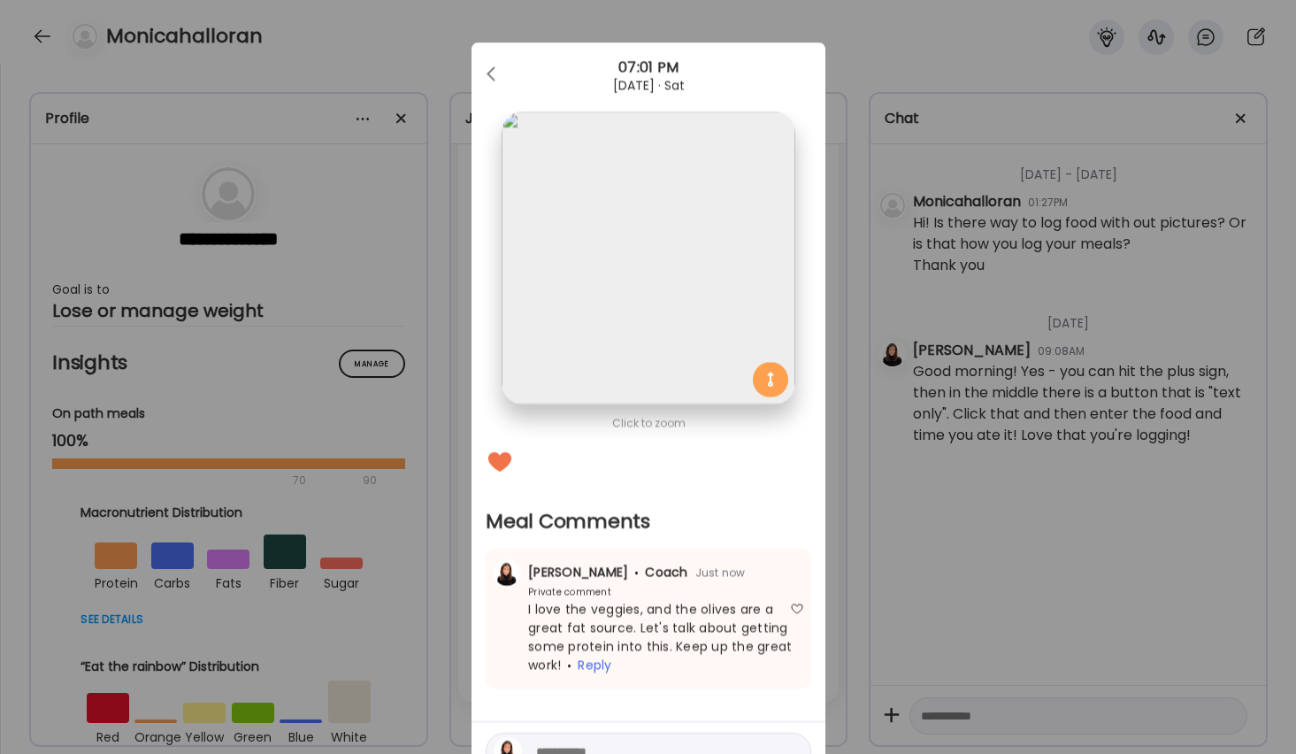
click at [906, 253] on div "Ate Coach Dashboard Wahoo! It’s official Take a moment to set up your Coach Pro…" at bounding box center [648, 377] width 1296 height 754
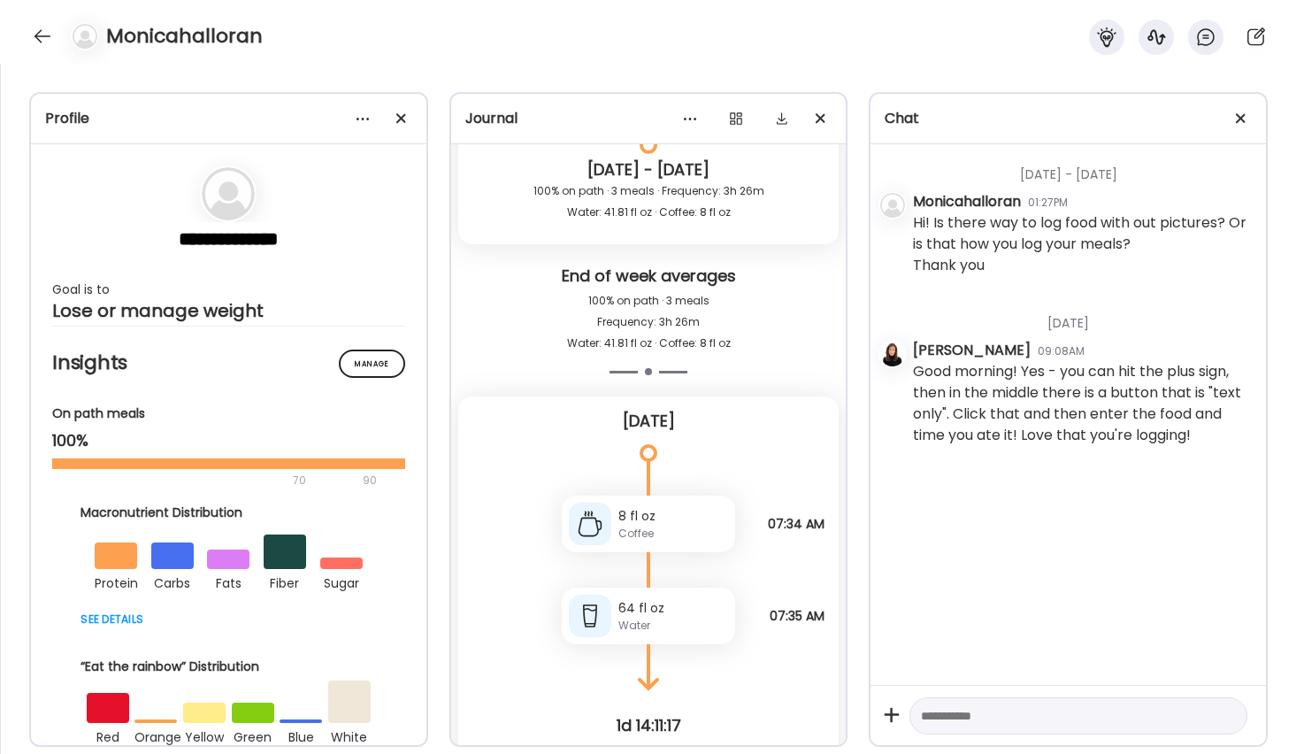
scroll to position [1070, 0]
click at [35, 35] on div at bounding box center [42, 36] width 28 height 28
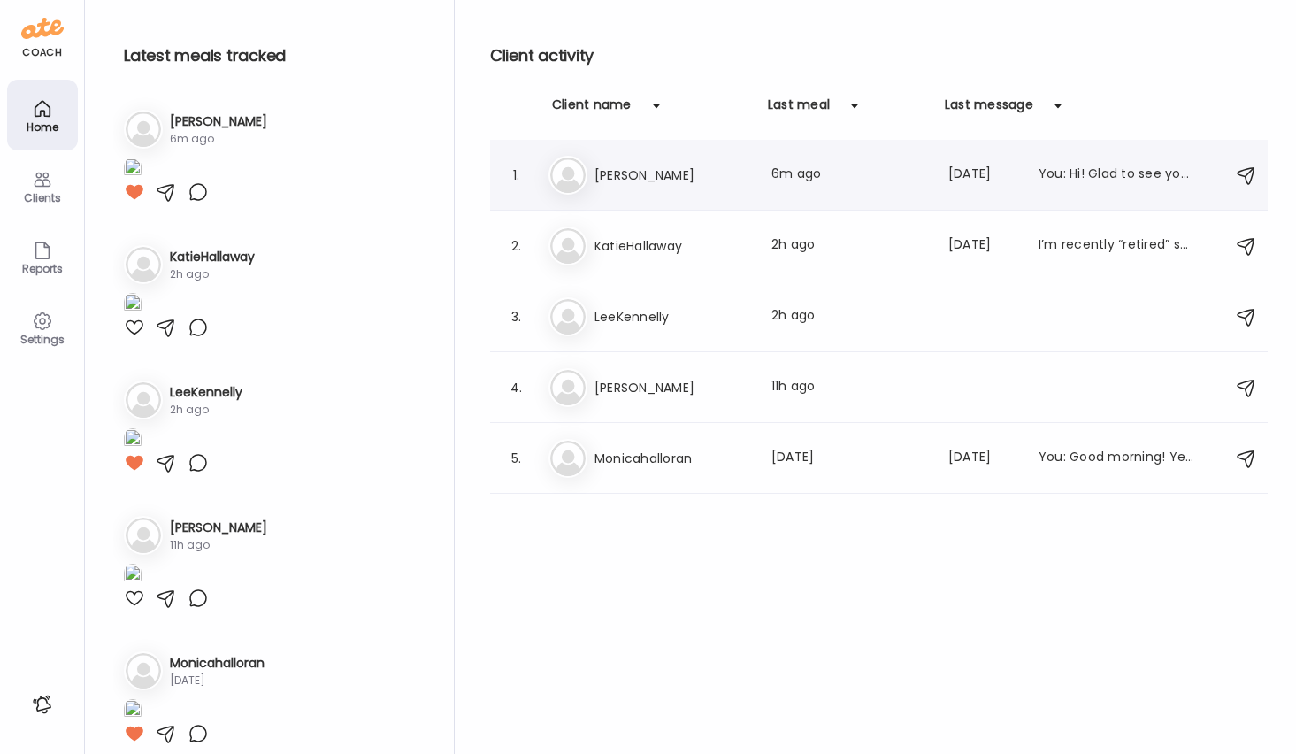
click at [604, 177] on h3 "[PERSON_NAME]" at bounding box center [673, 175] width 156 height 21
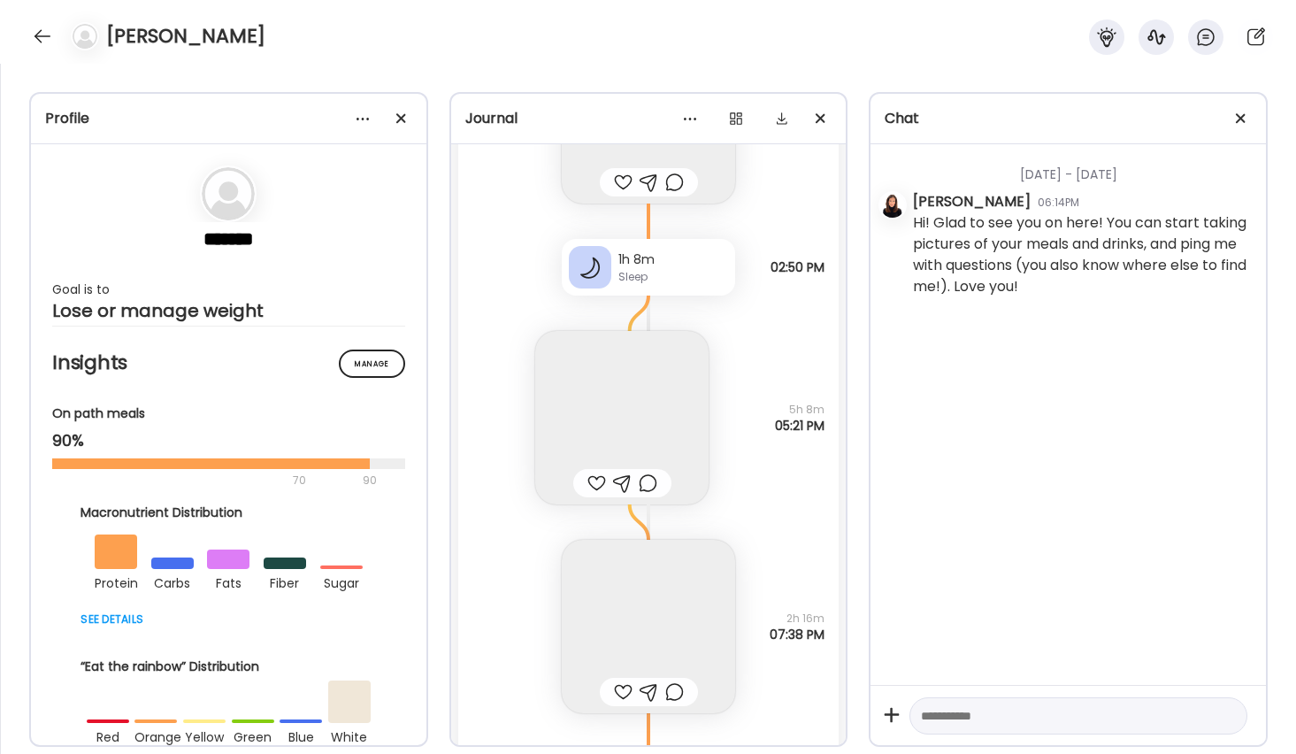
scroll to position [3579, 0]
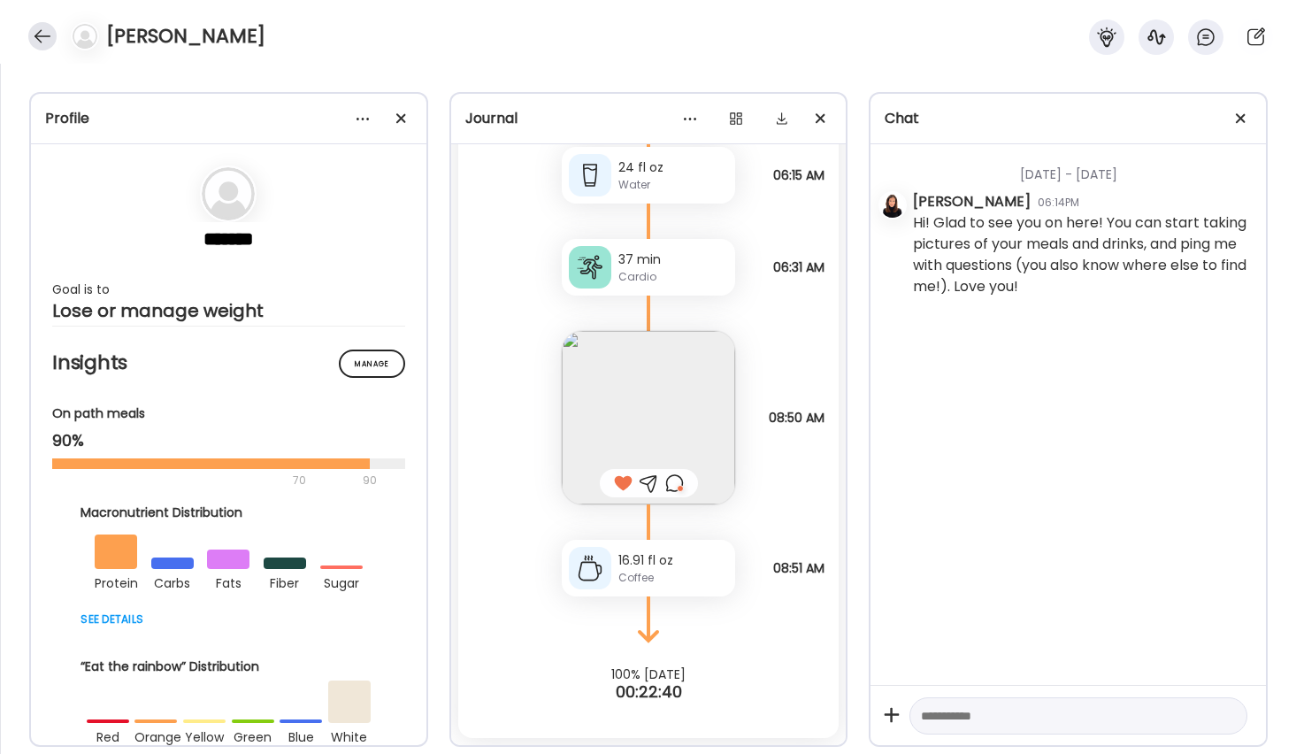
click at [39, 34] on div at bounding box center [42, 36] width 28 height 28
